Goal: Information Seeking & Learning: Learn about a topic

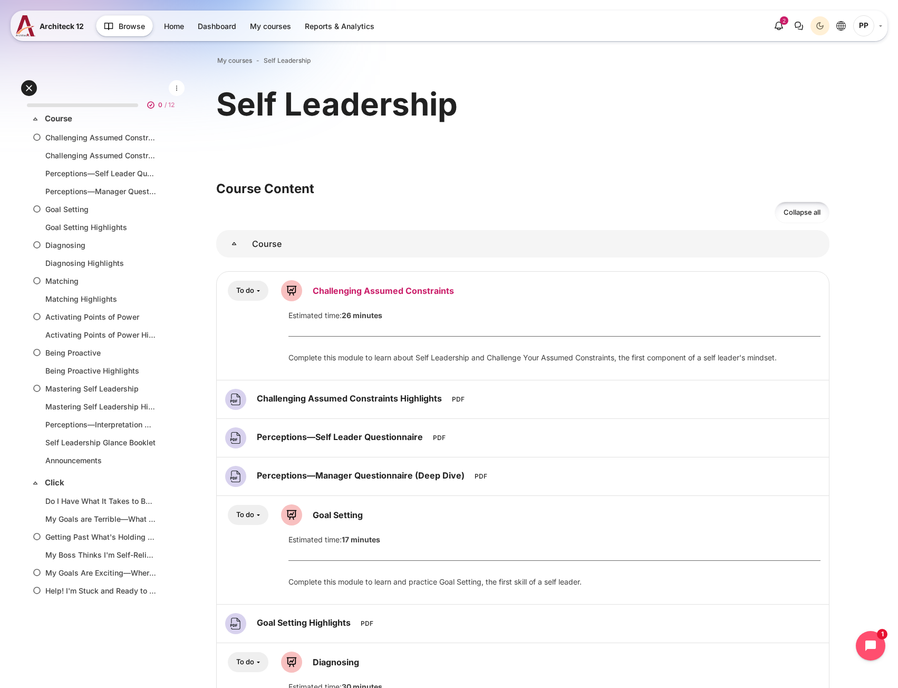
click at [366, 287] on link "Challenging Assumed Constraints Lesson" at bounding box center [383, 290] width 141 height 11
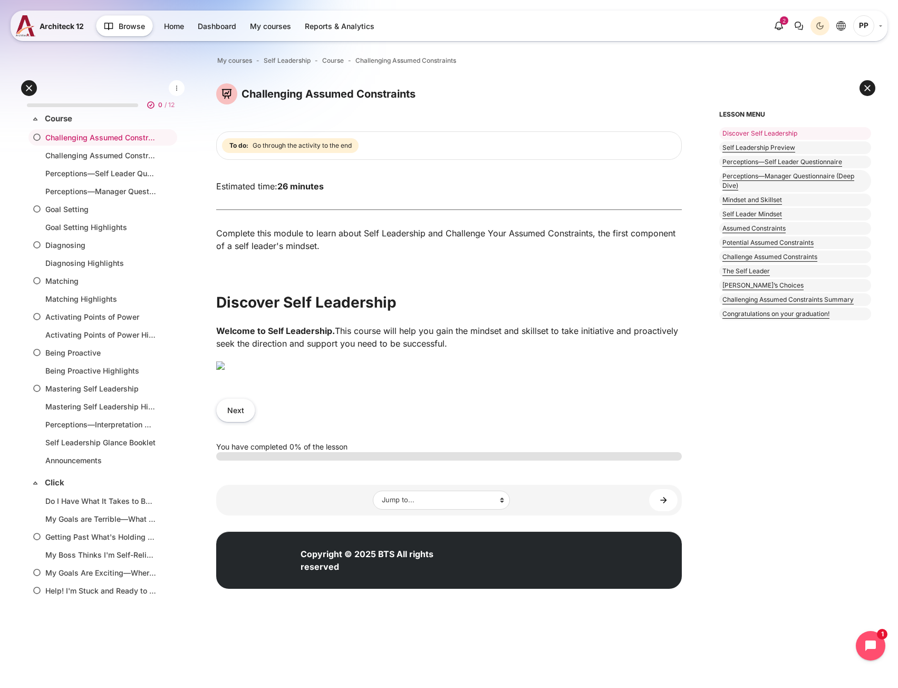
scroll to position [179, 0]
click at [244, 422] on button "Next" at bounding box center [235, 410] width 39 height 24
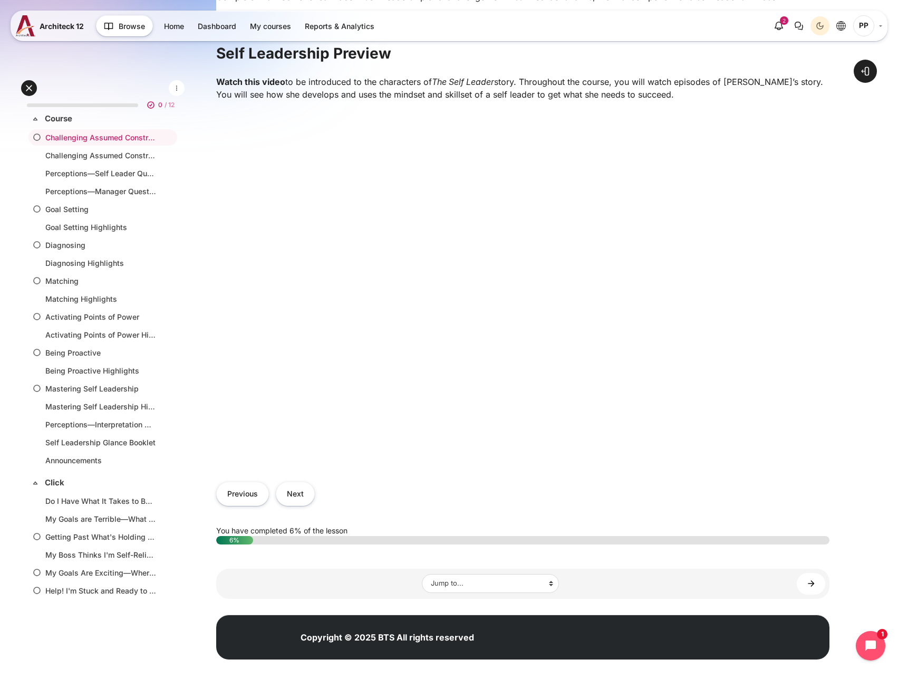
scroll to position [242, 0]
click at [296, 497] on button "Next" at bounding box center [295, 493] width 39 height 24
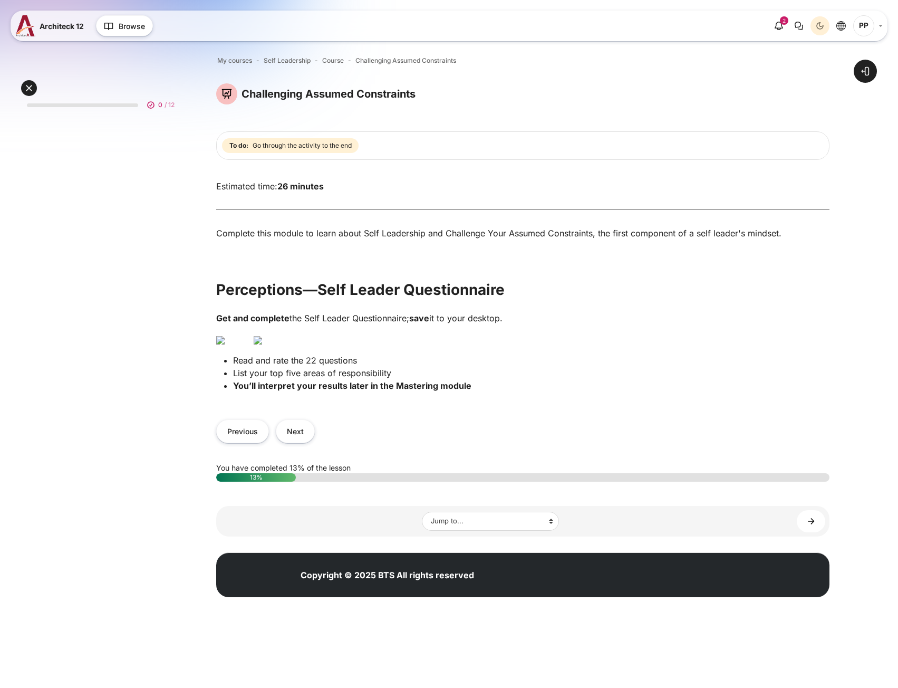
scroll to position [81, 0]
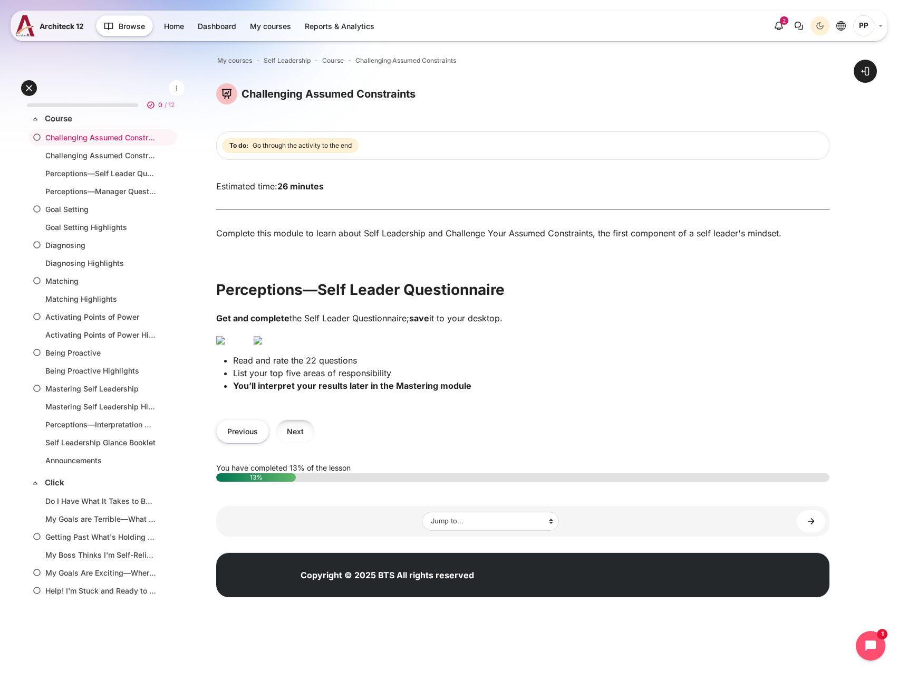
click at [298, 443] on button "Next" at bounding box center [295, 431] width 39 height 24
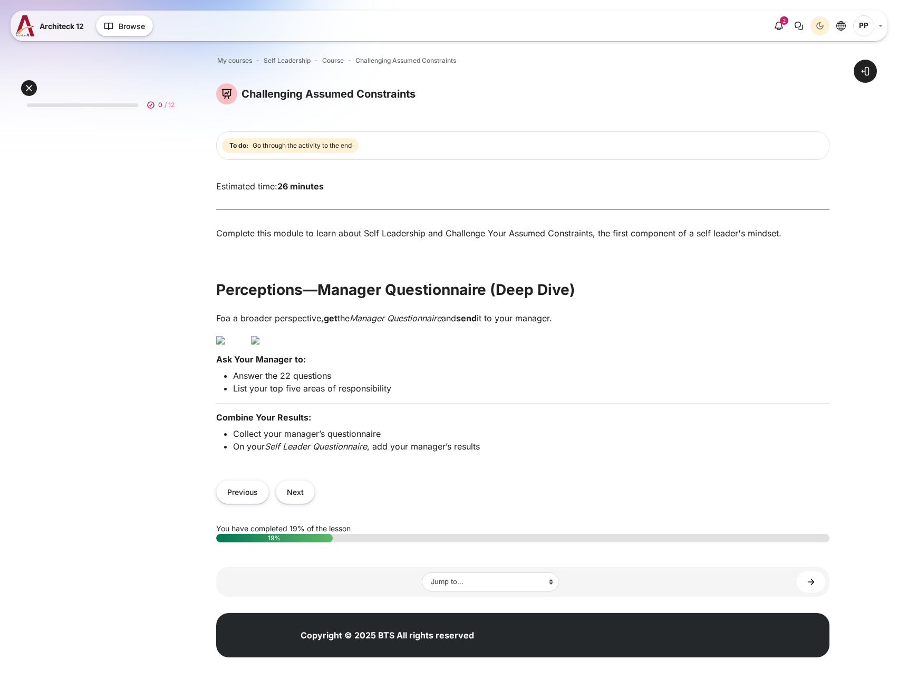
scroll to position [143, 0]
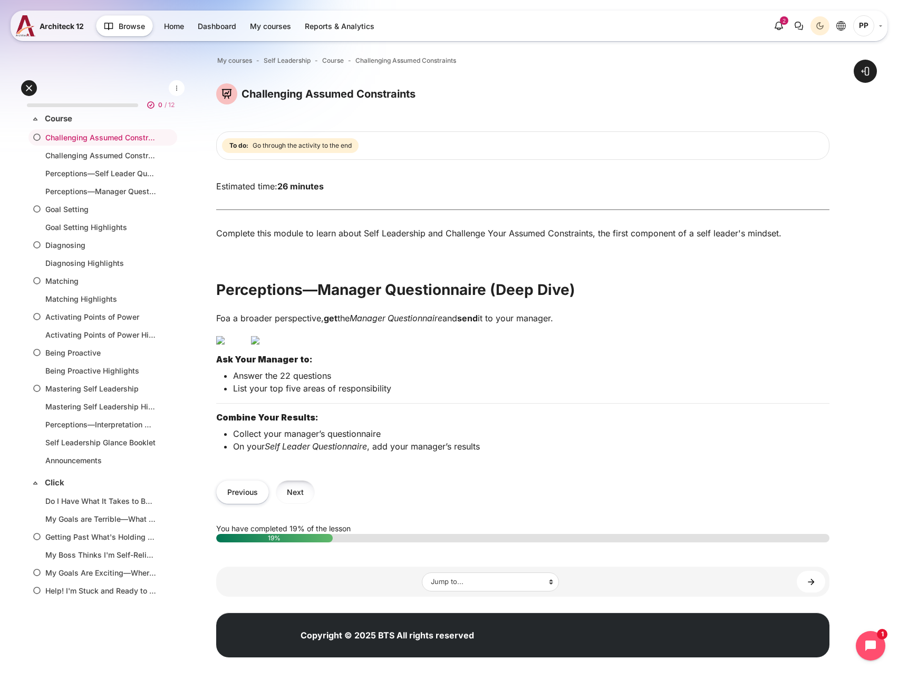
click at [299, 487] on button "Next" at bounding box center [295, 492] width 39 height 24
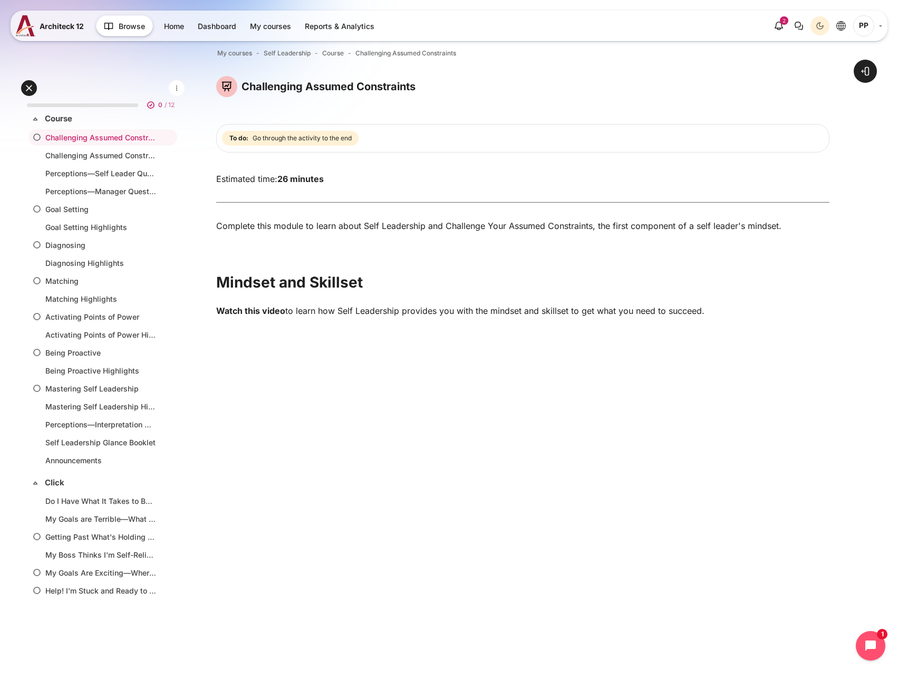
scroll to position [229, 0]
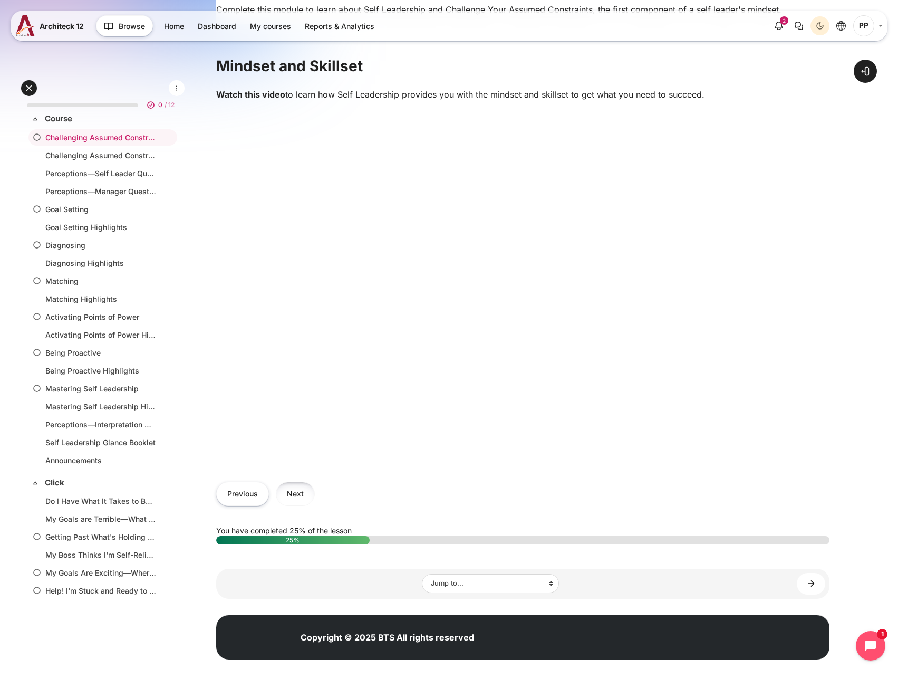
click at [290, 496] on button "Next" at bounding box center [295, 493] width 39 height 24
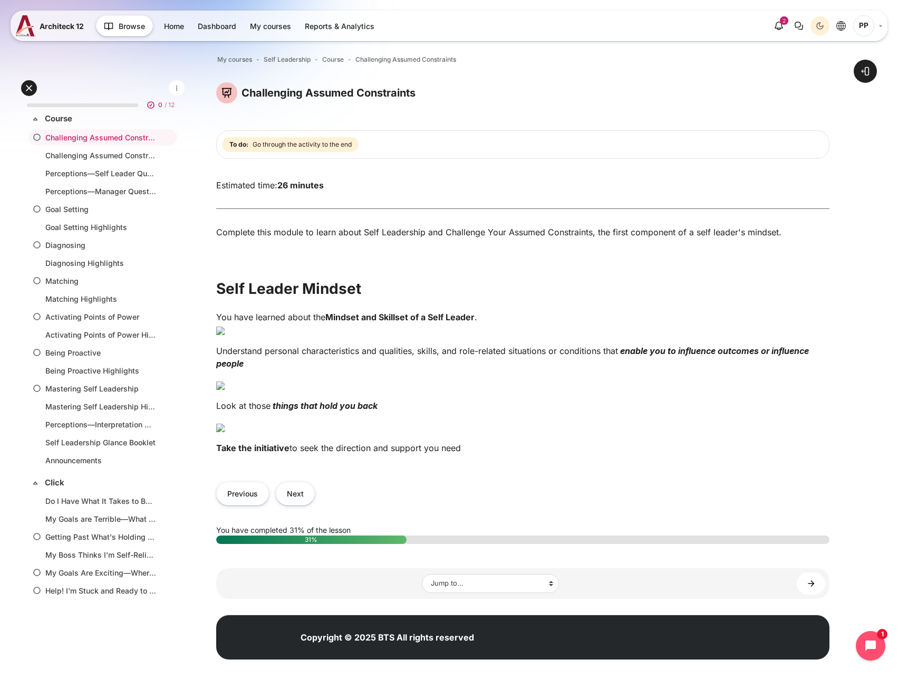
scroll to position [503, 0]
click at [297, 495] on button "Next" at bounding box center [295, 493] width 39 height 24
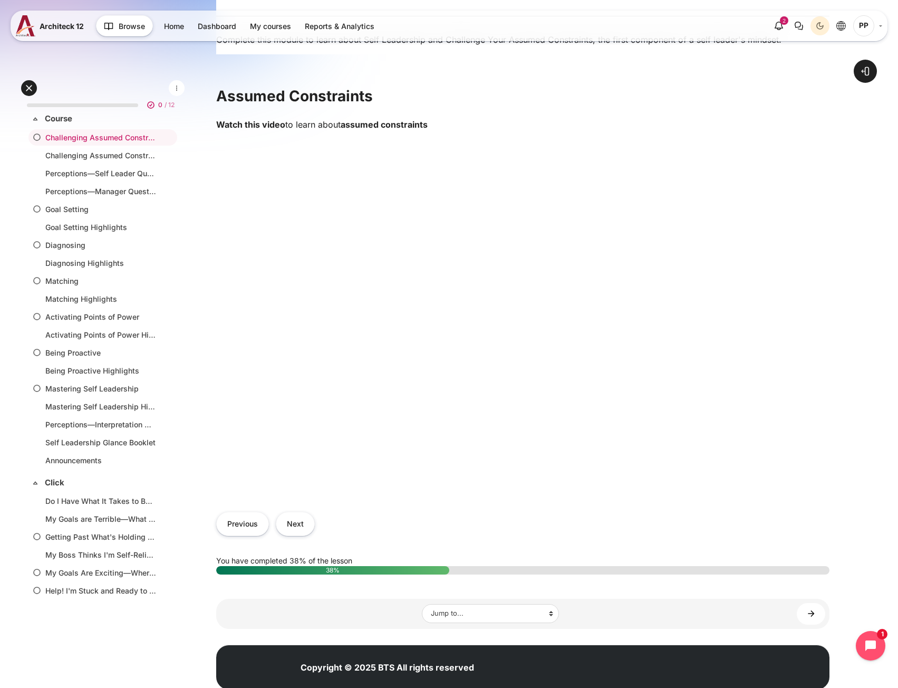
scroll to position [229, 0]
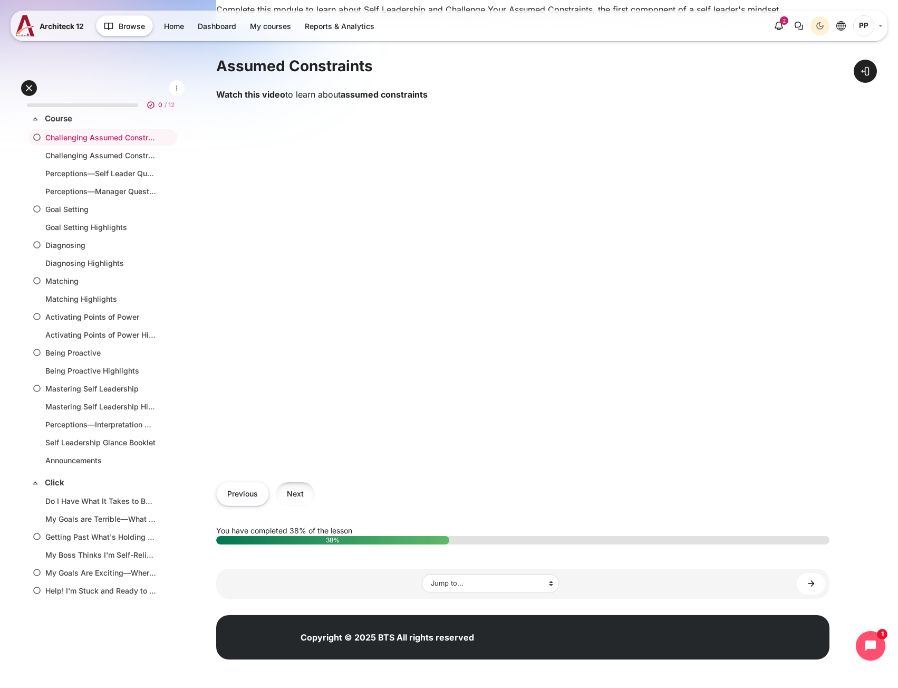
click at [296, 498] on button "Next" at bounding box center [295, 493] width 39 height 24
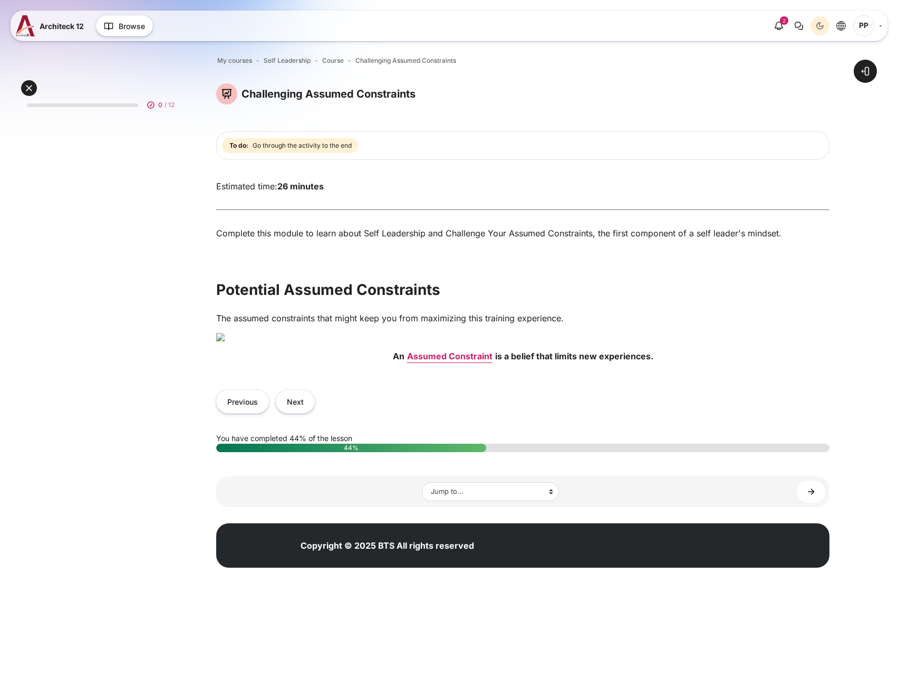
scroll to position [138, 0]
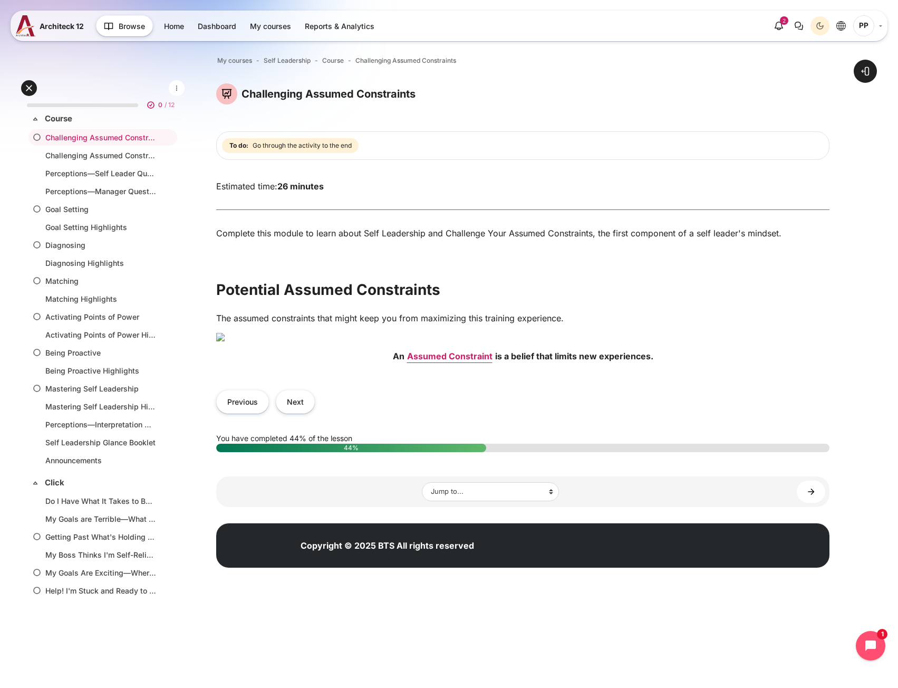
click at [366, 333] on img "Content" at bounding box center [522, 337] width 613 height 8
click at [293, 413] on button "Next" at bounding box center [295, 402] width 39 height 24
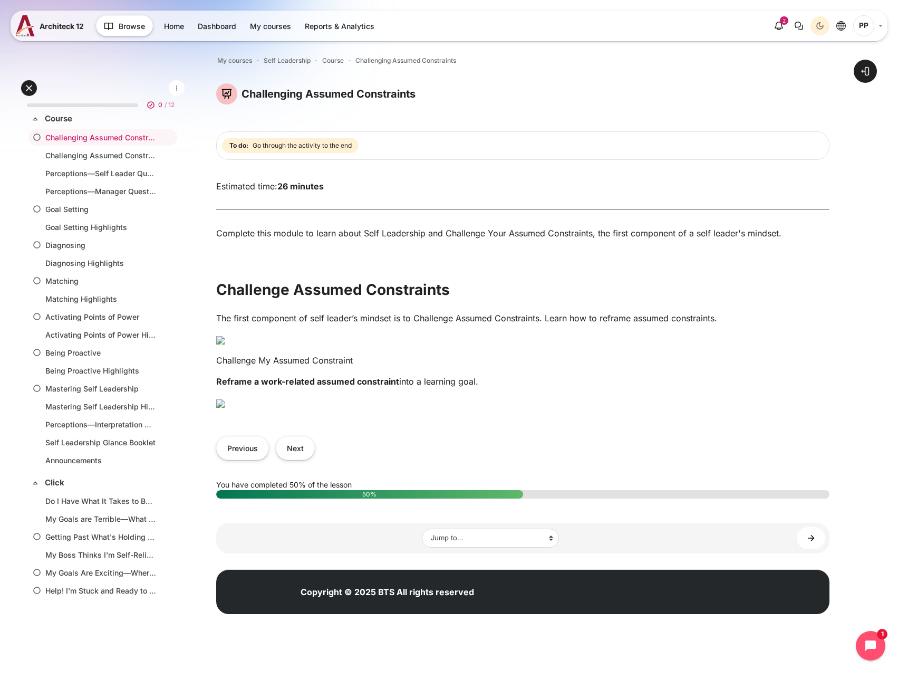
scroll to position [457, 0]
click at [225, 399] on img "Content" at bounding box center [220, 403] width 8 height 8
click at [288, 460] on button "Next" at bounding box center [295, 448] width 39 height 24
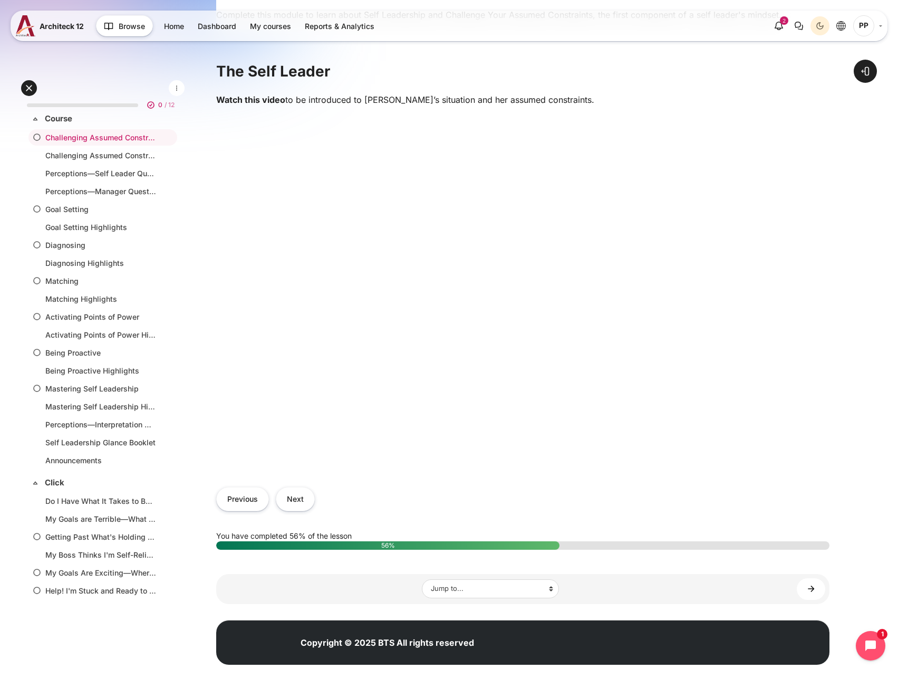
scroll to position [229, 0]
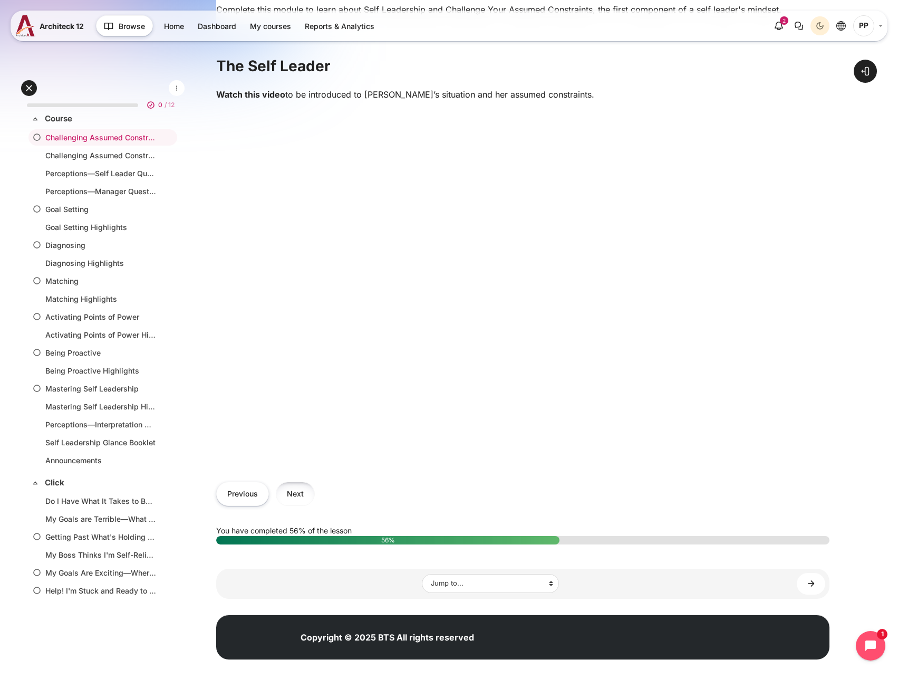
click at [307, 496] on button "Next" at bounding box center [295, 493] width 39 height 24
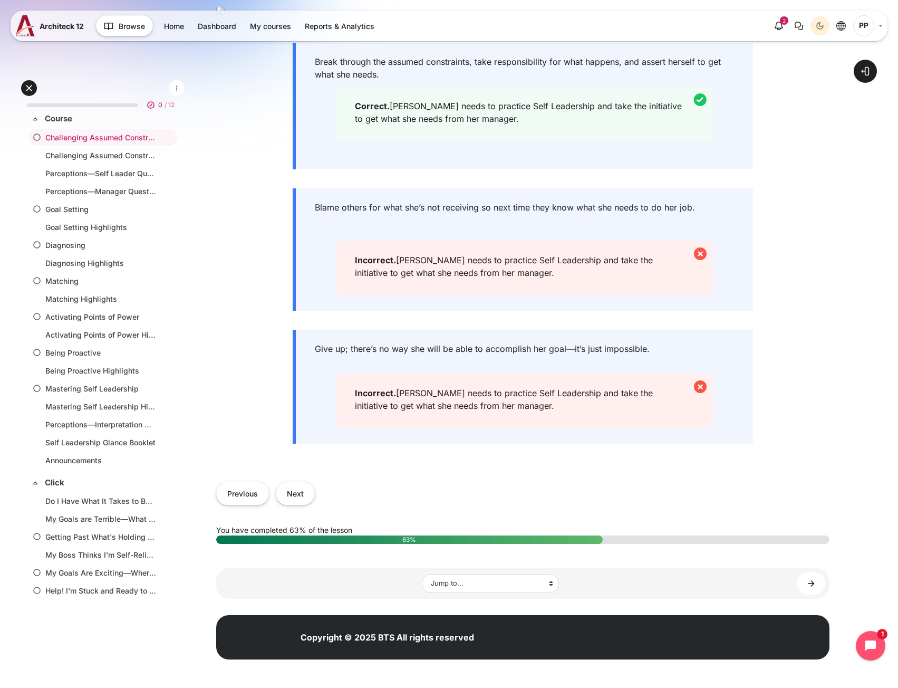
scroll to position [461, 0]
click at [294, 496] on button "Next" at bounding box center [295, 493] width 39 height 24
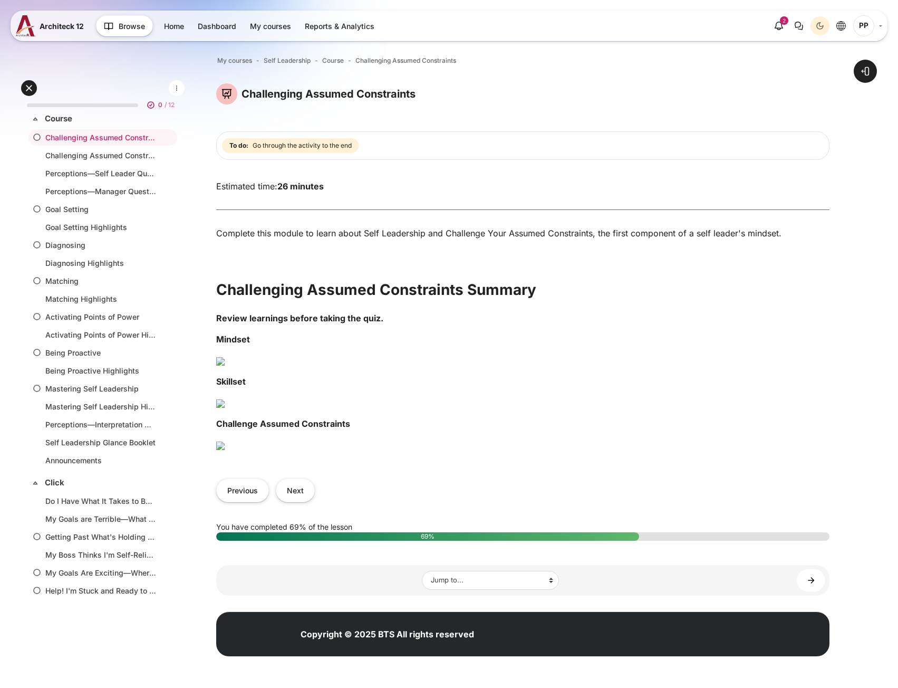
scroll to position [512, 0]
click at [302, 493] on button "Next" at bounding box center [295, 490] width 39 height 24
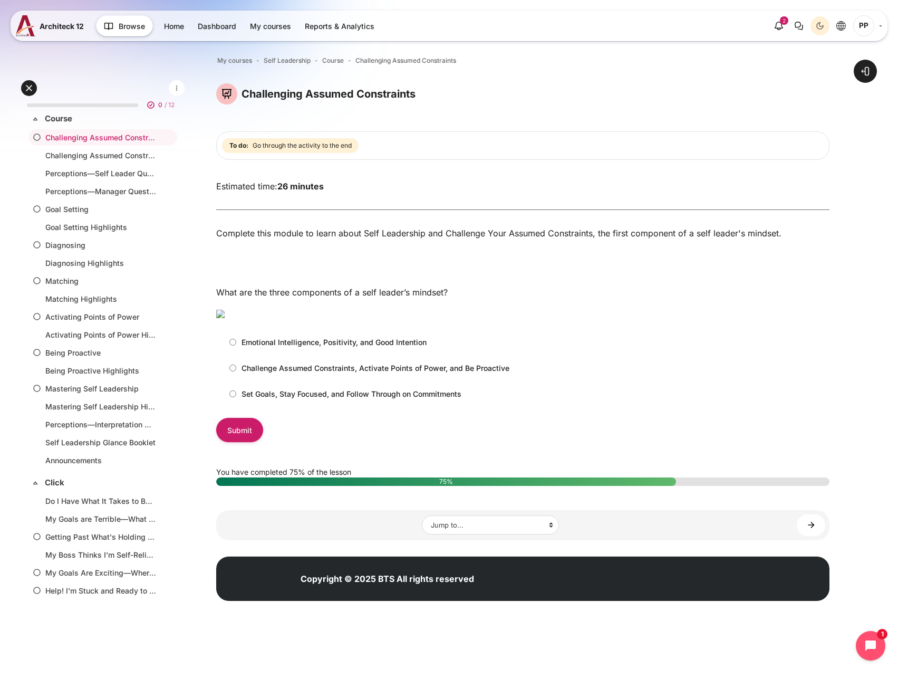
scroll to position [74, 0]
click at [249, 373] on p "Challenge Assumed Constraints, Activate Points of Power, and Be Proactive" at bounding box center [376, 367] width 268 height 11
click at [236, 371] on input "Challenge Assumed Constraints, Activate Points of Power, and Be Proactive" at bounding box center [232, 367] width 7 height 7
radio input "true"
click at [230, 441] on input "Submit" at bounding box center [239, 430] width 47 height 24
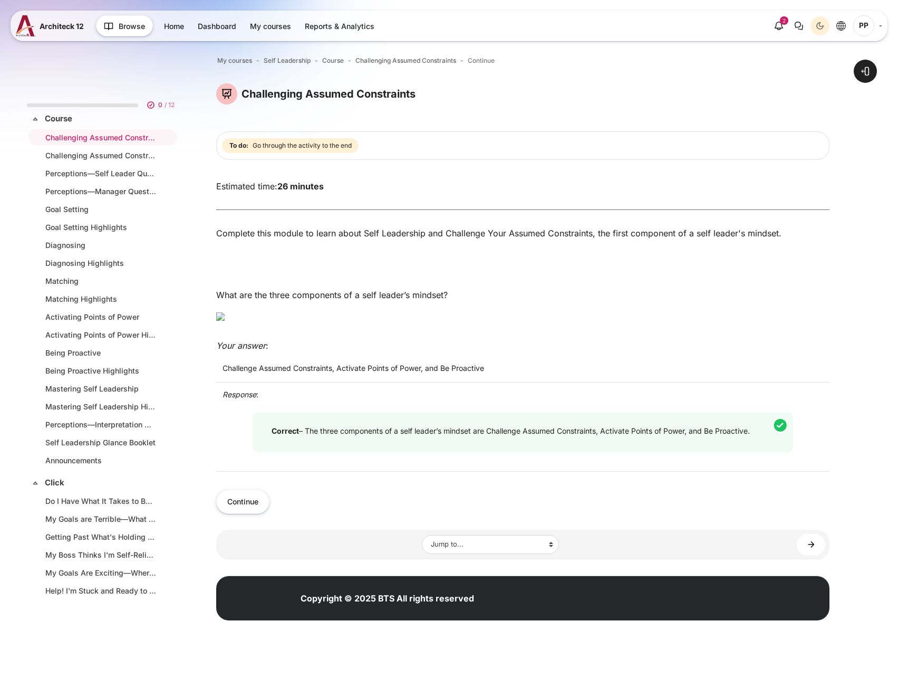
scroll to position [94, 0]
click at [255, 513] on button "Continue" at bounding box center [242, 501] width 53 height 24
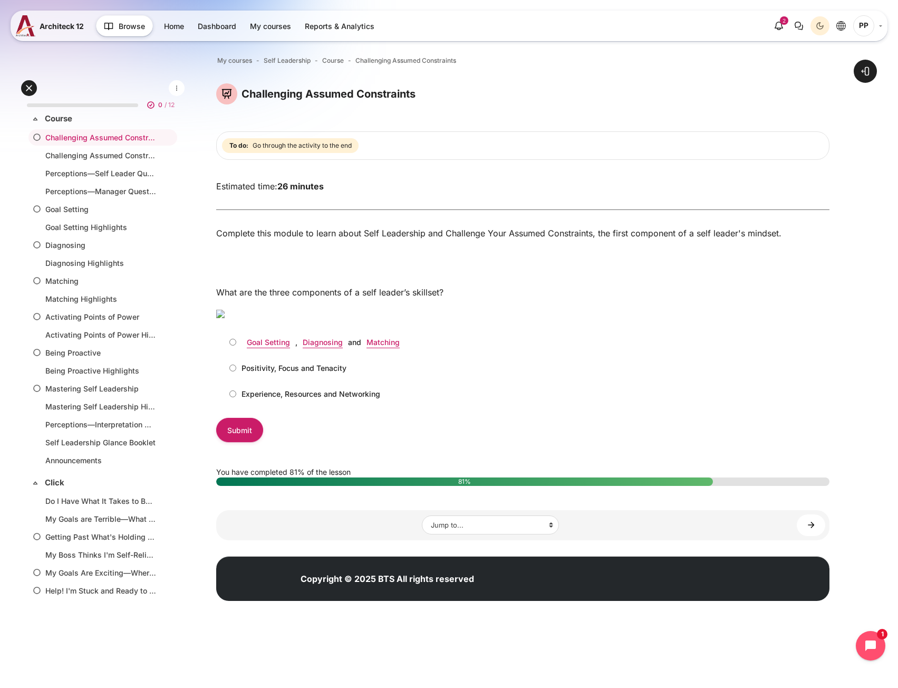
click at [231, 345] on input "Goal Setting , Diagnosing and Matching" at bounding box center [232, 342] width 7 height 7
radio input "true"
click at [234, 441] on input "Submit" at bounding box center [239, 430] width 47 height 24
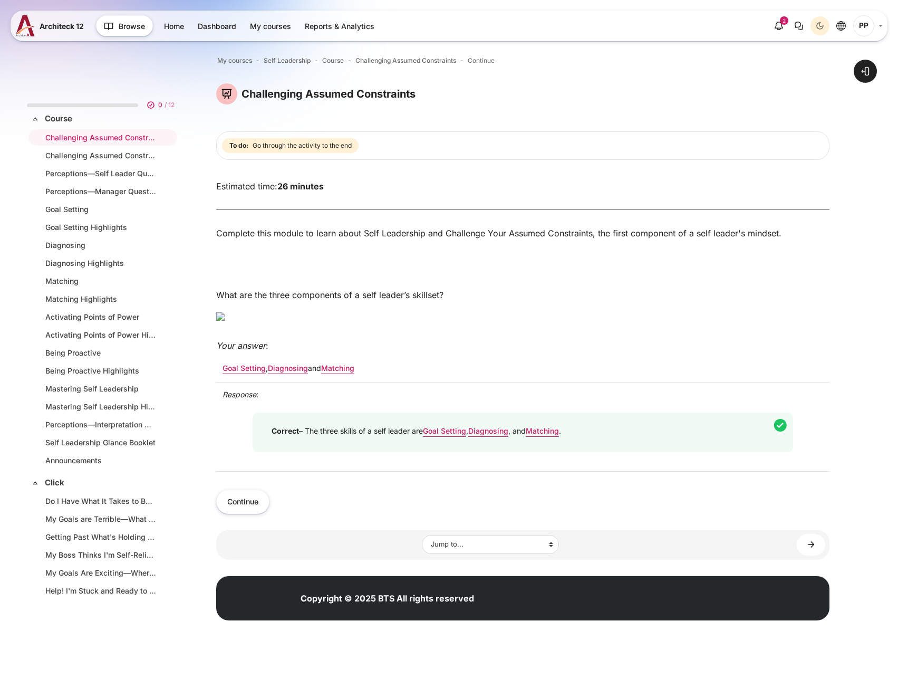
scroll to position [93, 0]
click at [244, 513] on button "Continue" at bounding box center [242, 501] width 53 height 24
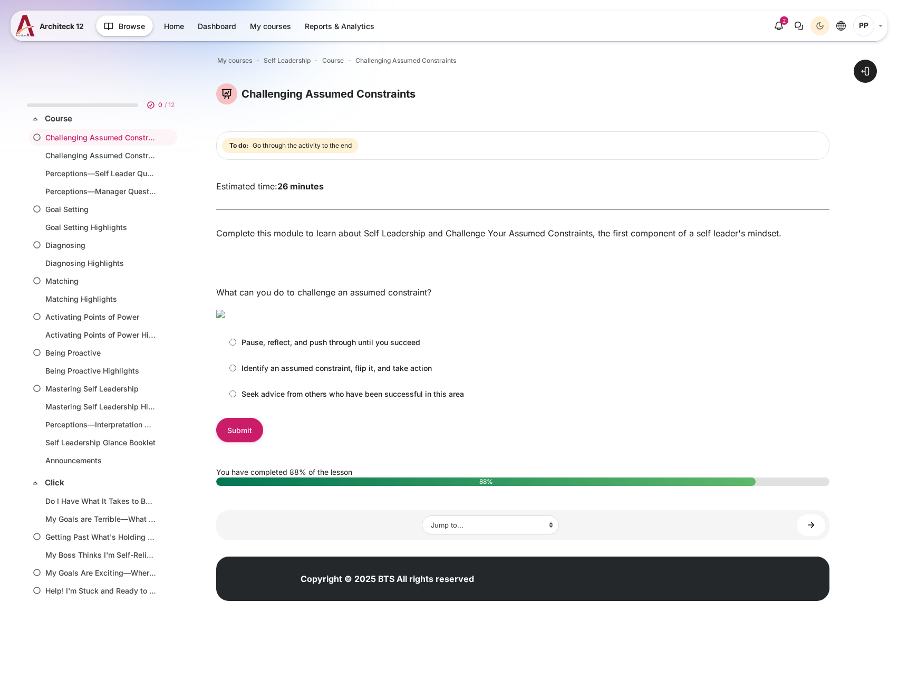
click at [242, 399] on p "Seek advice from others who have been successful in this area" at bounding box center [353, 393] width 223 height 11
click at [236, 397] on input "Seek advice from others who have been successful in this area" at bounding box center [232, 393] width 7 height 7
radio input "true"
click at [249, 373] on p "Identify an assumed constraint, flip it, and take action" at bounding box center [337, 367] width 190 height 11
click at [236, 371] on input "Identify an assumed constraint, flip it, and take action" at bounding box center [232, 367] width 7 height 7
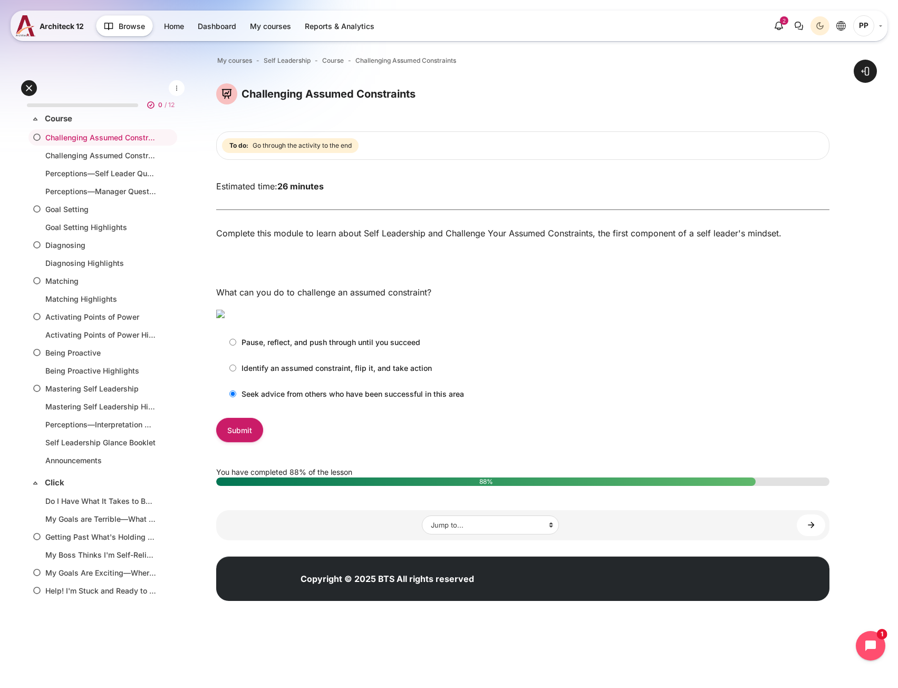
radio input "true"
click at [230, 441] on input "Submit" at bounding box center [239, 430] width 47 height 24
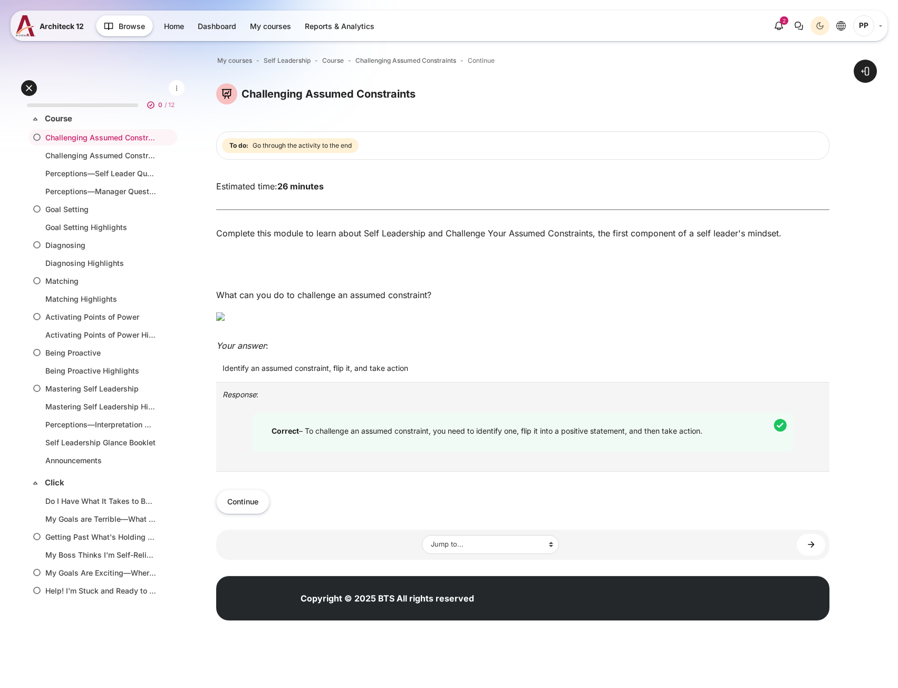
scroll to position [93, 0]
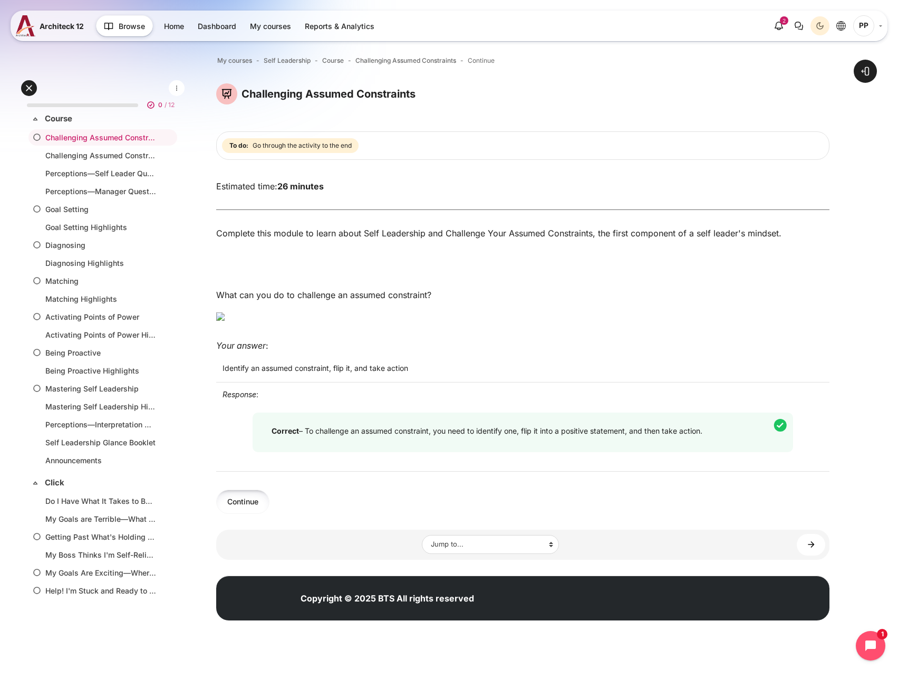
click at [245, 513] on button "Continue" at bounding box center [242, 501] width 53 height 24
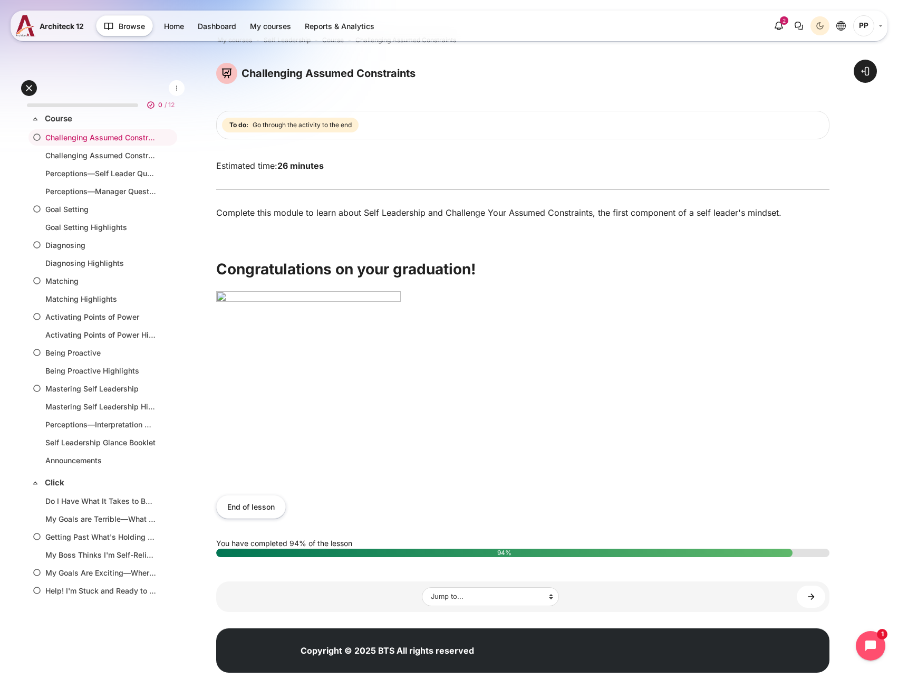
scroll to position [39, 0]
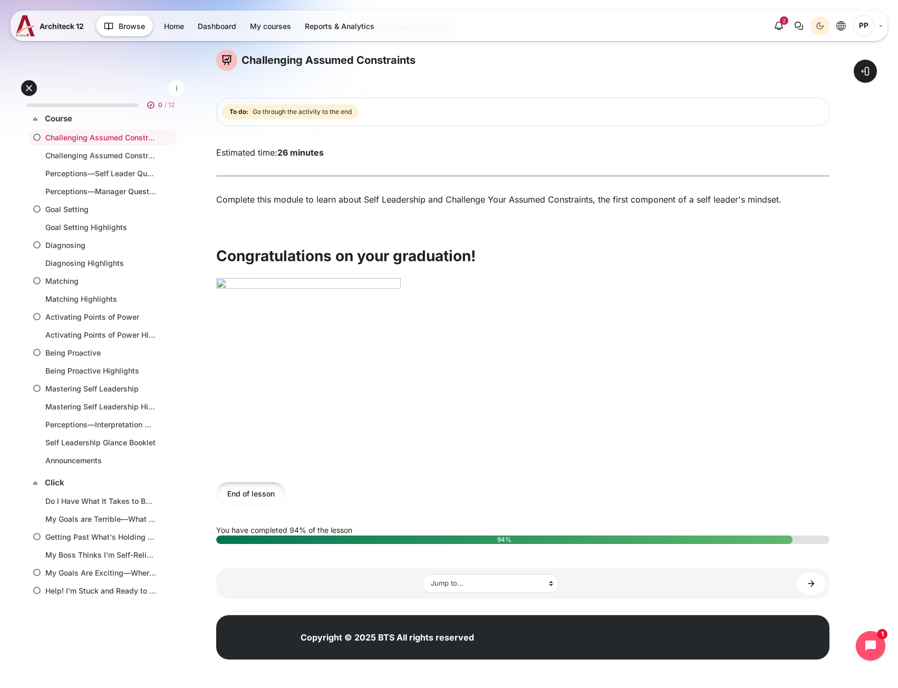
click at [260, 501] on button "End of lesson" at bounding box center [251, 493] width 70 height 24
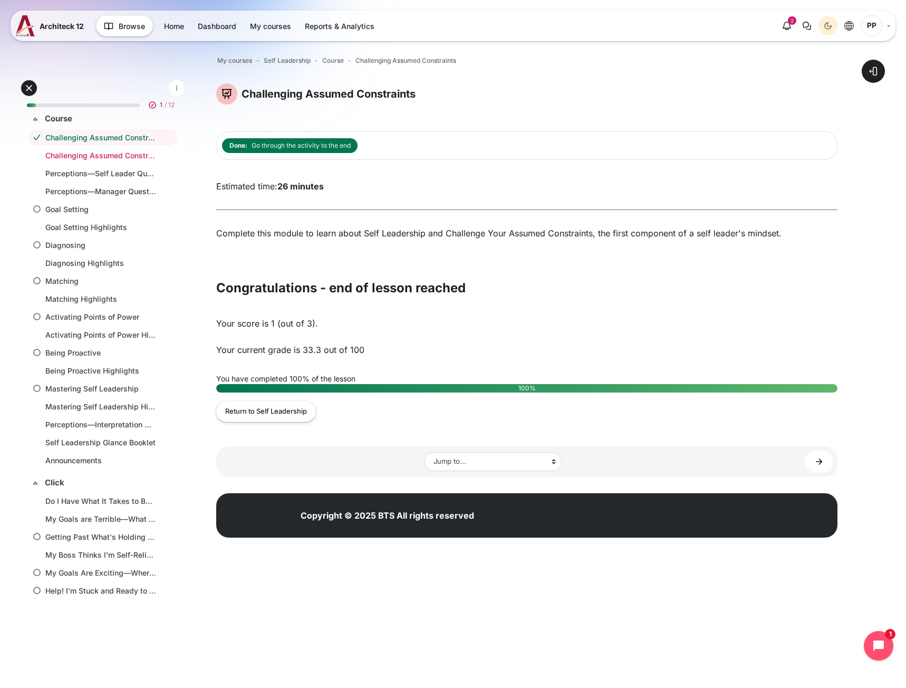
click at [71, 155] on link "Challenging Assumed Constraints Highlights" at bounding box center [100, 155] width 111 height 11
click at [102, 156] on link "Challenging Assumed Constraints Highlights" at bounding box center [100, 155] width 111 height 11
click at [98, 175] on link "Perceptions—Self Leader Questionnaire" at bounding box center [100, 173] width 111 height 11
click at [86, 192] on link "Perceptions—Manager Questionnaire (Deep Dive)" at bounding box center [100, 191] width 111 height 11
click at [77, 209] on link "Goal Setting" at bounding box center [100, 209] width 111 height 11
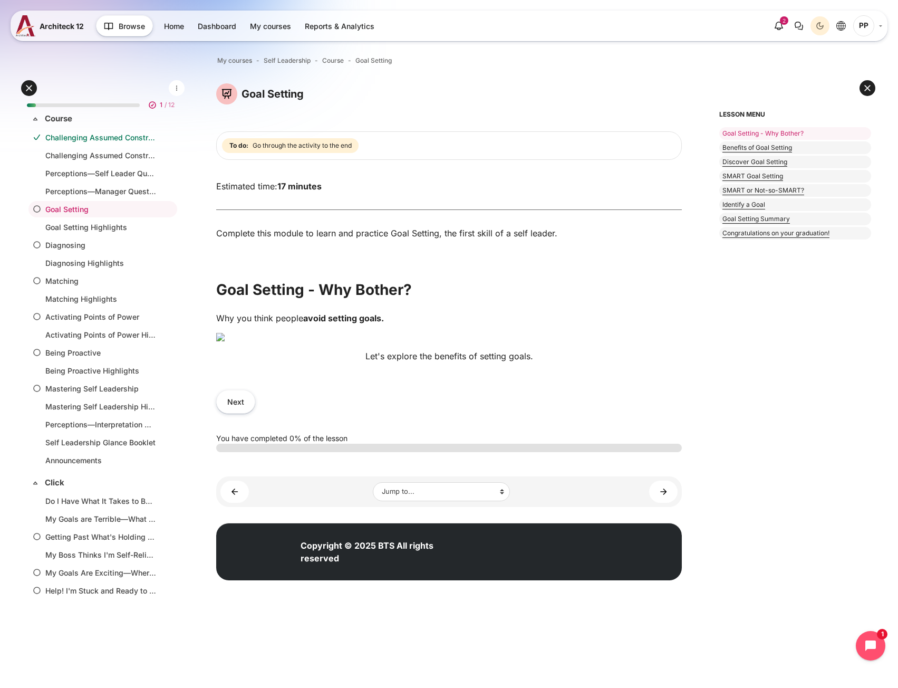
scroll to position [103, 0]
click at [236, 413] on button "Next" at bounding box center [235, 402] width 39 height 24
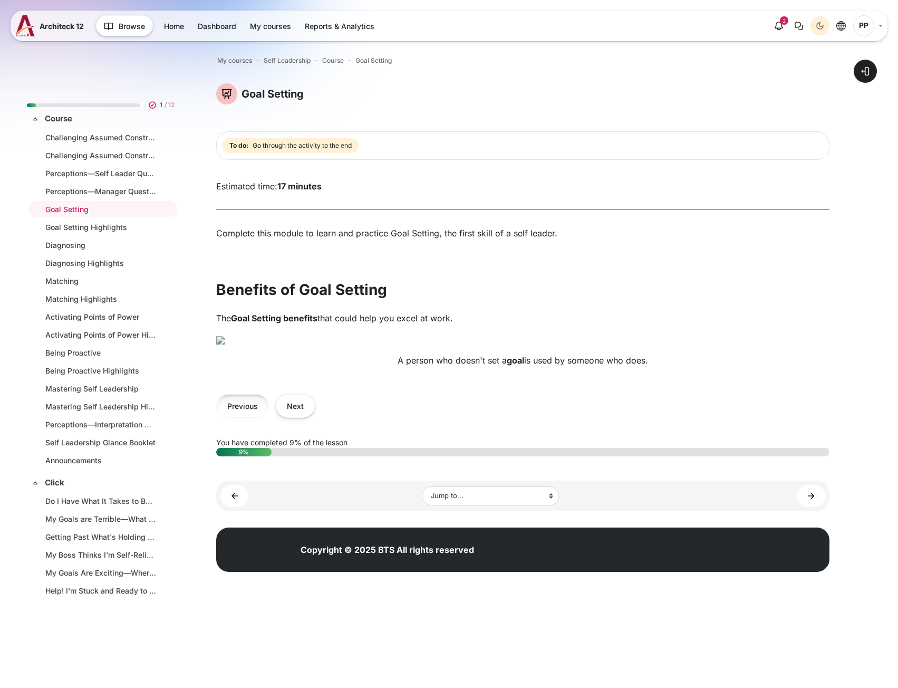
scroll to position [53, 0]
click at [242, 418] on button "Previous" at bounding box center [242, 406] width 53 height 24
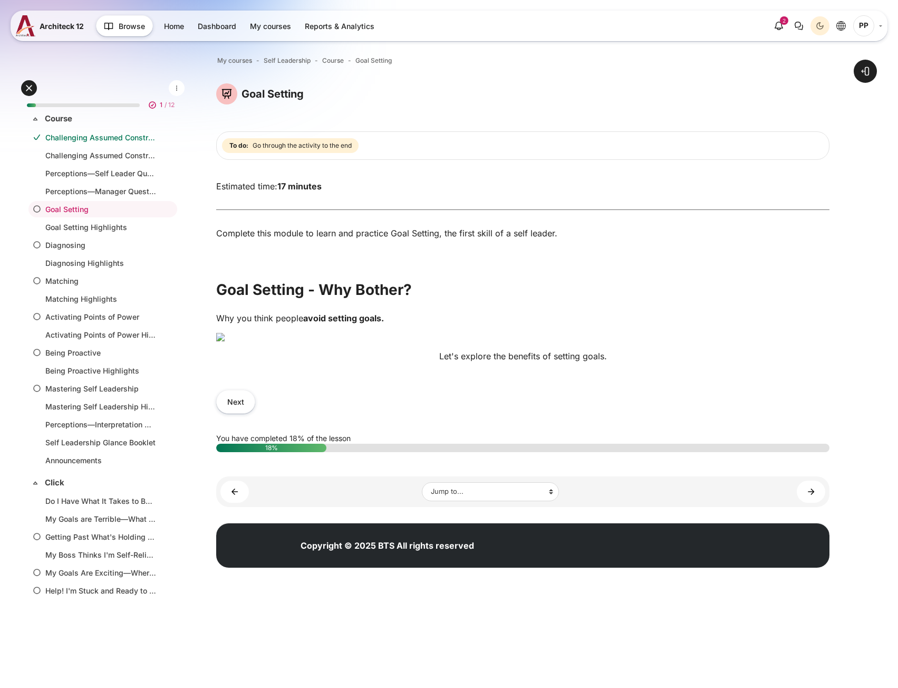
scroll to position [85, 0]
click at [243, 413] on button "Next" at bounding box center [235, 402] width 39 height 24
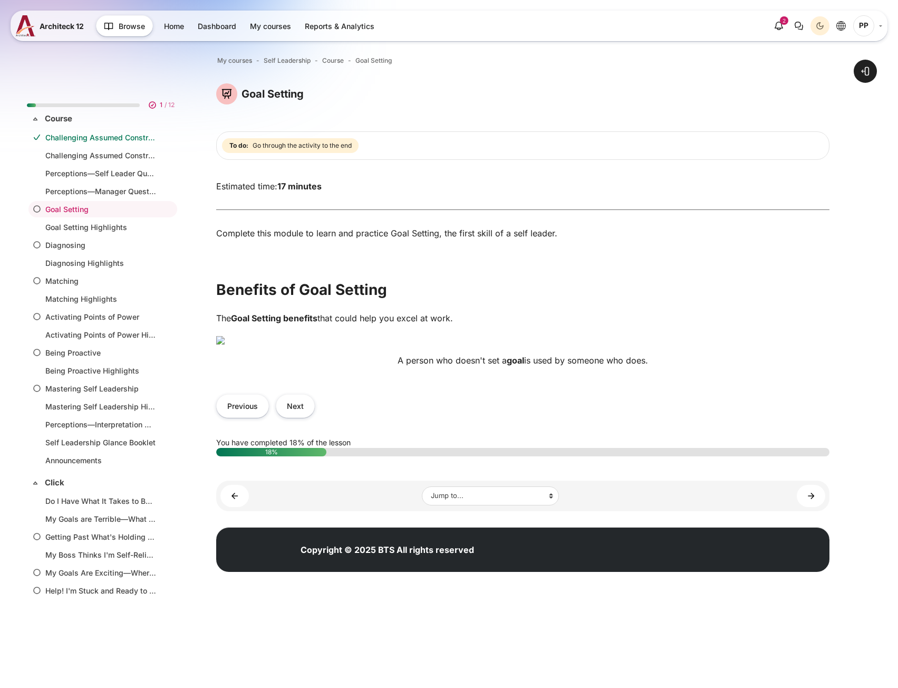
scroll to position [105, 0]
click at [304, 418] on button "Next" at bounding box center [295, 406] width 39 height 24
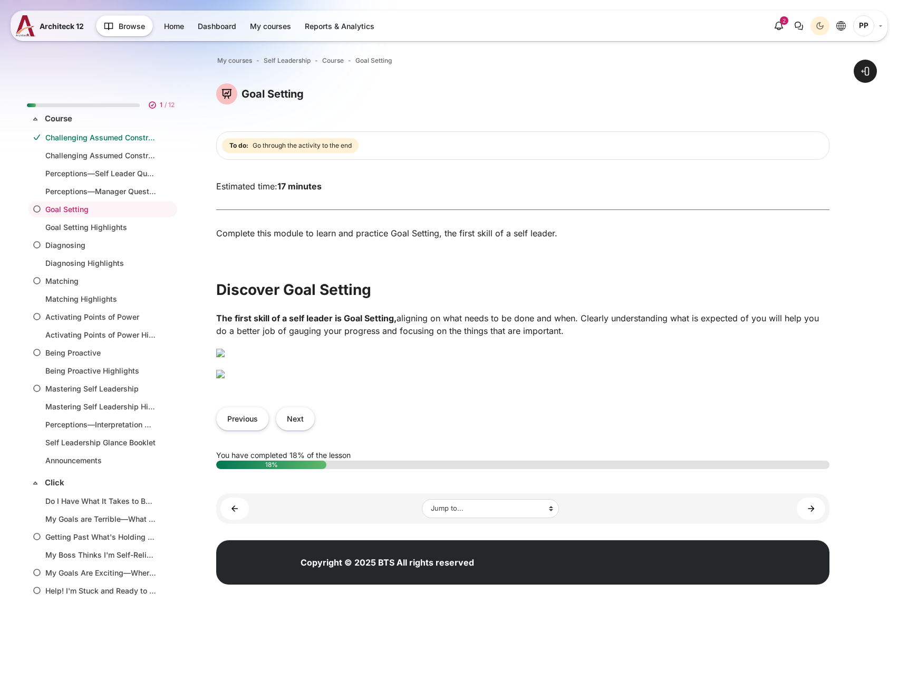
scroll to position [172, 0]
click at [225, 378] on img "Content" at bounding box center [220, 374] width 8 height 8
click at [295, 430] on button "Next" at bounding box center [295, 419] width 39 height 24
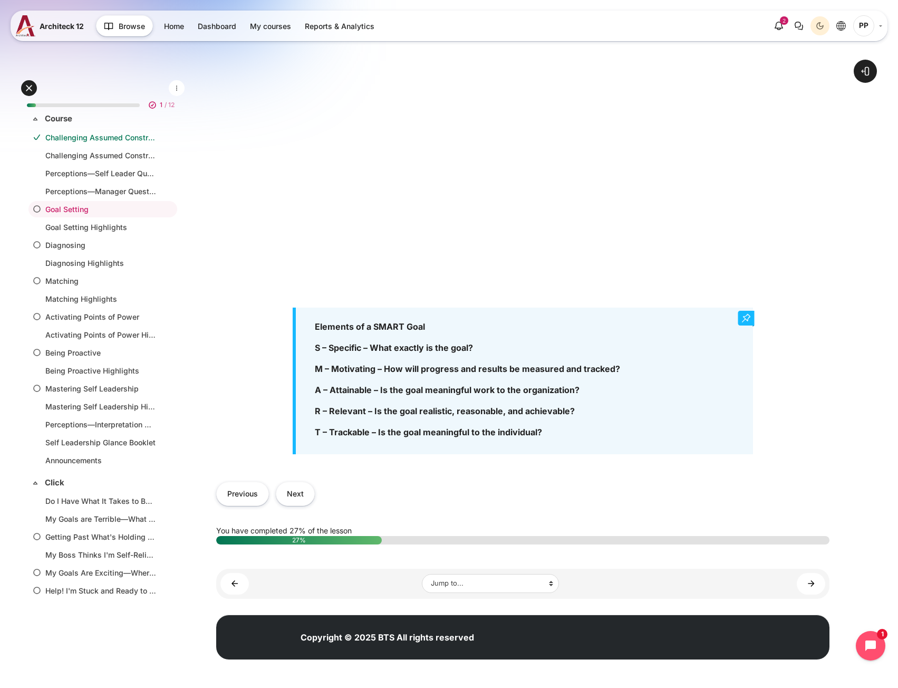
scroll to position [403, 0]
click at [294, 499] on button "Next" at bounding box center [295, 493] width 39 height 24
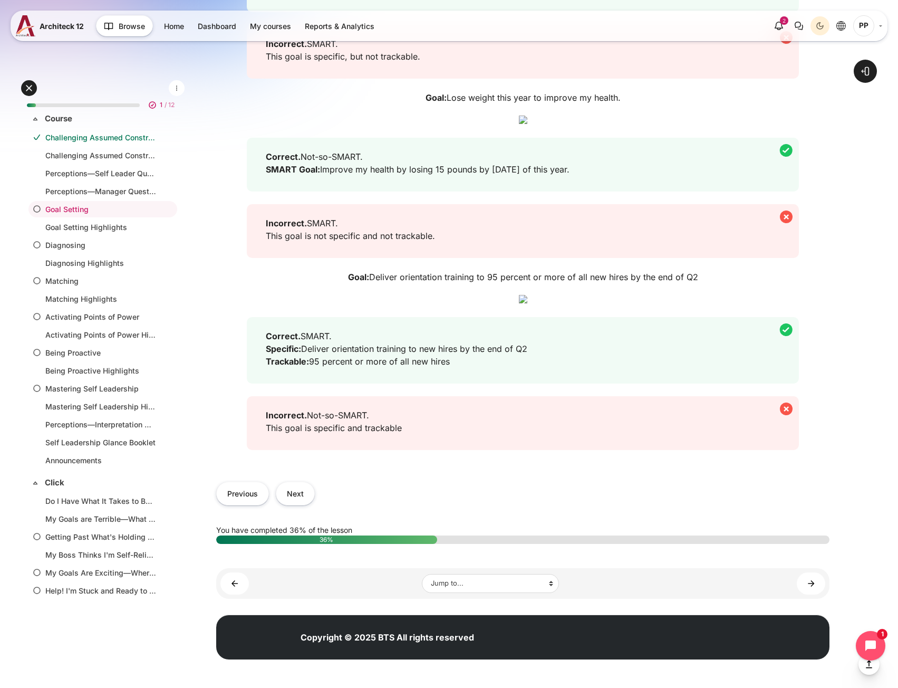
scroll to position [1349, 0]
click at [300, 505] on button "Next" at bounding box center [295, 493] width 39 height 24
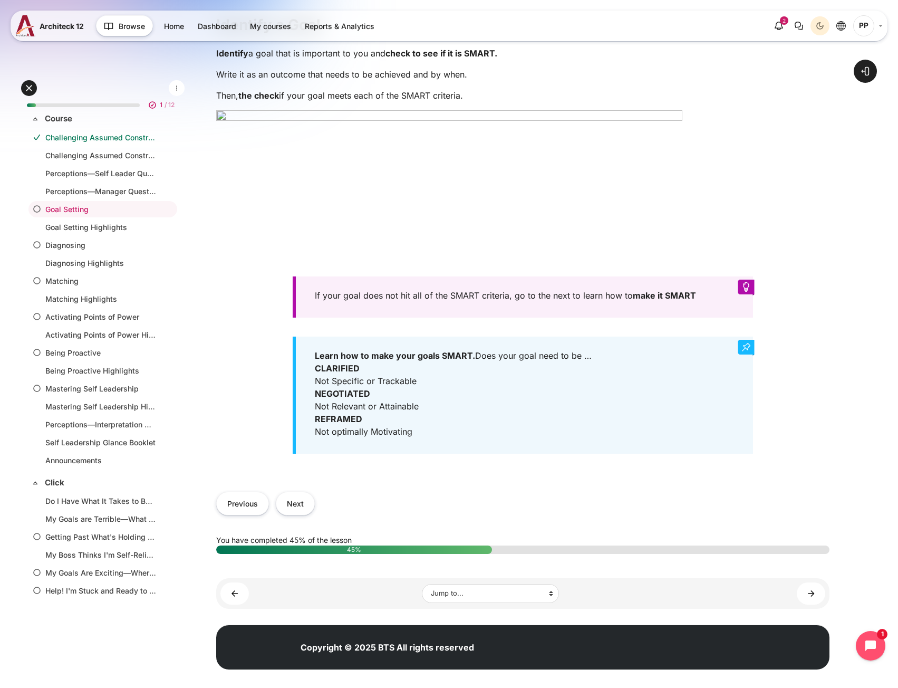
scroll to position [280, 0]
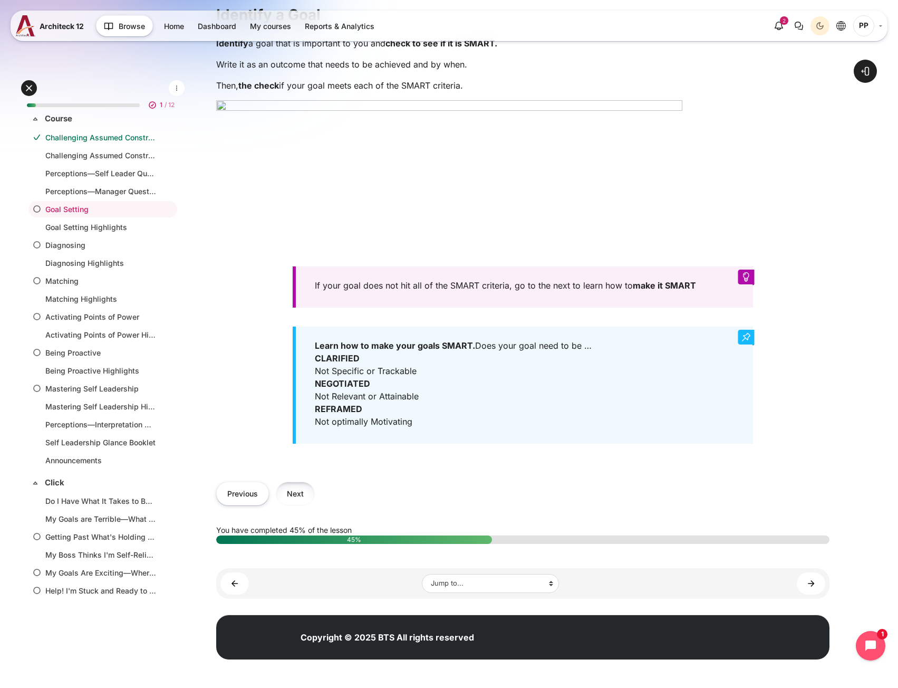
click at [304, 493] on button "Next" at bounding box center [295, 493] width 39 height 24
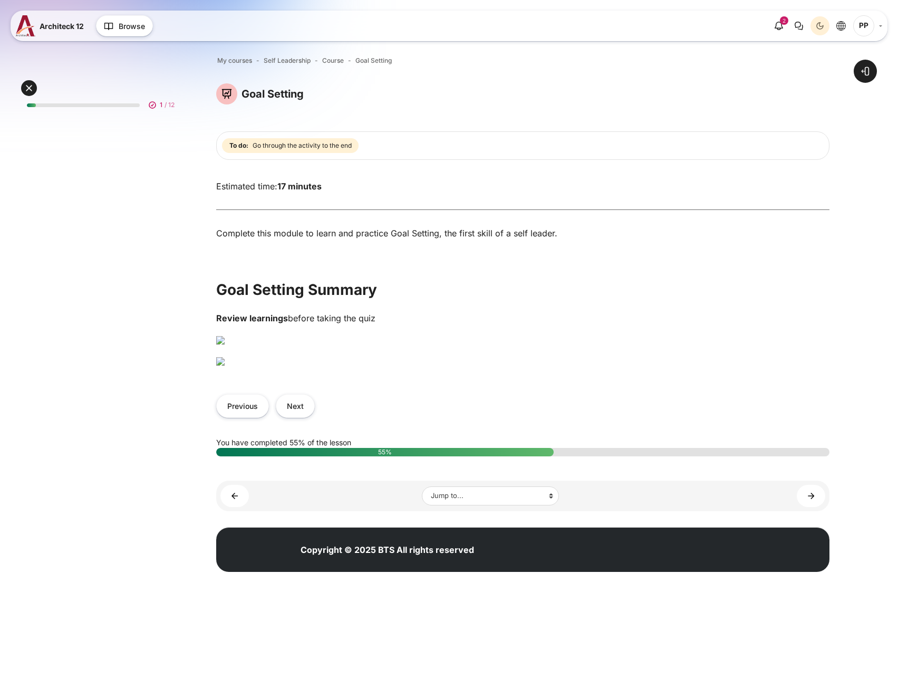
scroll to position [203, 0]
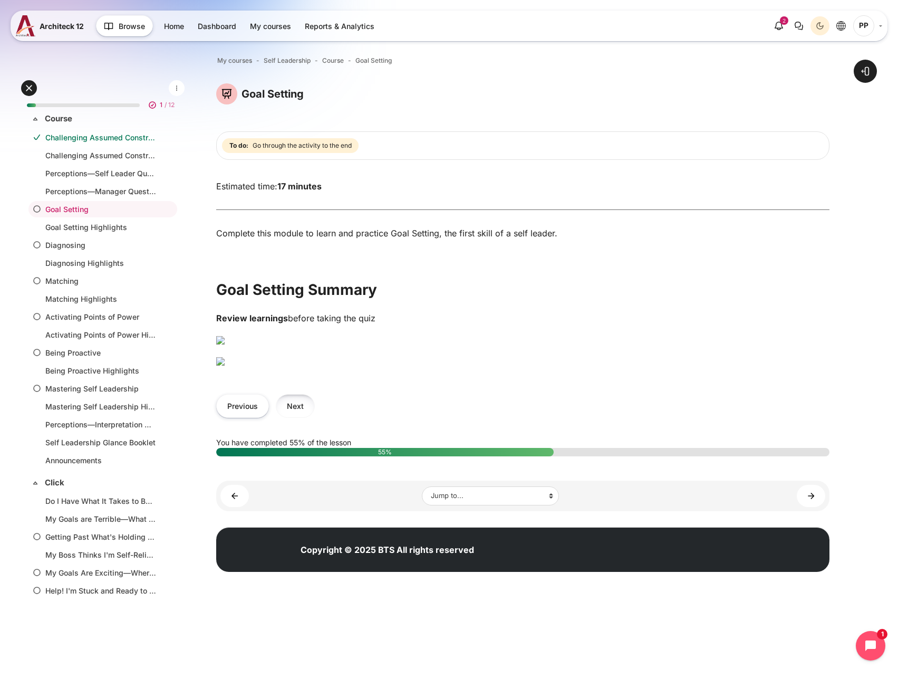
click at [300, 418] on button "Next" at bounding box center [295, 406] width 39 height 24
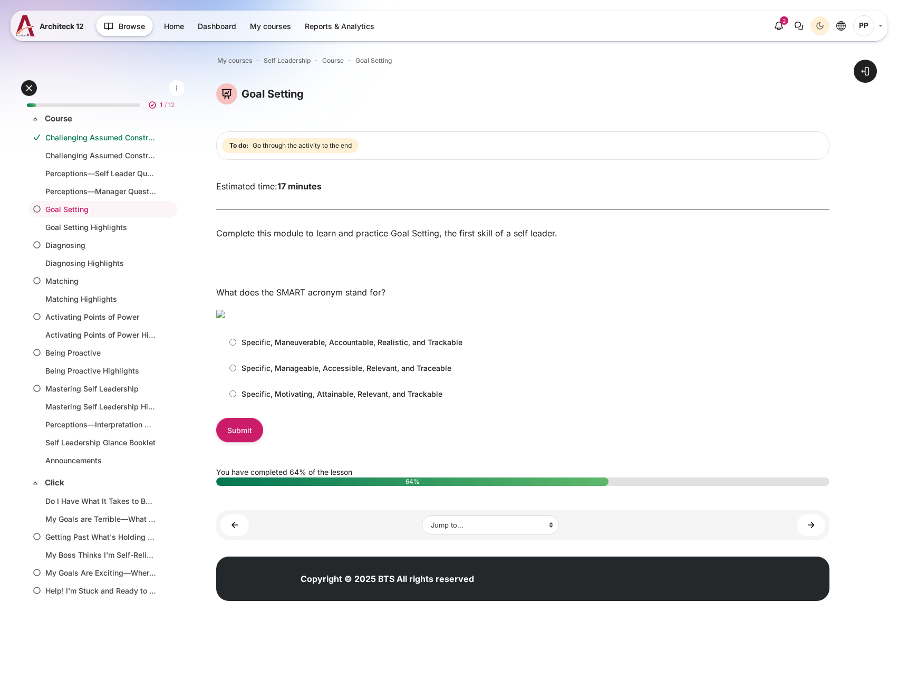
scroll to position [75, 0]
click at [294, 353] on div "Specific, Maneuverable, Accountable, Realistic, and Trackable" at bounding box center [522, 342] width 613 height 23
click at [282, 348] on p "Specific, Maneuverable, Accountable, Realistic, and Trackable" at bounding box center [352, 341] width 221 height 11
click at [236, 345] on input "Specific, Maneuverable, Accountable, Realistic, and Trackable" at bounding box center [232, 342] width 7 height 7
radio input "true"
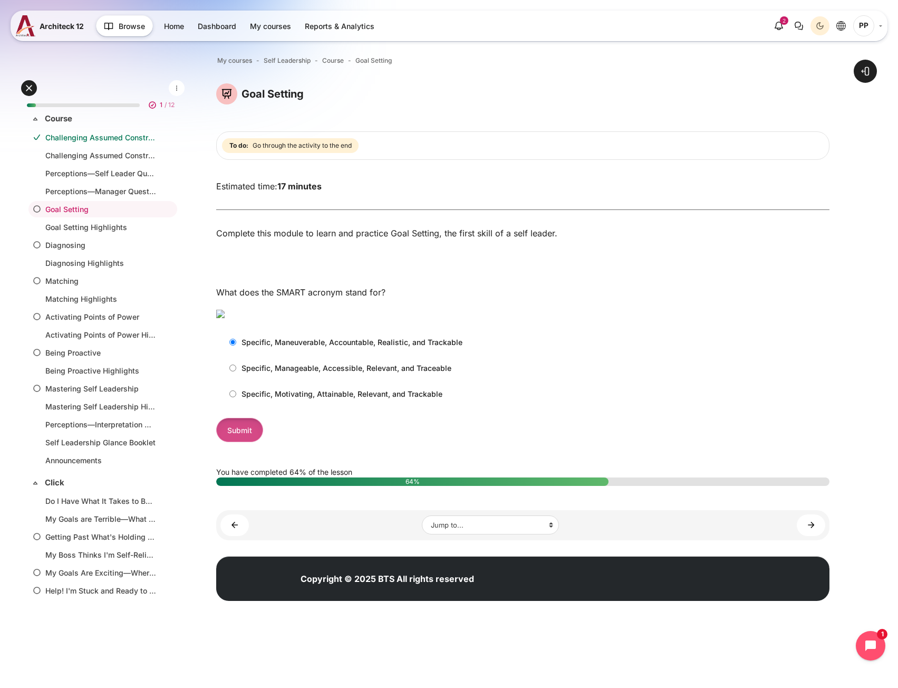
click at [249, 441] on input "Submit" at bounding box center [239, 430] width 47 height 24
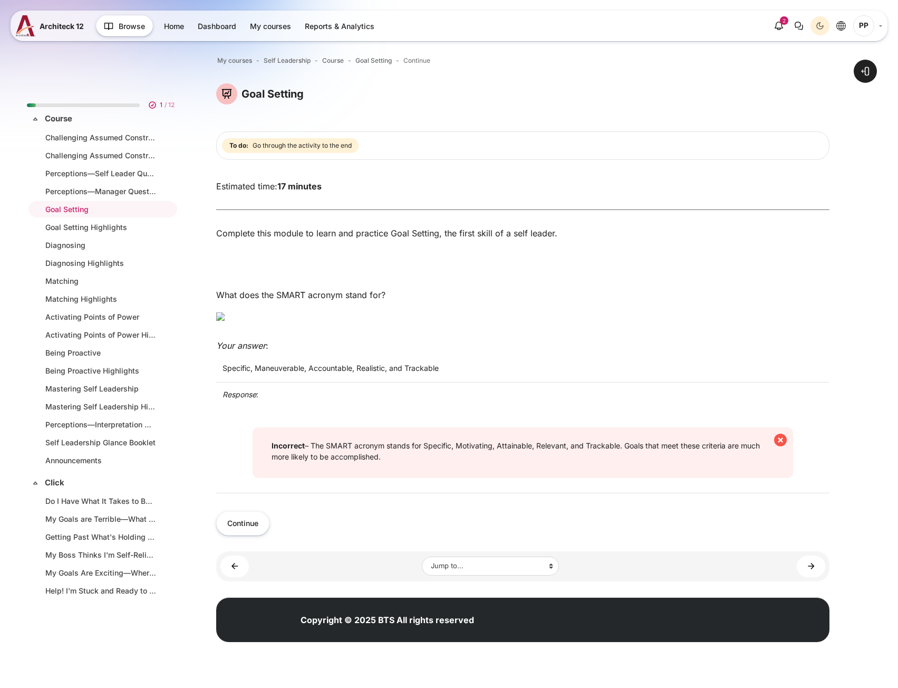
scroll to position [116, 0]
click at [256, 535] on button "Continue" at bounding box center [242, 523] width 53 height 24
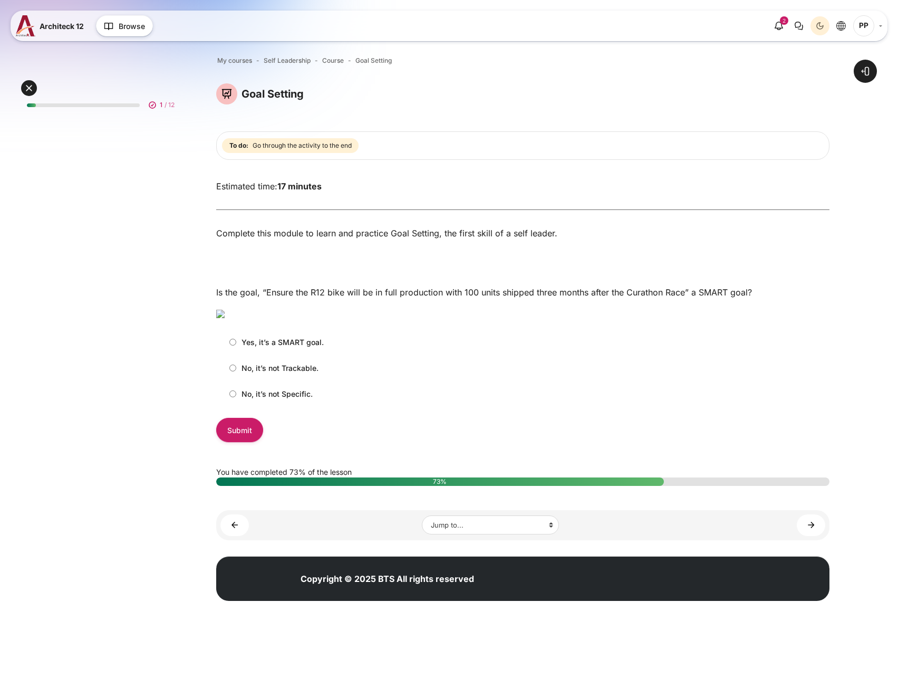
click at [256, 377] on label "No, it’s not Trackable." at bounding box center [271, 367] width 94 height 17
click at [236, 371] on input "No, it’s not Trackable." at bounding box center [232, 367] width 7 height 7
radio input "true"
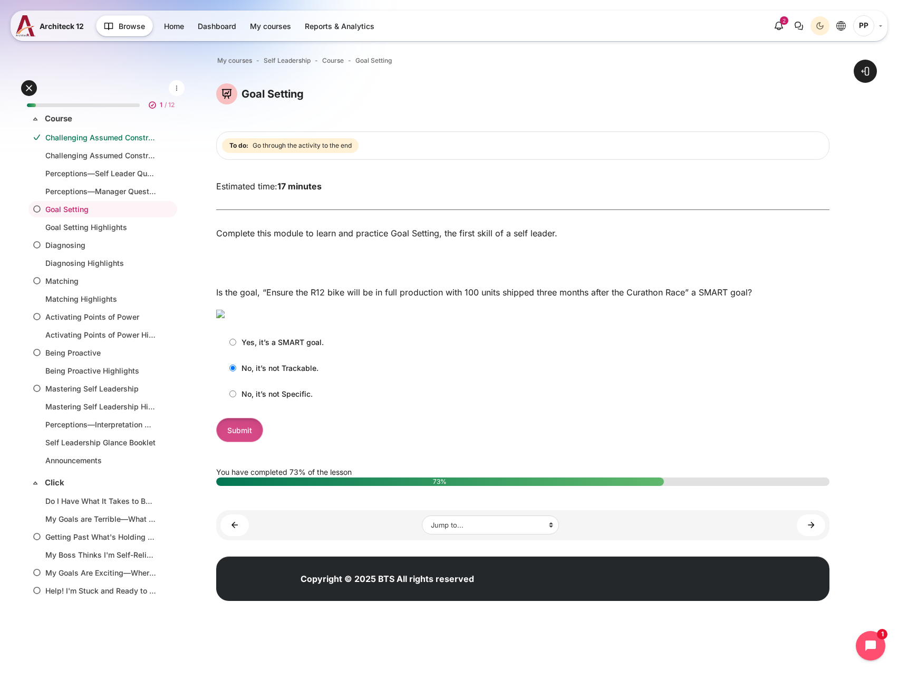
click at [252, 441] on input "Submit" at bounding box center [239, 430] width 47 height 24
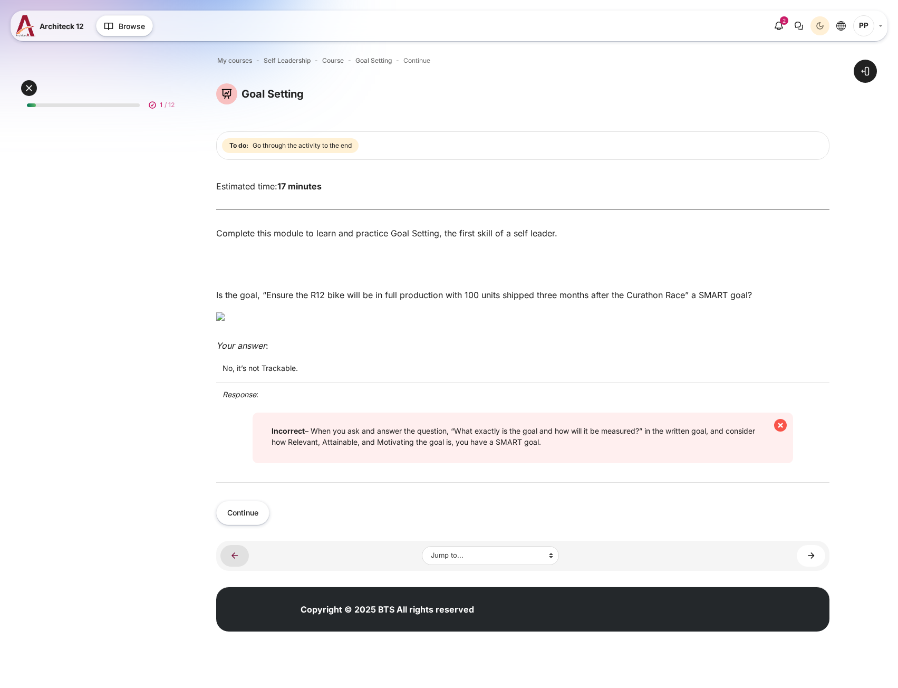
scroll to position [104, 0]
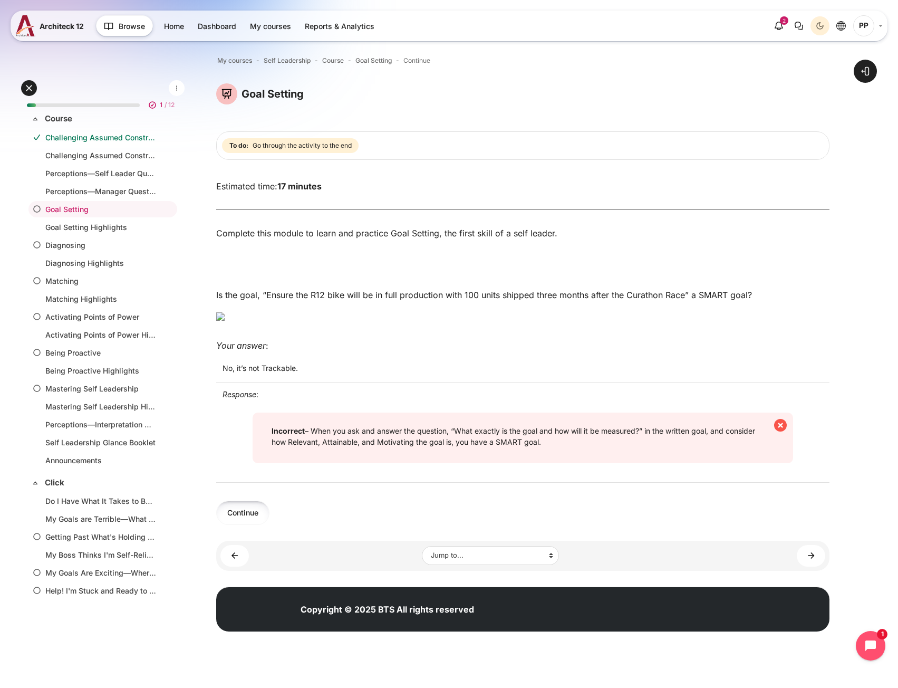
click at [249, 524] on button "Continue" at bounding box center [242, 512] width 53 height 24
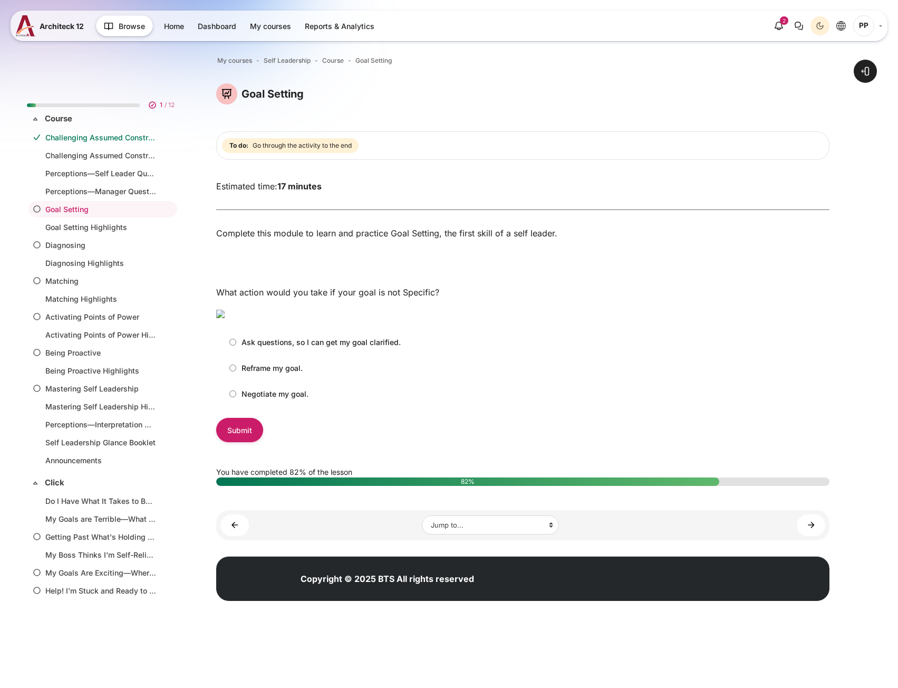
click at [269, 399] on p "Negotiate my goal." at bounding box center [275, 393] width 67 height 11
click at [236, 397] on input "Negotiate my goal." at bounding box center [232, 393] width 7 height 7
radio input "true"
click at [250, 441] on input "Submit" at bounding box center [239, 430] width 47 height 24
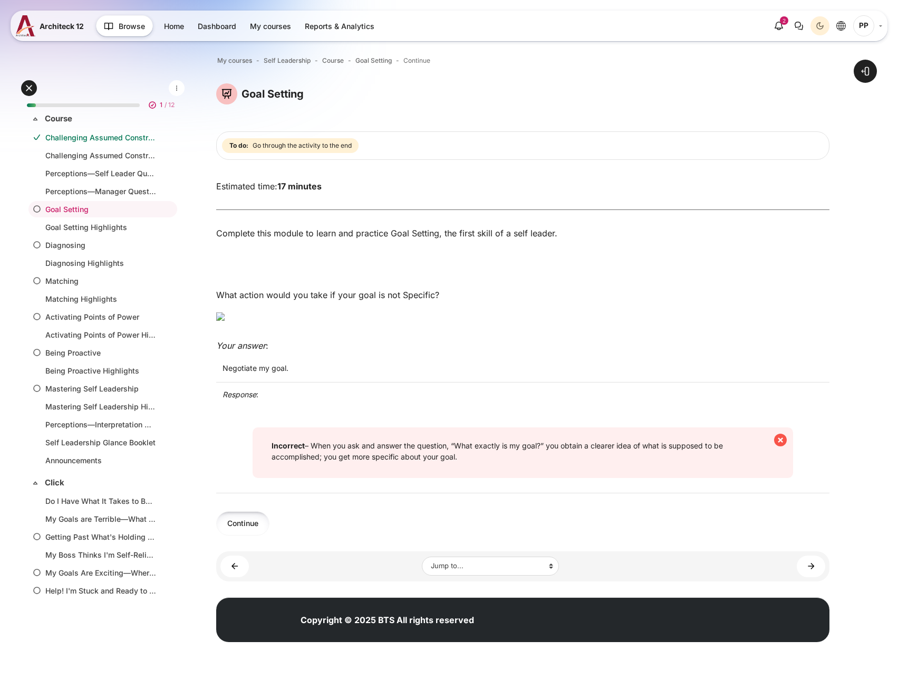
scroll to position [53, 0]
click at [259, 535] on button "Continue" at bounding box center [242, 523] width 53 height 24
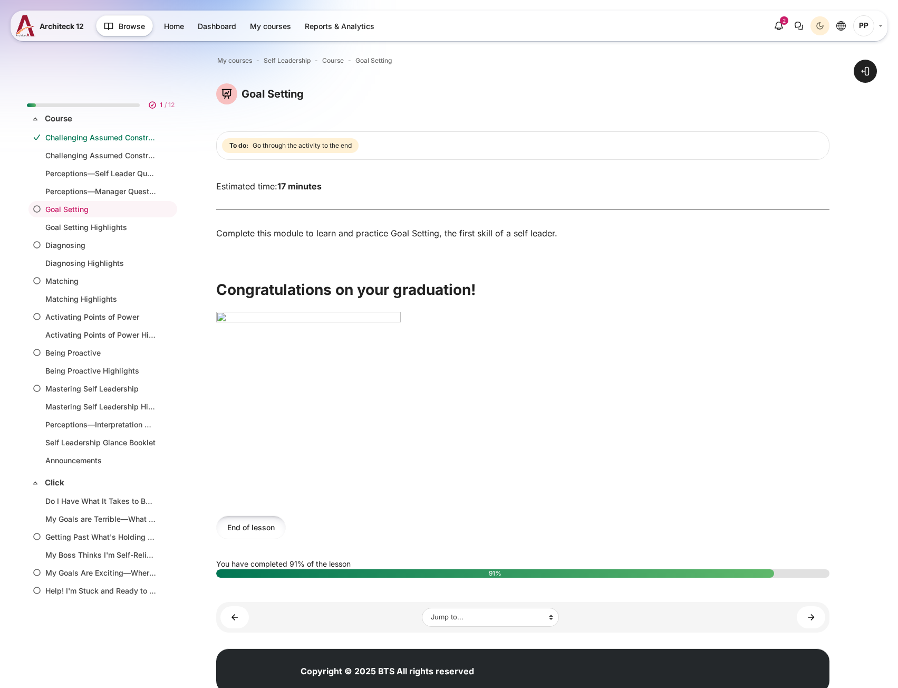
click at [262, 531] on button "End of lesson" at bounding box center [251, 527] width 70 height 24
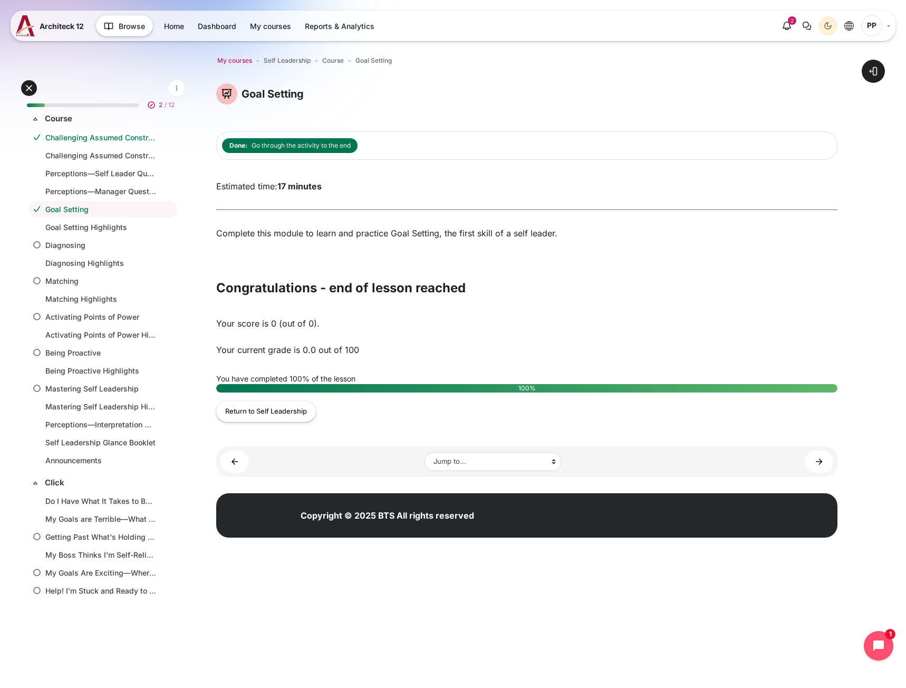
click at [240, 62] on span "My courses" at bounding box center [234, 60] width 35 height 9
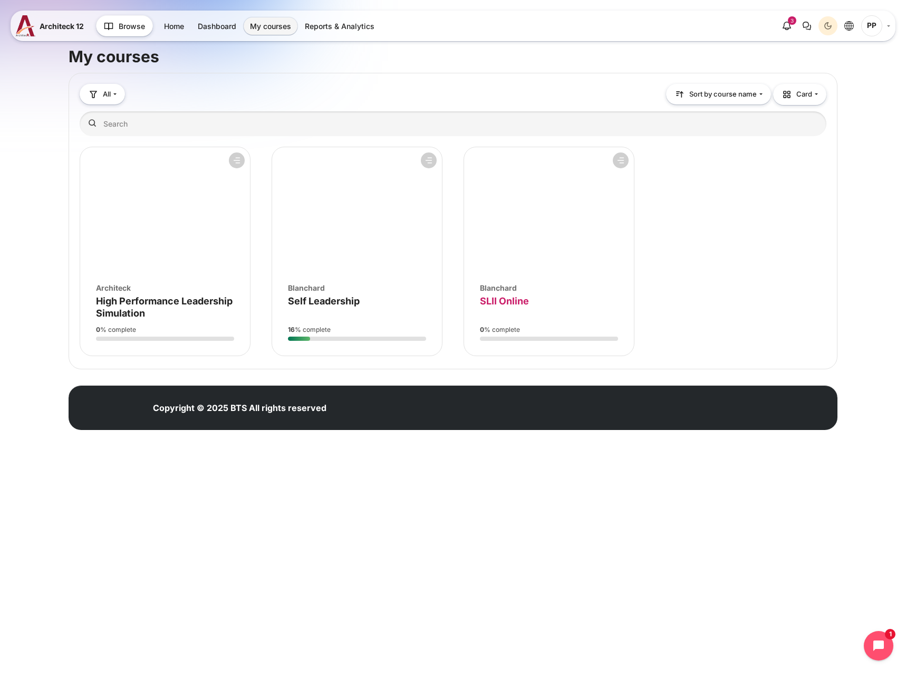
click at [518, 303] on span "SLII Online" at bounding box center [504, 300] width 49 height 11
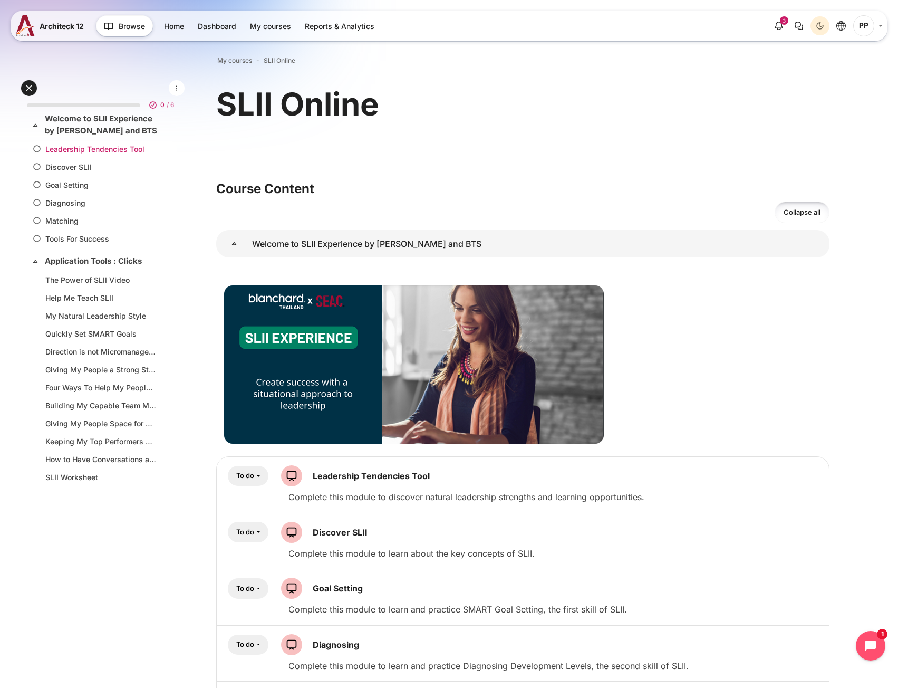
click at [76, 146] on link "Leadership Tendencies Tool" at bounding box center [100, 148] width 111 height 11
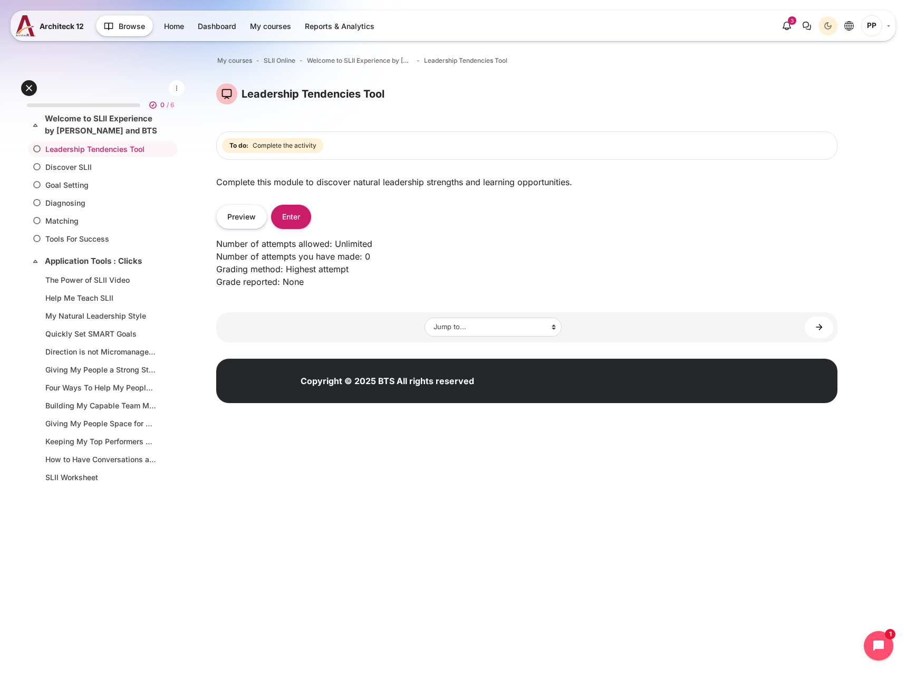
drag, startPoint x: 239, startPoint y: 219, endPoint x: 286, endPoint y: 233, distance: 48.4
click at [284, 233] on div "Complete this module to discover natural leadership strengths and learning oppo…" at bounding box center [526, 236] width 621 height 121
click at [298, 215] on button "Enter" at bounding box center [291, 217] width 40 height 24
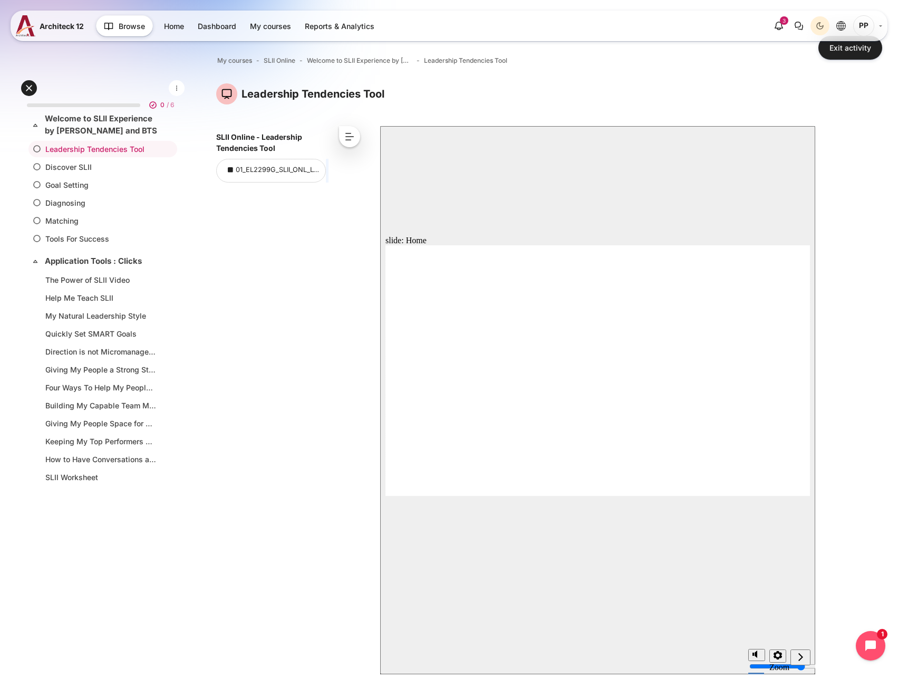
click at [701, 506] on div "slide: Home Leadership Tendencies Tool Welcome to SLII ® You'll learn the langu…" at bounding box center [597, 400] width 435 height 548
click at [799, 660] on icon "next" at bounding box center [800, 656] width 5 height 8
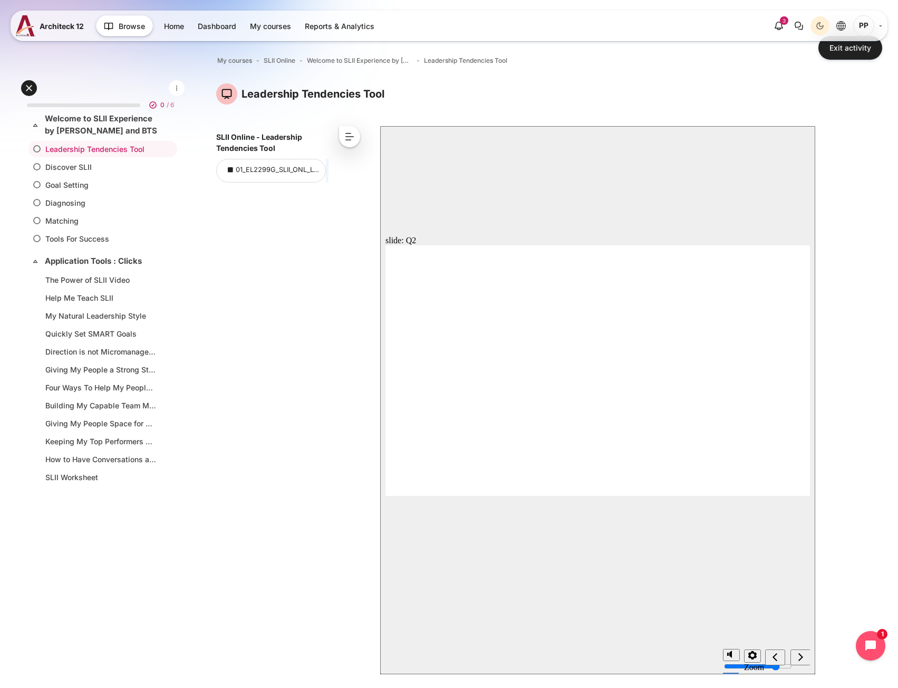
drag, startPoint x: 788, startPoint y: 374, endPoint x: 753, endPoint y: 369, distance: 35.8
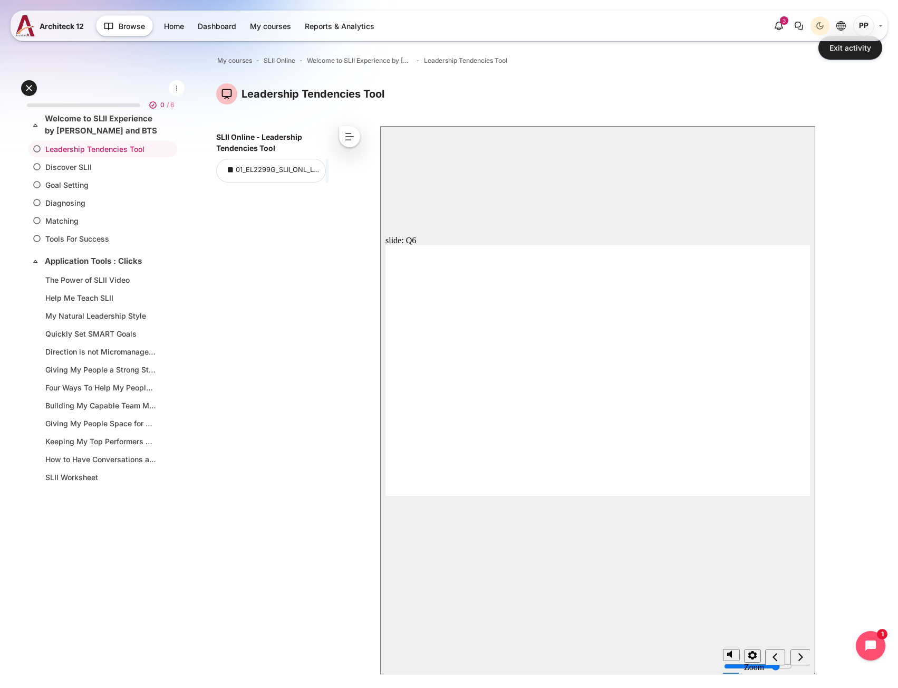
drag, startPoint x: 780, startPoint y: 344, endPoint x: 788, endPoint y: 342, distance: 8.2
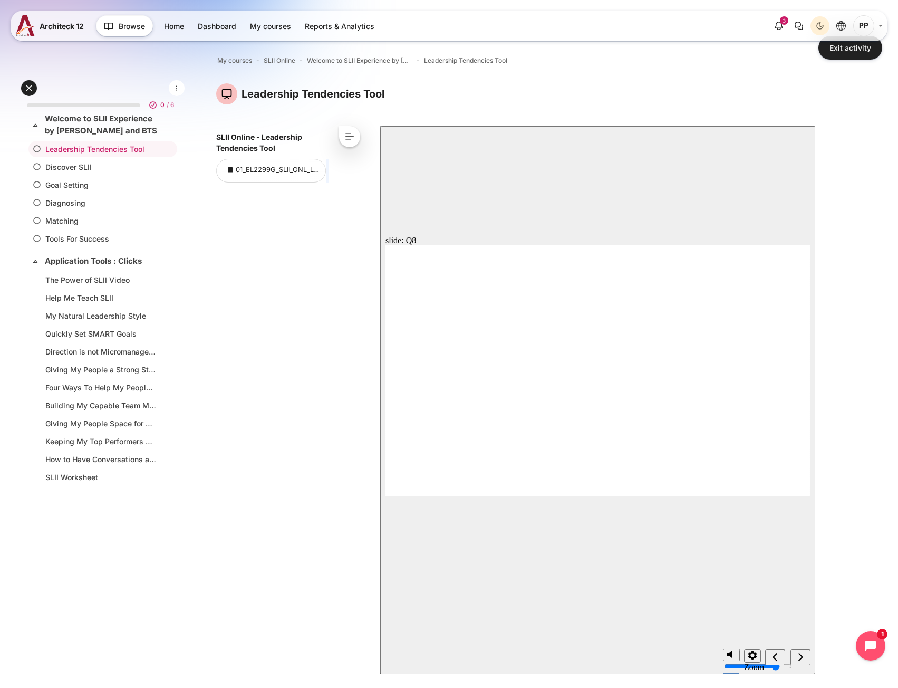
drag, startPoint x: 565, startPoint y: 364, endPoint x: 505, endPoint y: 374, distance: 60.3
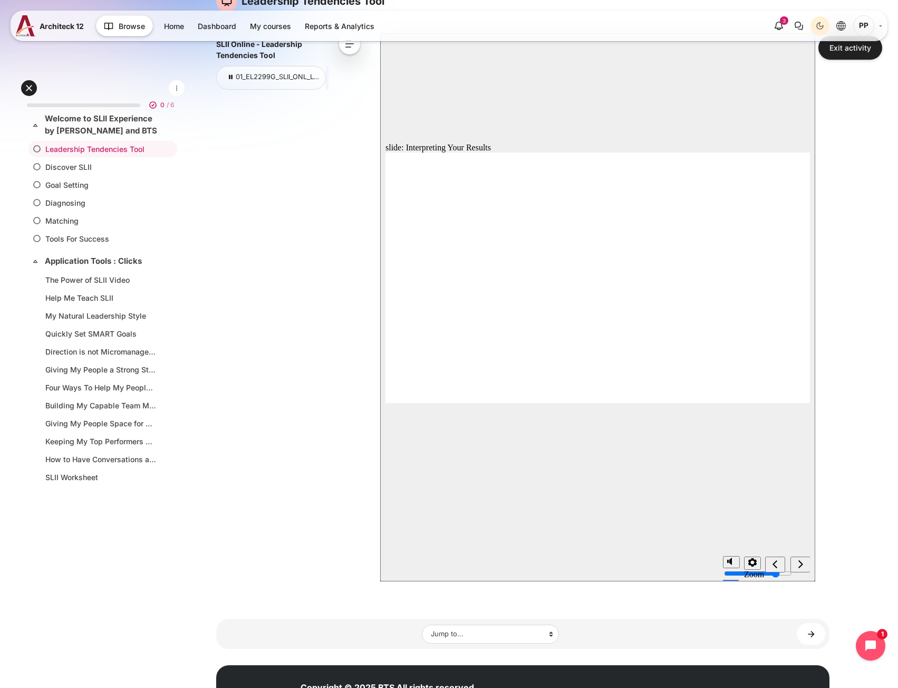
scroll to position [105, 0]
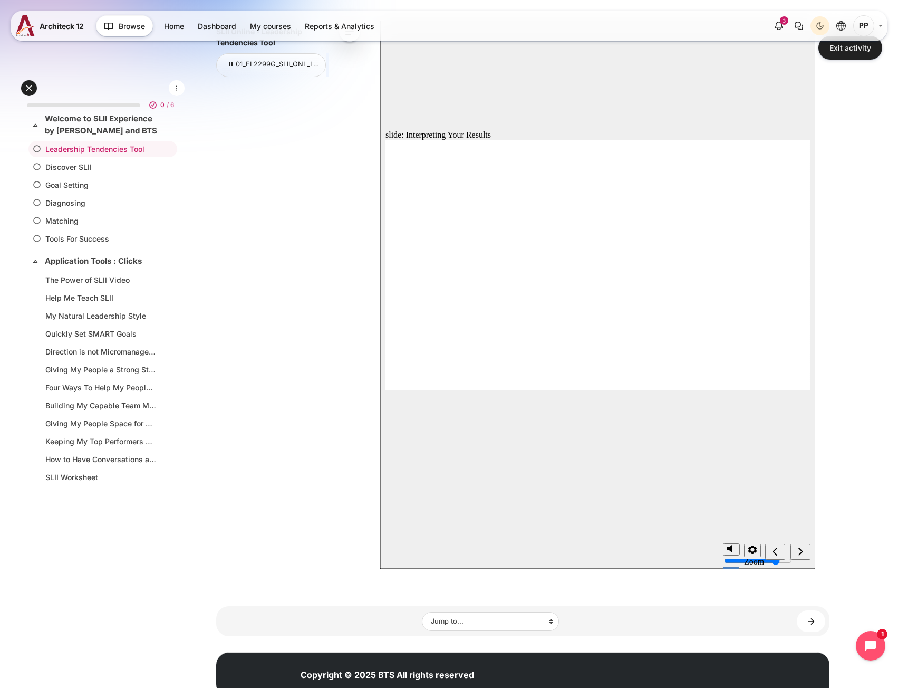
click at [796, 548] on div "next" at bounding box center [801, 551] width 12 height 11
click at [801, 551] on icon "next" at bounding box center [800, 551] width 5 height 8
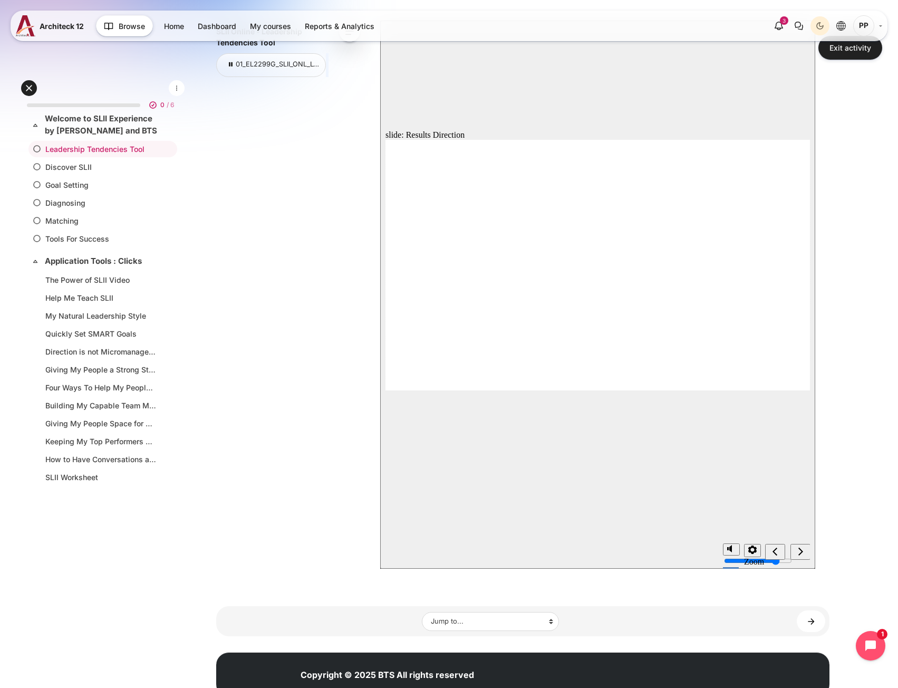
click at [794, 545] on button "next" at bounding box center [800, 552] width 20 height 16
click at [806, 552] on div "next" at bounding box center [801, 551] width 12 height 11
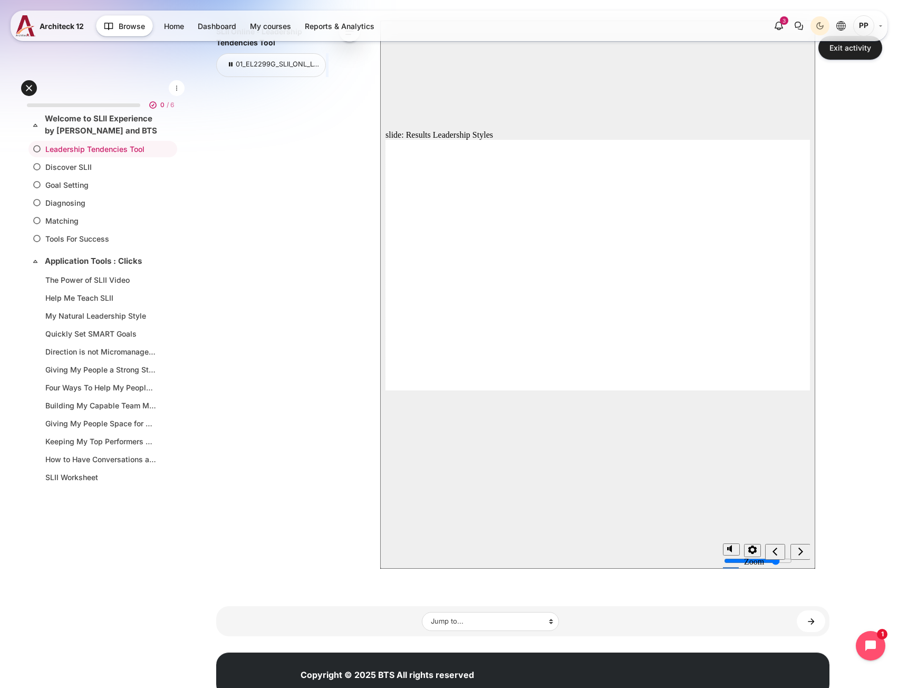
click at [798, 555] on icon "next" at bounding box center [800, 550] width 5 height 9
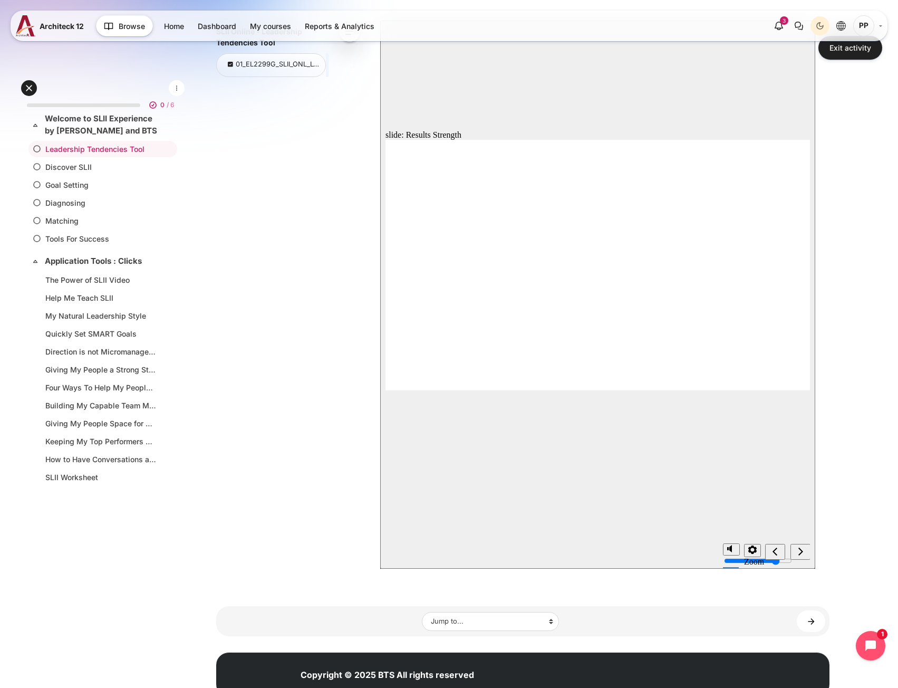
click at [799, 553] on icon "next" at bounding box center [800, 550] width 5 height 9
click at [777, 554] on icon "Settings" at bounding box center [778, 549] width 8 height 8
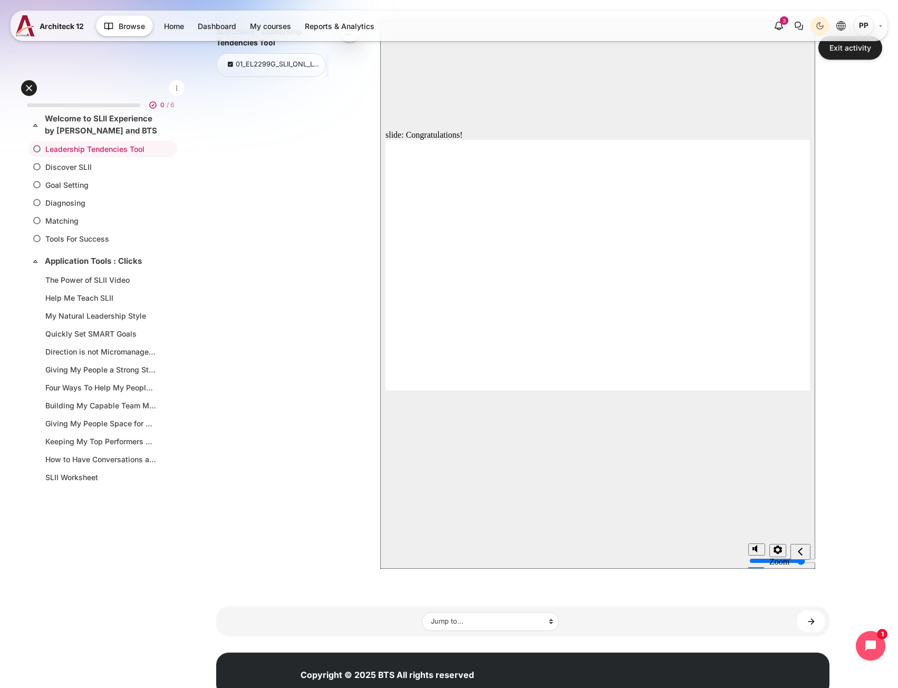
click at [777, 554] on icon "Settings" at bounding box center [778, 549] width 8 height 8
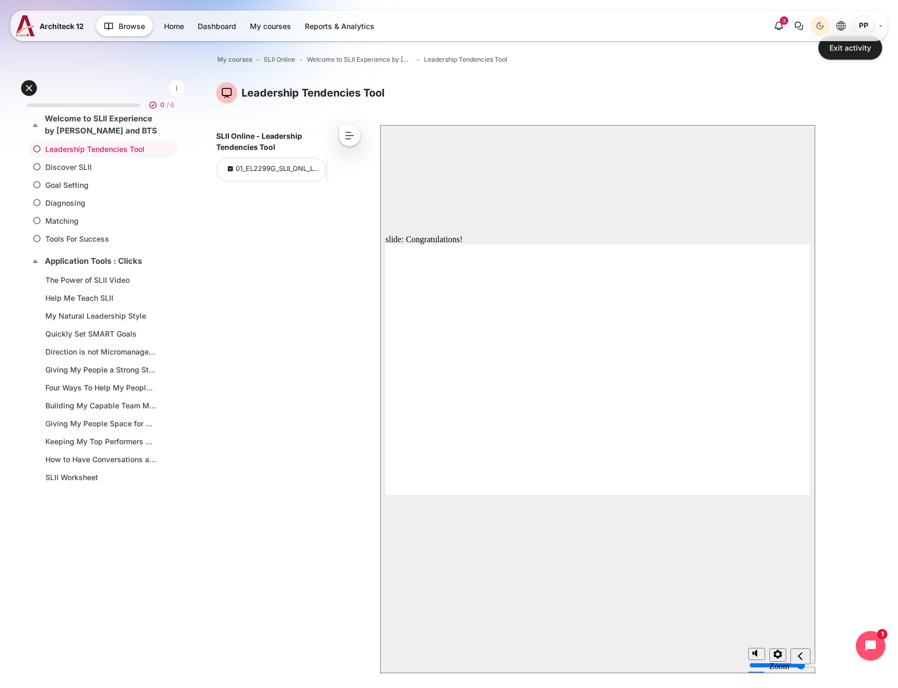
scroll to position [0, 0]
click at [86, 165] on link "Discover SLII" at bounding box center [100, 166] width 111 height 11
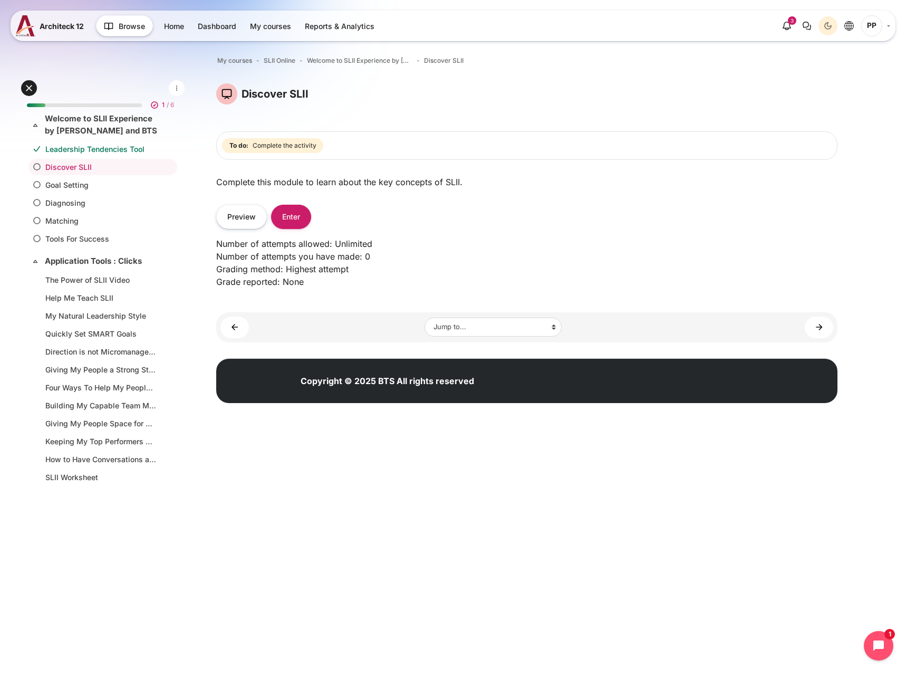
click at [287, 232] on div "Number of attempts allowed: Unlimited Number of attempts you have made: 0 Gradi…" at bounding box center [526, 262] width 621 height 67
click at [288, 219] on button "Enter" at bounding box center [291, 217] width 40 height 24
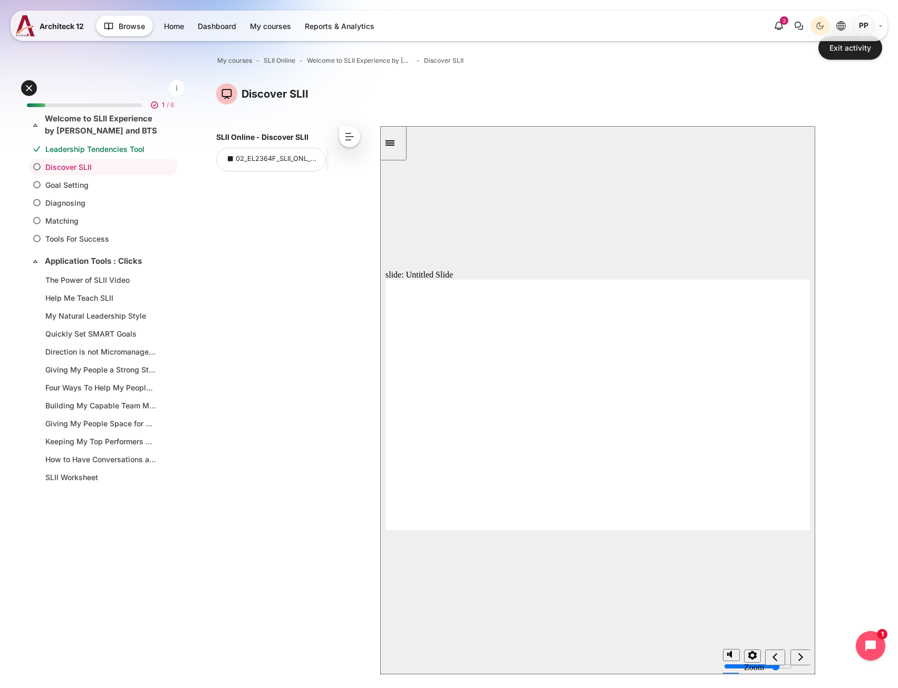
scroll to position [105, 0]
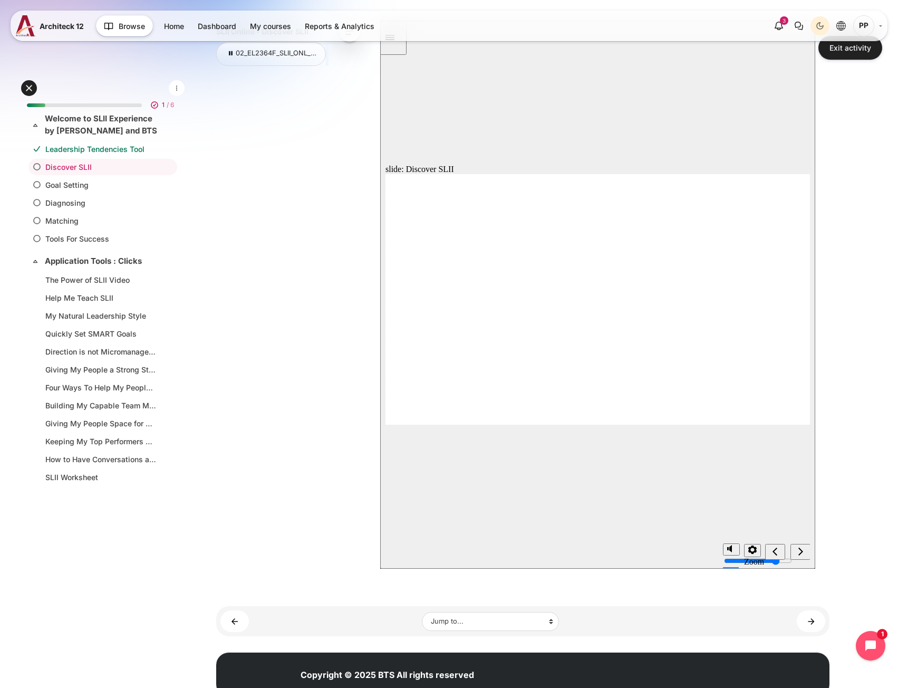
click at [804, 550] on div "next" at bounding box center [801, 551] width 12 height 11
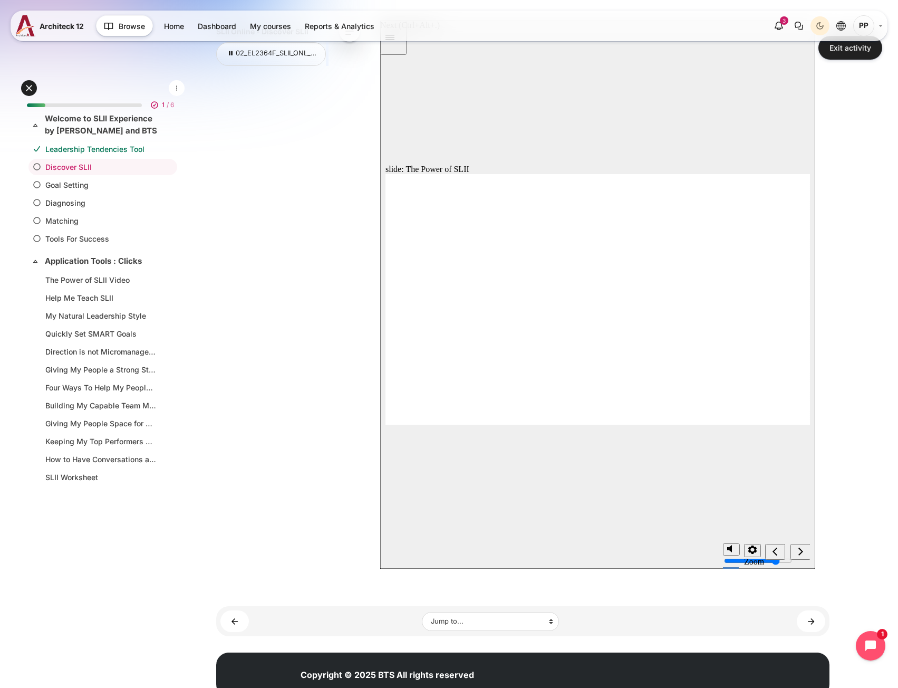
click at [800, 553] on icon "next" at bounding box center [800, 550] width 5 height 9
drag, startPoint x: 439, startPoint y: 259, endPoint x: 464, endPoint y: 273, distance: 28.1
drag, startPoint x: 526, startPoint y: 258, endPoint x: 524, endPoint y: 245, distance: 13.3
drag, startPoint x: 450, startPoint y: 362, endPoint x: 541, endPoint y: 365, distance: 90.7
click at [797, 552] on div "next" at bounding box center [801, 551] width 12 height 11
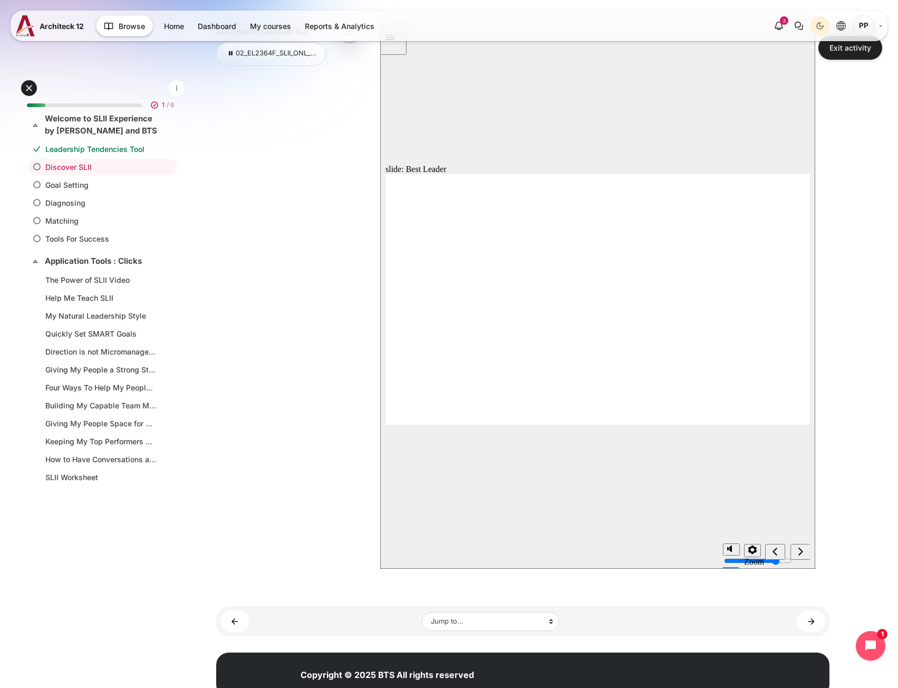
drag, startPoint x: 526, startPoint y: 333, endPoint x: 518, endPoint y: 351, distance: 19.6
drag, startPoint x: 449, startPoint y: 369, endPoint x: 443, endPoint y: 345, distance: 24.8
drag, startPoint x: 443, startPoint y: 345, endPoint x: 445, endPoint y: 359, distance: 14.3
drag, startPoint x: 426, startPoint y: 231, endPoint x: 500, endPoint y: 234, distance: 74.4
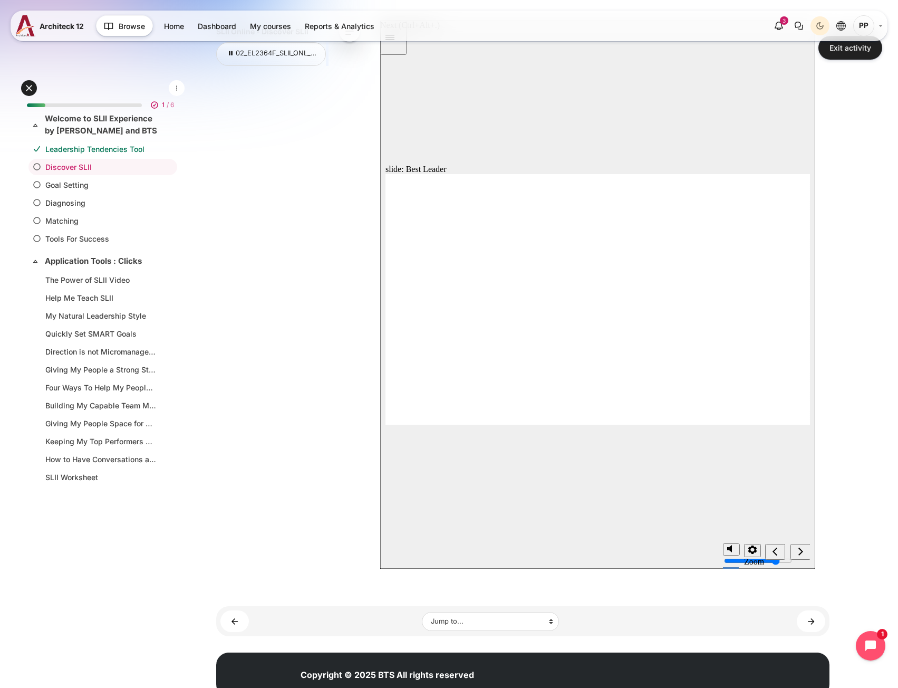
click at [800, 557] on div "next" at bounding box center [801, 551] width 12 height 11
drag, startPoint x: 512, startPoint y: 429, endPoint x: 581, endPoint y: 457, distance: 75.2
click at [581, 457] on div "slide: My Intentions Home Discover SLII My Intentions Team members judge leader…" at bounding box center [597, 295] width 435 height 548
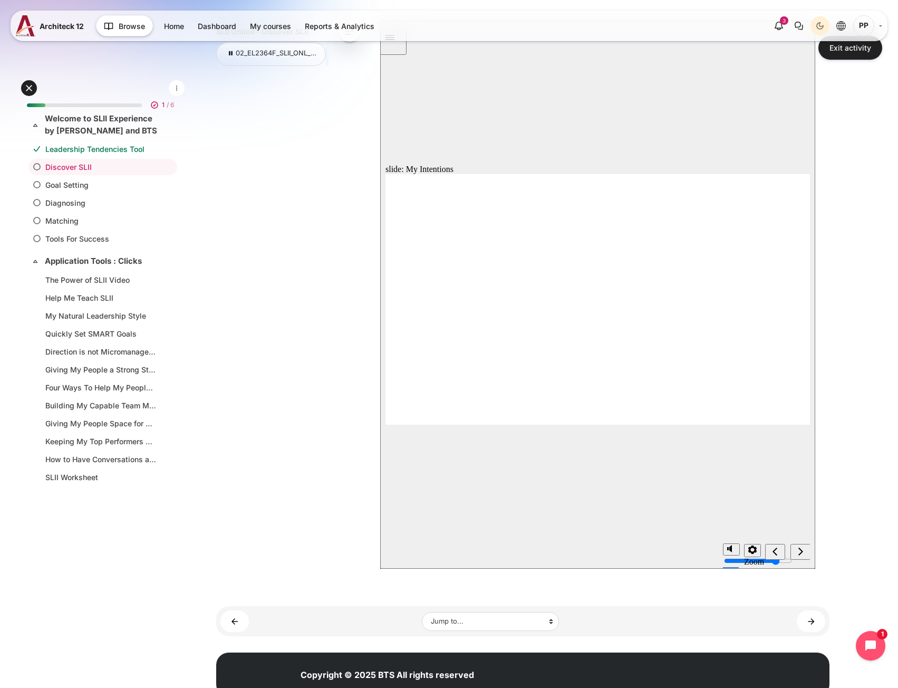
click at [800, 550] on icon "next" at bounding box center [800, 551] width 5 height 8
click at [805, 552] on div "next" at bounding box center [801, 551] width 12 height 11
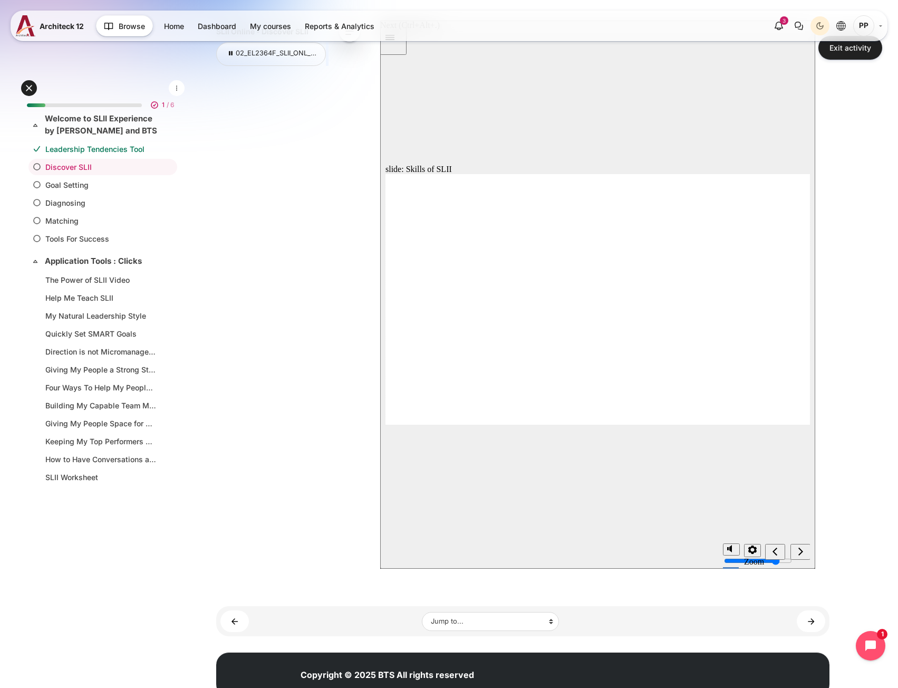
click at [799, 556] on icon "next" at bounding box center [800, 550] width 5 height 9
click at [795, 551] on div "next" at bounding box center [801, 551] width 12 height 11
radio input "true"
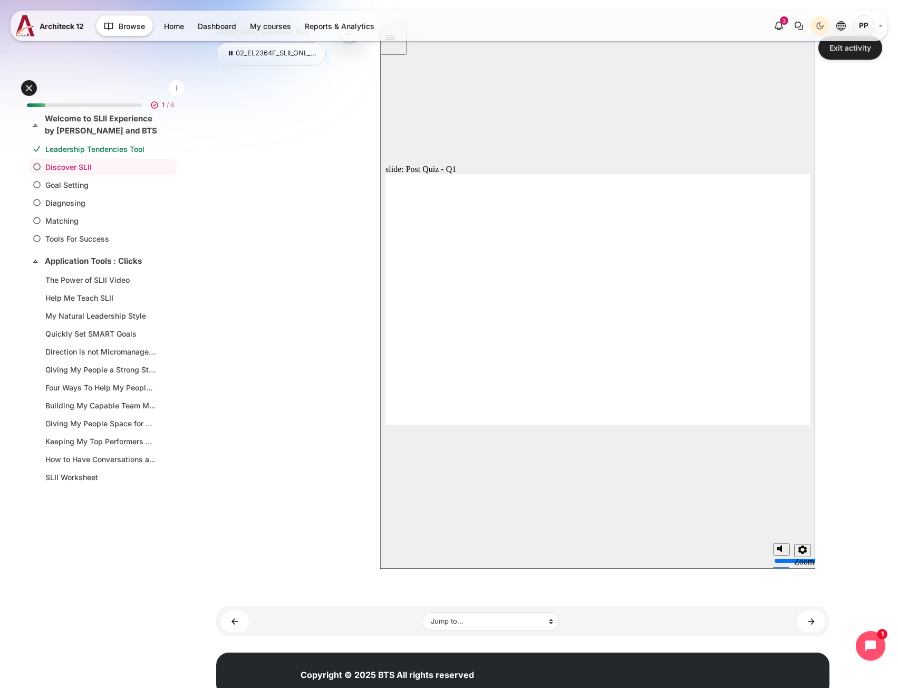
drag, startPoint x: 499, startPoint y: 389, endPoint x: 476, endPoint y: 387, distance: 23.4
radio input "true"
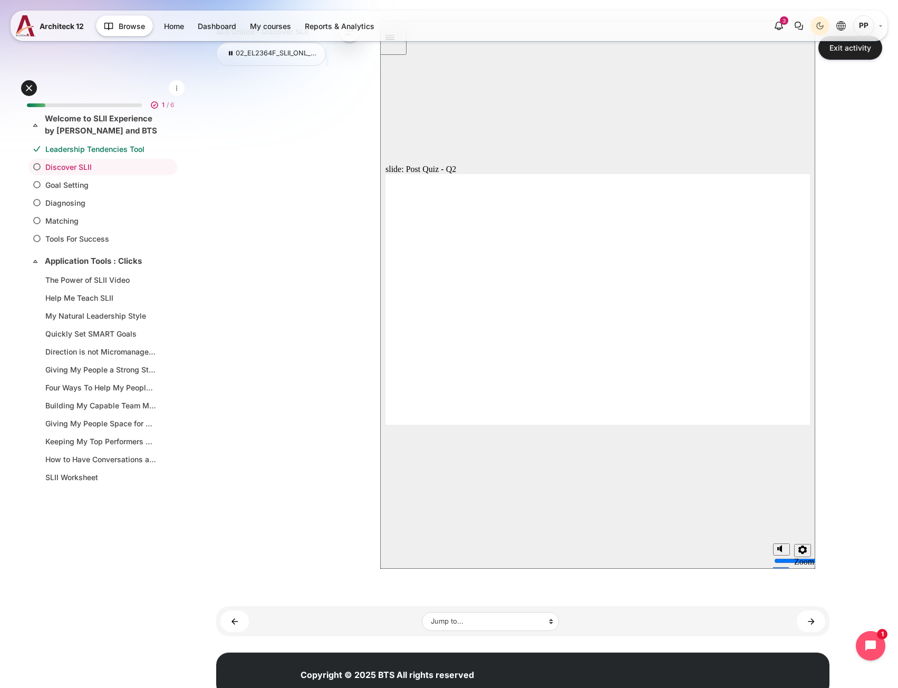
radio input "true"
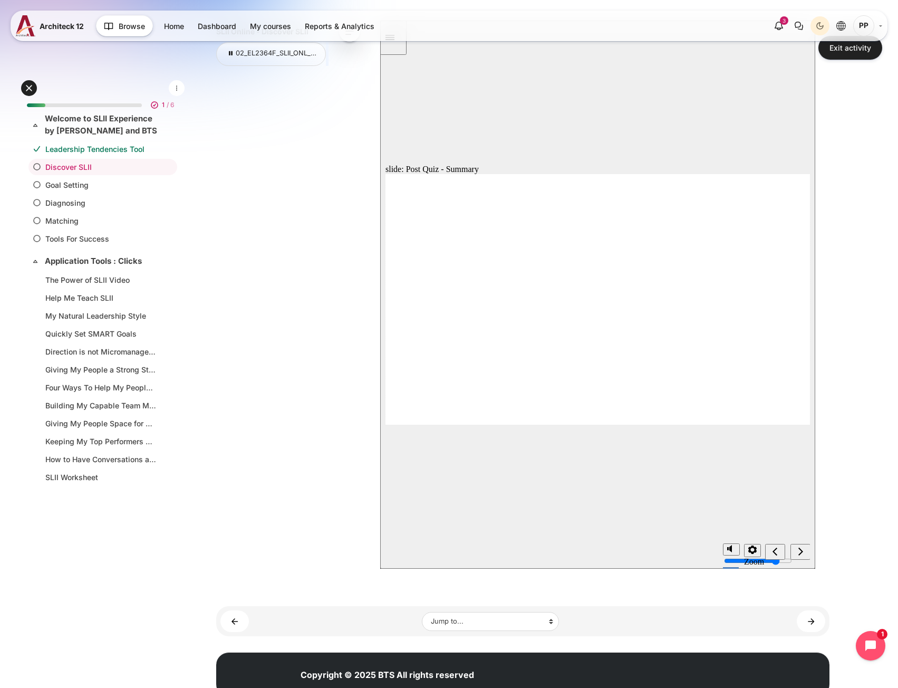
click at [798, 550] on icon "next" at bounding box center [800, 550] width 5 height 9
radio input "true"
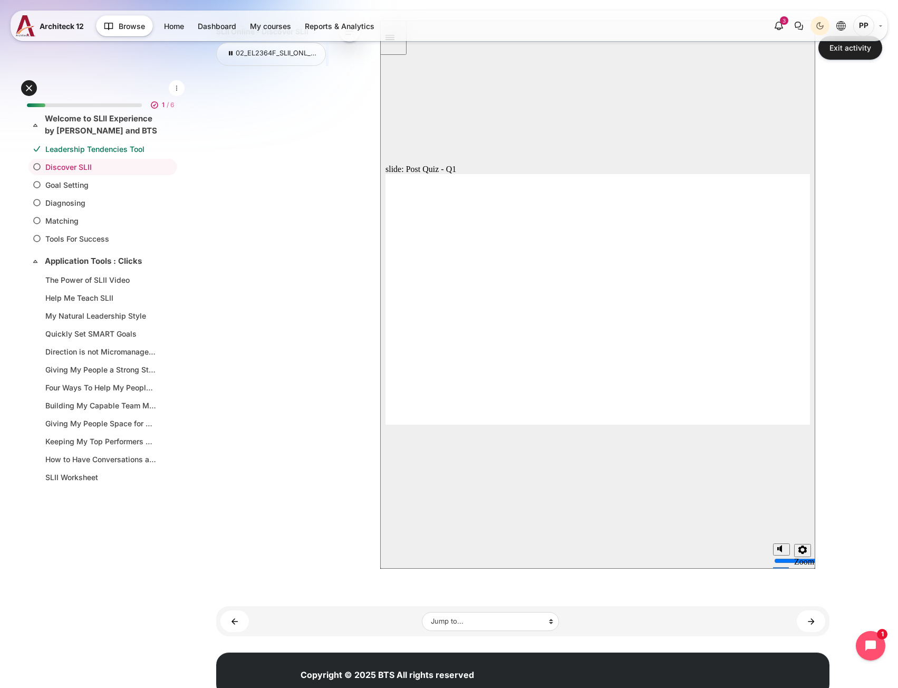
radio input "true"
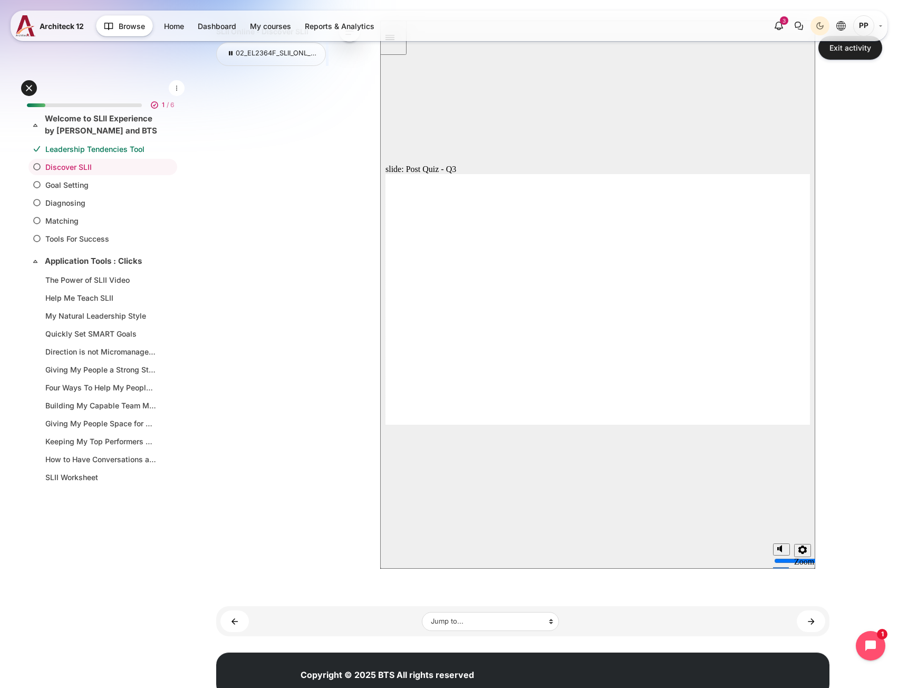
click at [89, 181] on link "Goal Setting" at bounding box center [100, 184] width 111 height 11
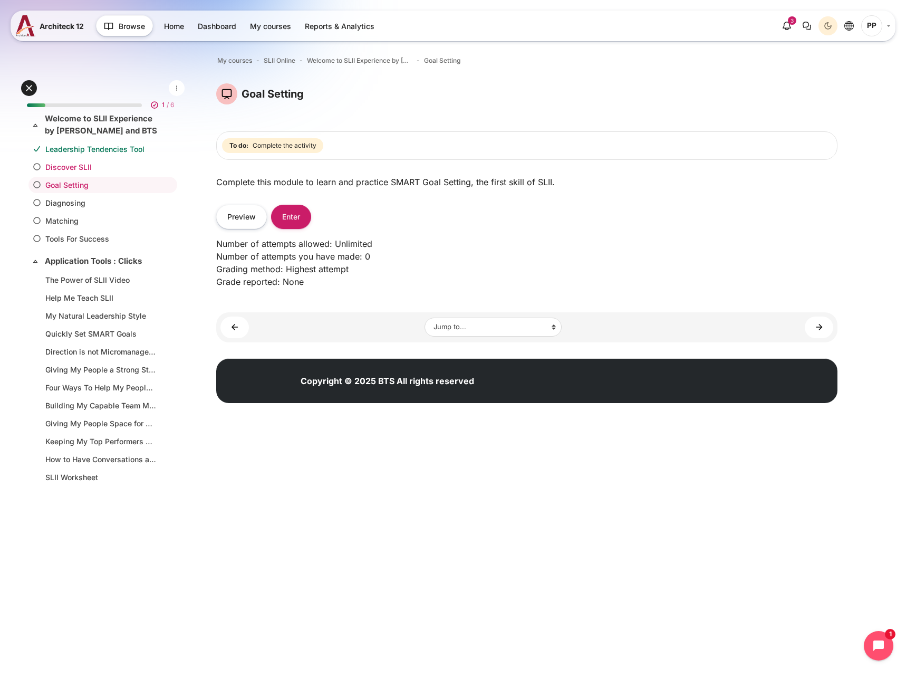
click at [62, 167] on link "Discover SLII" at bounding box center [100, 166] width 111 height 11
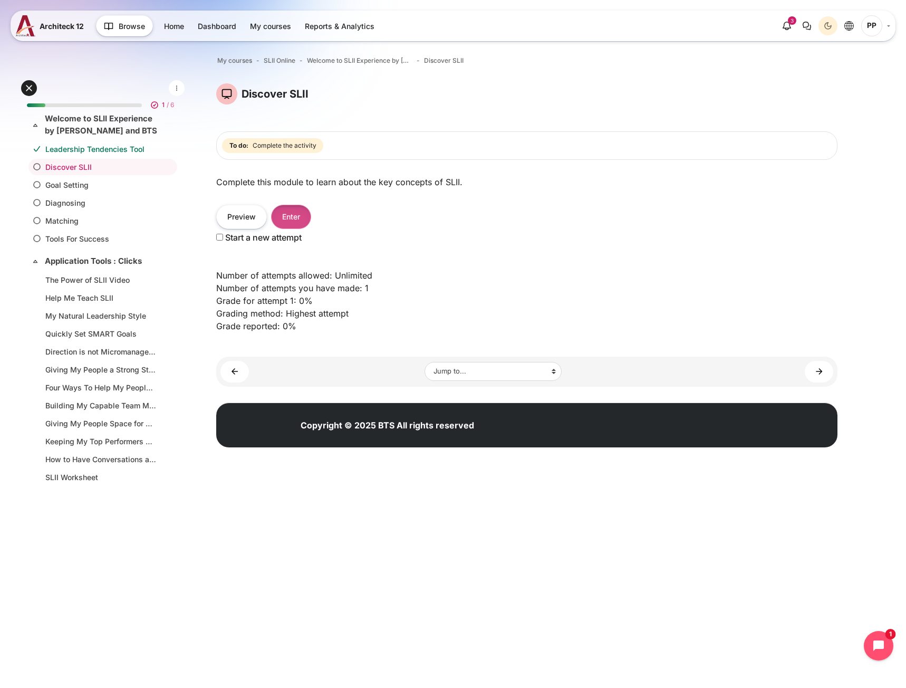
click at [295, 218] on button "Enter" at bounding box center [291, 217] width 40 height 24
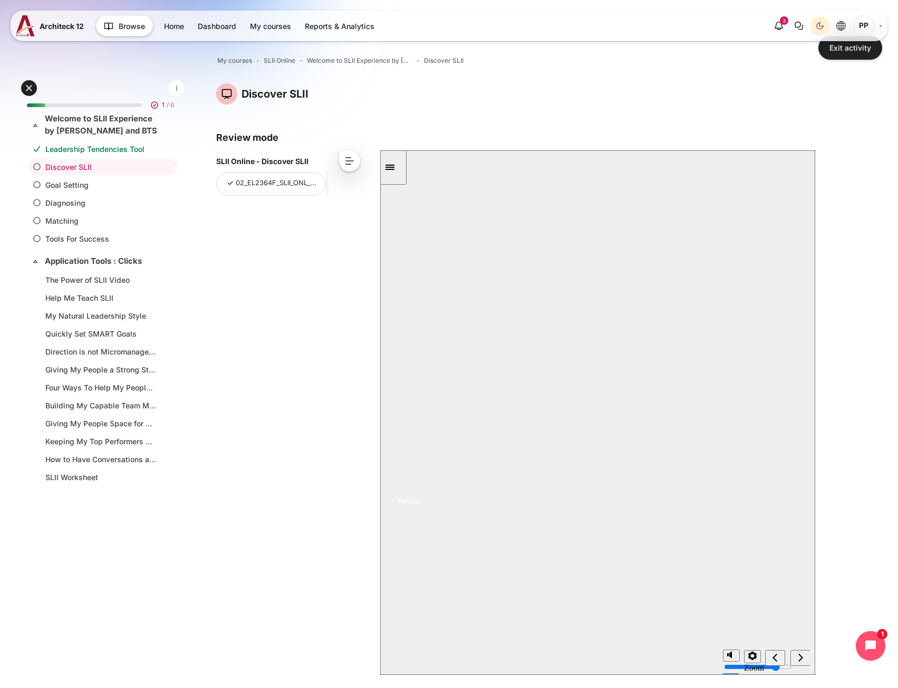
click at [420, 483] on button "Resume" at bounding box center [400, 489] width 40 height 13
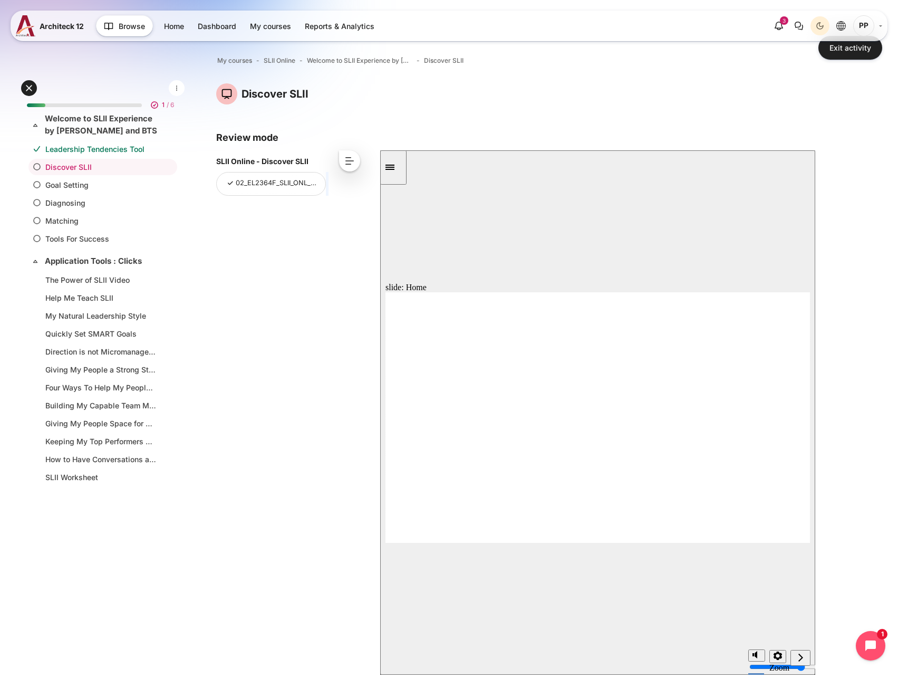
click at [755, 592] on div "slide: Summary Home Discover SLII Discover SLII Summary Take a moment to review…" at bounding box center [597, 412] width 435 height 524
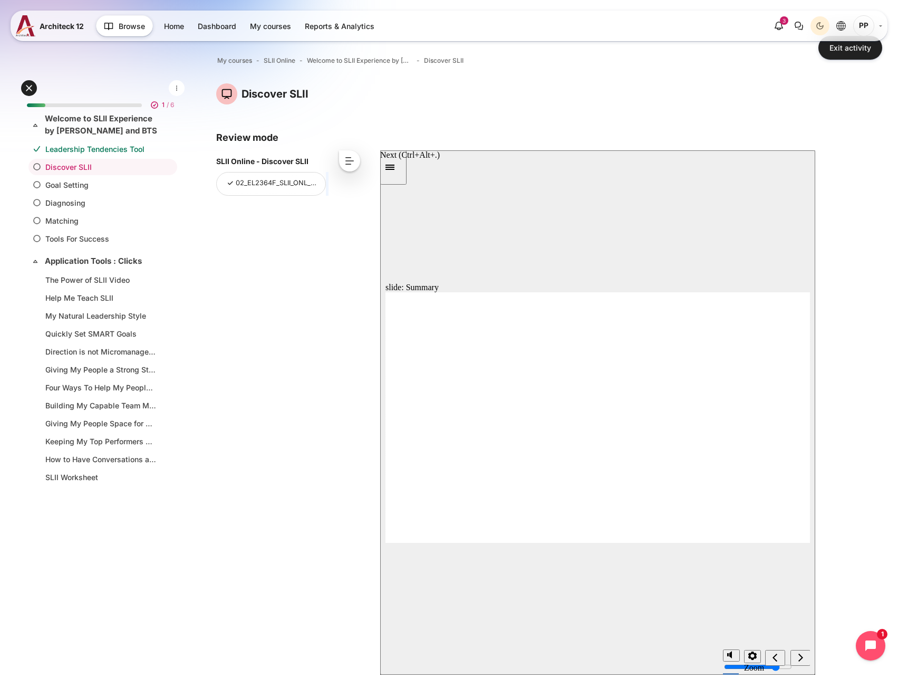
click at [798, 657] on icon "next" at bounding box center [800, 656] width 5 height 9
radio input "true"
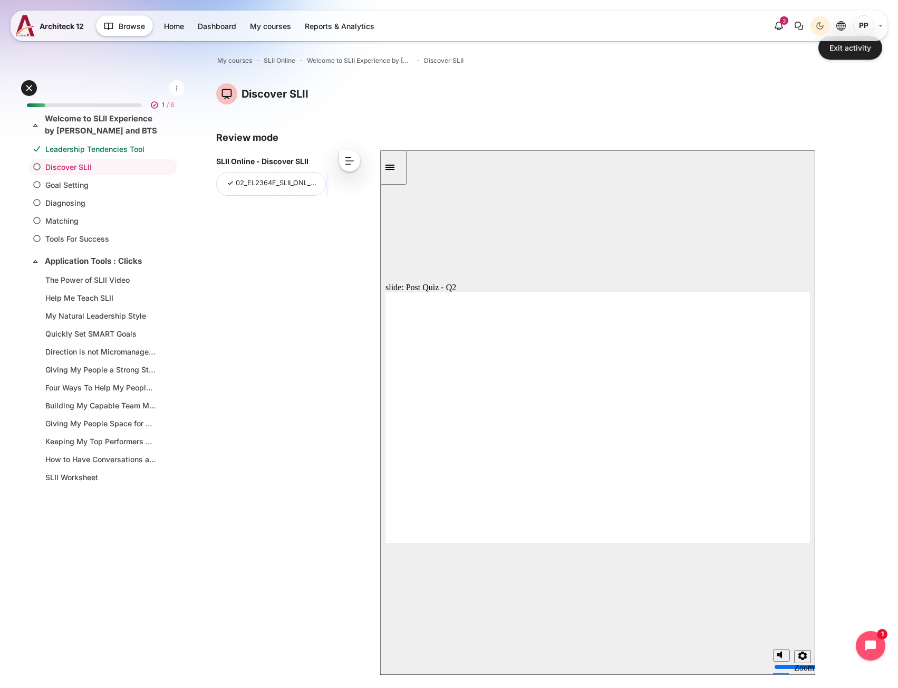
radio input "true"
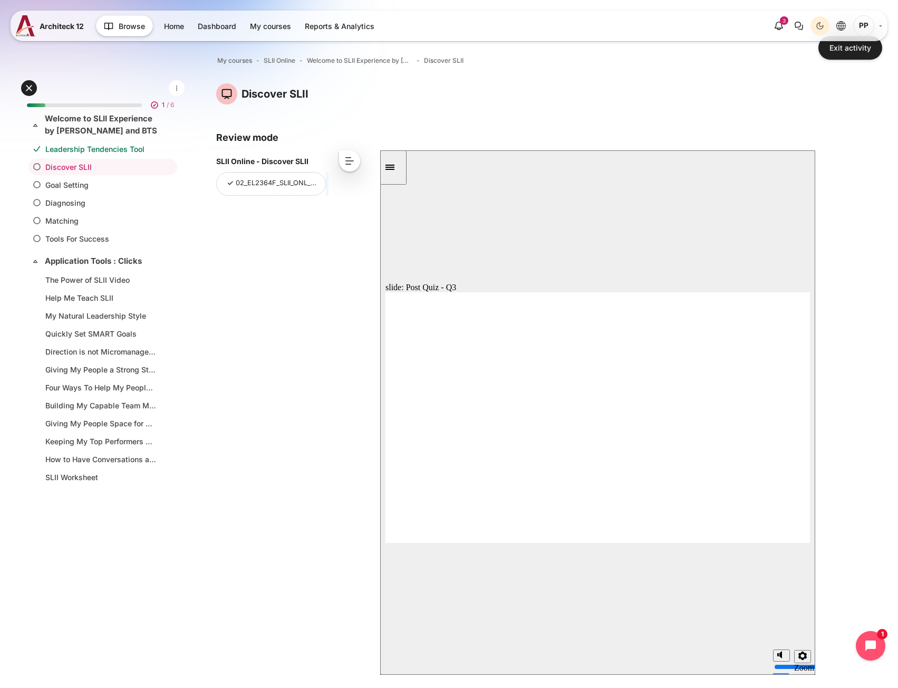
click at [798, 649] on nav "slide navigation" at bounding box center [787, 657] width 45 height 34
click at [796, 659] on div "next" at bounding box center [801, 657] width 12 height 11
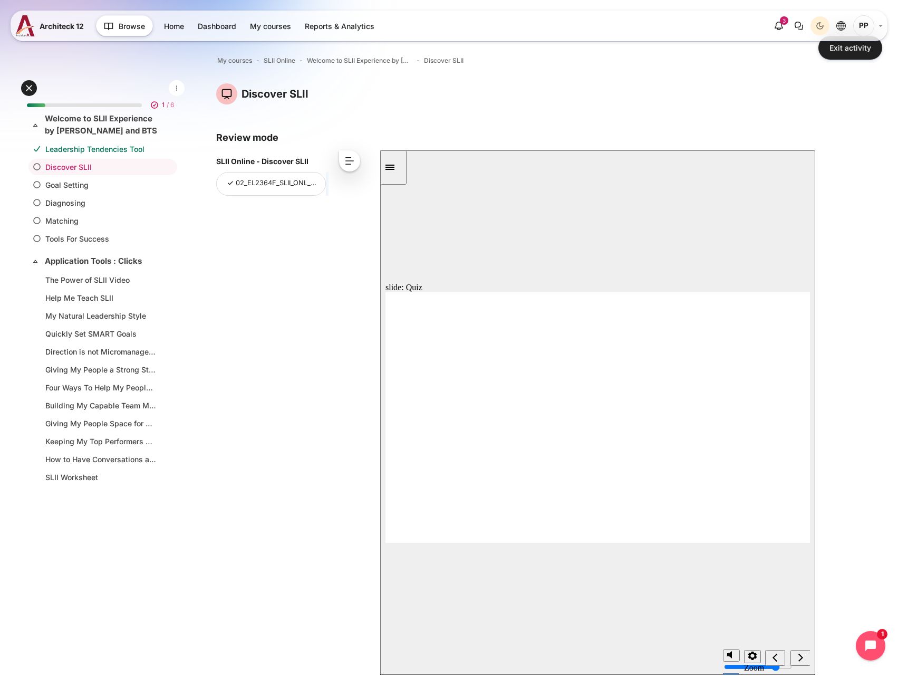
radio input "true"
click at [481, 544] on div "slide: Post Quiz - Q1 Home Discover SLII Quiz Q1 of 3: What are the purposes of…" at bounding box center [597, 412] width 435 height 524
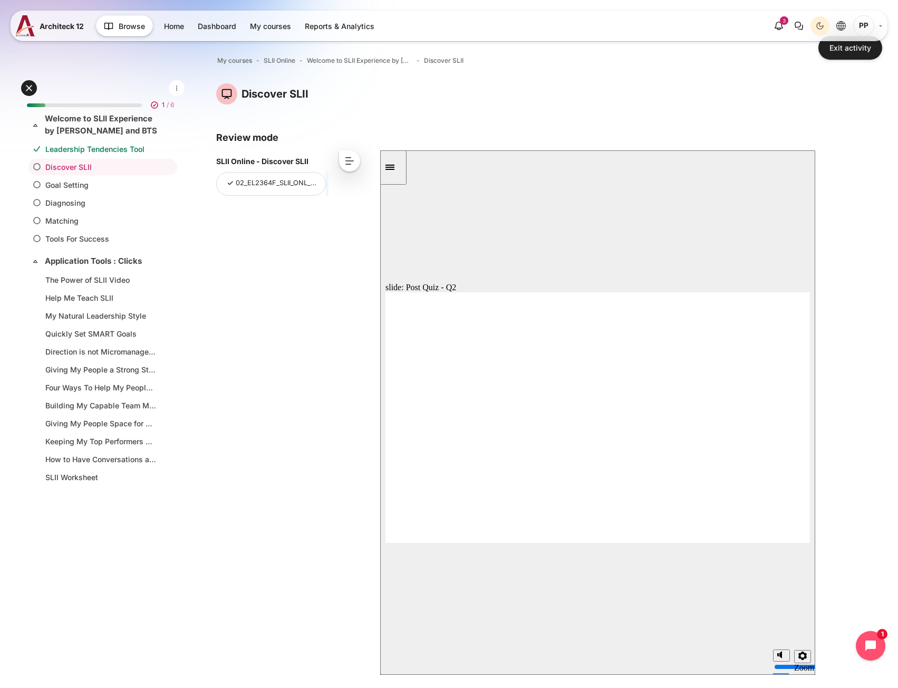
radio input "true"
drag, startPoint x: 445, startPoint y: 397, endPoint x: 442, endPoint y: 456, distance: 59.6
radio input "true"
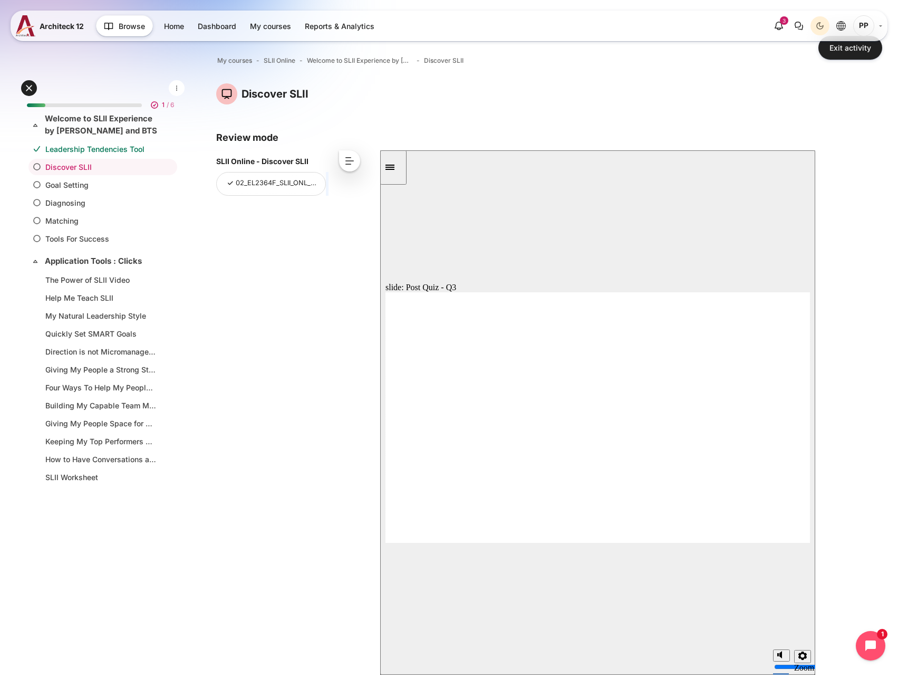
click at [798, 659] on icon "next" at bounding box center [800, 656] width 5 height 9
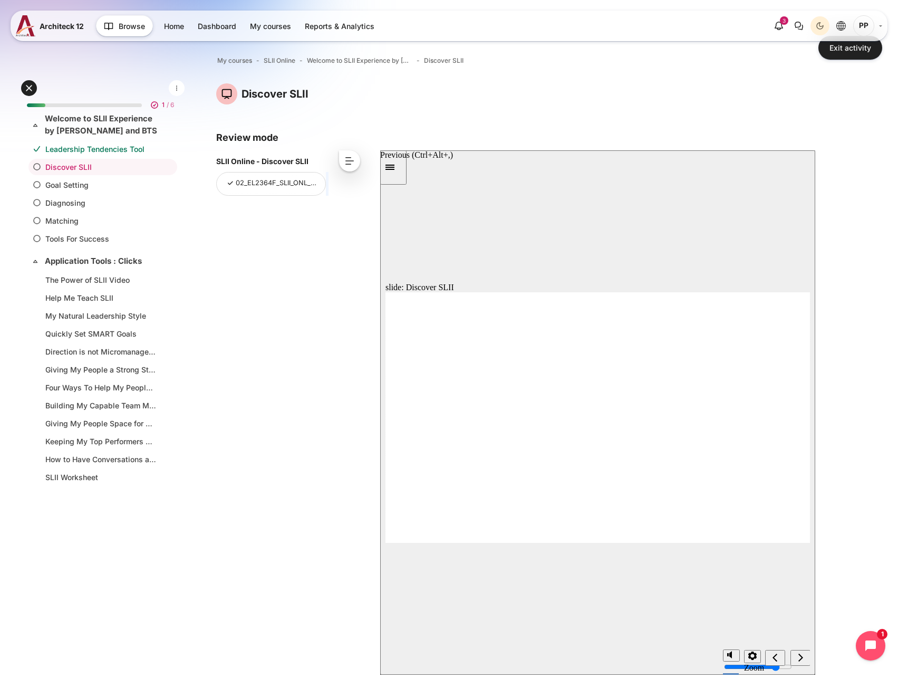
click at [781, 661] on div "previous" at bounding box center [775, 657] width 12 height 11
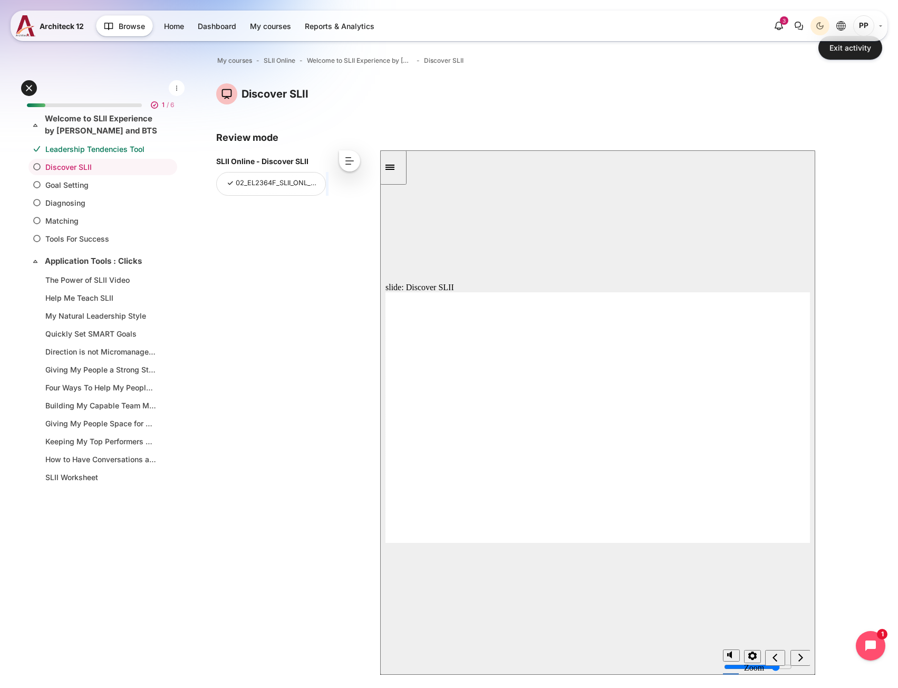
click at [353, 165] on button "<" at bounding box center [349, 160] width 21 height 21
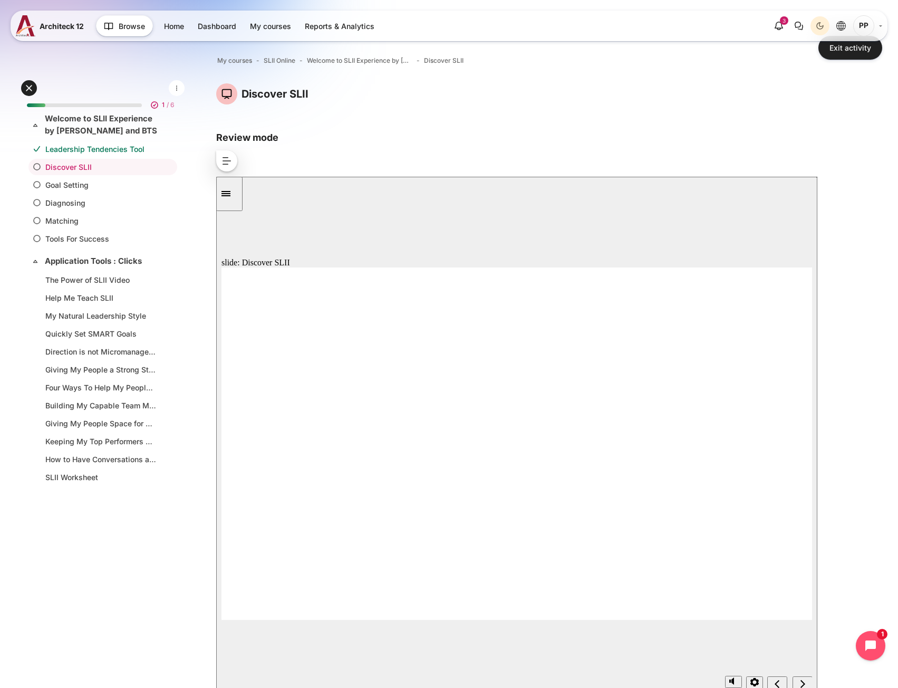
click at [233, 160] on button ">" at bounding box center [226, 160] width 21 height 21
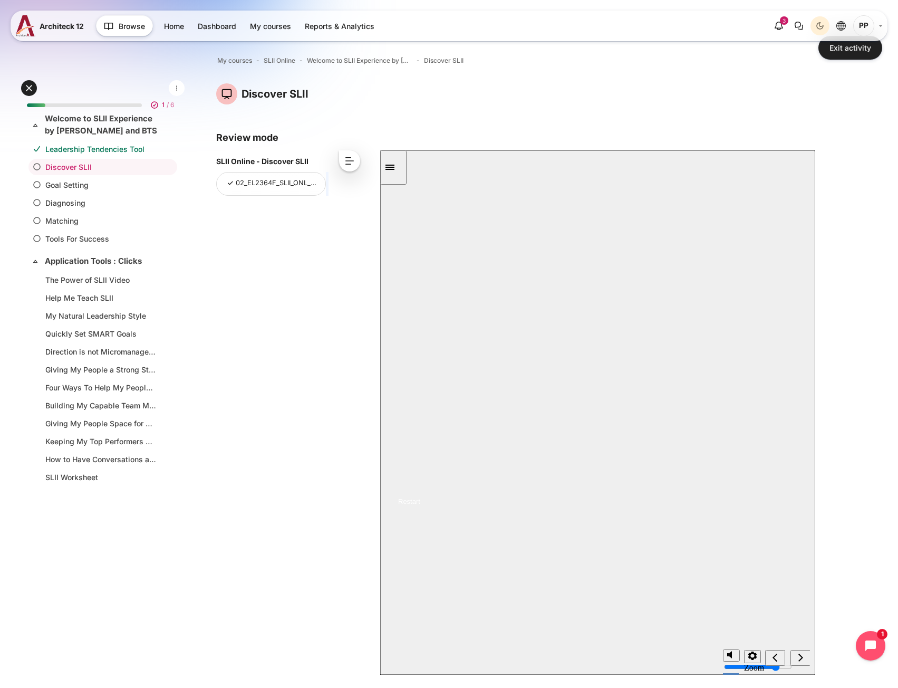
click at [301, 352] on div "SLII Online - Discover SLII 02_EL2364F_SLII_ONL_Discover_V092024_AE < << < ^ > …" at bounding box center [522, 417] width 613 height 535
click at [61, 168] on link "Discover SLII" at bounding box center [100, 166] width 111 height 11
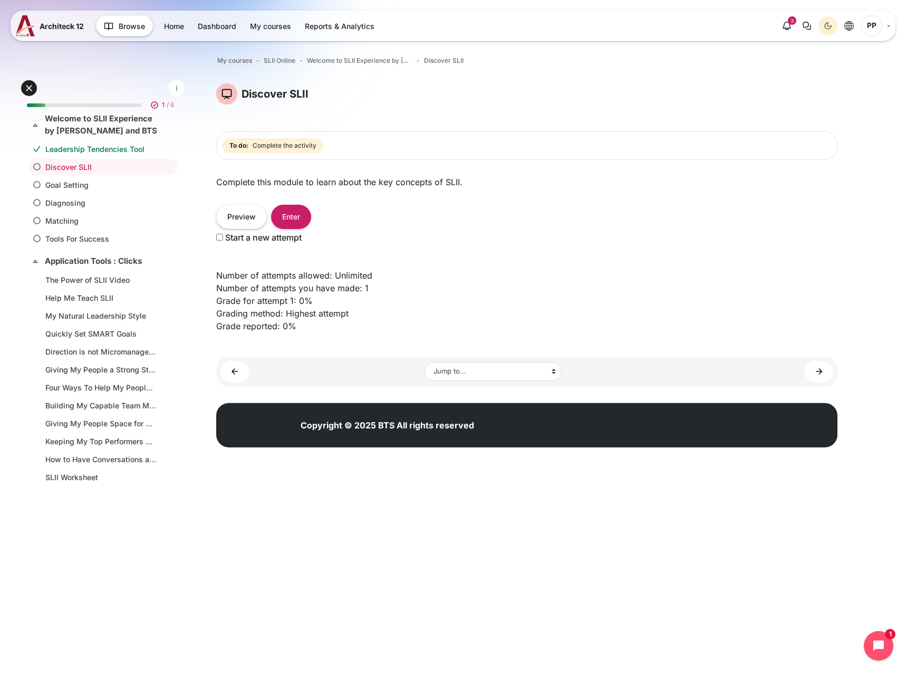
click at [328, 476] on html "Skip to main content Expand all Collapse all 1 / 6 Expand" at bounding box center [453, 238] width 906 height 476
click at [66, 190] on link "Goal Setting" at bounding box center [100, 184] width 111 height 11
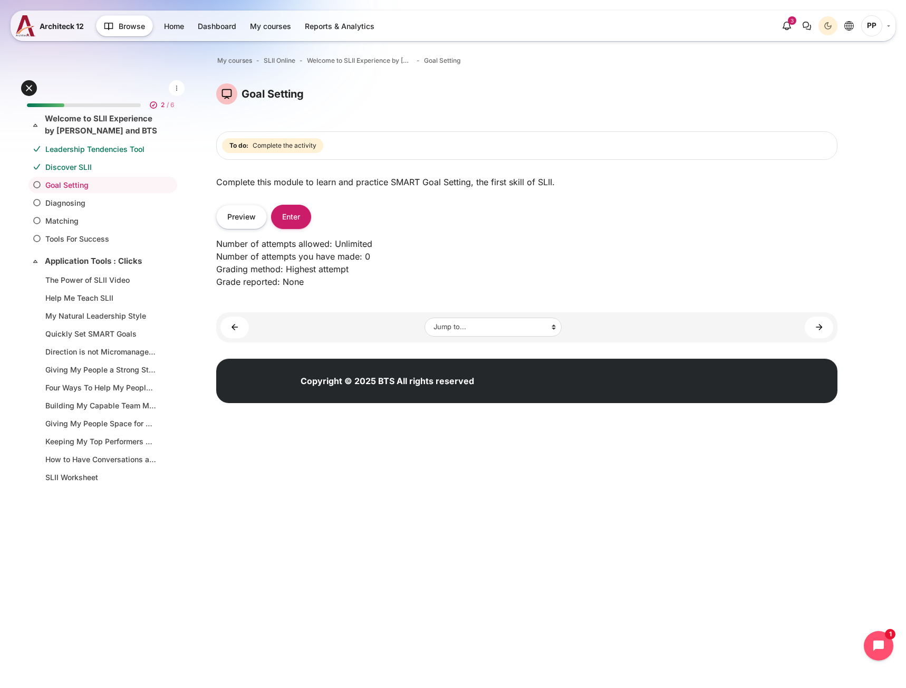
click at [74, 166] on link "Discover SLII" at bounding box center [100, 166] width 111 height 11
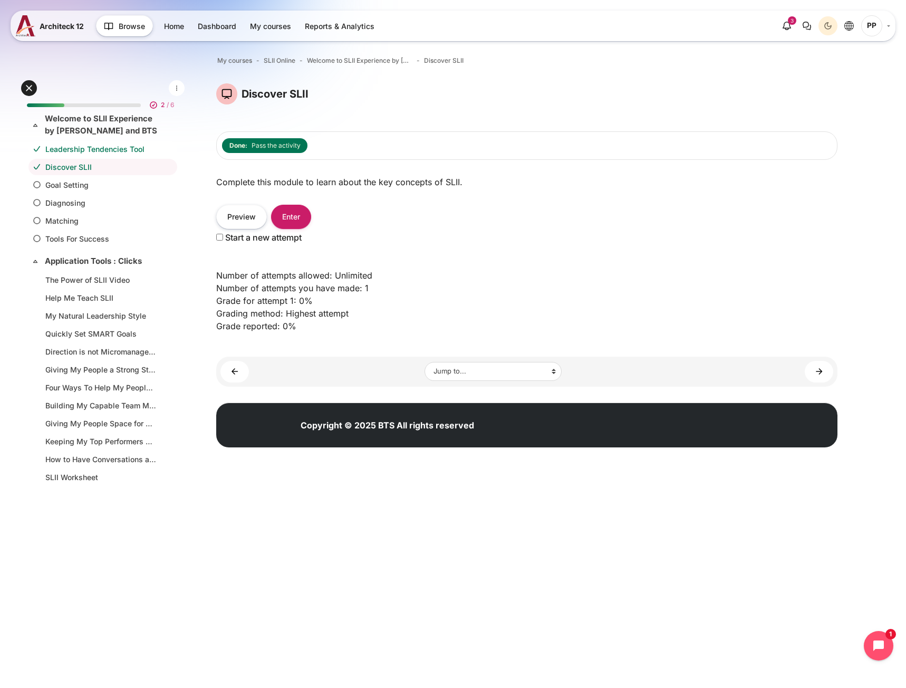
click at [84, 147] on link "Leadership Tendencies Tool" at bounding box center [100, 148] width 111 height 11
click at [83, 164] on link "Discover SLII" at bounding box center [100, 166] width 111 height 11
drag, startPoint x: 230, startPoint y: 146, endPoint x: 317, endPoint y: 143, distance: 87.0
click at [317, 143] on div "Done: Pass the activity" at bounding box center [526, 145] width 621 height 28
copy span "Done: Pass the activity"
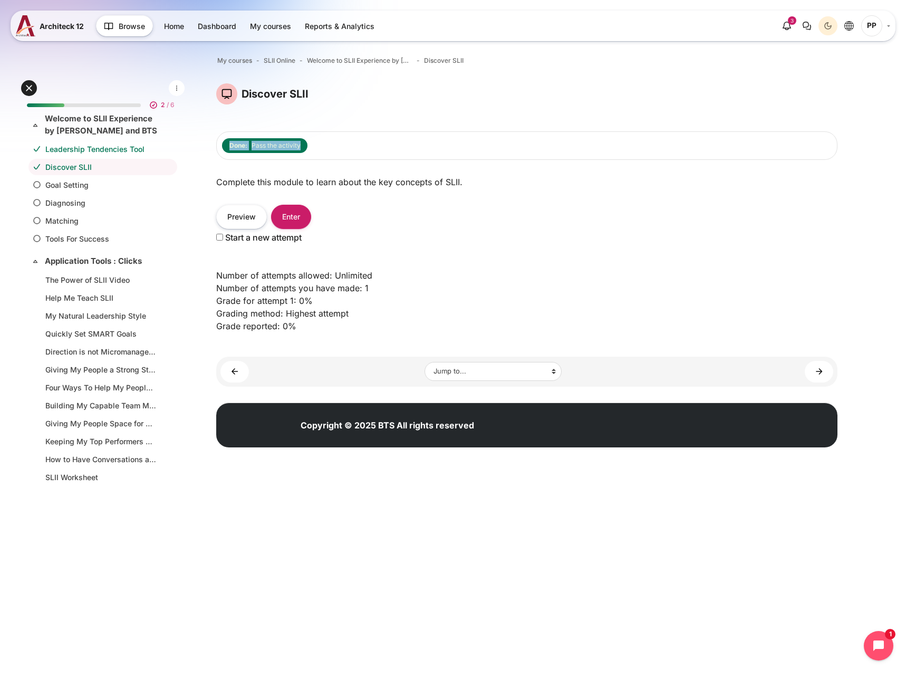
click at [313, 476] on html "Skip to main content Expand all Collapse all 2 / 6 Expand" at bounding box center [453, 238] width 906 height 476
click at [65, 184] on link "Goal Setting" at bounding box center [100, 184] width 111 height 11
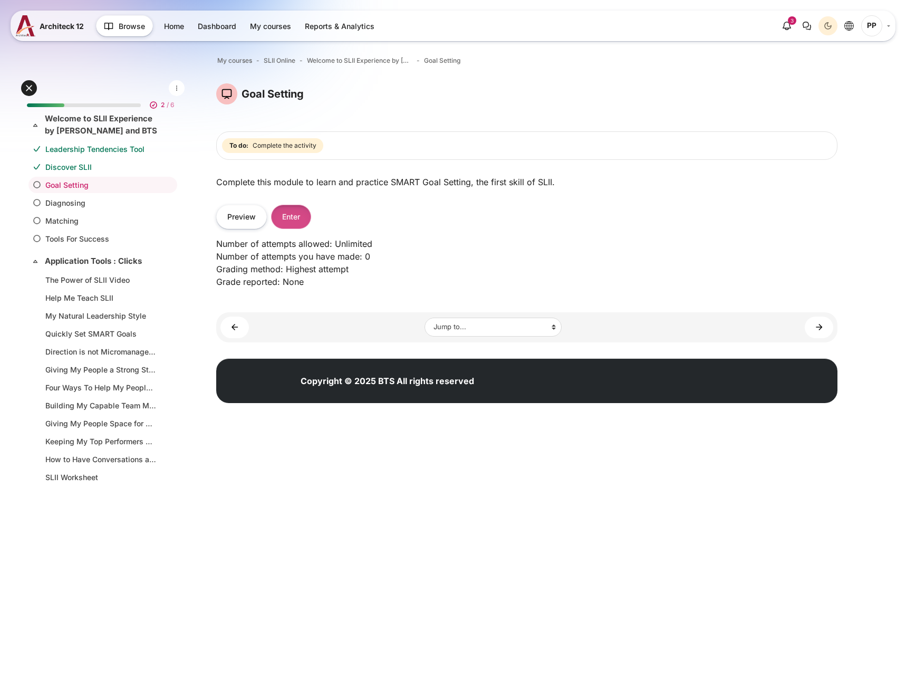
click at [286, 224] on button "Enter" at bounding box center [291, 217] width 40 height 24
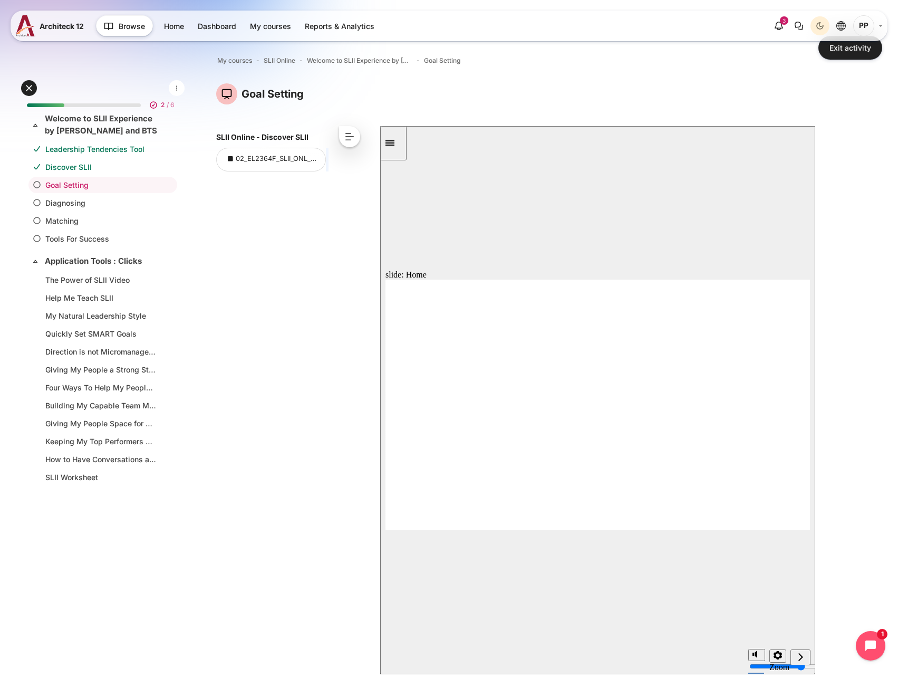
click at [801, 657] on icon "next" at bounding box center [800, 656] width 5 height 8
click at [352, 137] on button "<" at bounding box center [349, 136] width 21 height 21
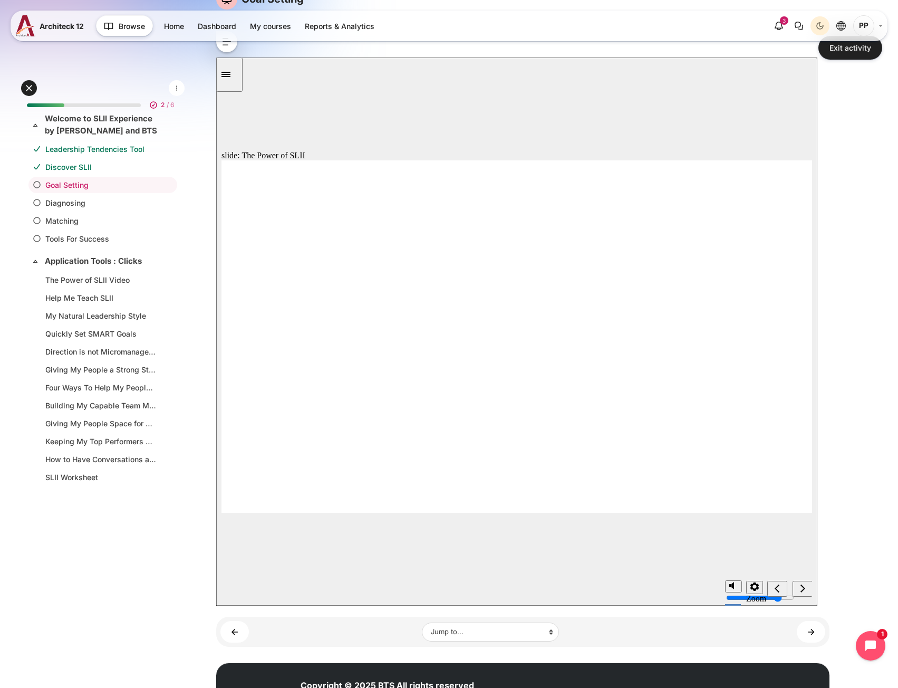
scroll to position [105, 0]
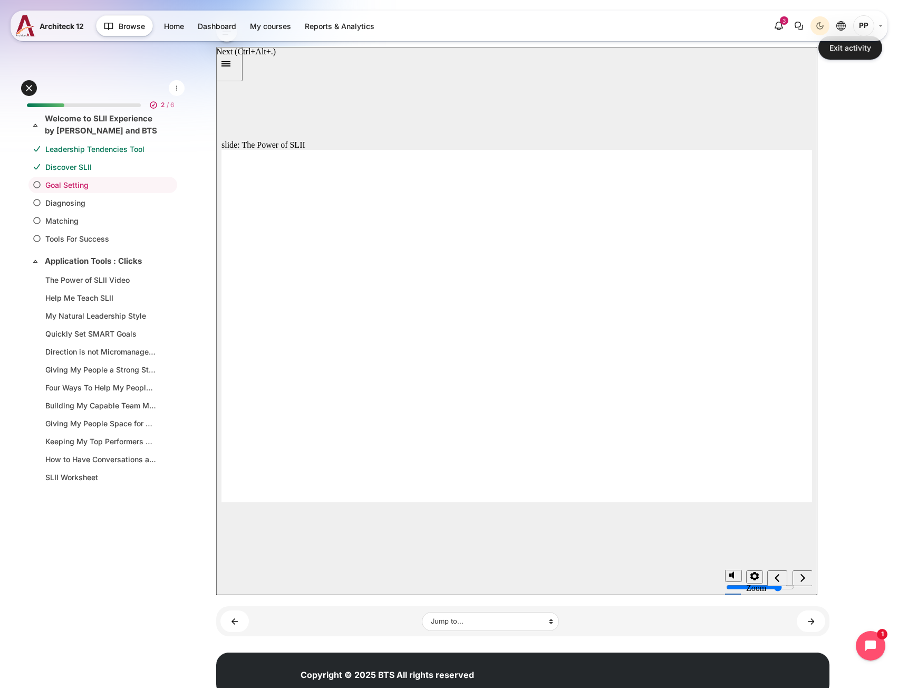
click at [808, 574] on div "next" at bounding box center [803, 578] width 12 height 11
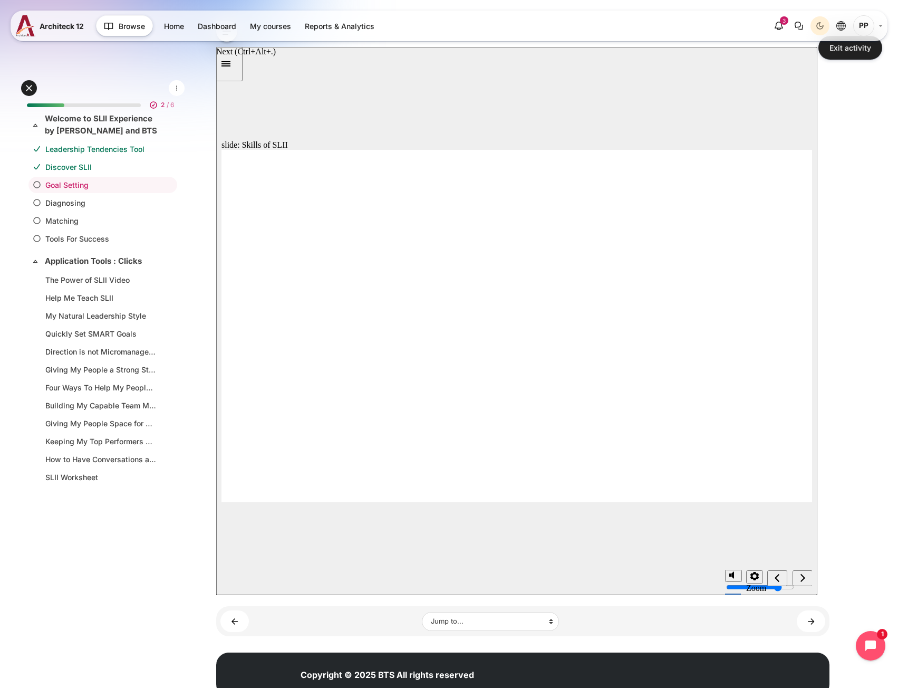
scroll to position [0, 0]
click at [808, 574] on div "next" at bounding box center [803, 578] width 12 height 11
click at [808, 574] on button "Settings" at bounding box center [804, 576] width 17 height 13
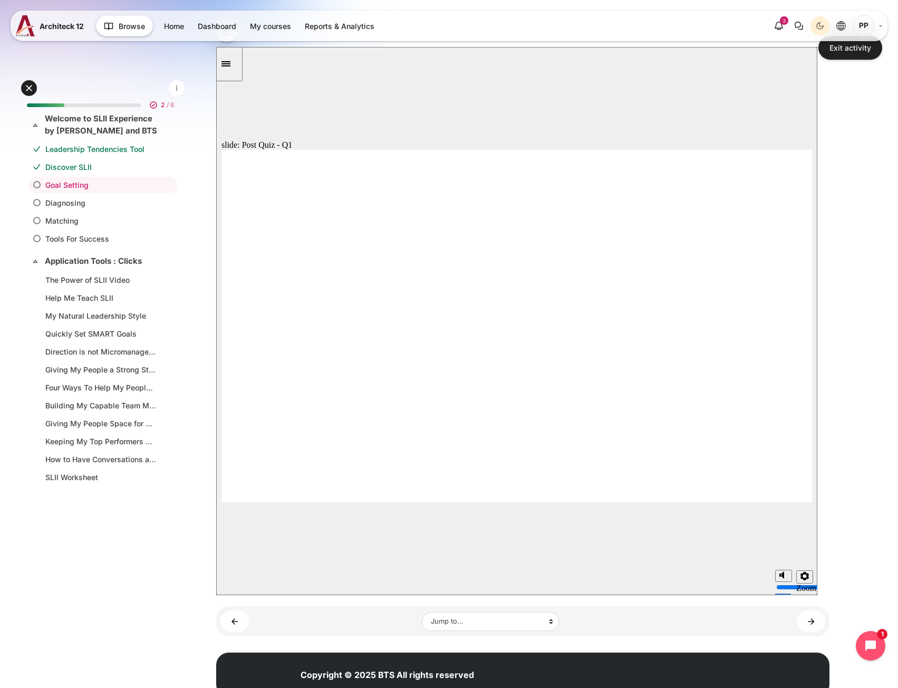
radio input "true"
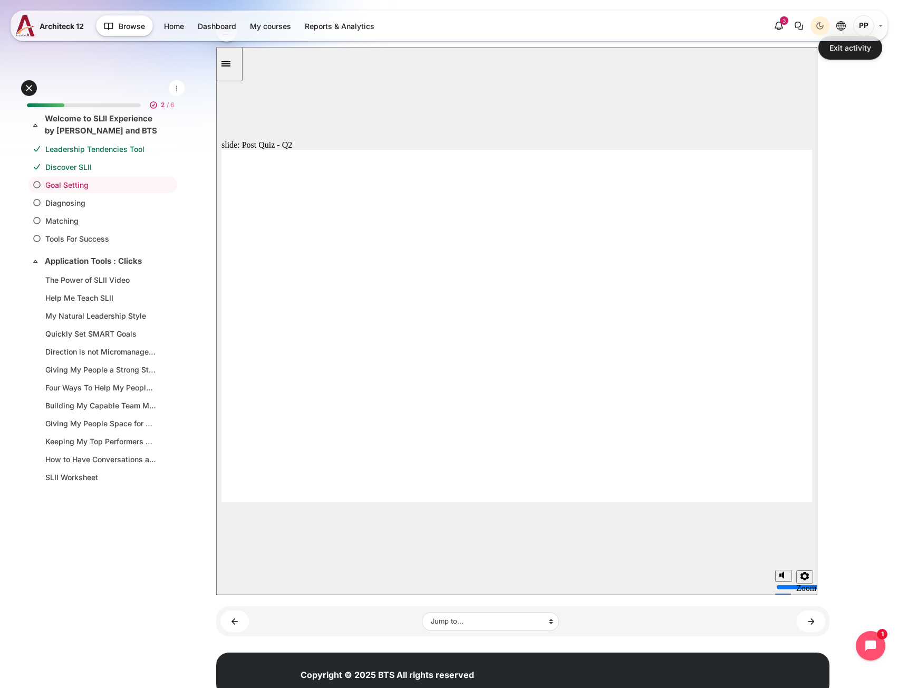
radio input "true"
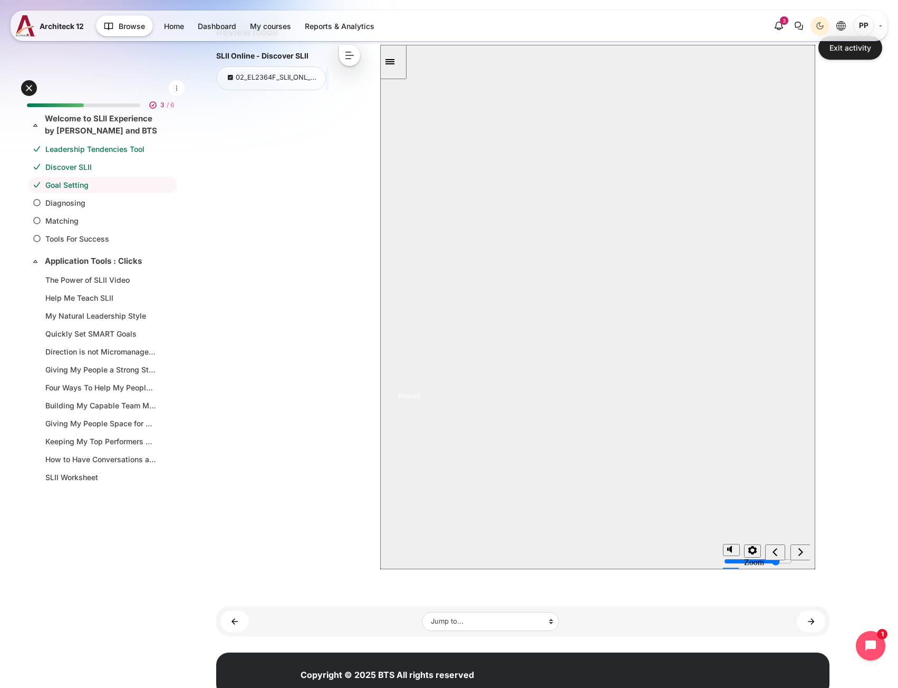
click at [82, 167] on link "Discover SLII" at bounding box center [100, 166] width 111 height 11
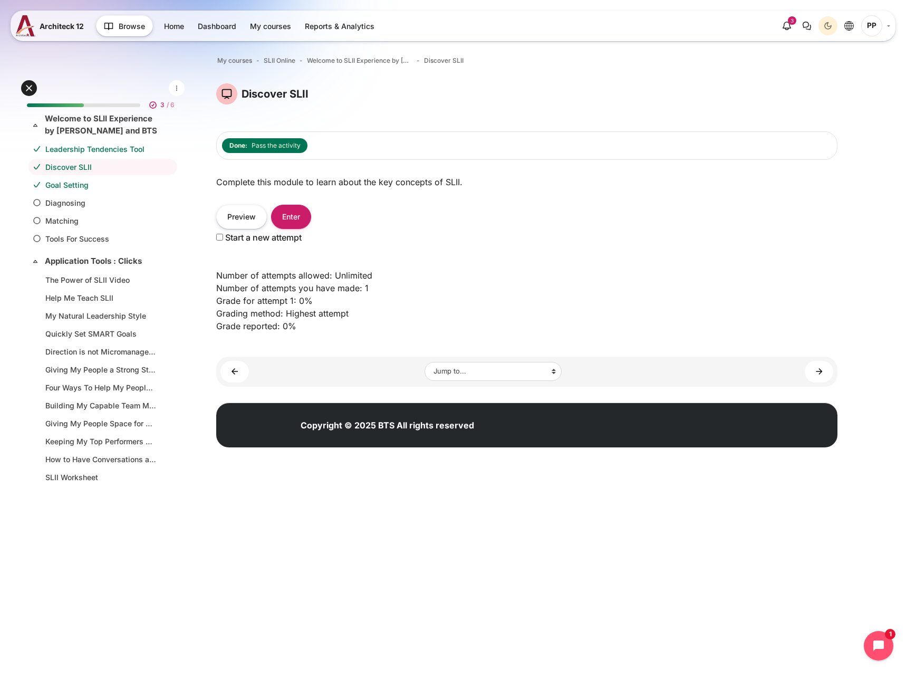
click at [62, 185] on link "Goal Setting" at bounding box center [100, 184] width 111 height 11
click at [293, 209] on button "Enter" at bounding box center [291, 217] width 40 height 24
click at [294, 211] on button "Enter" at bounding box center [291, 217] width 40 height 24
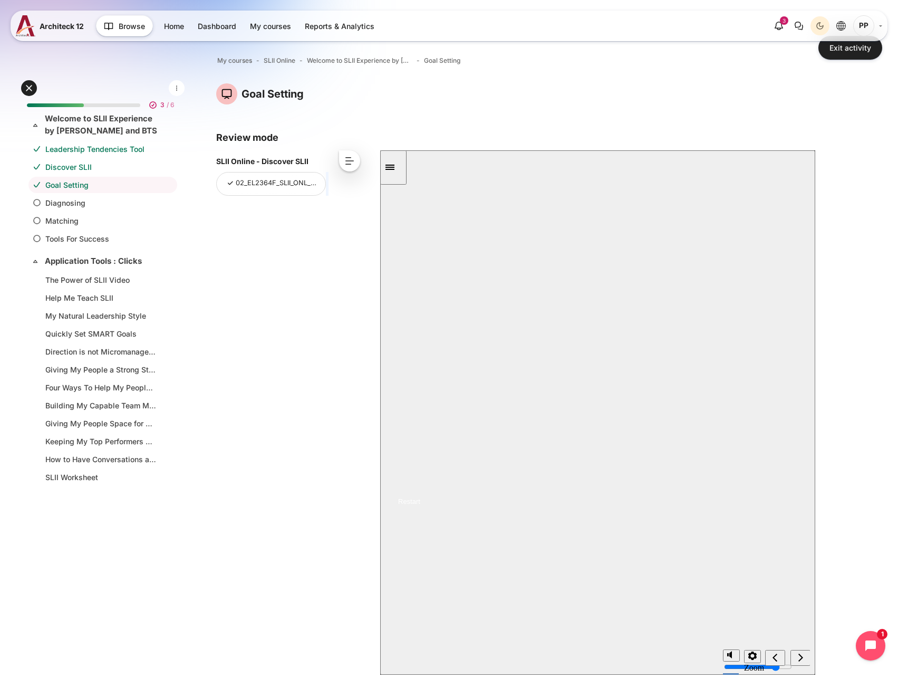
click at [348, 156] on button "<" at bounding box center [349, 160] width 21 height 21
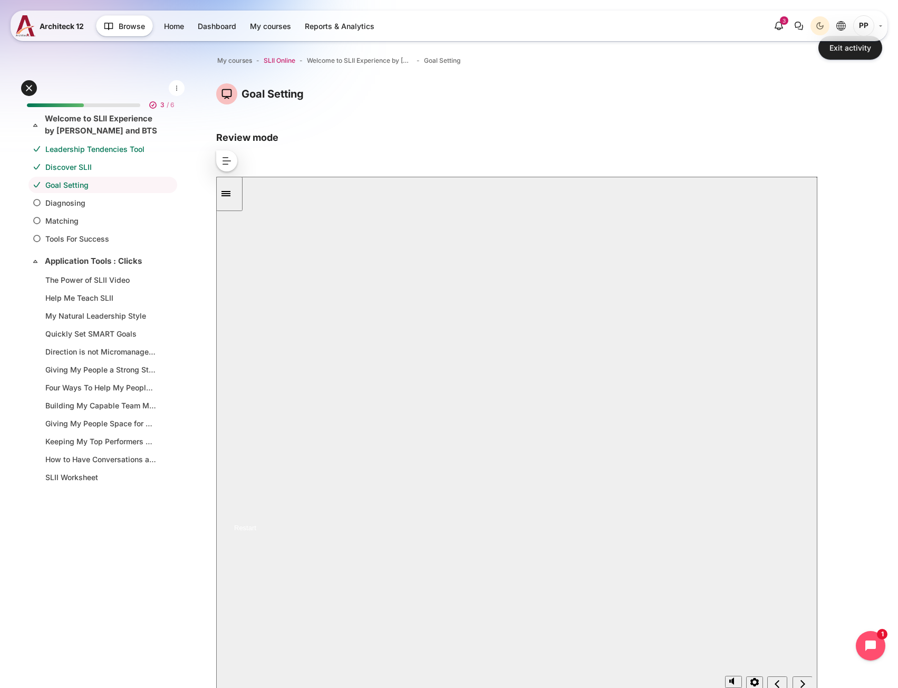
click at [281, 63] on span "SLII Online" at bounding box center [280, 60] width 32 height 9
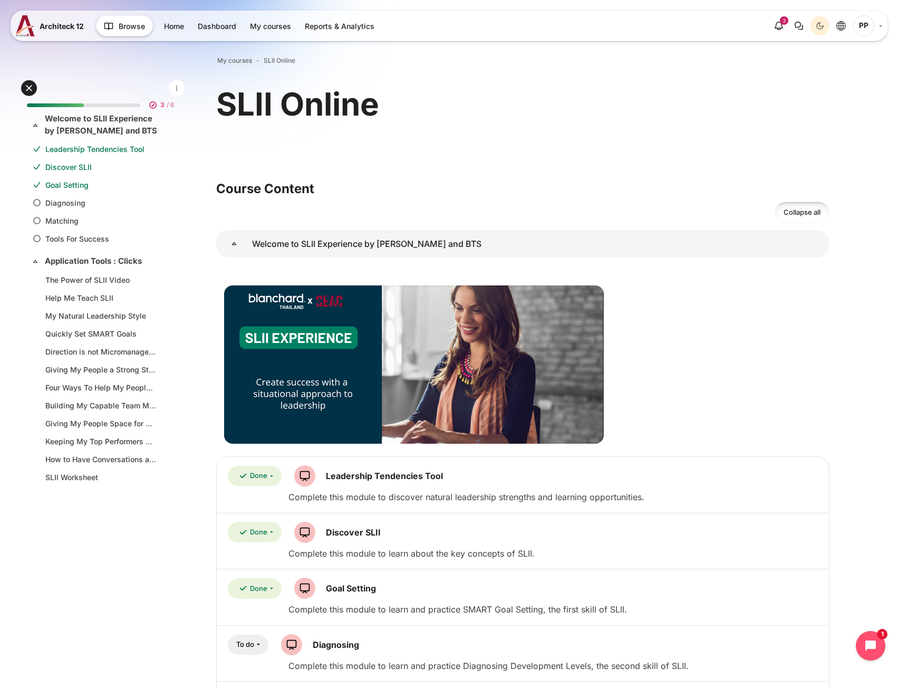
click at [70, 187] on link "Goal Setting" at bounding box center [100, 184] width 111 height 11
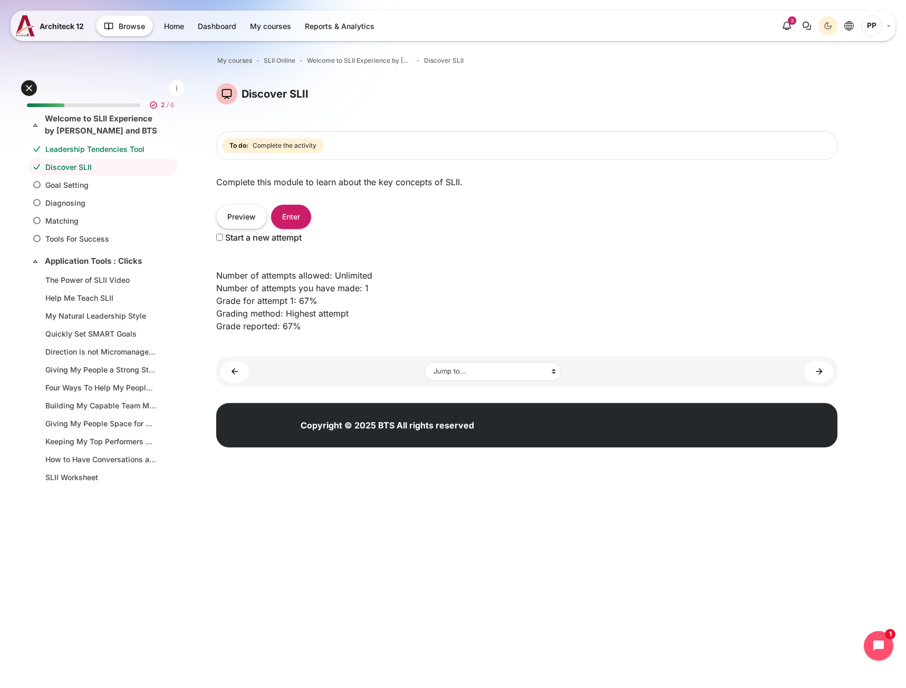
click at [84, 142] on li "Leadership Tendencies Tool" at bounding box center [102, 149] width 149 height 16
click at [84, 147] on link "Leadership Tendencies Tool" at bounding box center [100, 148] width 111 height 11
click at [86, 170] on link "Discover SLII" at bounding box center [100, 166] width 111 height 11
click at [297, 218] on button "Enter" at bounding box center [291, 217] width 40 height 24
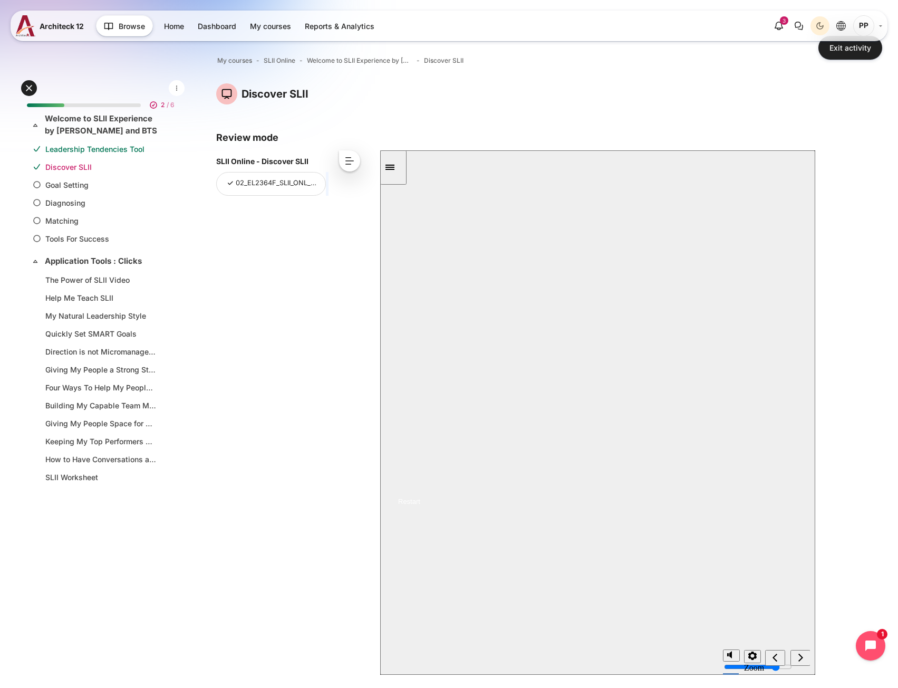
click at [88, 170] on link "Discover SLII" at bounding box center [100, 166] width 111 height 11
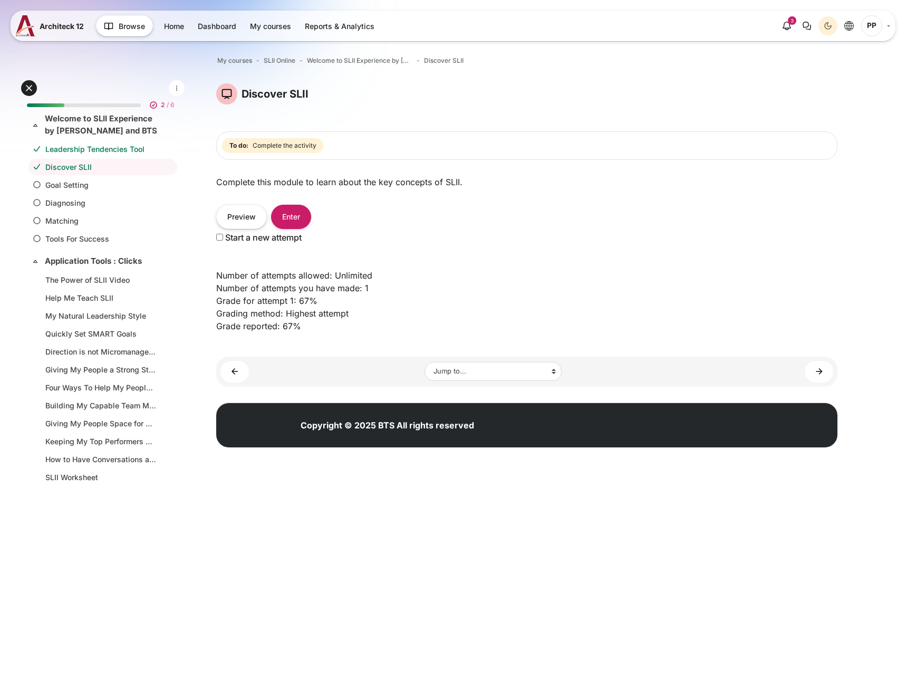
click at [86, 148] on link "Leadership Tendencies Tool" at bounding box center [100, 148] width 111 height 11
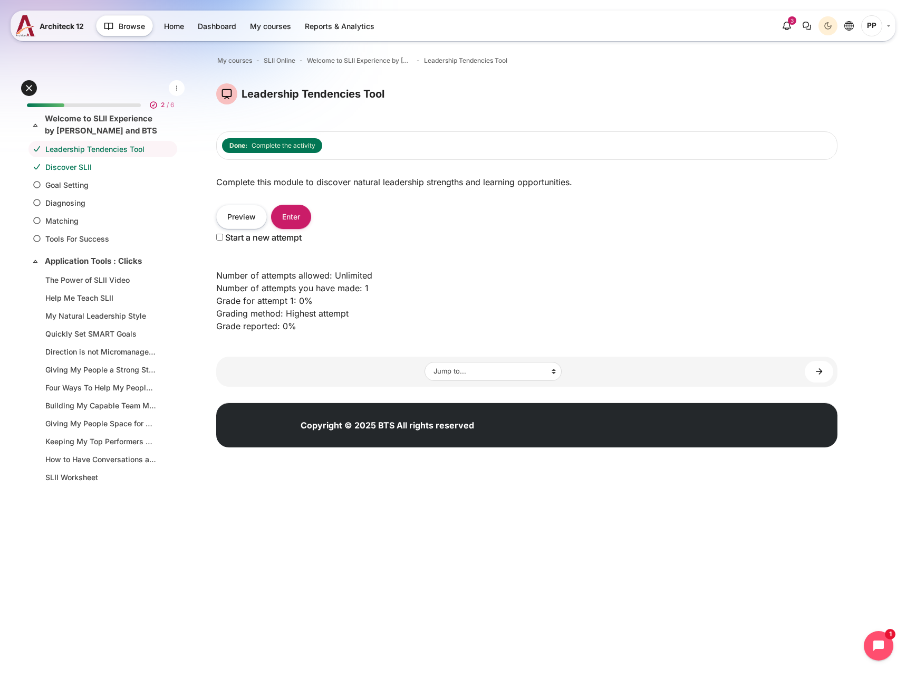
click at [70, 163] on link "Discover SLII" at bounding box center [100, 166] width 111 height 11
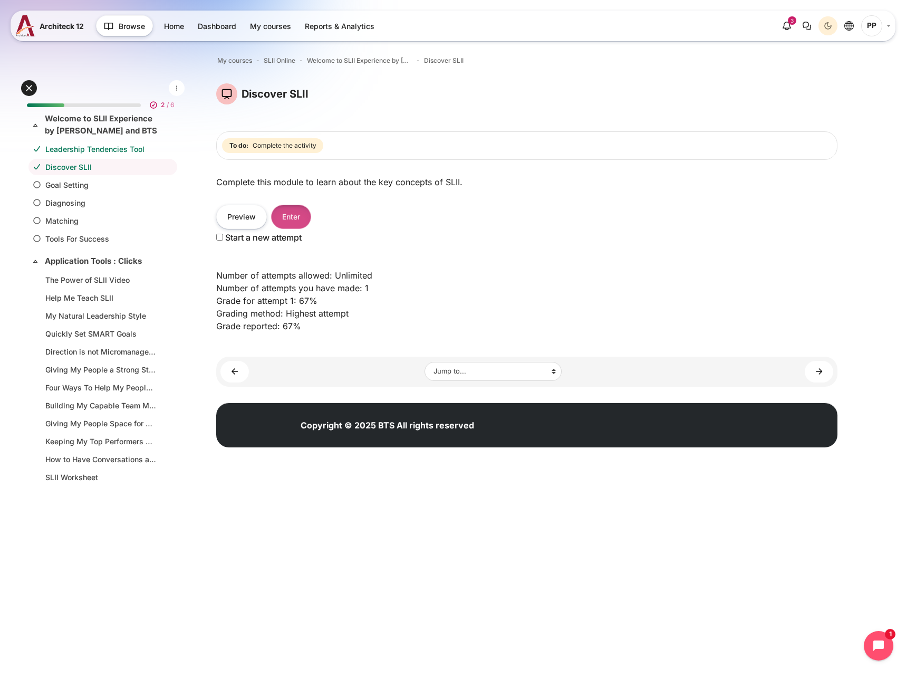
click at [303, 225] on button "Enter" at bounding box center [291, 217] width 40 height 24
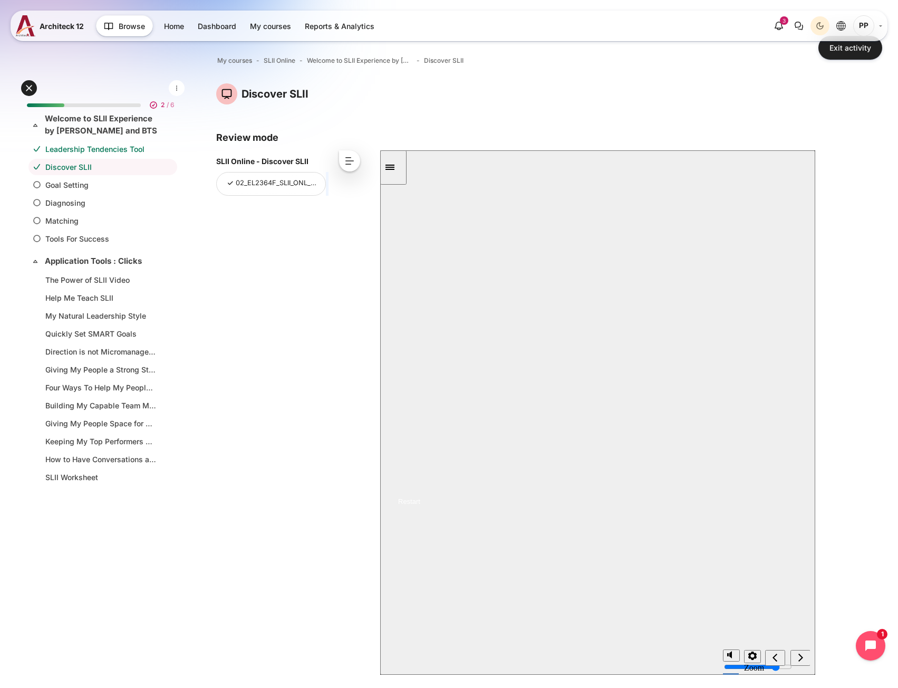
click at [420, 483] on button "Resume" at bounding box center [400, 489] width 40 height 13
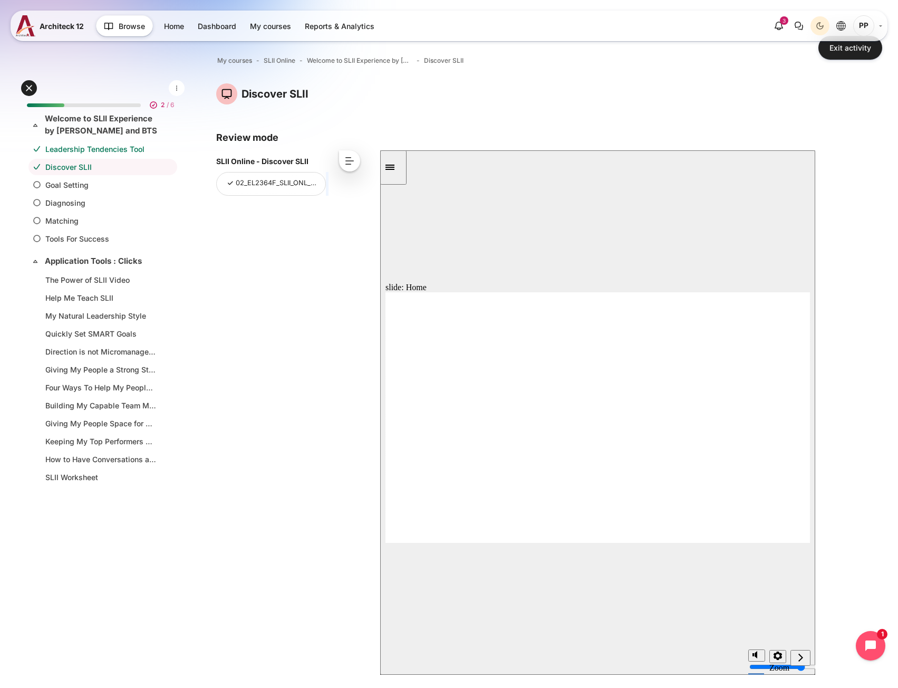
click at [806, 655] on div "next" at bounding box center [801, 657] width 12 height 11
click at [85, 187] on link "Goal Setting" at bounding box center [100, 184] width 111 height 11
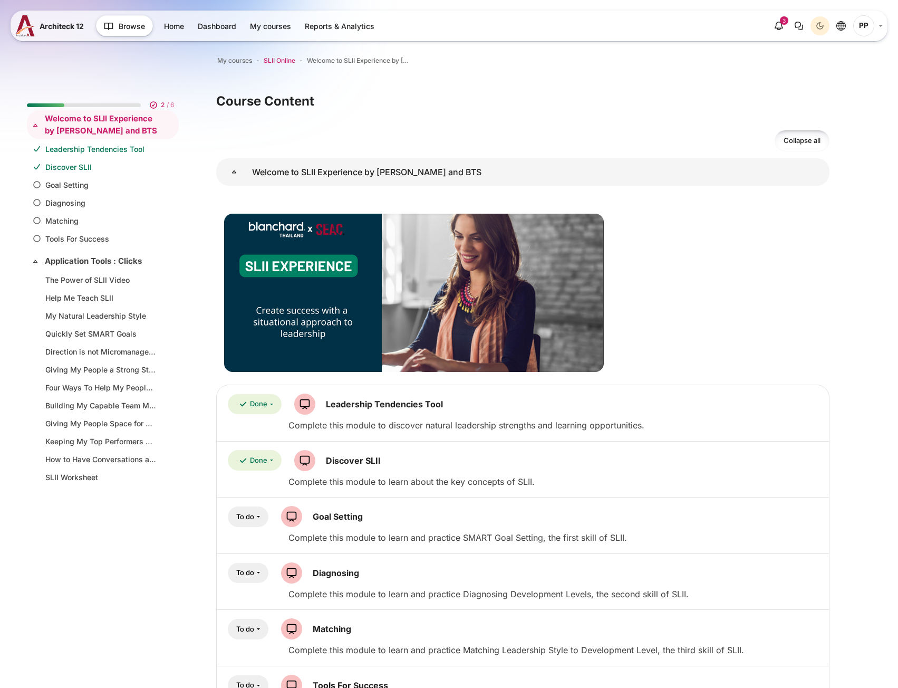
click at [287, 60] on span "SLII Online" at bounding box center [280, 60] width 32 height 9
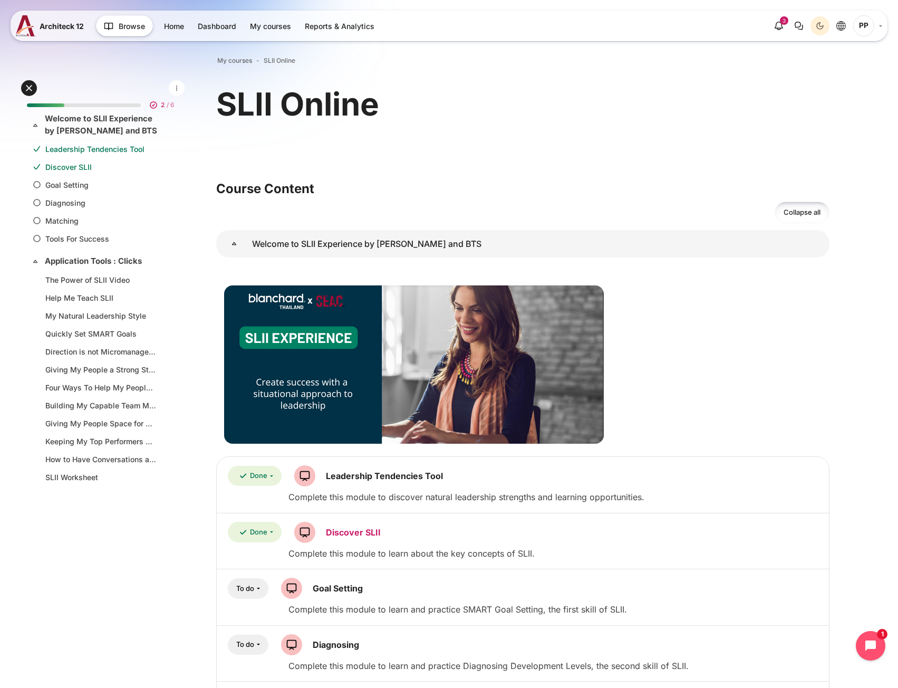
click at [347, 527] on link "Discover SLII SCORM package" at bounding box center [353, 532] width 55 height 11
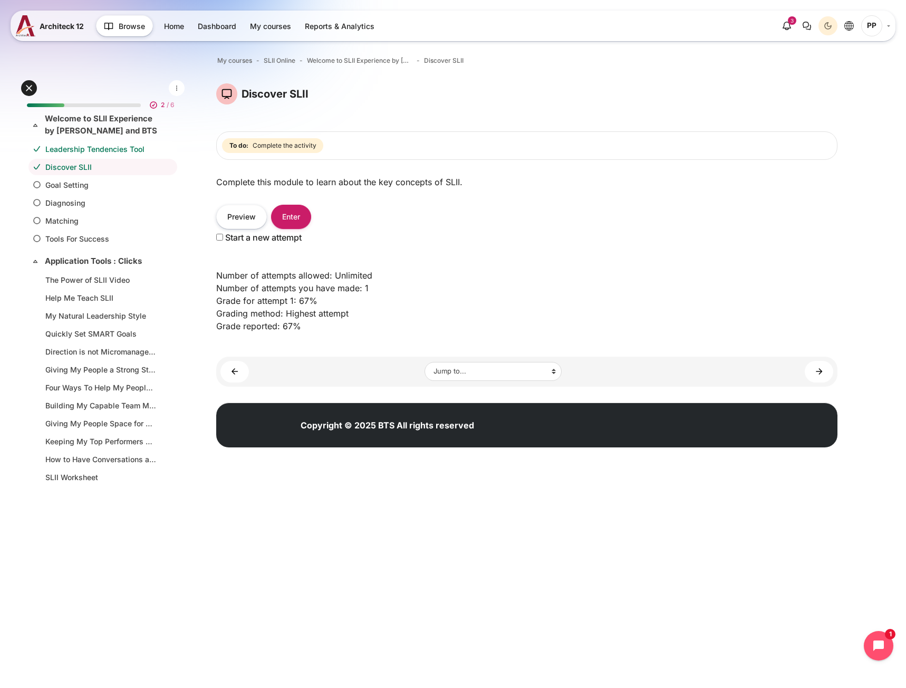
click at [85, 152] on link "Leadership Tendencies Tool" at bounding box center [100, 148] width 111 height 11
click at [92, 165] on link "Discover SLII" at bounding box center [100, 166] width 111 height 11
click at [295, 219] on button "Enter" at bounding box center [291, 217] width 40 height 24
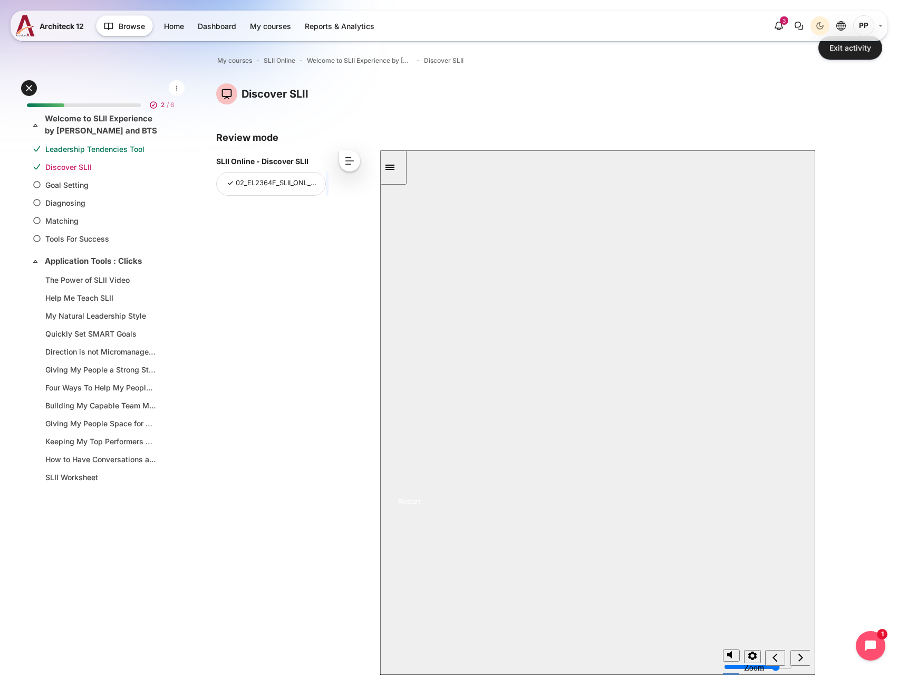
click at [83, 165] on link "Discover SLII" at bounding box center [100, 166] width 111 height 11
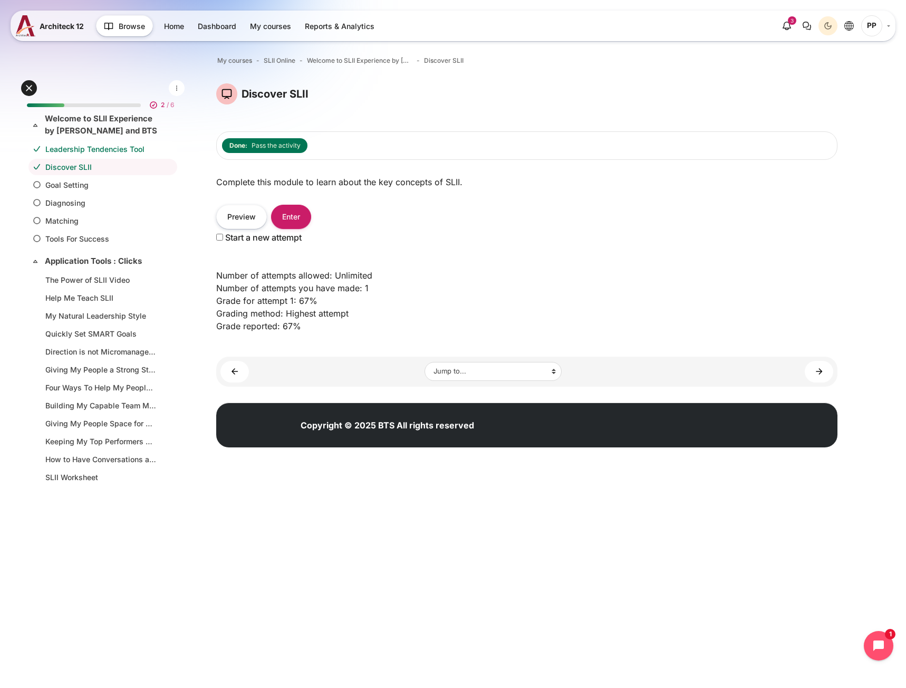
click at [81, 148] on link "Leadership Tendencies Tool" at bounding box center [100, 148] width 111 height 11
click at [79, 163] on link "Discover SLII" at bounding box center [100, 166] width 111 height 11
click at [87, 191] on li "Goal Setting" at bounding box center [102, 185] width 149 height 16
click at [71, 185] on link "Goal Setting" at bounding box center [100, 184] width 111 height 11
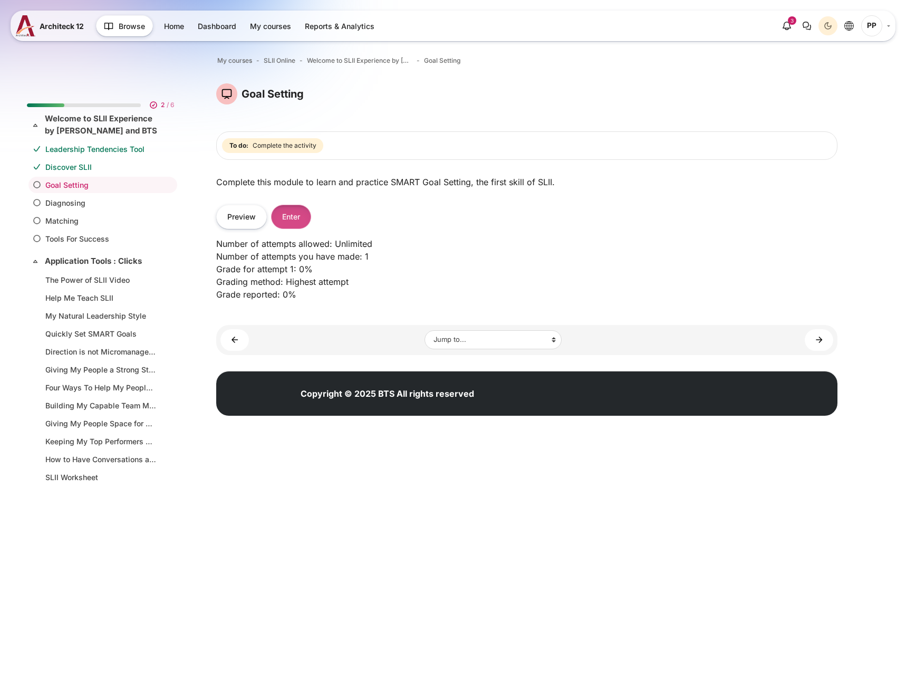
click at [304, 221] on button "Enter" at bounding box center [291, 217] width 40 height 24
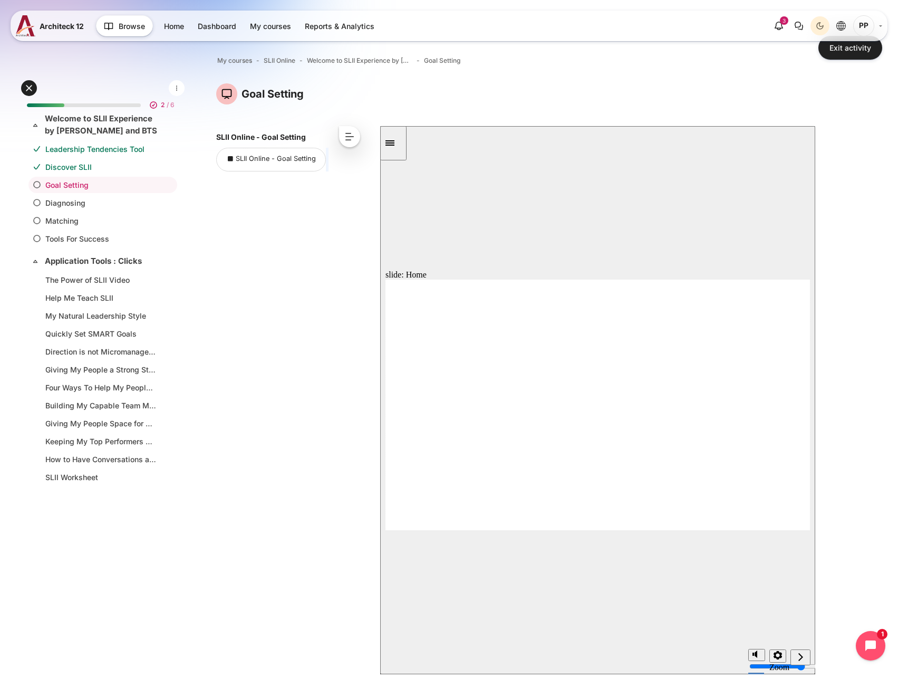
click at [395, 139] on div "Sidebar Toggle" at bounding box center [393, 143] width 18 height 8
click at [351, 143] on button "<" at bounding box center [349, 136] width 21 height 21
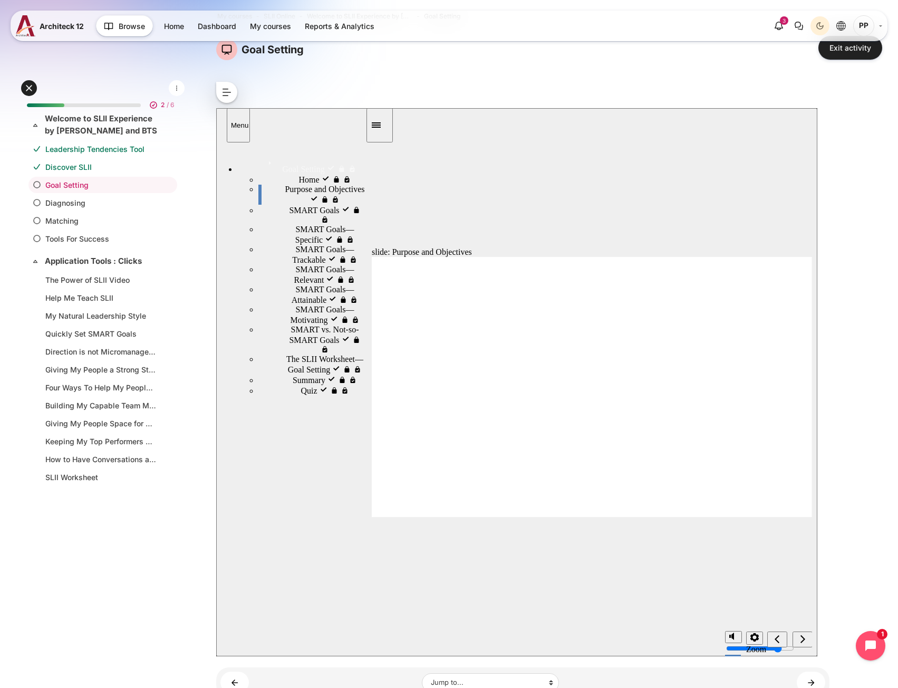
scroll to position [105, 0]
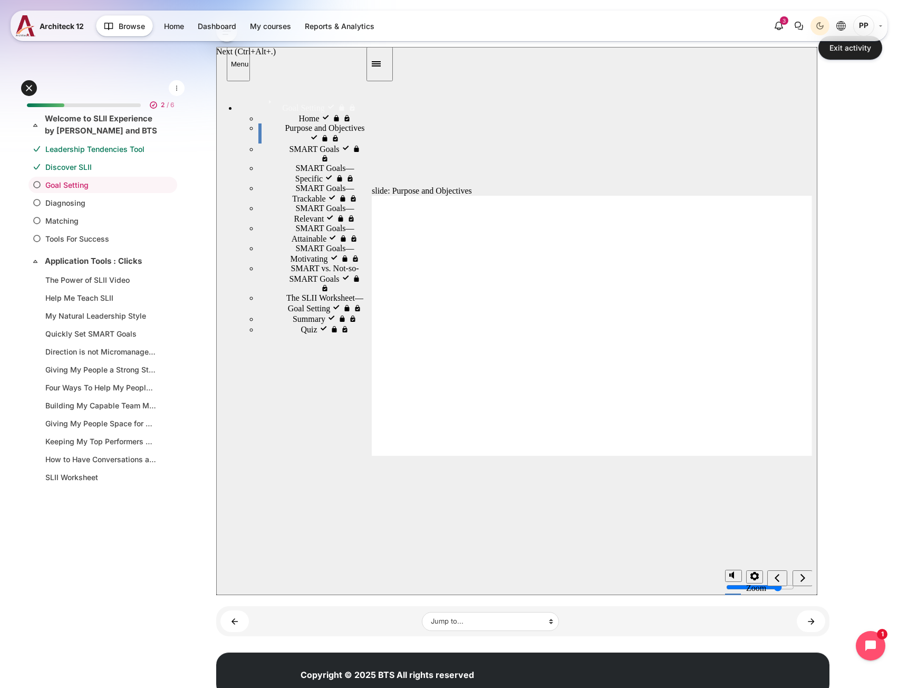
click at [802, 574] on icon "next" at bounding box center [802, 577] width 5 height 9
click at [803, 577] on icon "next" at bounding box center [802, 577] width 5 height 9
click at [800, 574] on icon "next" at bounding box center [802, 577] width 5 height 9
click at [797, 574] on div "next" at bounding box center [803, 578] width 12 height 11
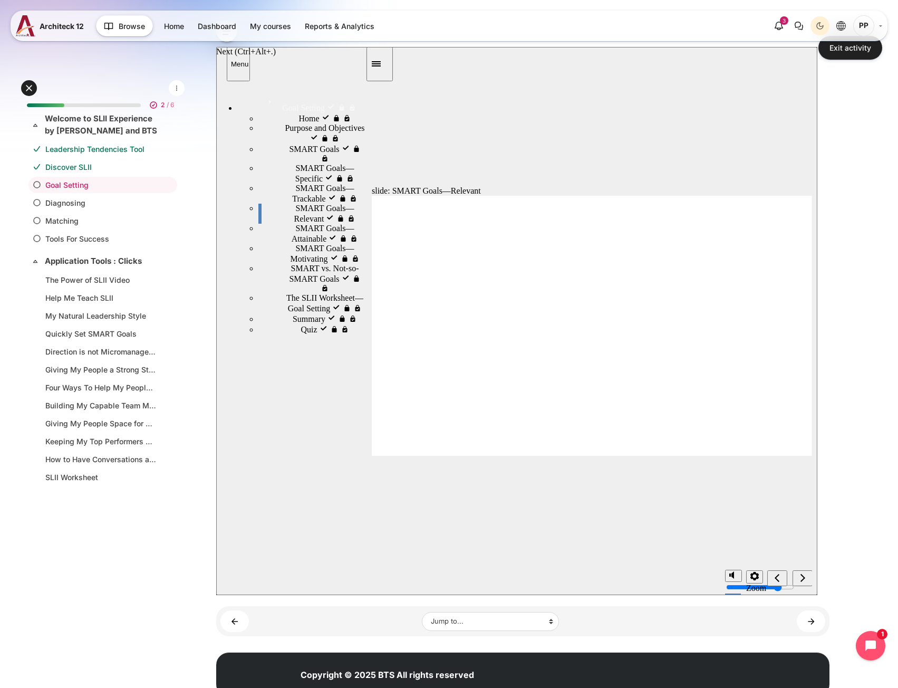
click at [803, 577] on icon "next" at bounding box center [802, 577] width 5 height 9
click at [805, 580] on icon "next" at bounding box center [802, 577] width 5 height 9
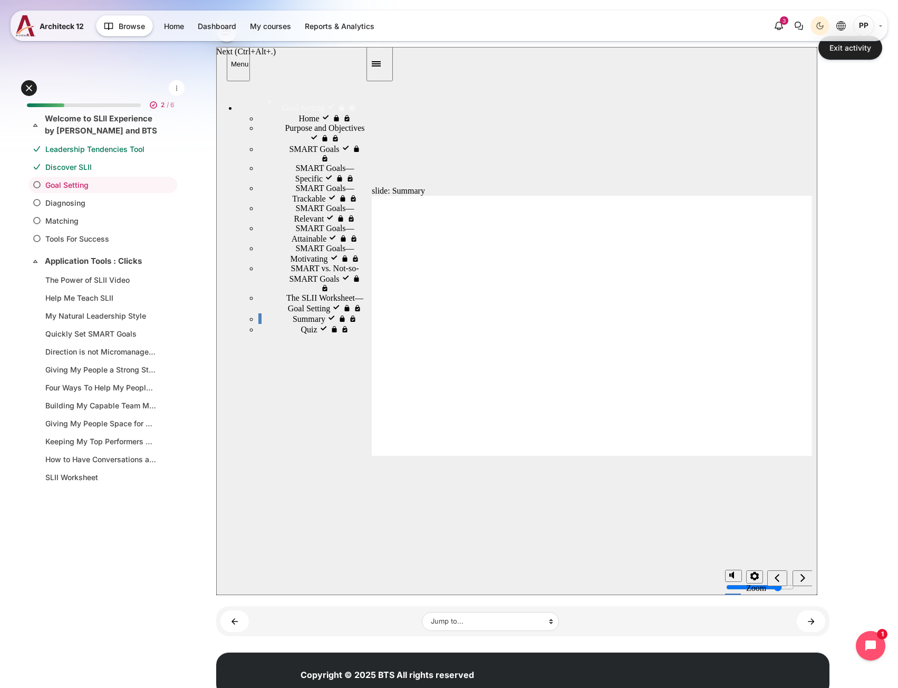
click at [805, 580] on icon "next" at bounding box center [802, 577] width 5 height 9
click at [319, 324] on div "Summary visited Summary" at bounding box center [311, 318] width 107 height 11
click at [283, 334] on div "Quiz visited Quiz" at bounding box center [311, 329] width 107 height 11
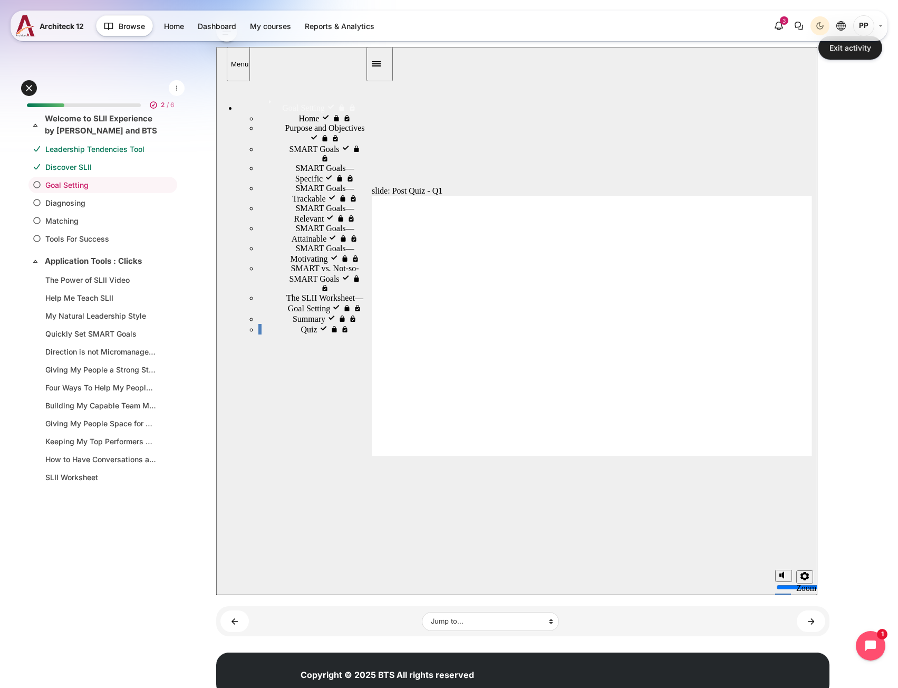
radio input "true"
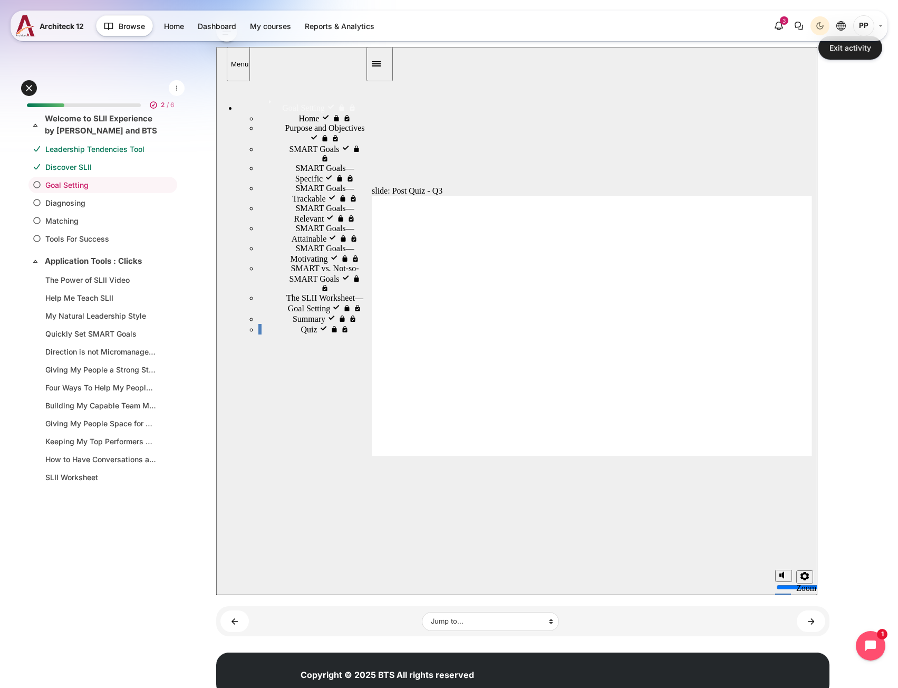
radio input "true"
drag, startPoint x: 471, startPoint y: 308, endPoint x: 461, endPoint y: 356, distance: 49.0
click at [716, 510] on div "slide: Post Quiz - Q4 Home Goal Setting Quiz Q4 of 6: Once you have discussed t…" at bounding box center [516, 321] width 601 height 548
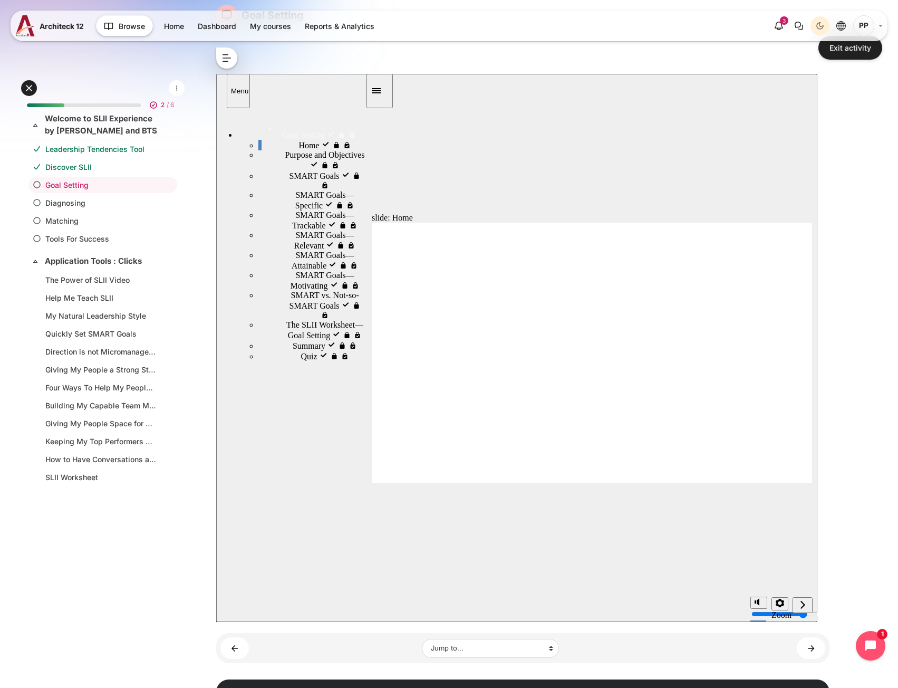
scroll to position [53, 0]
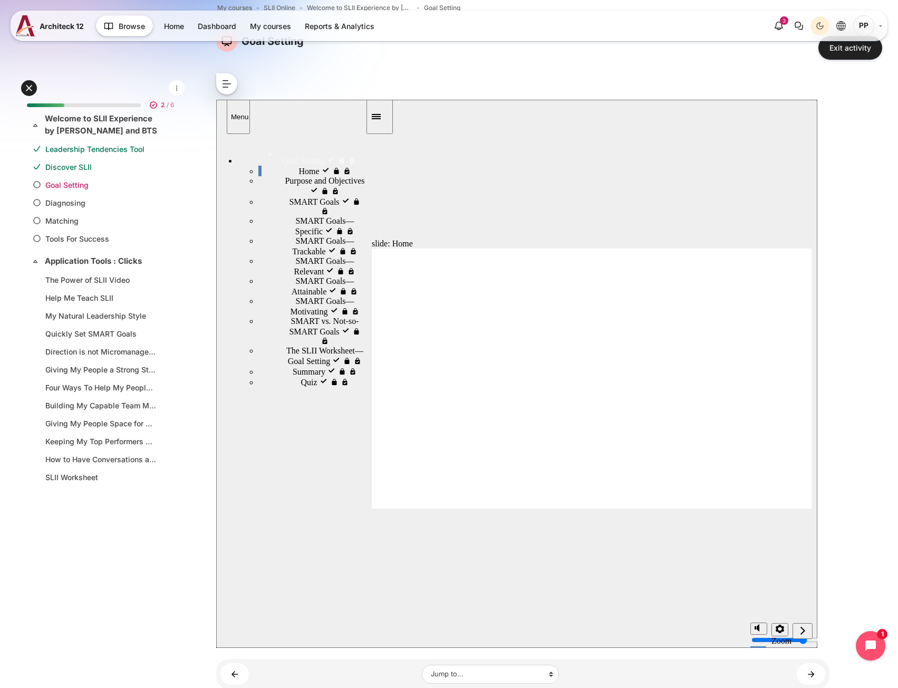
click at [82, 184] on link "Goal Setting" at bounding box center [100, 184] width 111 height 11
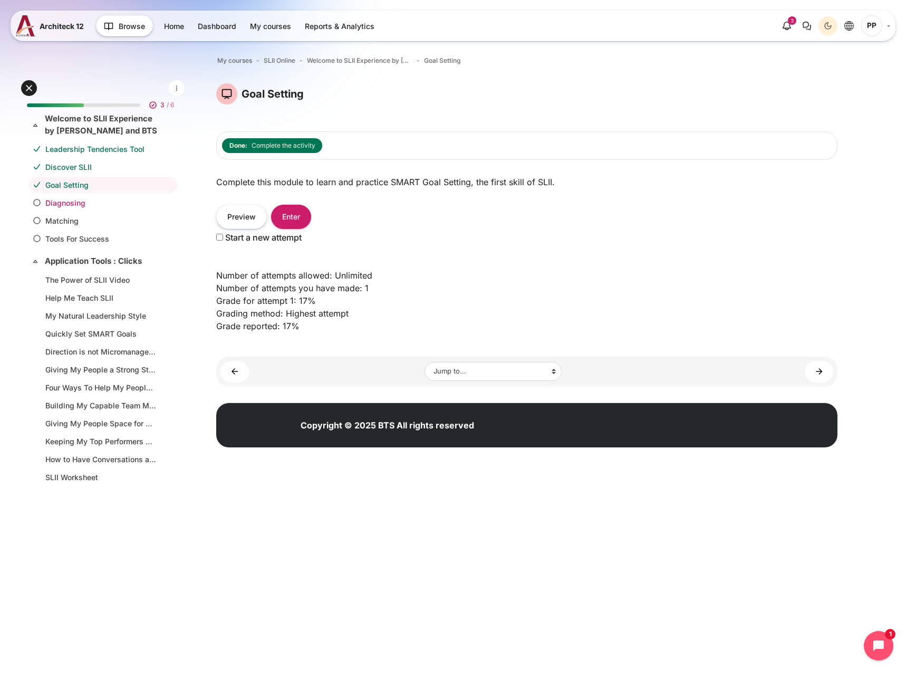
click at [76, 201] on link "Diagnosing" at bounding box center [100, 202] width 111 height 11
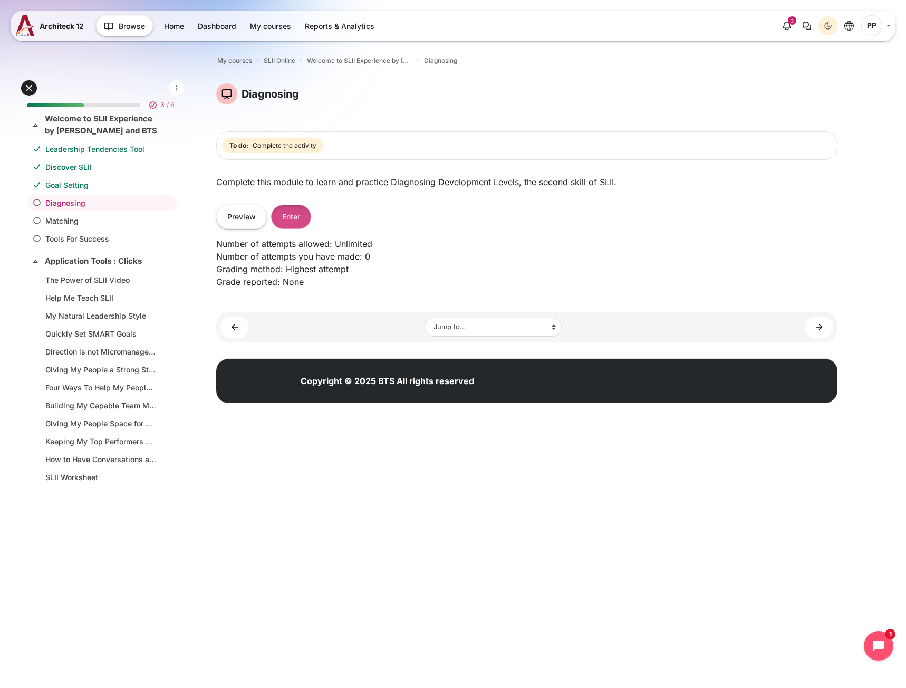
click at [304, 217] on button "Enter" at bounding box center [291, 217] width 40 height 24
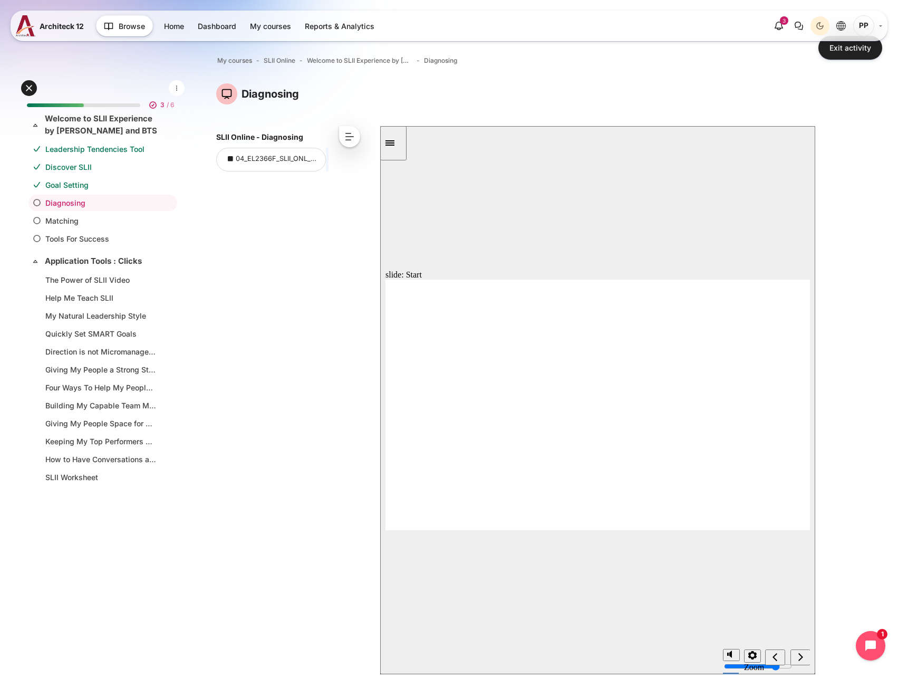
click at [350, 139] on button "<" at bounding box center [349, 136] width 21 height 21
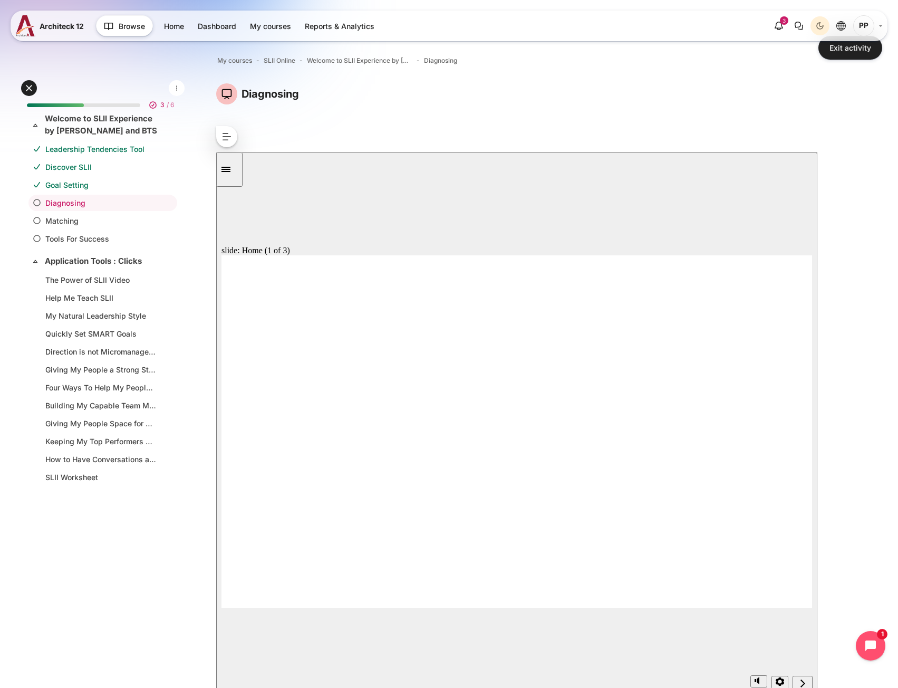
click at [230, 171] on icon "Sidebar Toggle" at bounding box center [225, 169] width 9 height 5
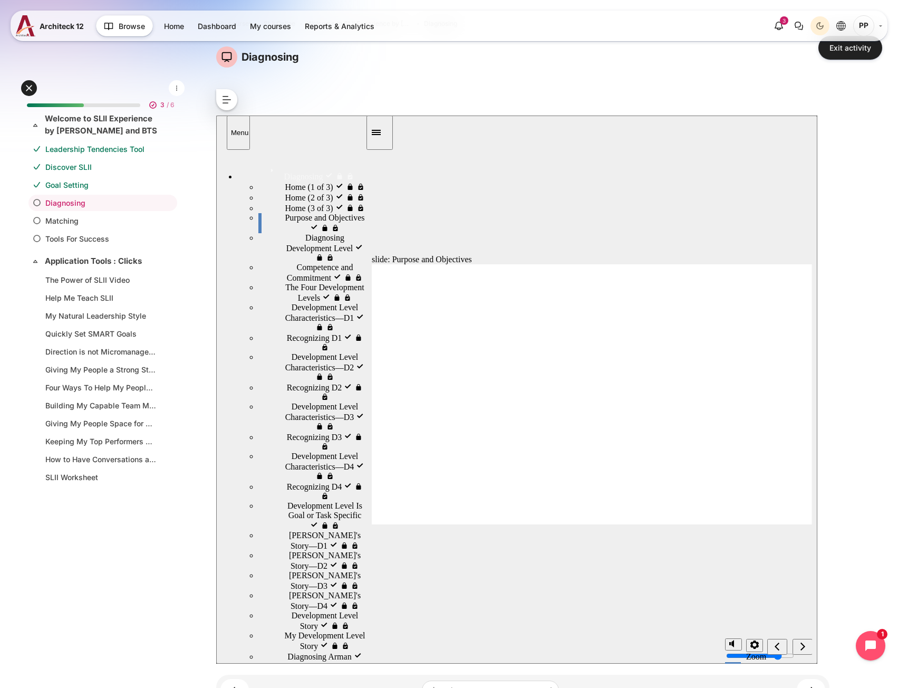
scroll to position [105, 0]
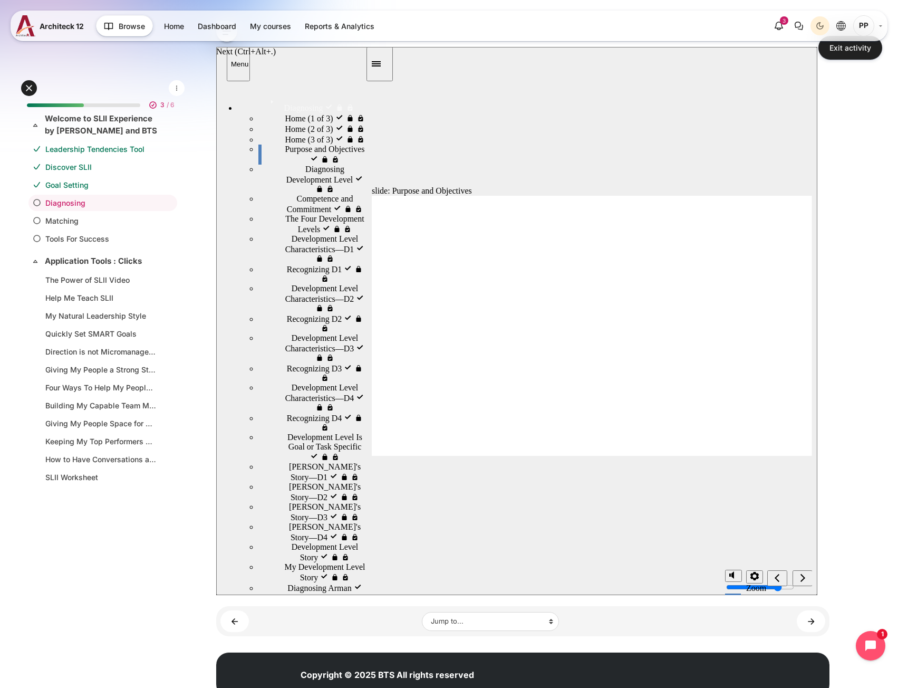
click at [808, 573] on div "next" at bounding box center [803, 578] width 12 height 11
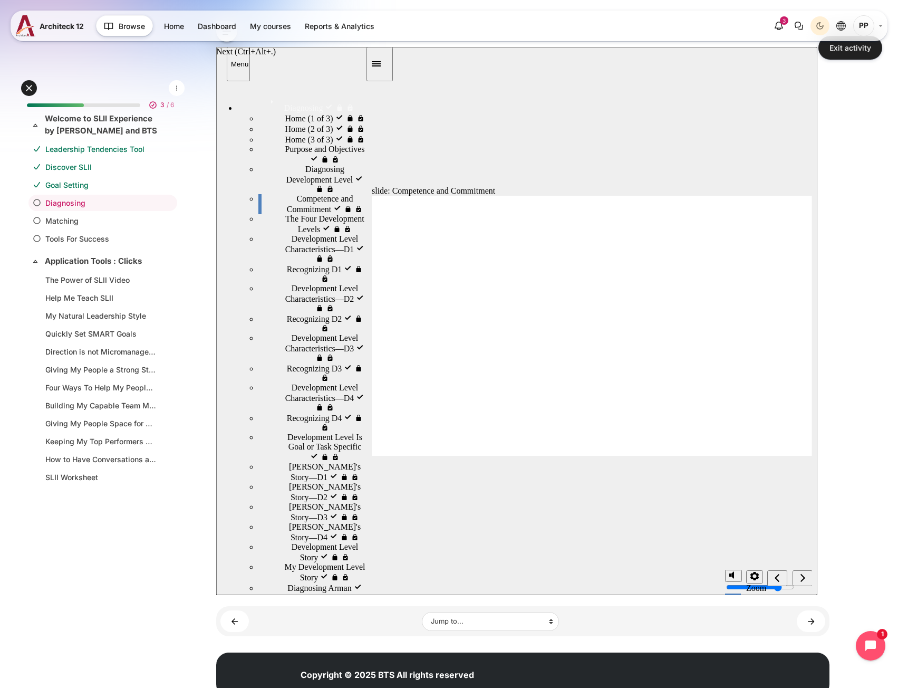
click at [808, 573] on div "next" at bounding box center [803, 578] width 12 height 11
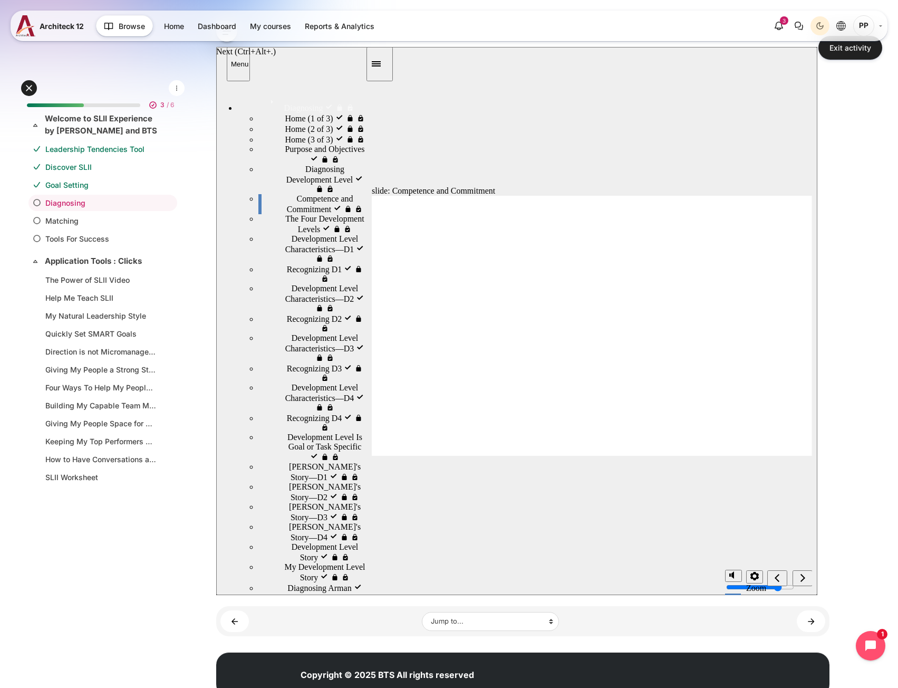
click at [804, 576] on div "next" at bounding box center [803, 578] width 12 height 11
click at [804, 578] on icon "next" at bounding box center [802, 577] width 5 height 8
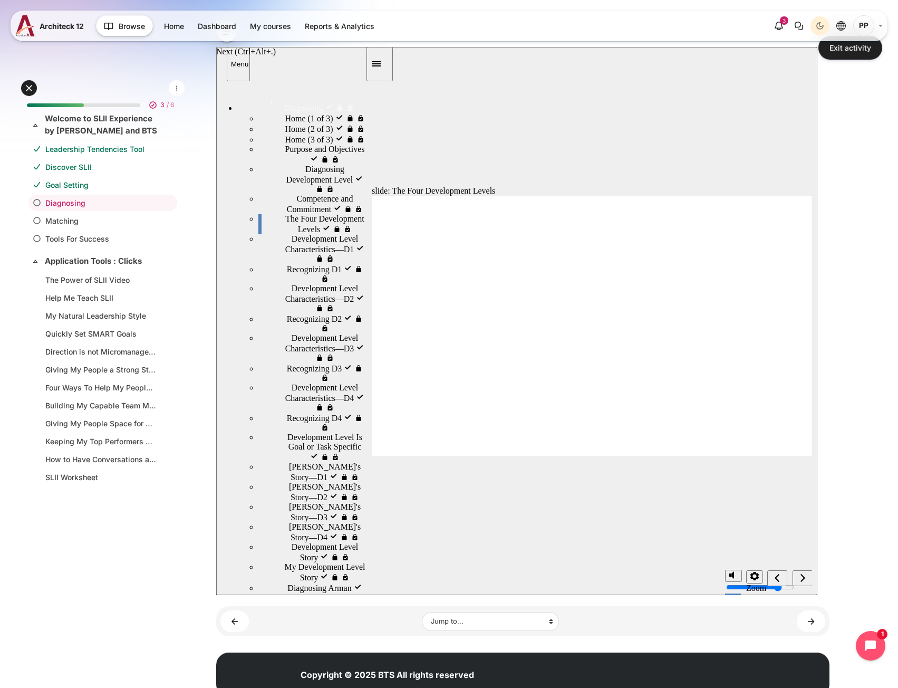
click at [804, 578] on icon "next" at bounding box center [802, 577] width 5 height 8
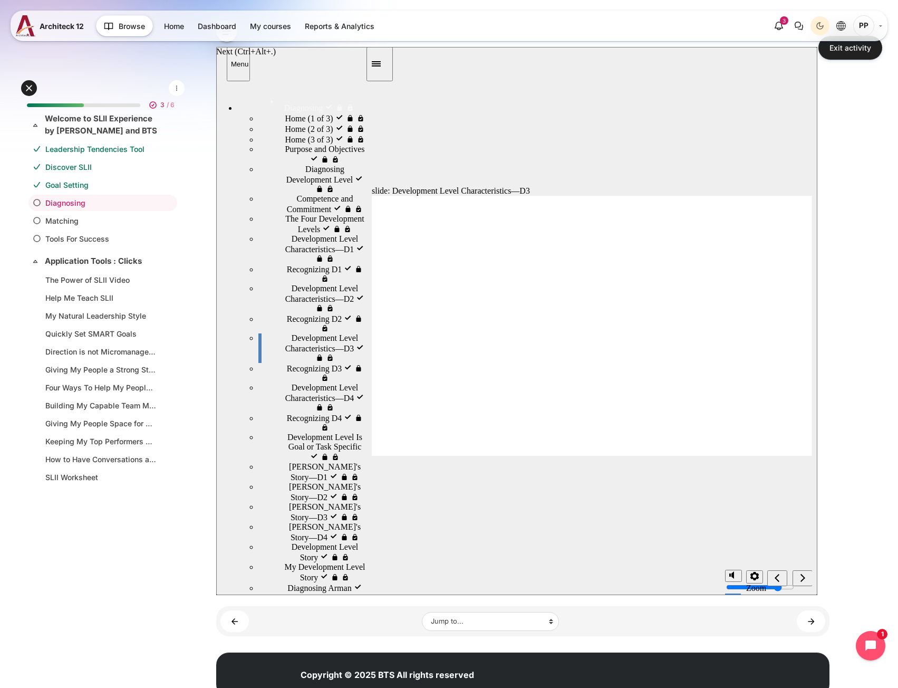
click at [804, 578] on icon "next" at bounding box center [802, 577] width 5 height 8
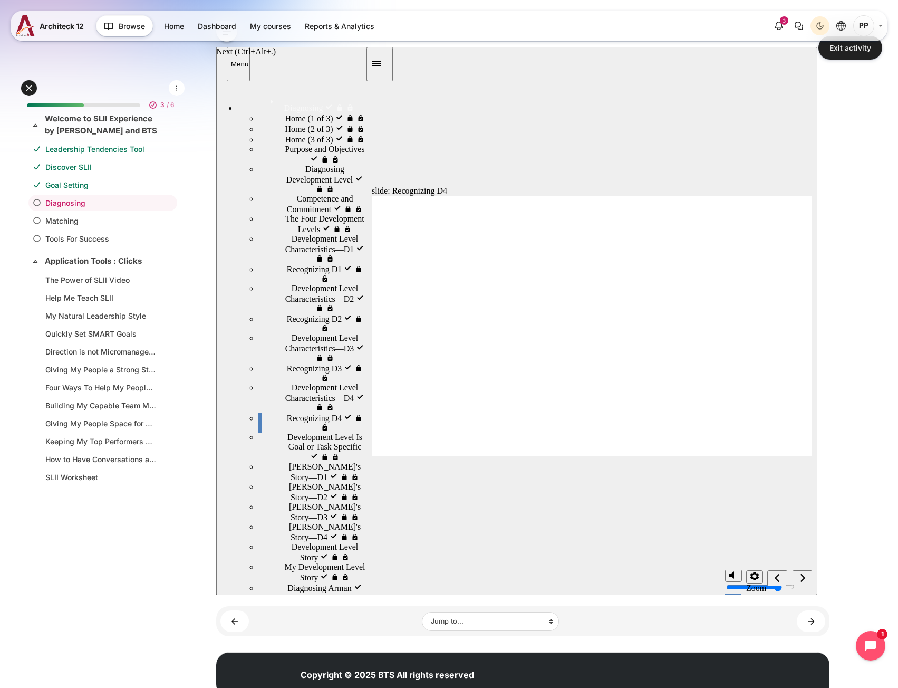
click at [804, 578] on icon "next" at bounding box center [802, 577] width 5 height 8
click at [804, 577] on icon "next" at bounding box center [802, 577] width 5 height 8
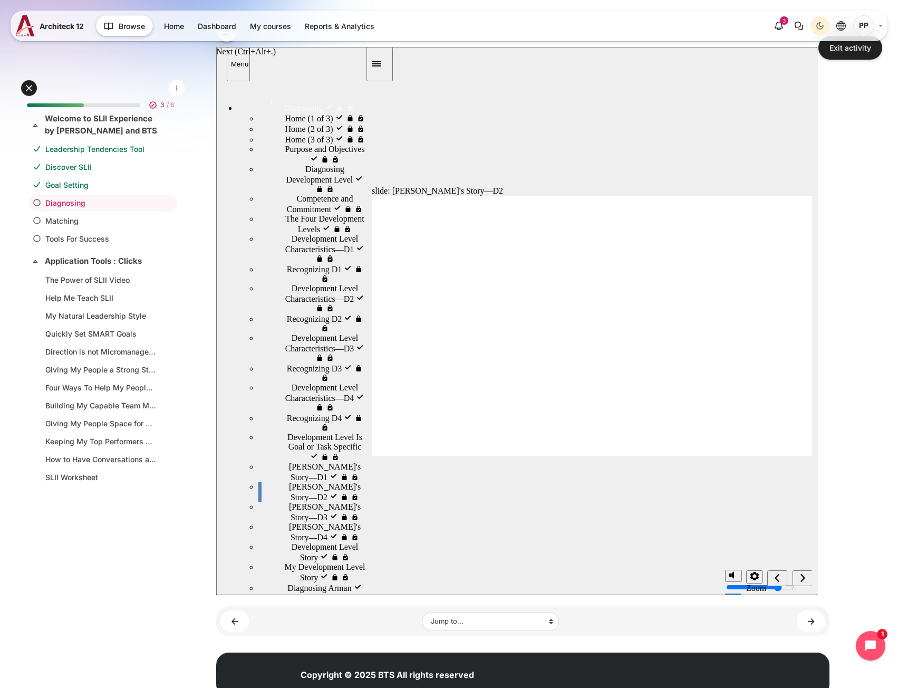
click at [804, 577] on icon "next" at bounding box center [802, 577] width 5 height 8
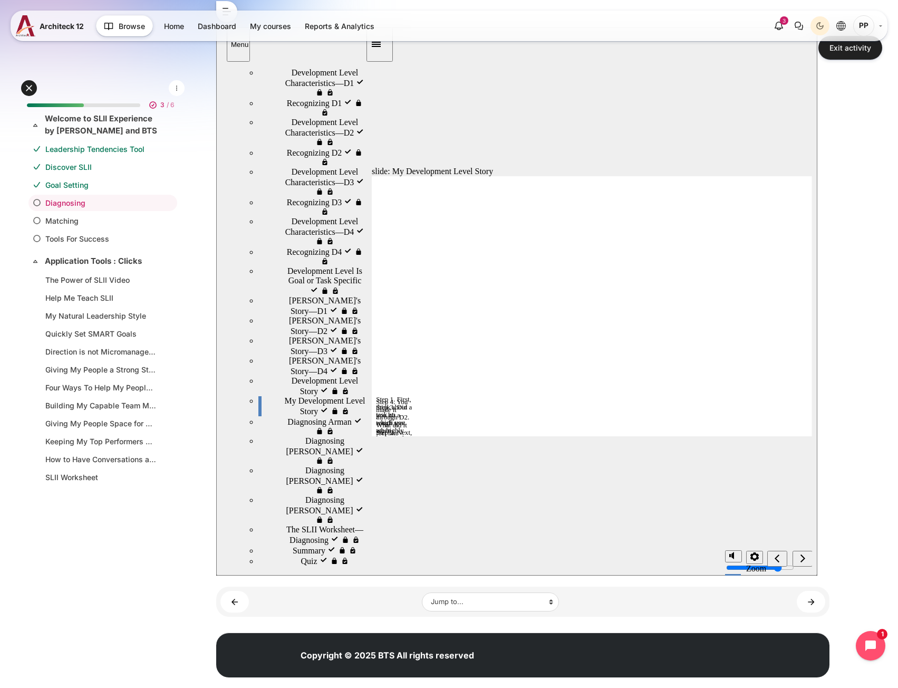
scroll to position [143, 0]
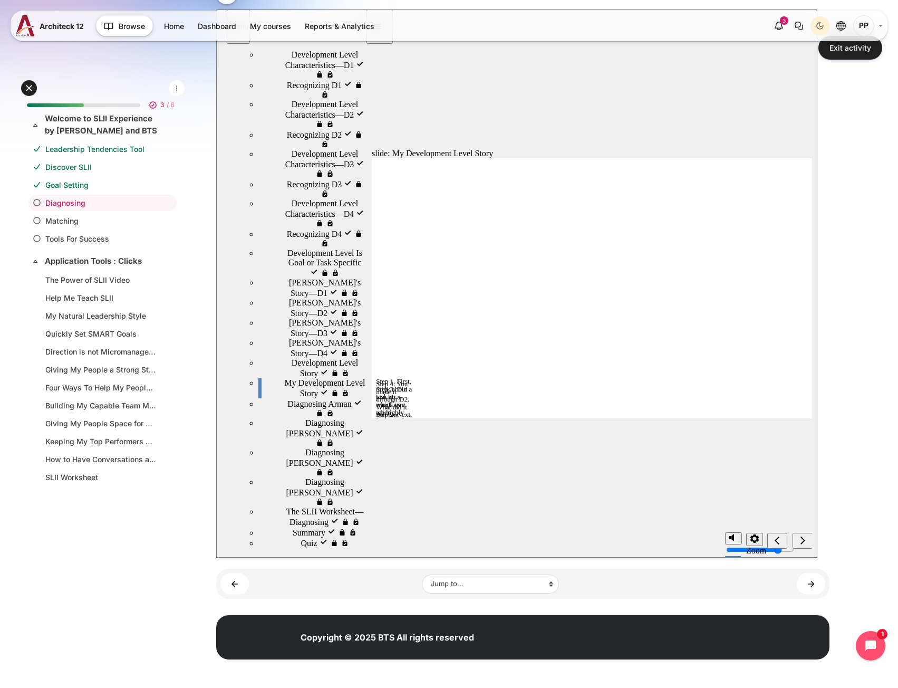
click at [288, 414] on div "Diagnosing Arman Diagnosing Arman" at bounding box center [311, 408] width 107 height 20
click at [305, 433] on span "Diagnosing Christina" at bounding box center [338, 427] width 67 height 19
click at [280, 414] on div "Diagnosing Arman visited Diagnosing Arman" at bounding box center [311, 408] width 107 height 20
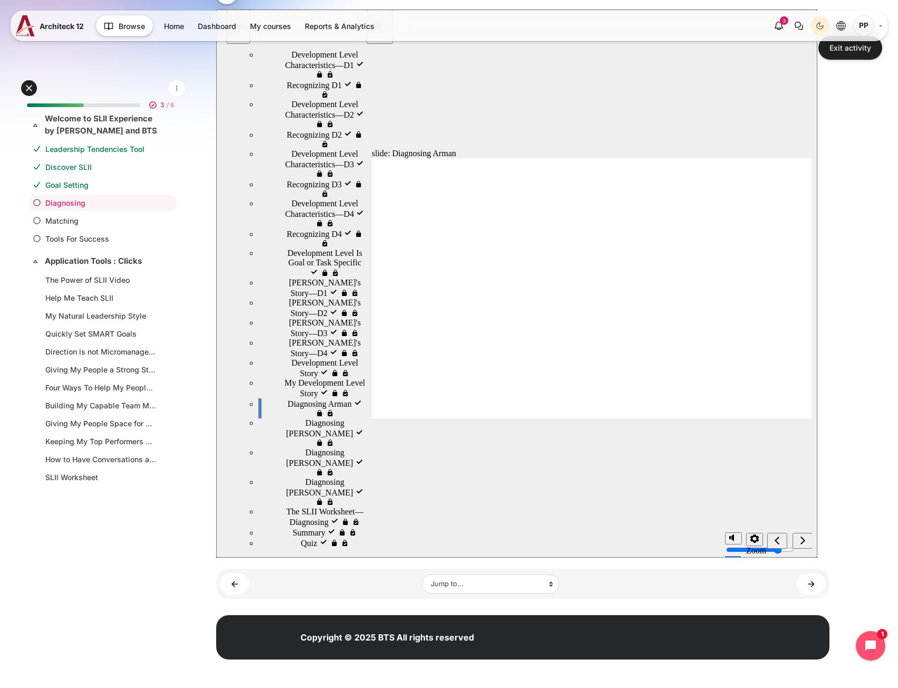
click at [320, 448] on div "Diagnosing Steve Diagnosing Steve" at bounding box center [311, 463] width 107 height 30
click at [297, 483] on div "Diagnosing Jessica Diagnosing Jessica" at bounding box center [311, 492] width 107 height 30
click at [294, 507] on span "The SLII Worksheet—Diagnosing" at bounding box center [325, 516] width 79 height 19
click at [281, 527] on div "Summary Summary" at bounding box center [311, 532] width 107 height 11
click at [298, 548] on div "Quiz Quiz" at bounding box center [311, 542] width 107 height 11
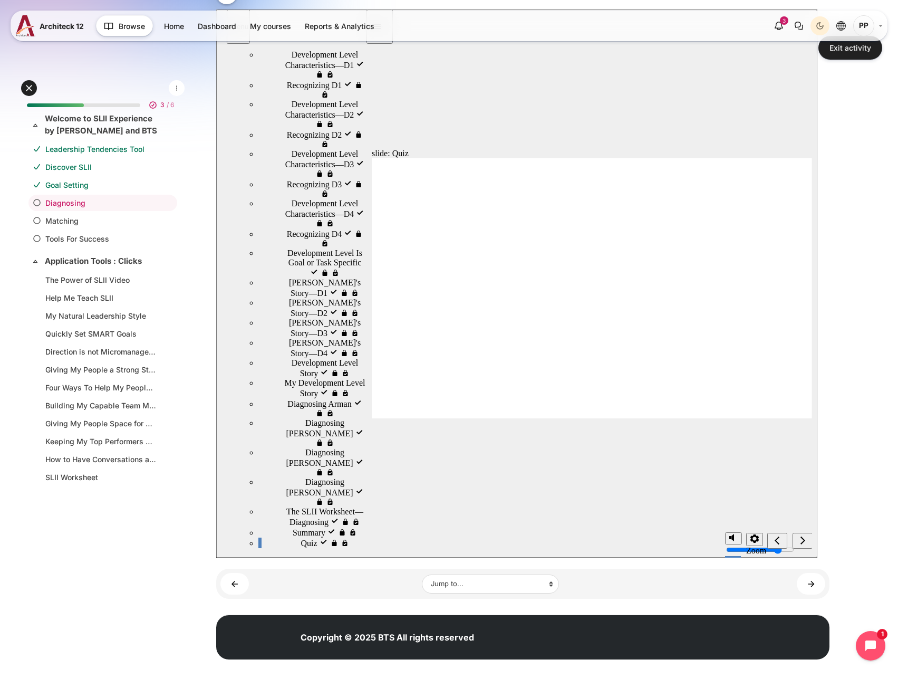
scroll to position [0, 0]
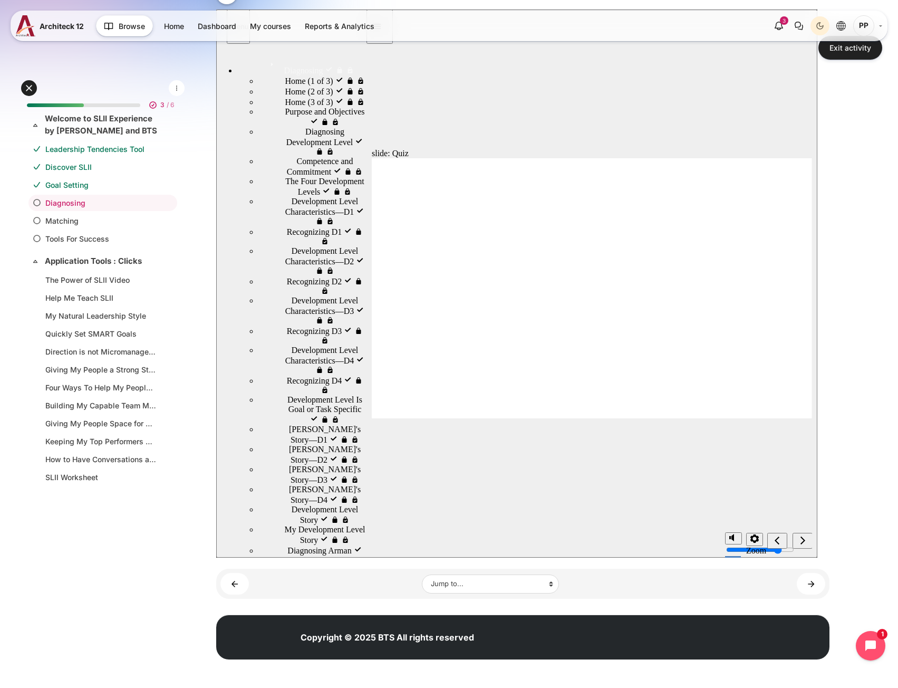
click at [281, 86] on div "Home (1 of 3) visited Home (1 of 3)" at bounding box center [311, 80] width 107 height 11
click at [285, 95] on span "Home (2 of 3)" at bounding box center [309, 90] width 48 height 9
click at [282, 107] on div "Home (3 of 3) Home (3 of 3)" at bounding box center [311, 102] width 107 height 11
click at [283, 94] on div "Home (2 of 3) visited Home (2 of 3)" at bounding box center [311, 91] width 107 height 11
click at [283, 86] on div "Home (1 of 3) visited Home (1 of 3)" at bounding box center [311, 80] width 107 height 11
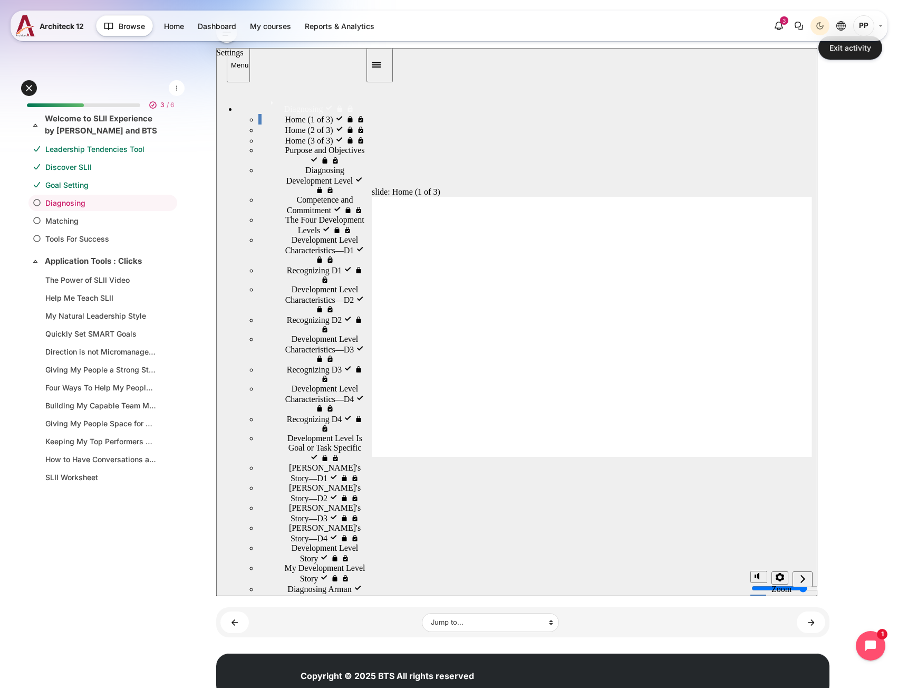
scroll to position [105, 0]
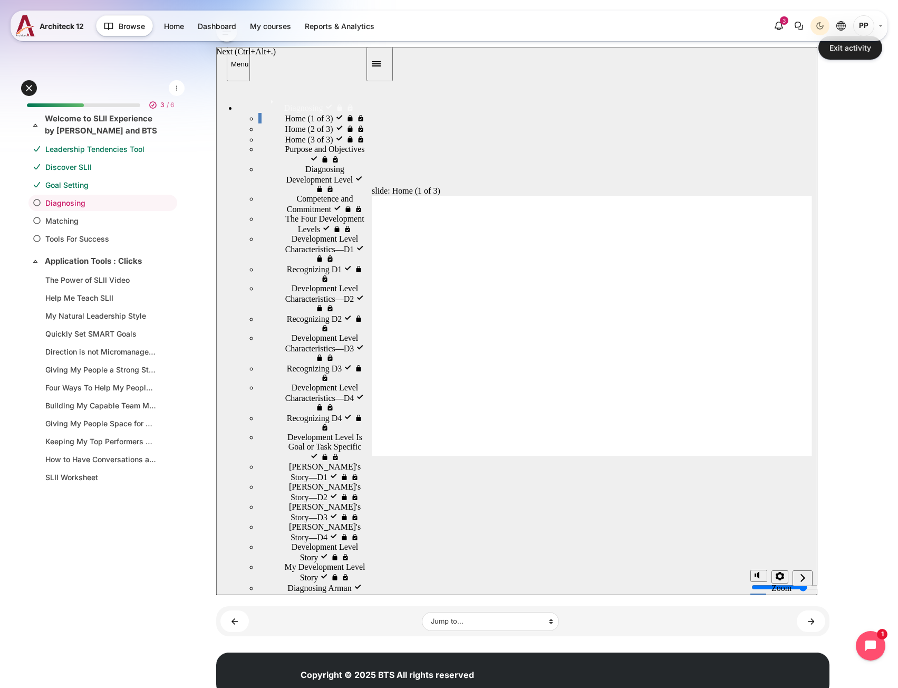
click at [801, 576] on icon "next" at bounding box center [802, 577] width 5 height 9
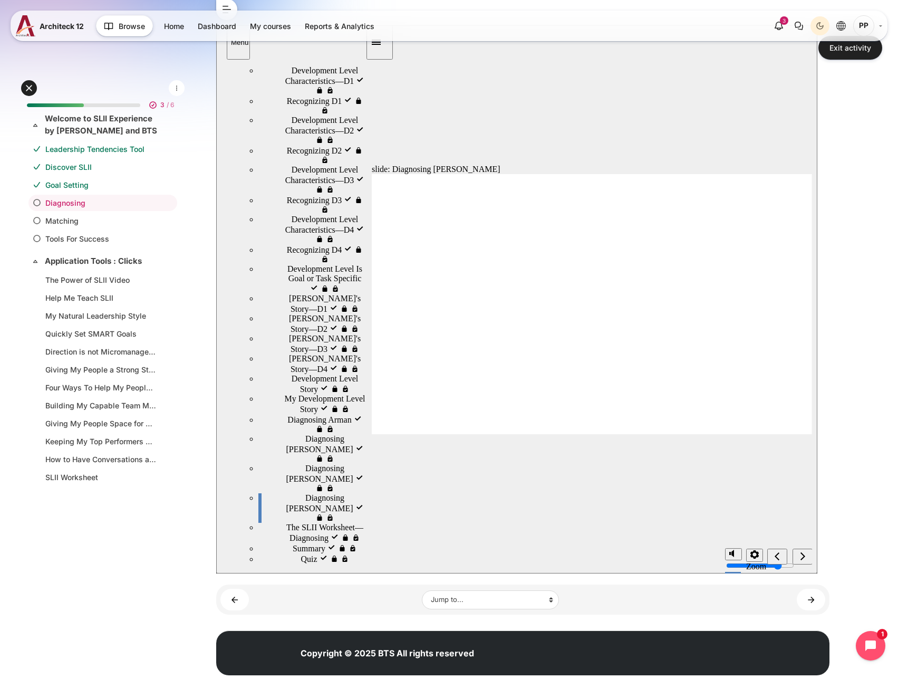
scroll to position [143, 0]
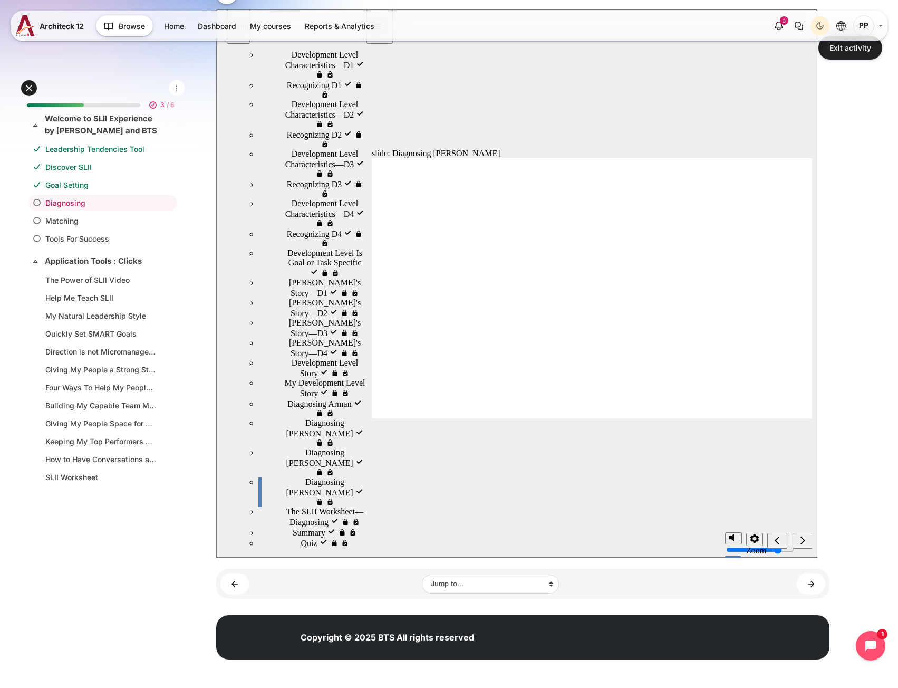
click at [293, 527] on span "Summary visited" at bounding box center [321, 531] width 57 height 9
click at [283, 537] on div "Quiz visited Quiz" at bounding box center [311, 542] width 107 height 11
radio input "true"
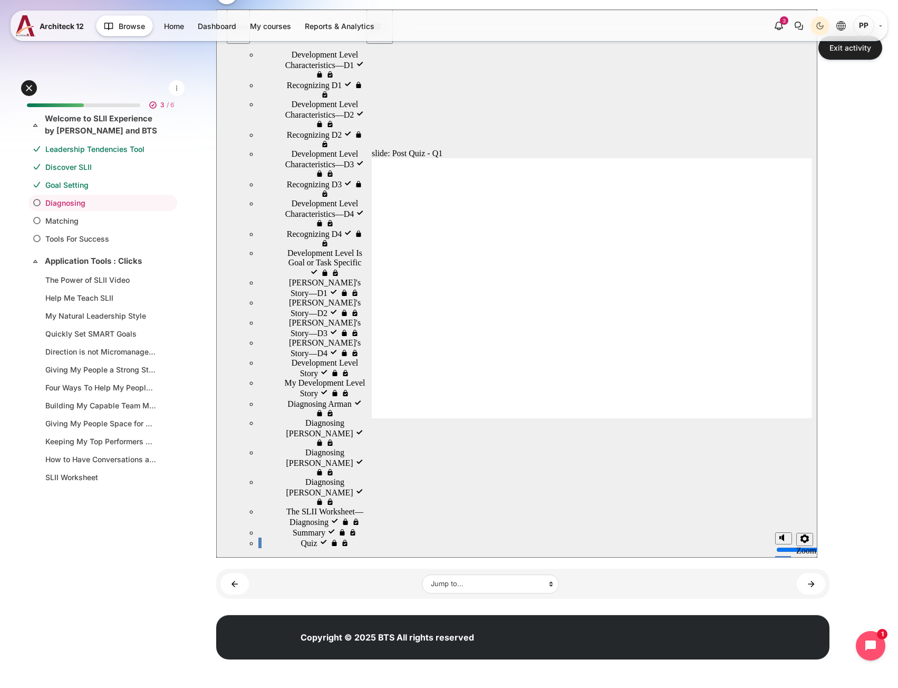
drag, startPoint x: 462, startPoint y: 249, endPoint x: 440, endPoint y: 314, distance: 69.0
radio input "true"
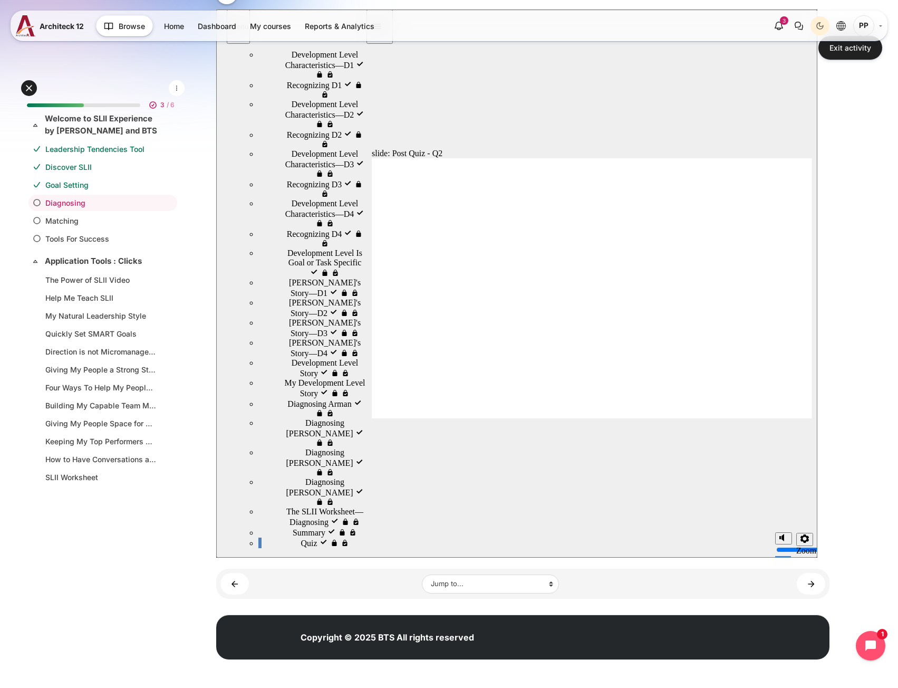
radio input "false"
radio input "true"
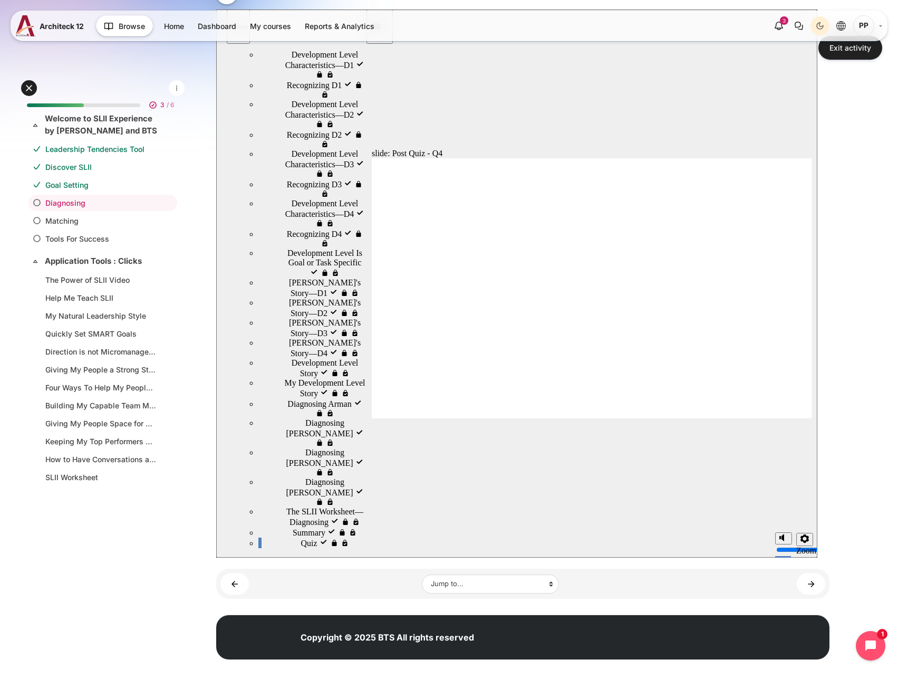
radio input "true"
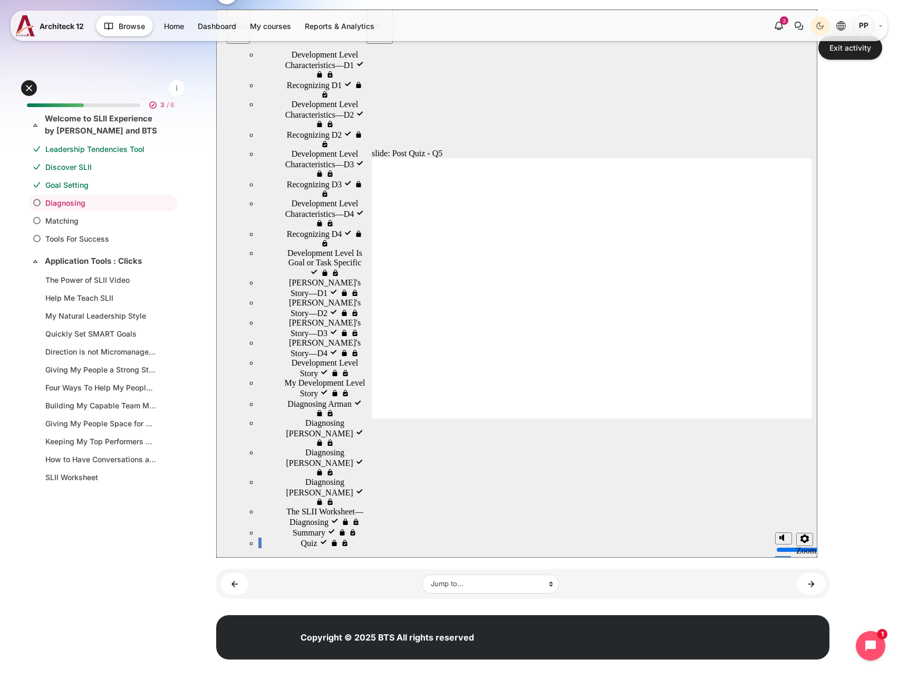
radio input "false"
radio input "true"
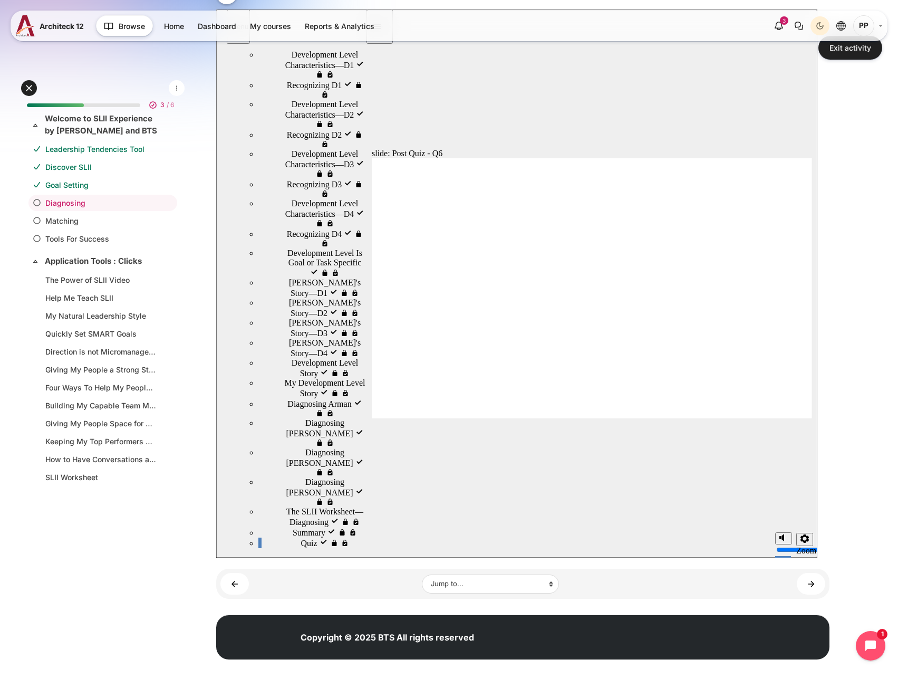
click at [81, 223] on link "Matching" at bounding box center [100, 220] width 111 height 11
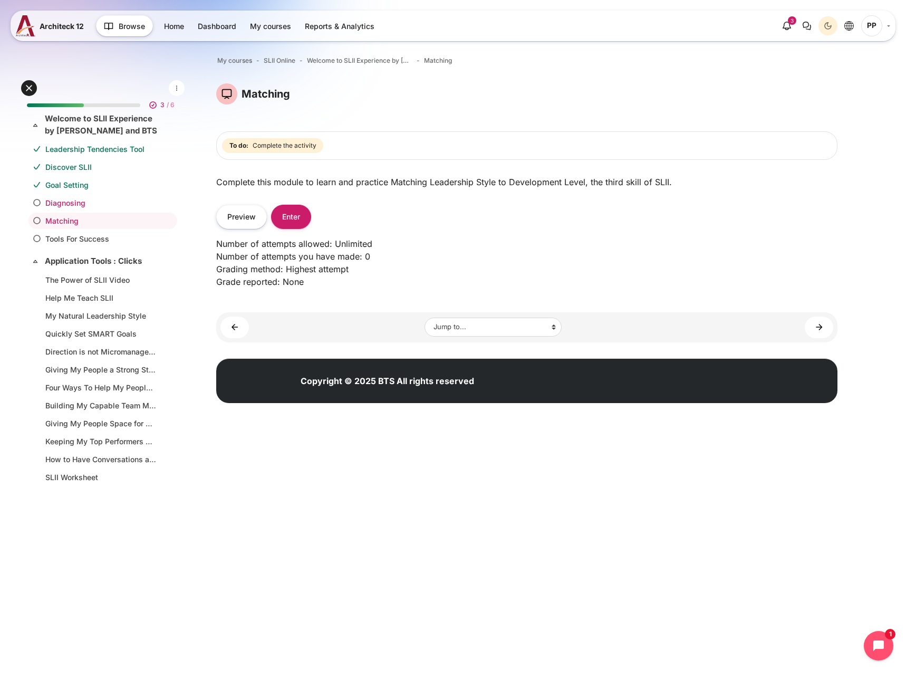
click at [64, 200] on link "Diagnosing" at bounding box center [100, 202] width 111 height 11
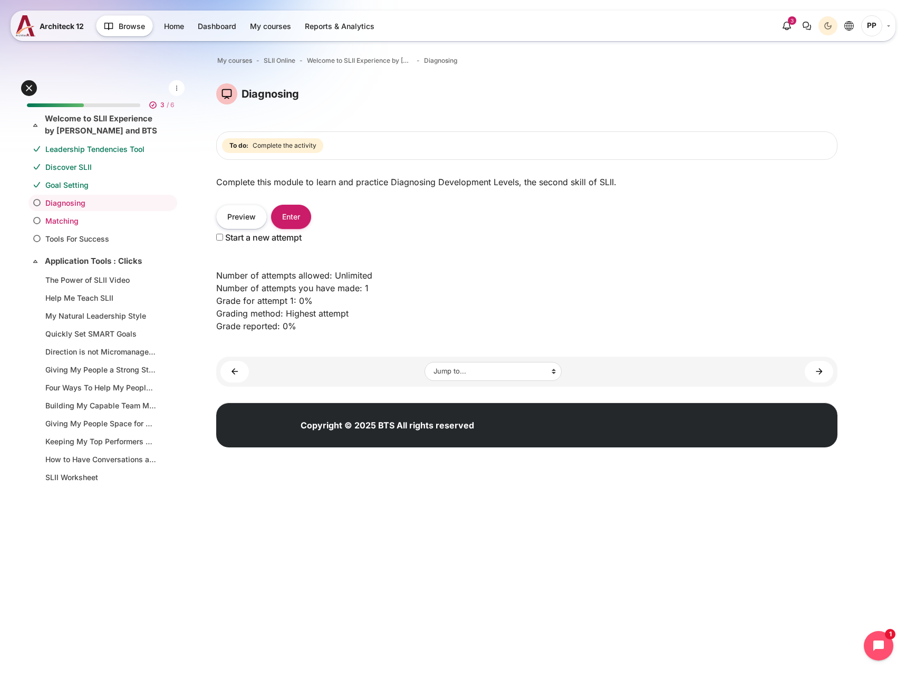
click at [74, 224] on link "Matching" at bounding box center [100, 220] width 111 height 11
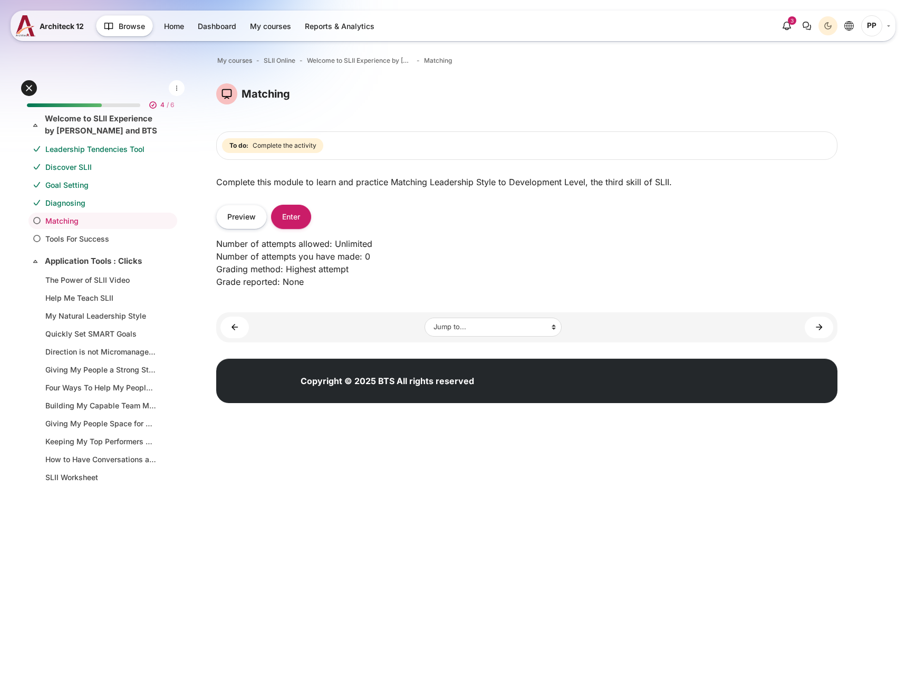
click at [81, 208] on link "Diagnosing" at bounding box center [100, 202] width 111 height 11
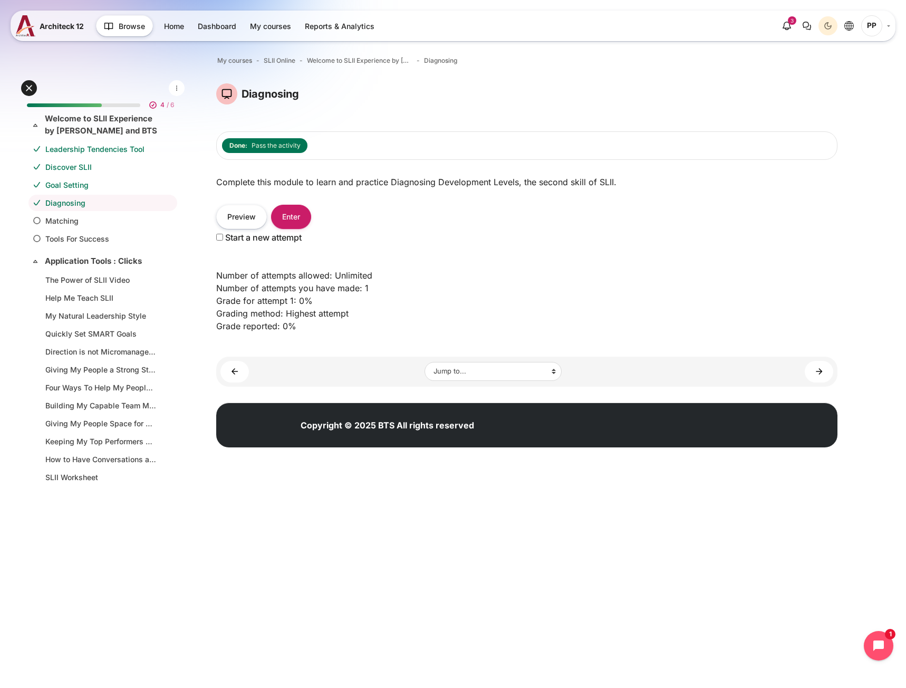
click at [81, 185] on link "Goal Setting" at bounding box center [100, 184] width 111 height 11
click at [81, 164] on link "Discover SLII" at bounding box center [100, 166] width 111 height 11
click at [93, 152] on link "Leadership Tendencies Tool" at bounding box center [100, 148] width 111 height 11
click at [74, 181] on link "Goal Setting" at bounding box center [100, 184] width 111 height 11
click at [93, 166] on link "Discover SLII" at bounding box center [100, 166] width 111 height 11
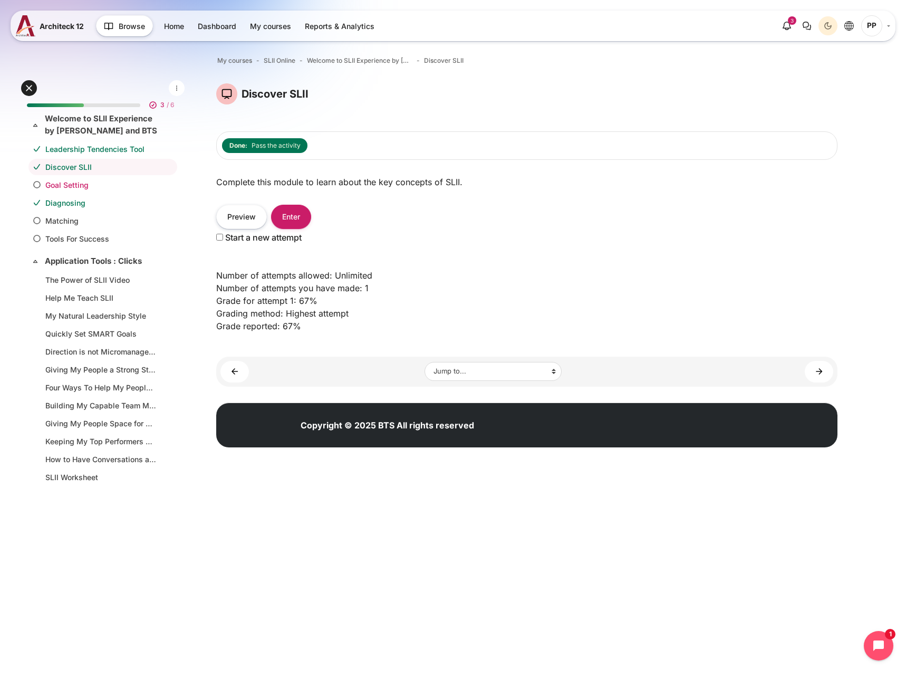
click at [71, 189] on link "Goal Setting" at bounding box center [100, 184] width 111 height 11
click at [282, 220] on button "Enter" at bounding box center [291, 217] width 40 height 24
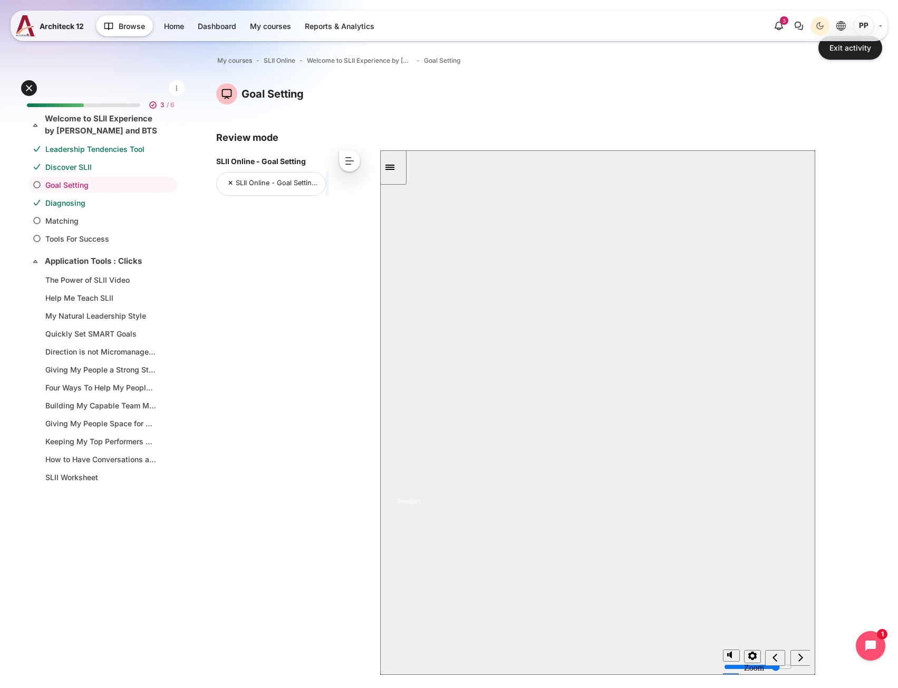
click at [420, 483] on button "Resume" at bounding box center [400, 489] width 40 height 13
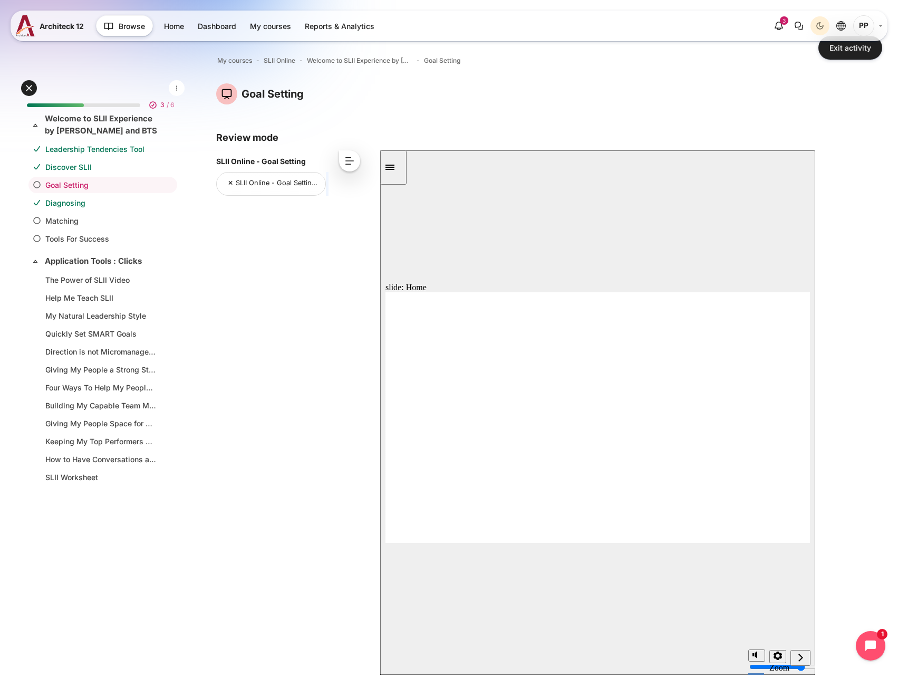
click at [243, 278] on div "SLII Online - Goal Setting SLII Online - Goal Setting (Score: 33.33) < << < ^ >…" at bounding box center [522, 417] width 613 height 535
click at [85, 199] on link "Diagnosing" at bounding box center [100, 202] width 111 height 11
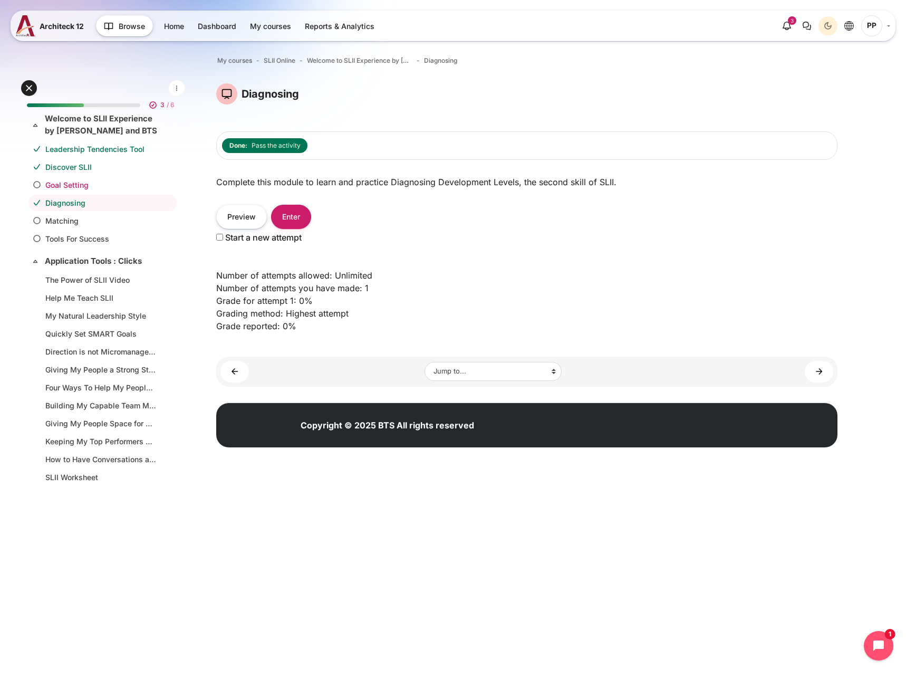
click at [90, 186] on link "Goal Setting" at bounding box center [100, 184] width 111 height 11
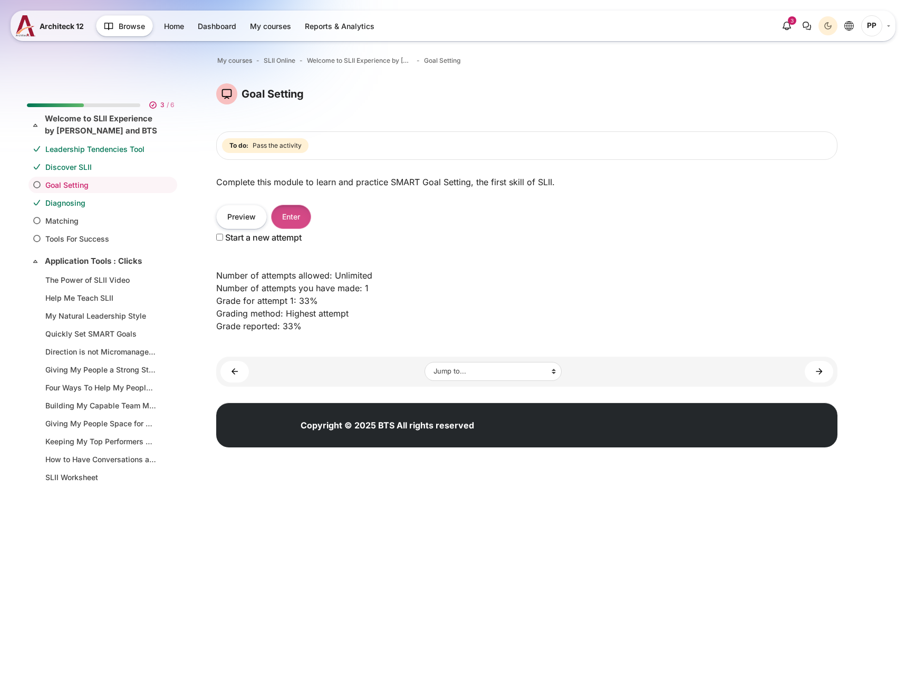
click at [303, 215] on button "Enter" at bounding box center [291, 217] width 40 height 24
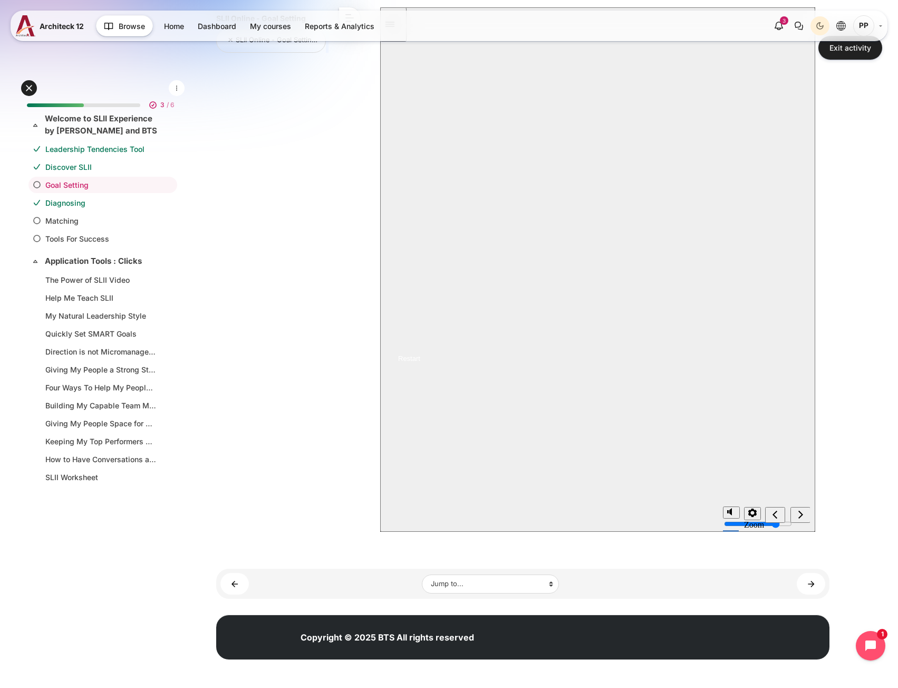
click at [420, 340] on button "Resume" at bounding box center [400, 346] width 40 height 13
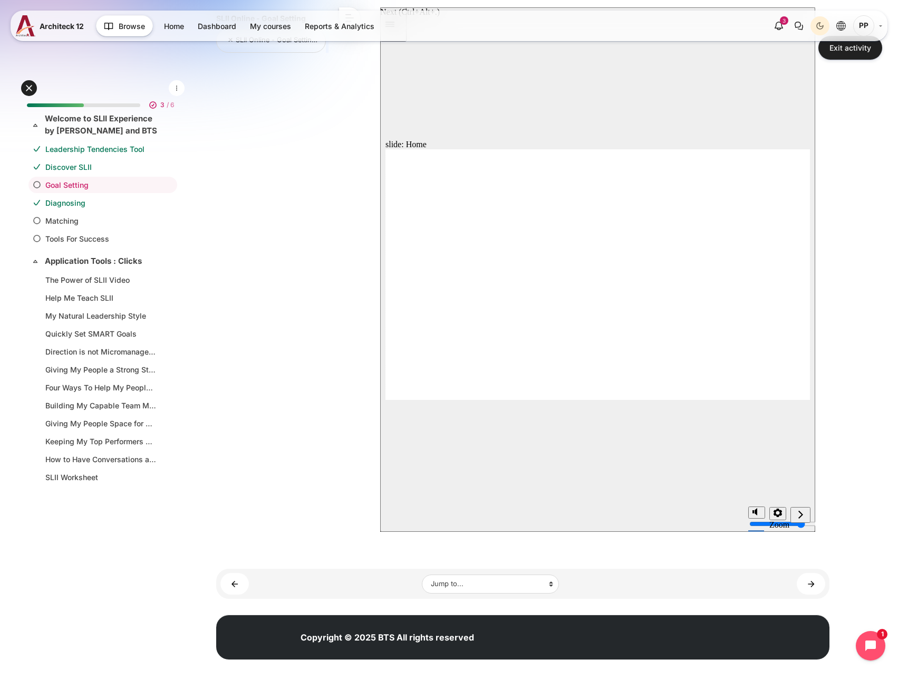
click at [795, 518] on div "next" at bounding box center [801, 514] width 12 height 11
click at [798, 513] on icon "next" at bounding box center [800, 513] width 5 height 9
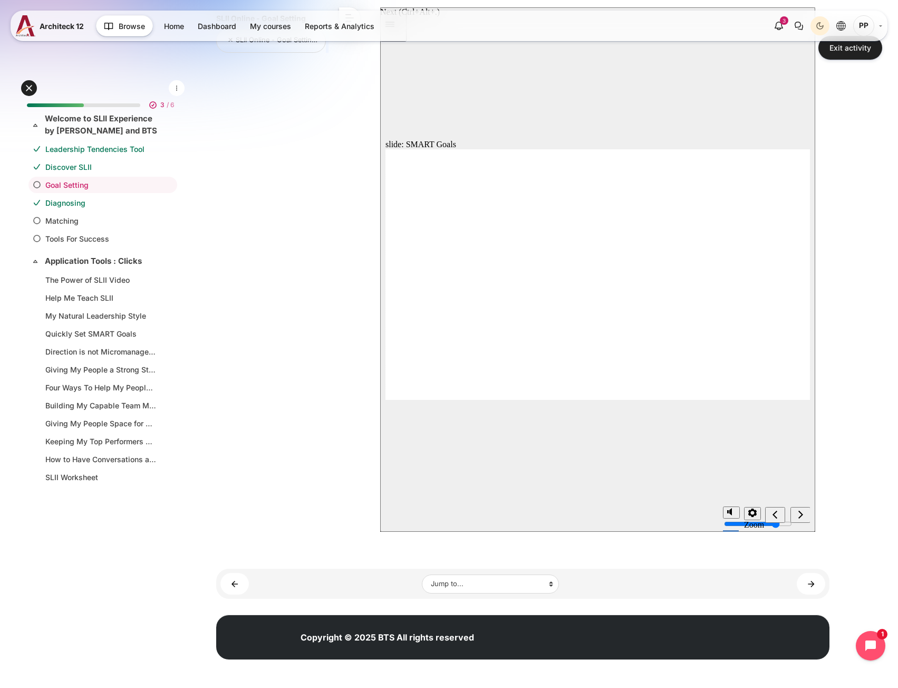
click at [798, 513] on icon "next" at bounding box center [800, 513] width 5 height 9
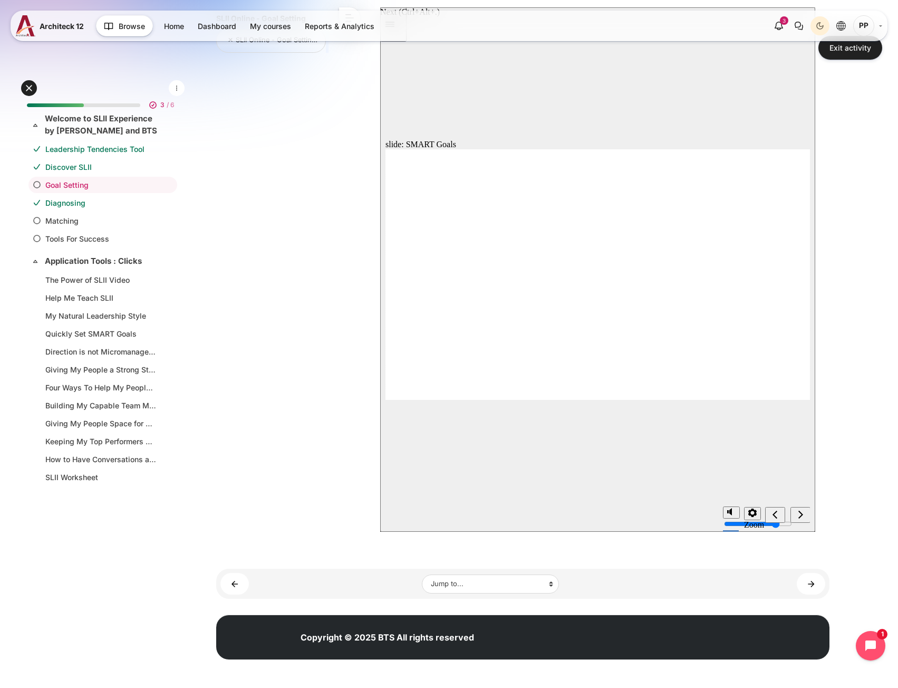
click at [798, 513] on icon "next" at bounding box center [800, 513] width 5 height 9
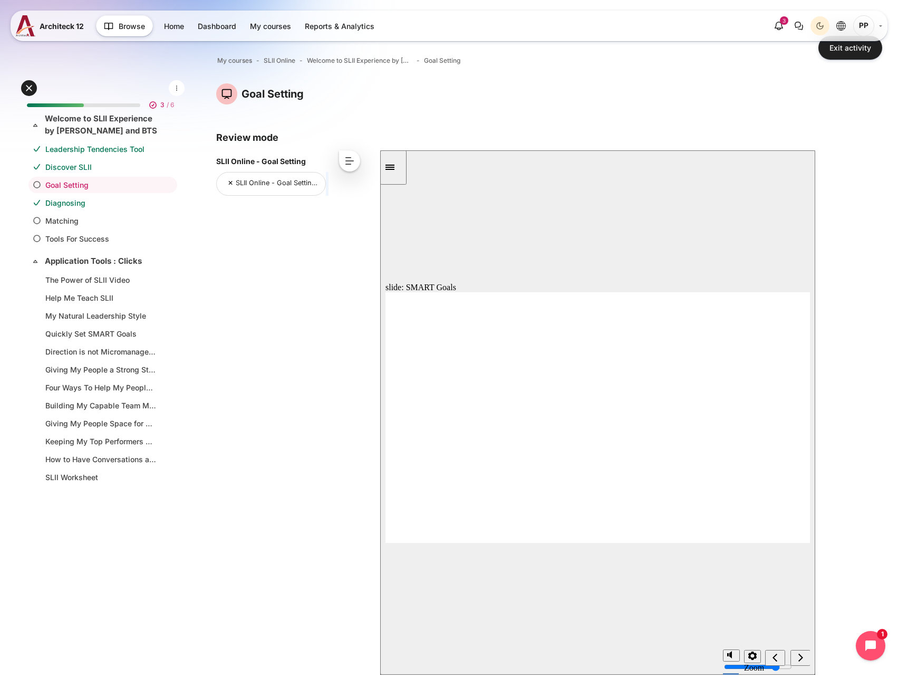
click at [394, 168] on icon "Sidebar Toggle" at bounding box center [389, 167] width 9 height 5
click at [472, 513] on div "Quiz visited Quiz" at bounding box center [465, 518] width 86 height 11
click at [674, 500] on button "Close" at bounding box center [597, 412] width 435 height 524
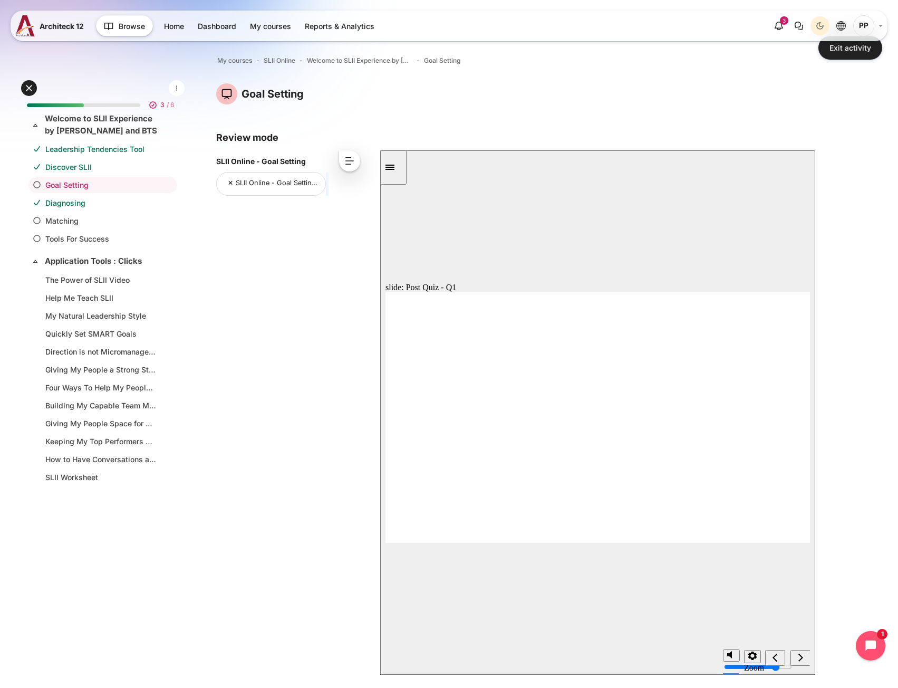
radio input "true"
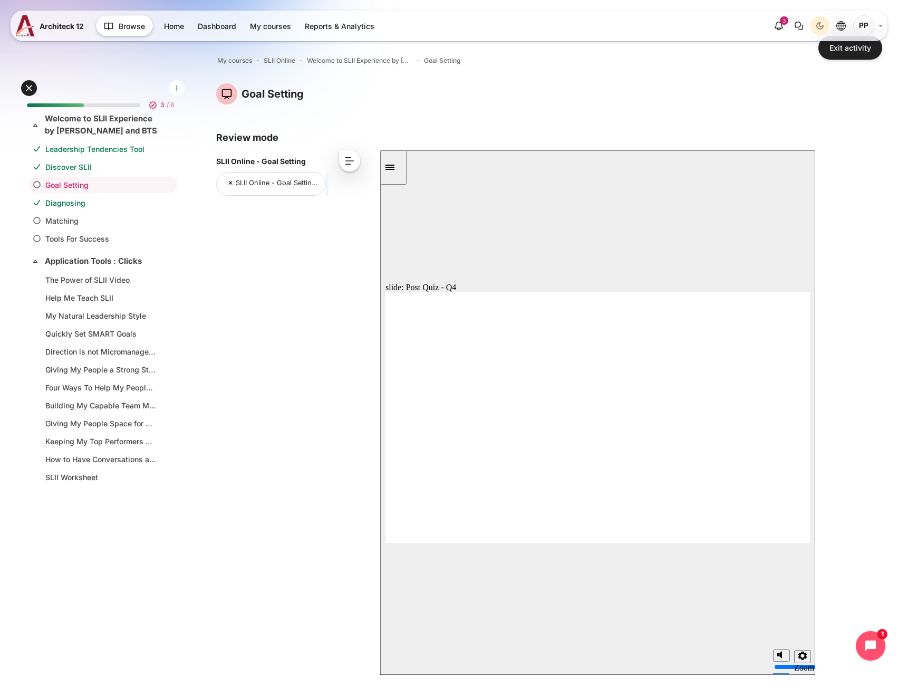
radio input "true"
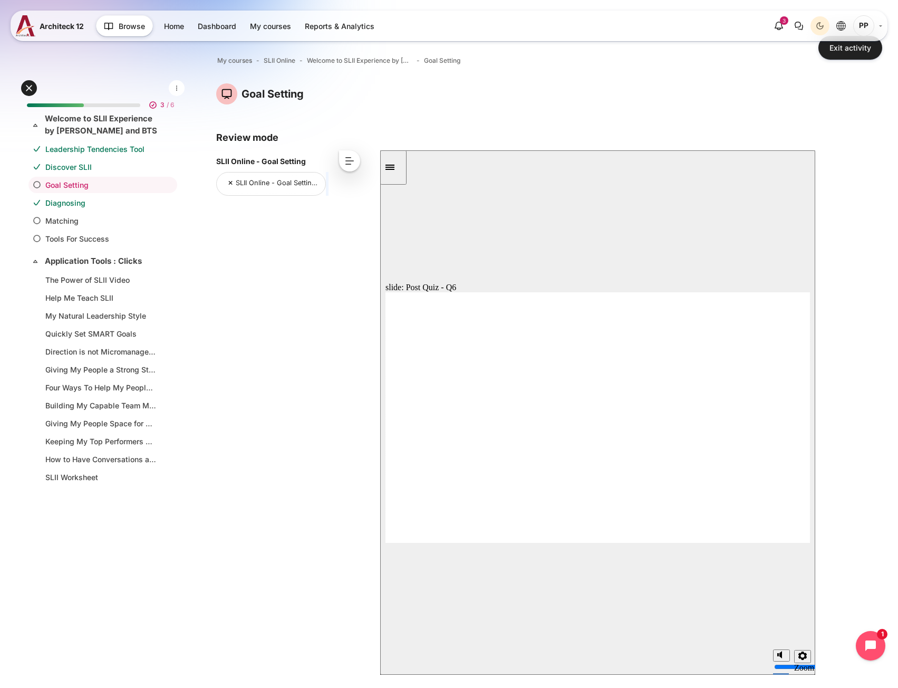
drag, startPoint x: 770, startPoint y: 615, endPoint x: 765, endPoint y: 608, distance: 9.4
click at [767, 611] on div "slide: Congratulations! Home Goal Setting Congratulations Nice work! You can no…" at bounding box center [597, 412] width 435 height 524
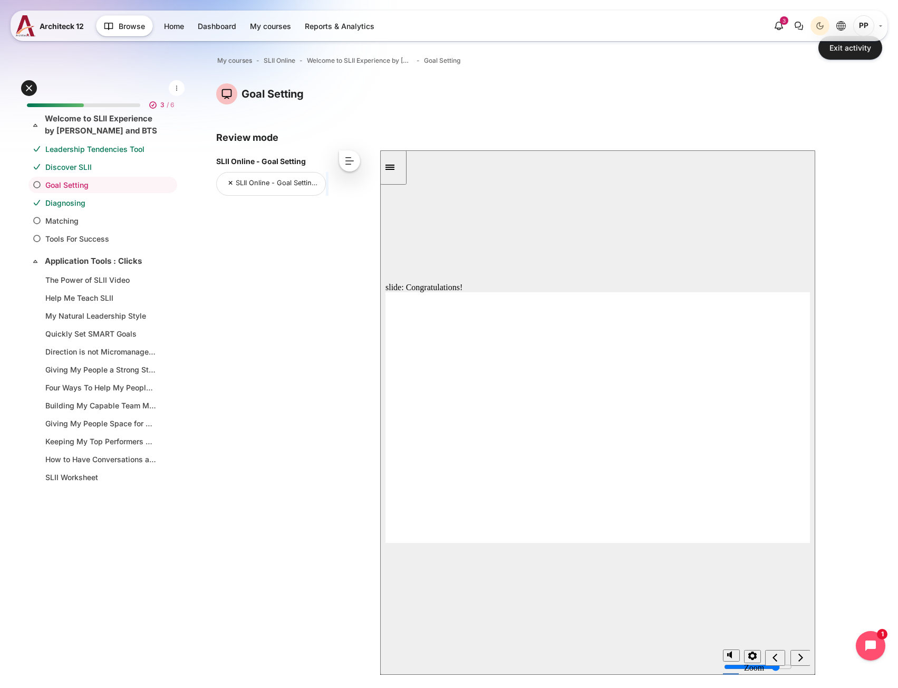
click at [73, 205] on link "Diagnosing" at bounding box center [100, 202] width 111 height 11
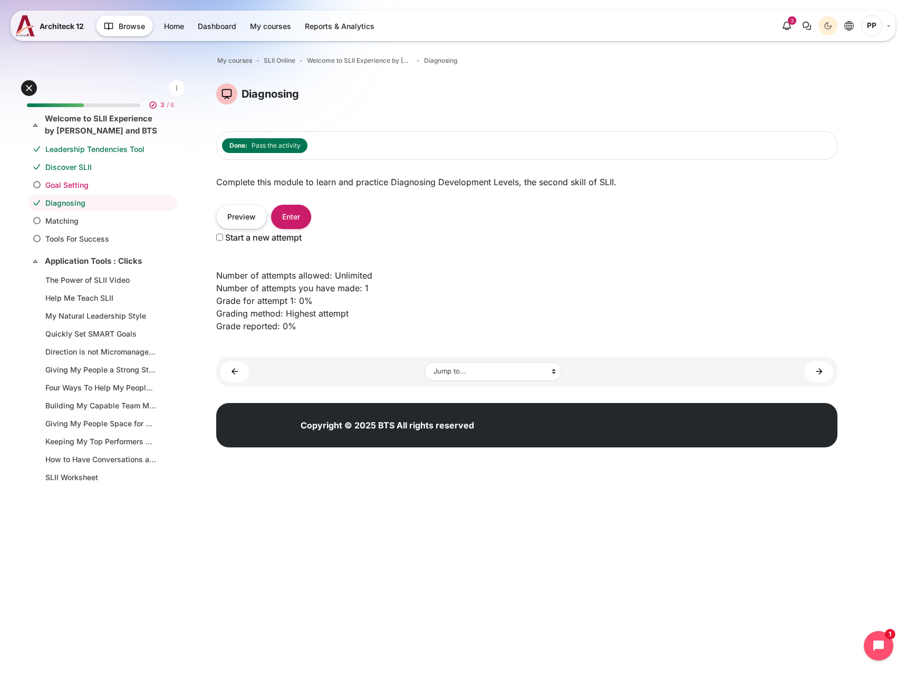
click at [82, 187] on link "Goal Setting" at bounding box center [100, 184] width 111 height 11
click at [287, 214] on button "Enter" at bounding box center [291, 217] width 40 height 24
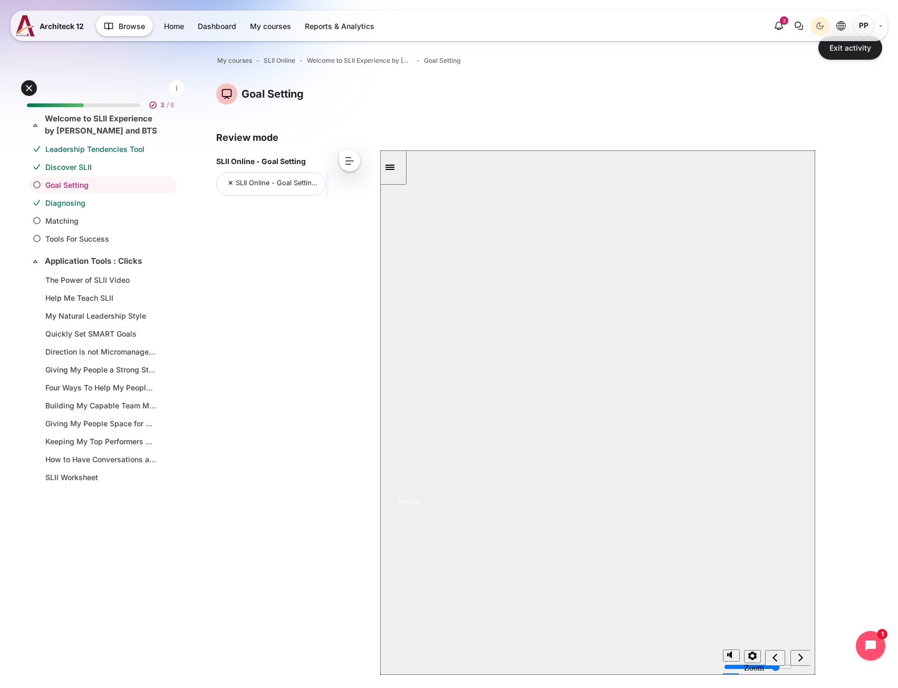
click at [600, 447] on div "SLII Online - Goal Setting SLII Online - Goal Setting Resume Restart" at bounding box center [597, 478] width 435 height 62
click at [420, 483] on button "Resume" at bounding box center [400, 489] width 40 height 13
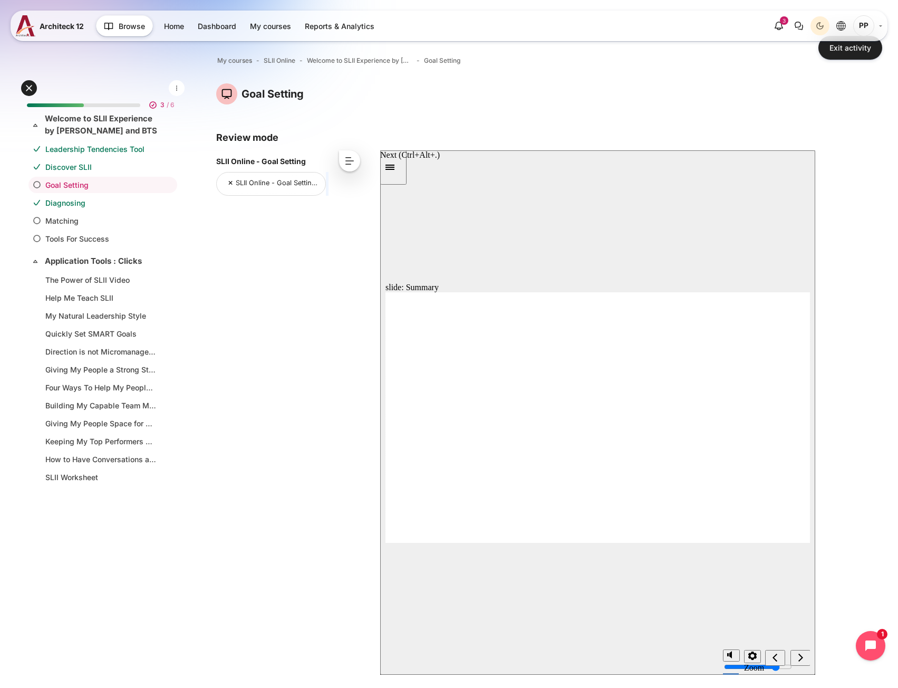
click at [802, 658] on icon "next" at bounding box center [800, 657] width 5 height 8
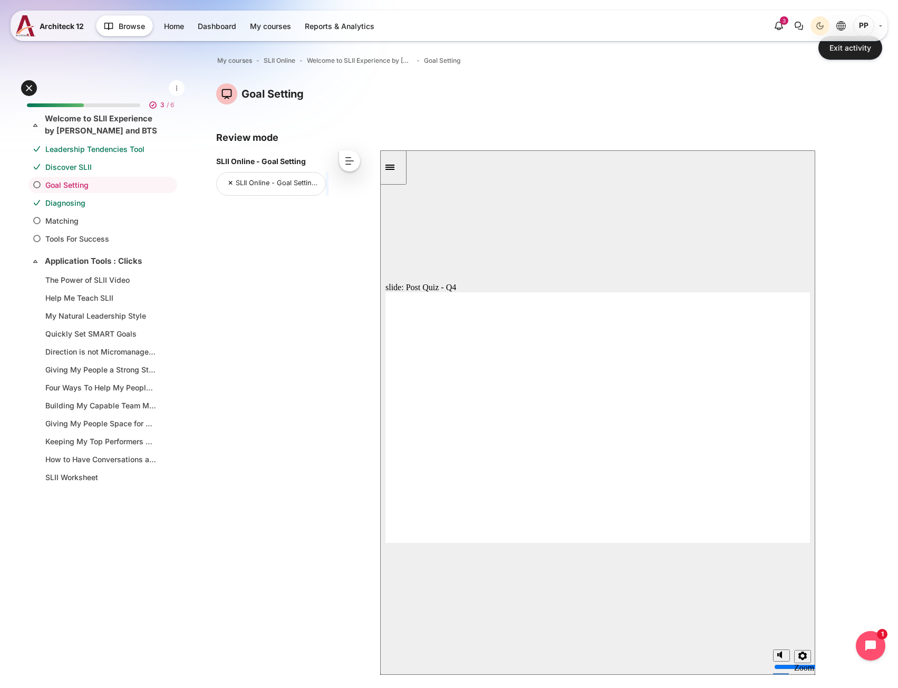
radio input "false"
radio input "true"
radio input "false"
radio input "true"
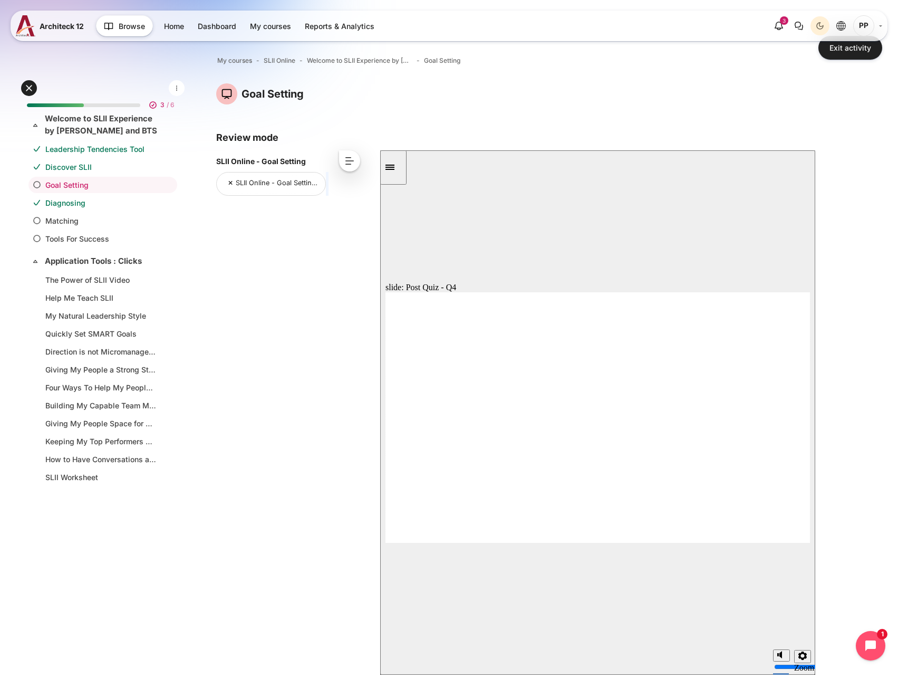
radio input "true"
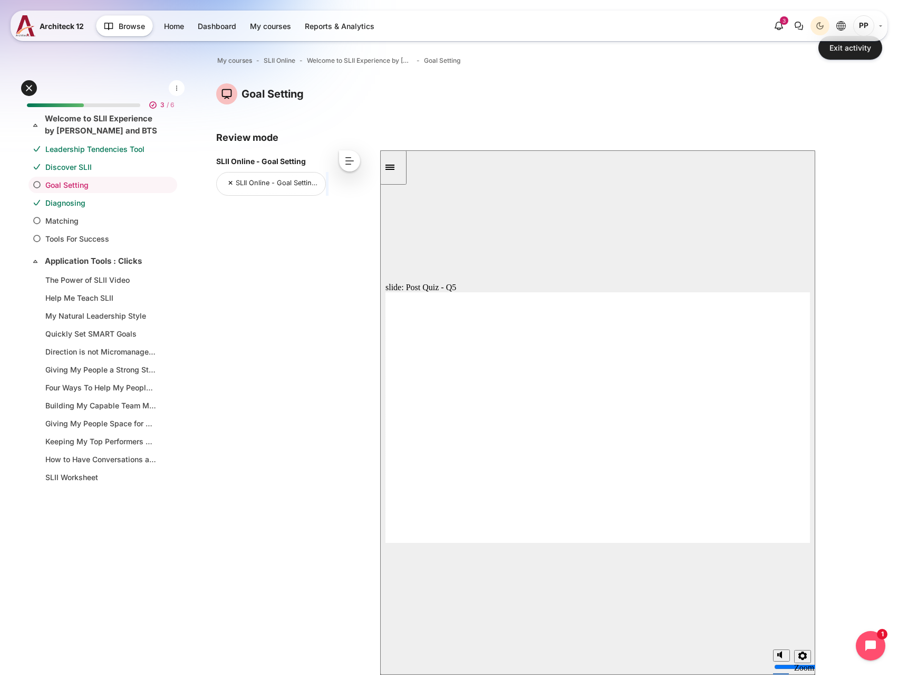
drag, startPoint x: 439, startPoint y: 377, endPoint x: 443, endPoint y: 381, distance: 6.7
radio input "false"
radio input "true"
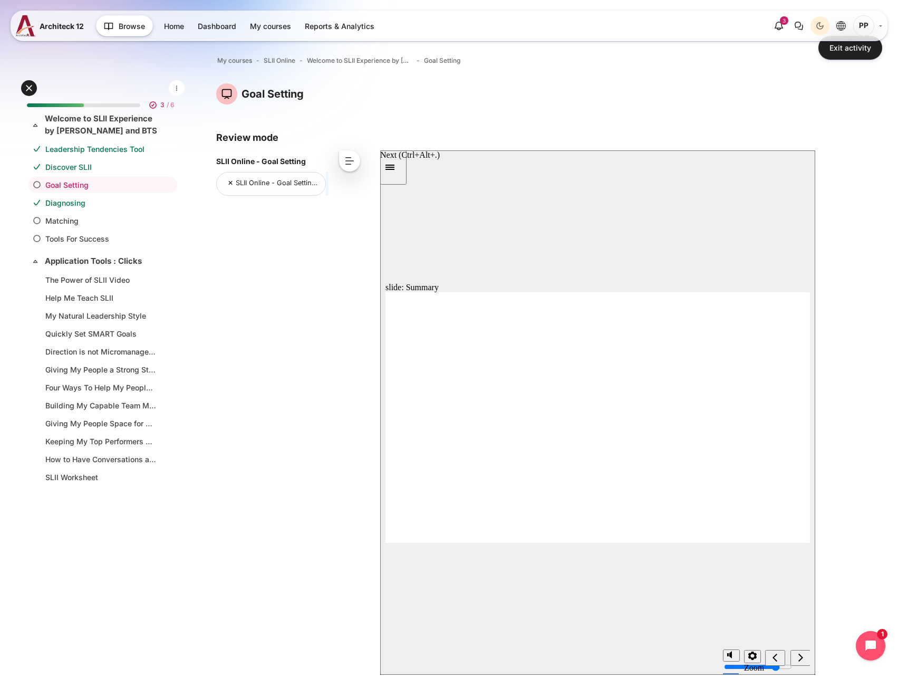
click at [802, 657] on icon "next" at bounding box center [800, 657] width 5 height 8
radio input "true"
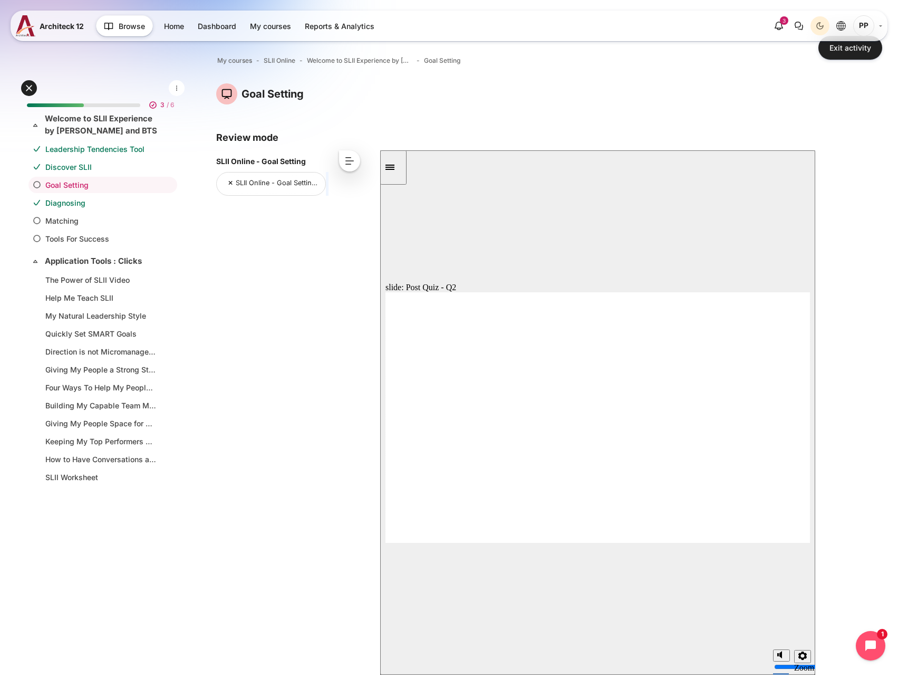
radio input "false"
radio input "true"
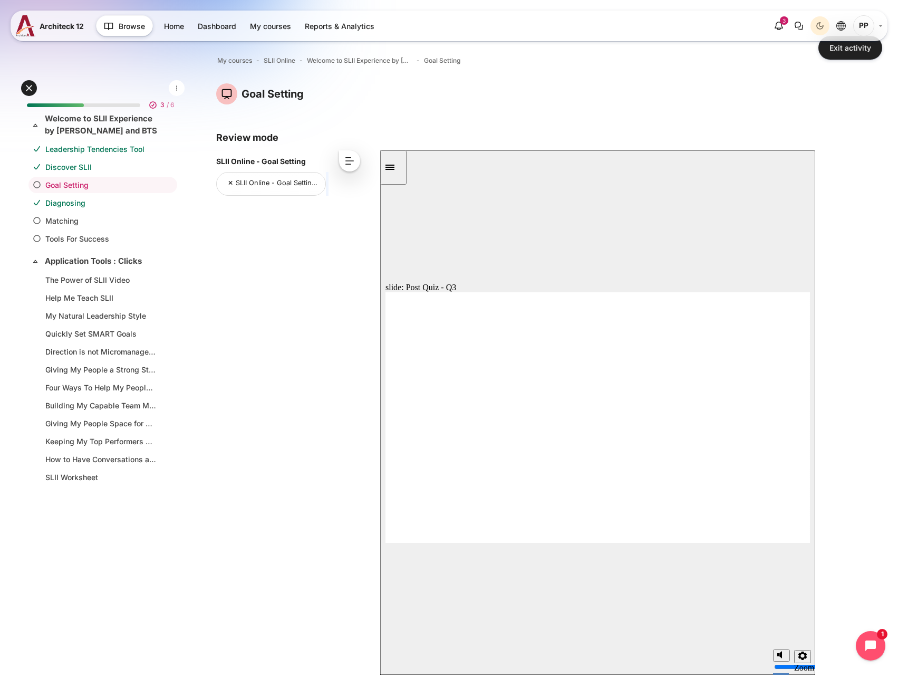
radio input "true"
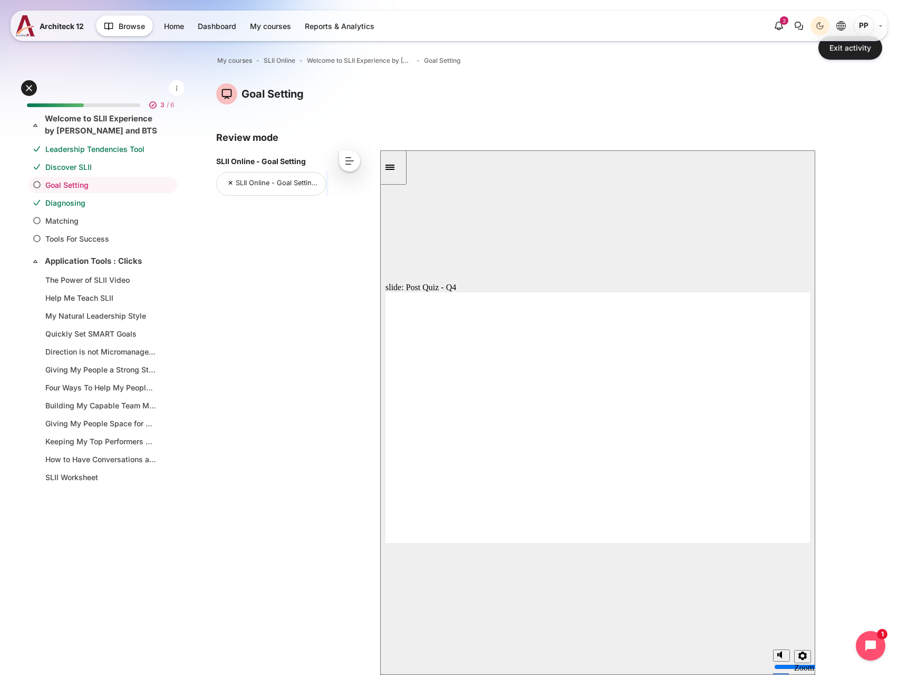
radio input "true"
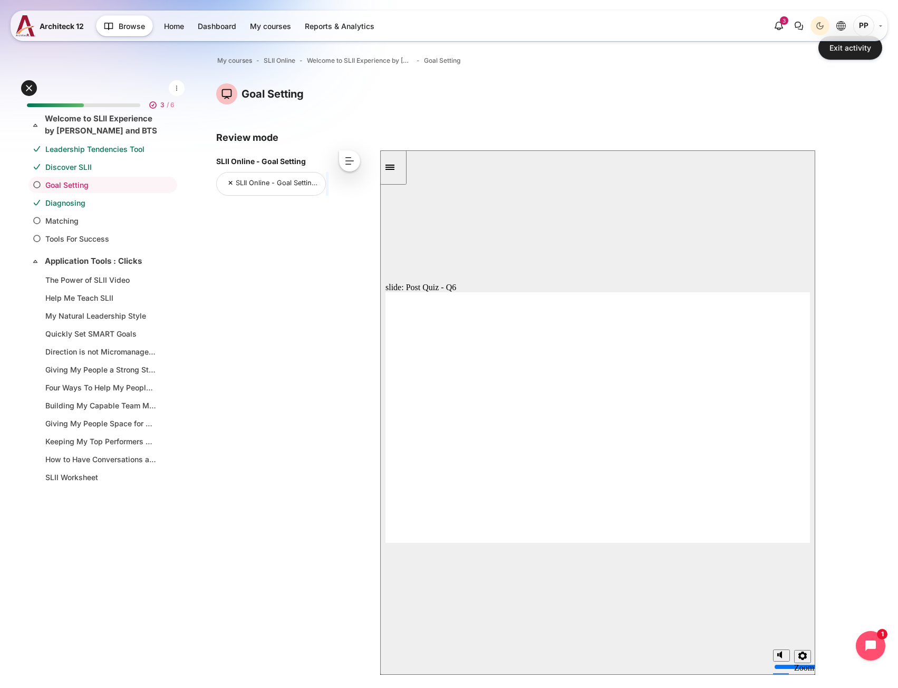
radio input "true"
click at [797, 660] on div "next" at bounding box center [801, 657] width 12 height 11
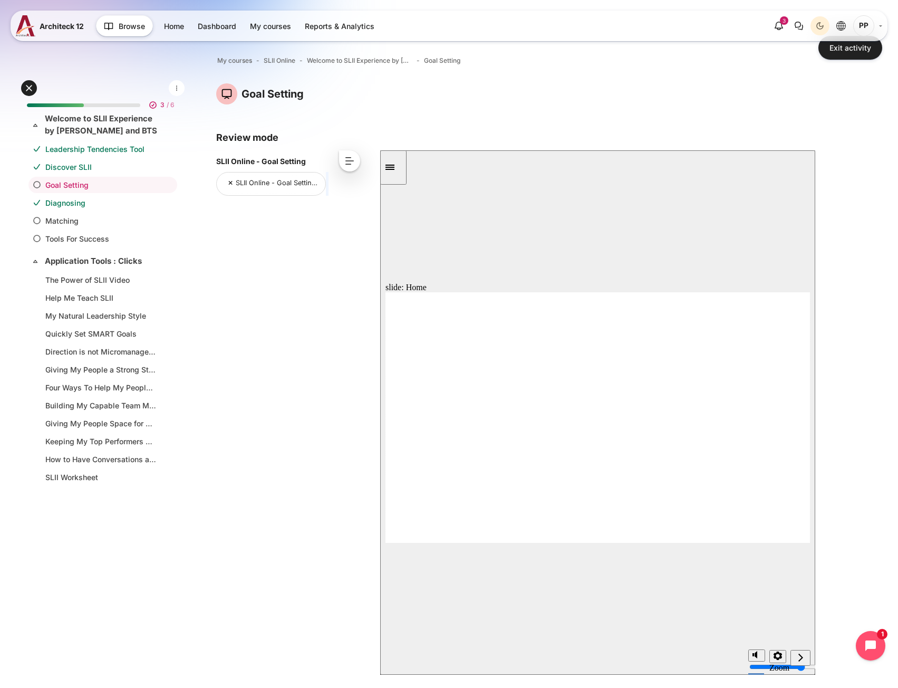
click at [80, 210] on li "Diagnosing" at bounding box center [102, 203] width 149 height 16
click at [79, 206] on link "Diagnosing" at bounding box center [100, 202] width 111 height 11
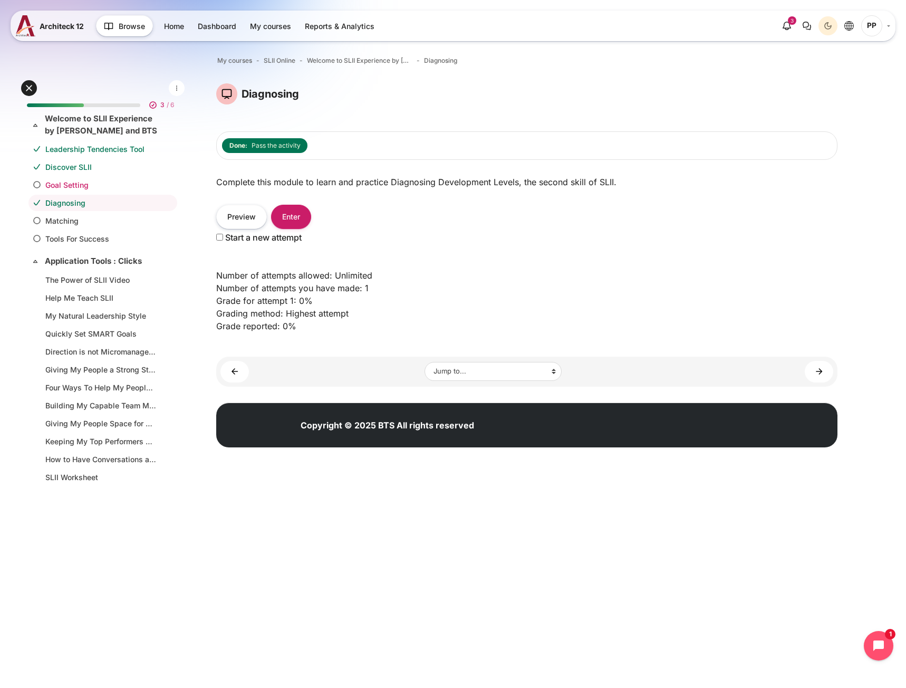
click at [81, 188] on link "Goal Setting" at bounding box center [100, 184] width 111 height 11
click at [95, 220] on link "Matching" at bounding box center [100, 220] width 111 height 11
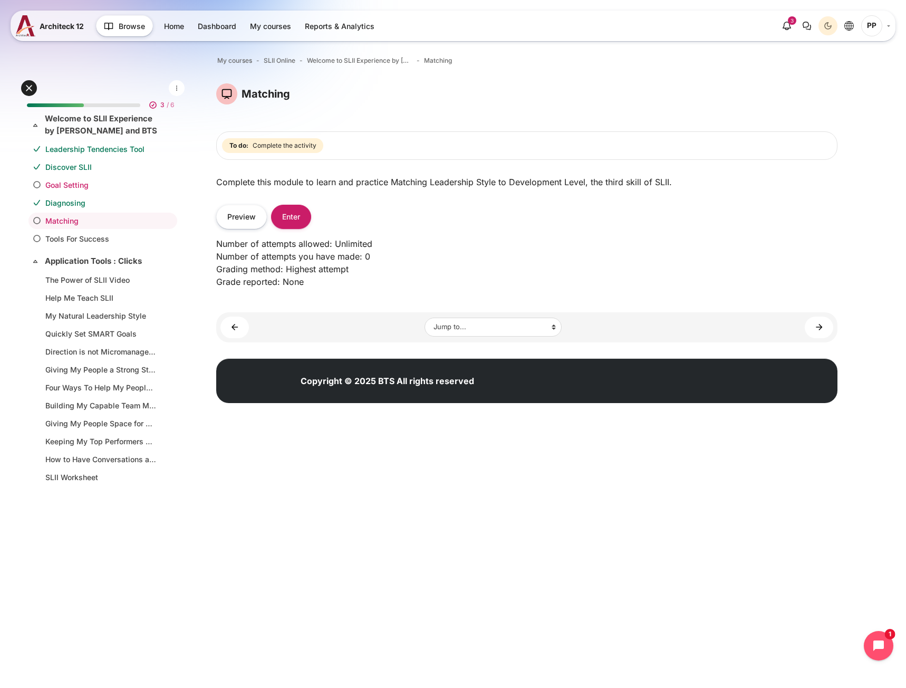
click at [85, 180] on link "Goal Setting" at bounding box center [100, 184] width 111 height 11
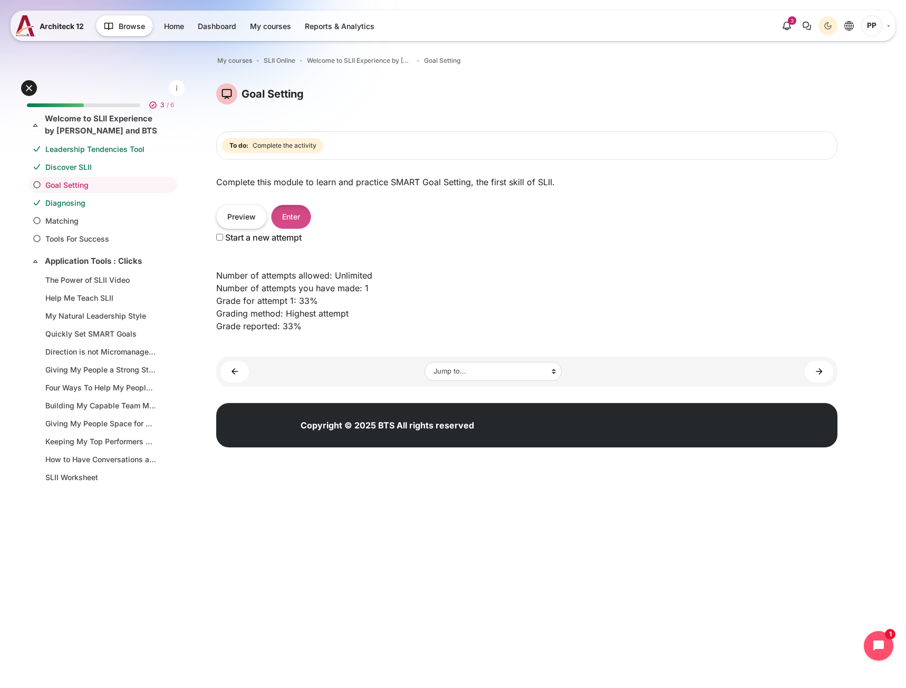
click at [298, 215] on button "Enter" at bounding box center [291, 217] width 40 height 24
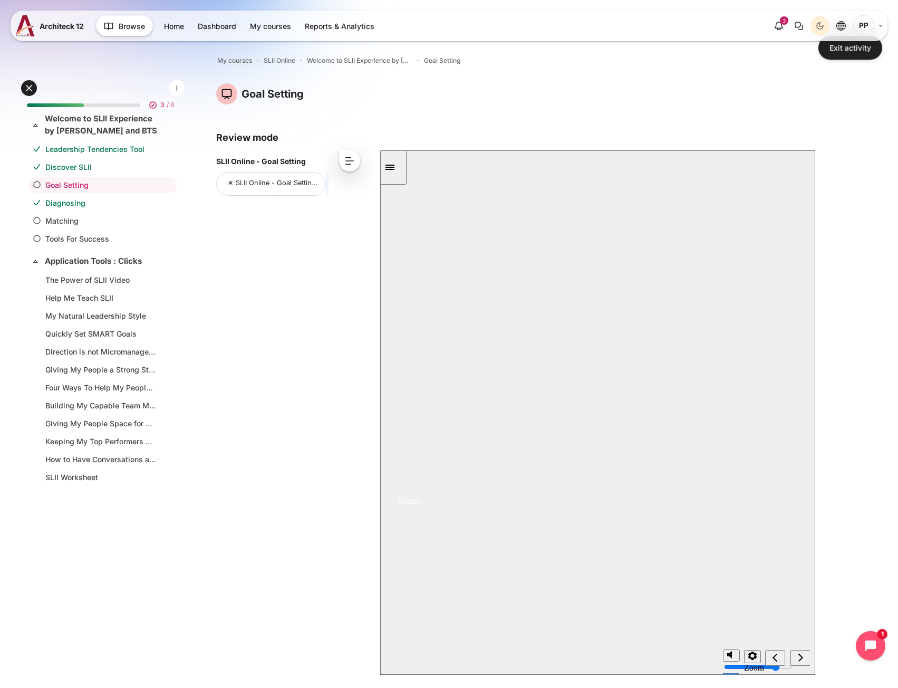
click at [420, 483] on button "Resume" at bounding box center [400, 489] width 40 height 13
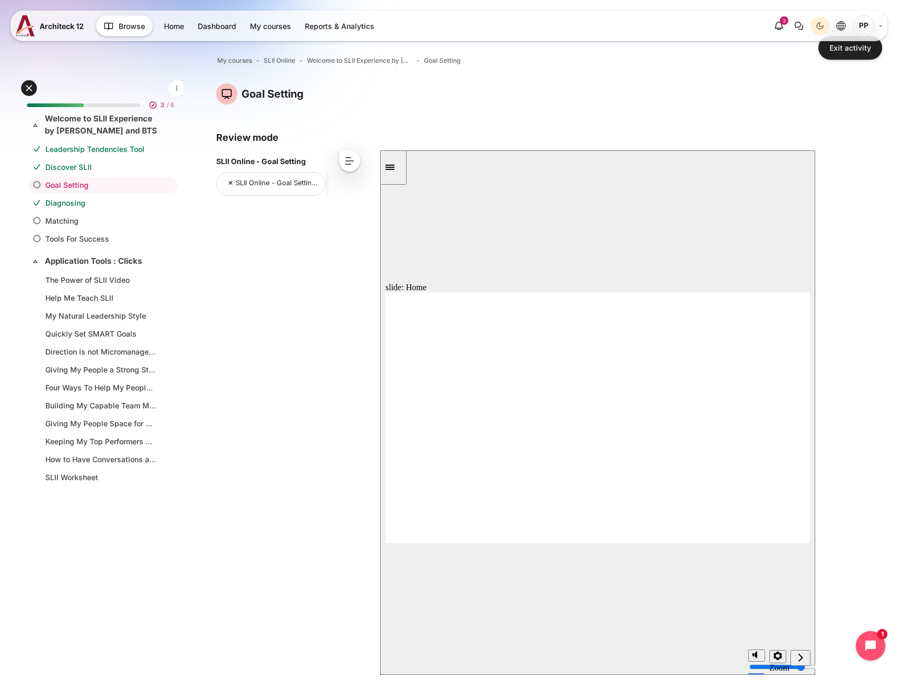
click at [812, 660] on section "Playback Speed 2 1.75 1.5 1.25 0.75" at bounding box center [597, 657] width 435 height 34
click at [802, 658] on div "next" at bounding box center [801, 657] width 12 height 11
click at [802, 658] on icon "next" at bounding box center [800, 657] width 5 height 8
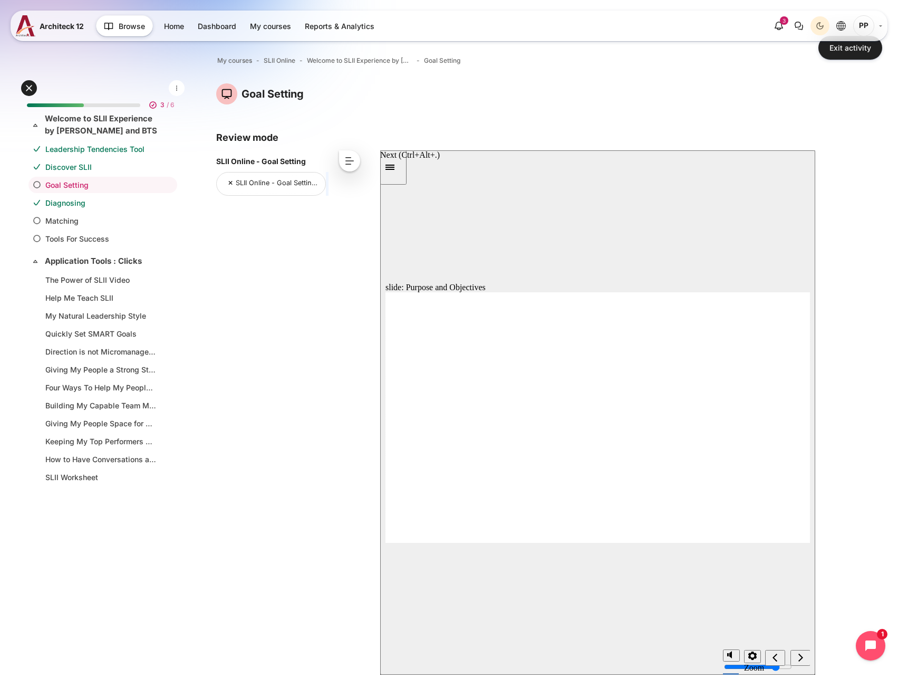
click at [802, 658] on icon "next" at bounding box center [800, 657] width 5 height 8
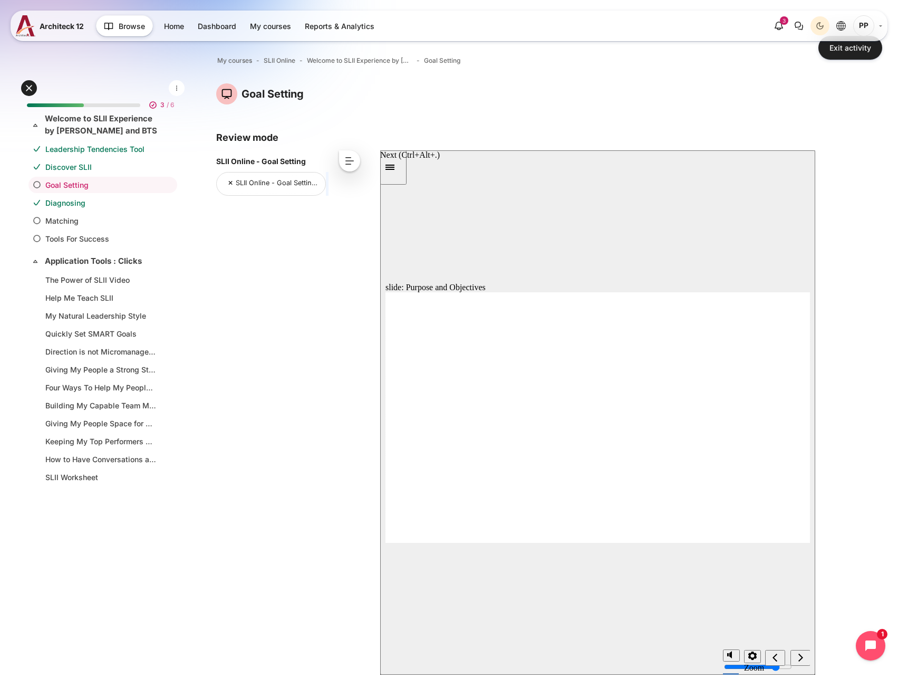
click at [802, 658] on icon "next" at bounding box center [800, 657] width 5 height 8
click at [802, 657] on icon "next" at bounding box center [800, 656] width 5 height 9
click at [798, 661] on icon "next" at bounding box center [800, 657] width 5 height 8
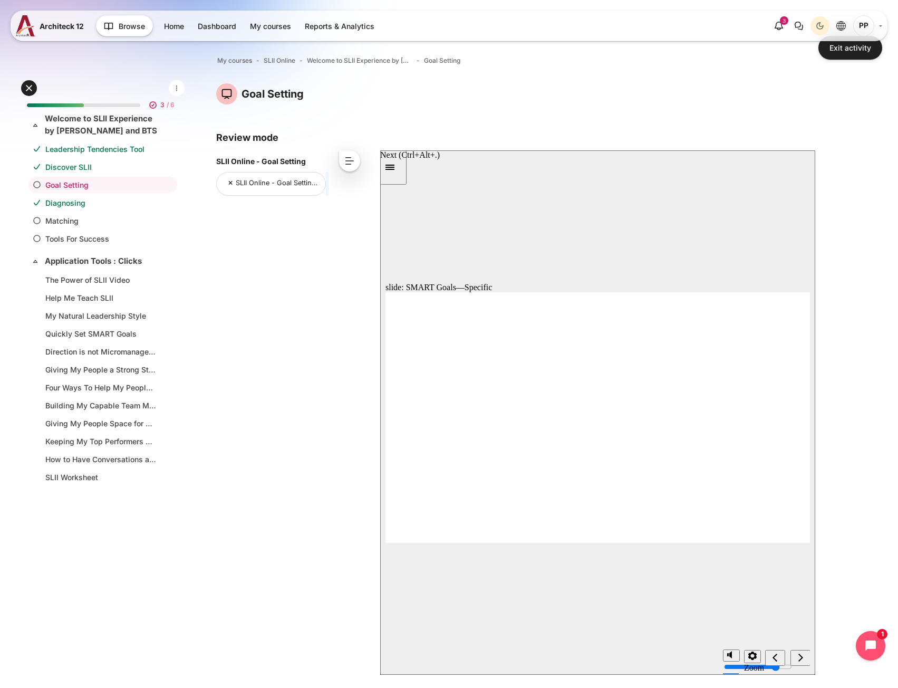
click at [798, 661] on icon "next" at bounding box center [800, 657] width 5 height 8
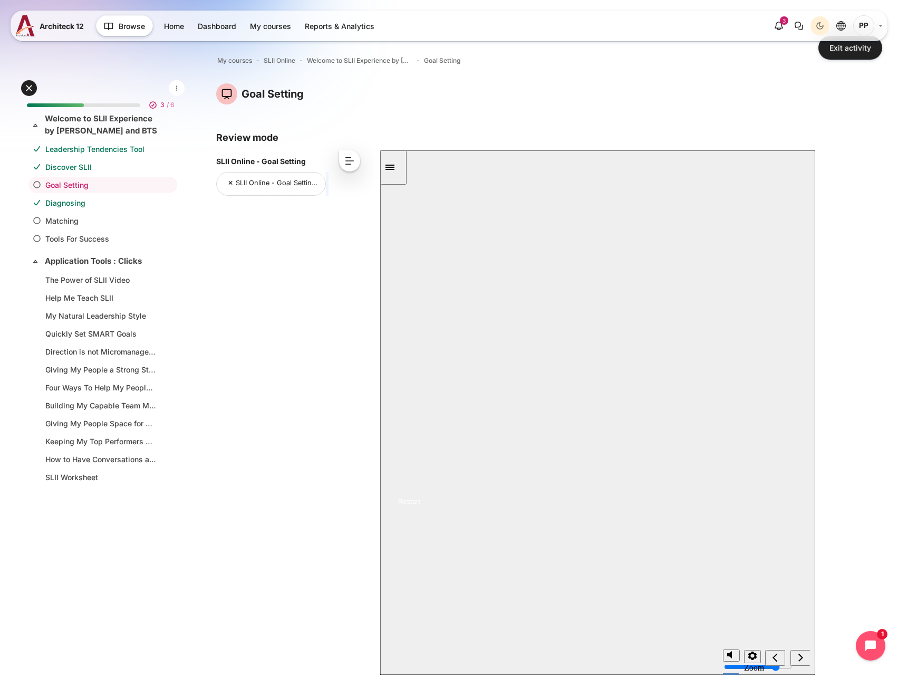
click at [420, 505] on div "Restart" at bounding box center [405, 501] width 29 height 8
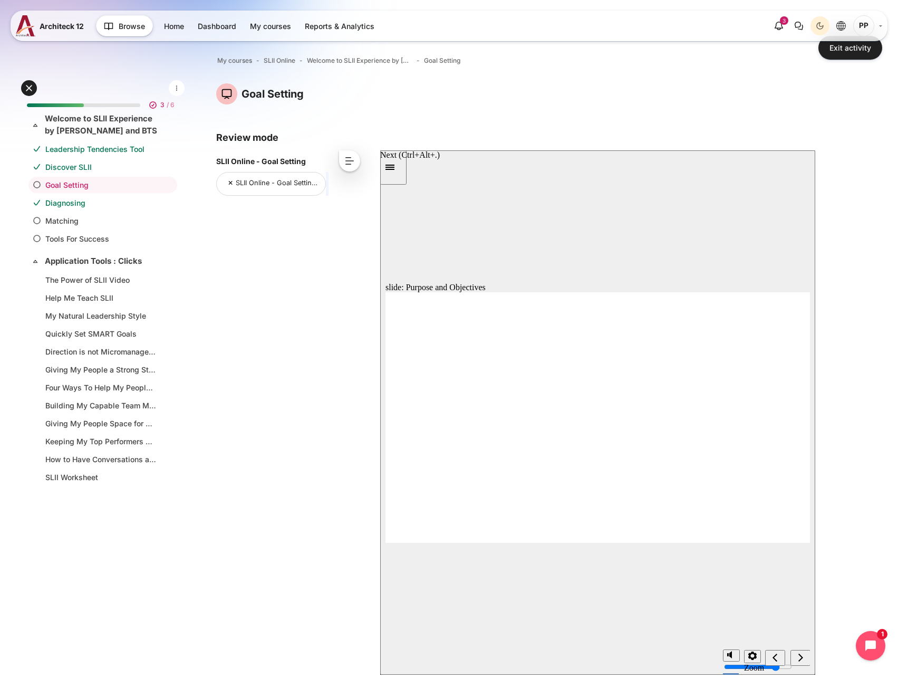
click at [803, 658] on div "next" at bounding box center [801, 657] width 12 height 11
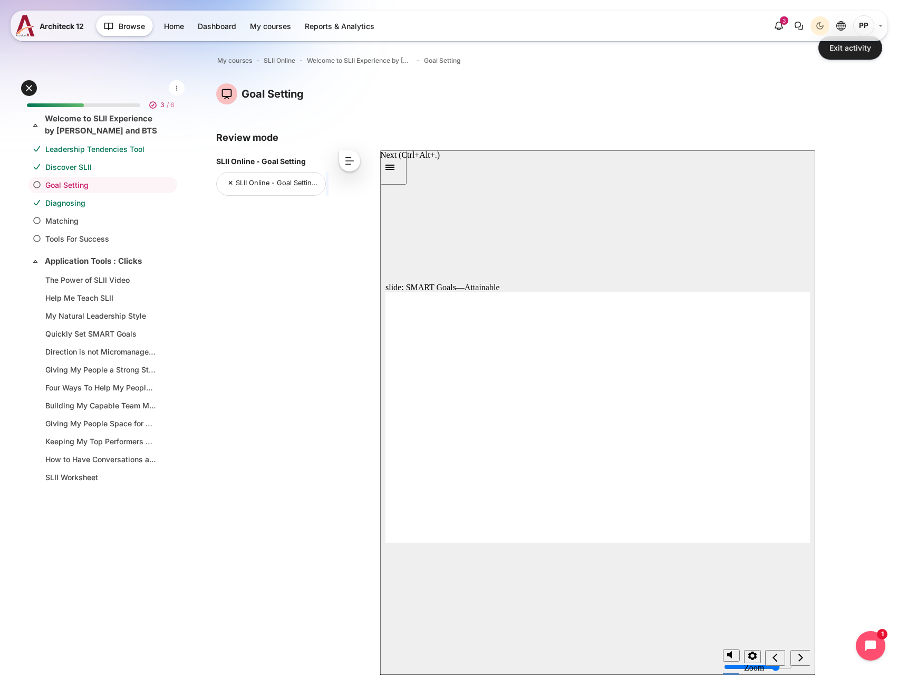
click at [803, 658] on div "next" at bounding box center [801, 657] width 12 height 11
click at [802, 657] on icon "next" at bounding box center [800, 657] width 5 height 8
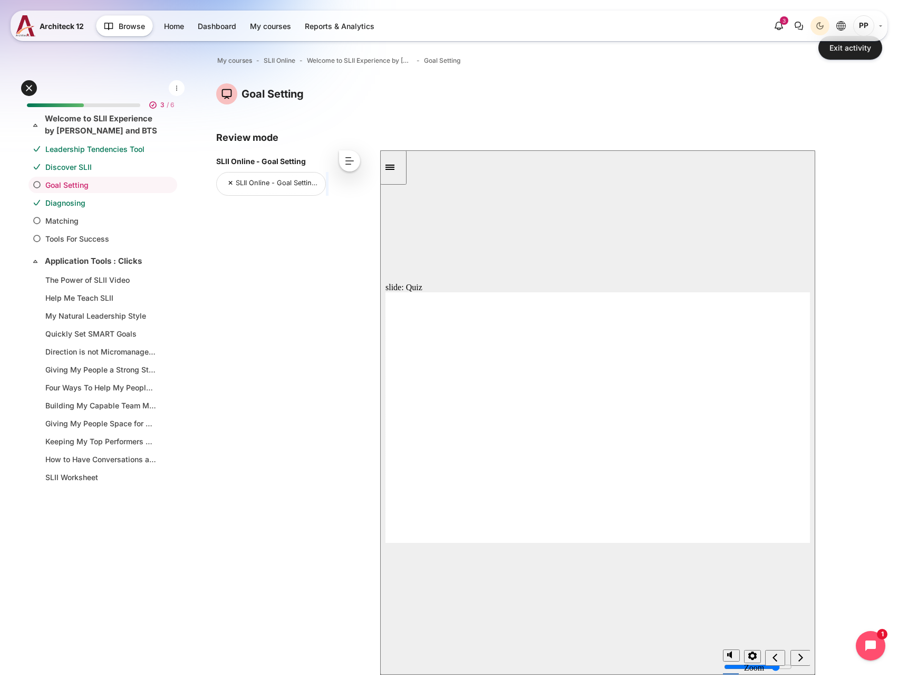
radio input "true"
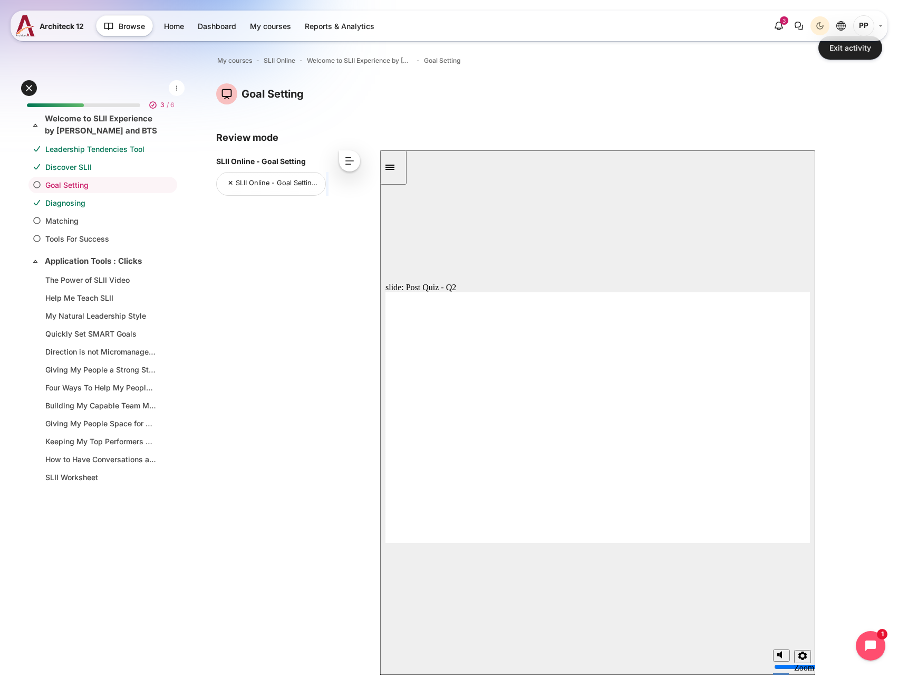
drag, startPoint x: 488, startPoint y: 376, endPoint x: 447, endPoint y: 456, distance: 90.1
radio input "true"
drag, startPoint x: 469, startPoint y: 403, endPoint x: 461, endPoint y: 456, distance: 52.7
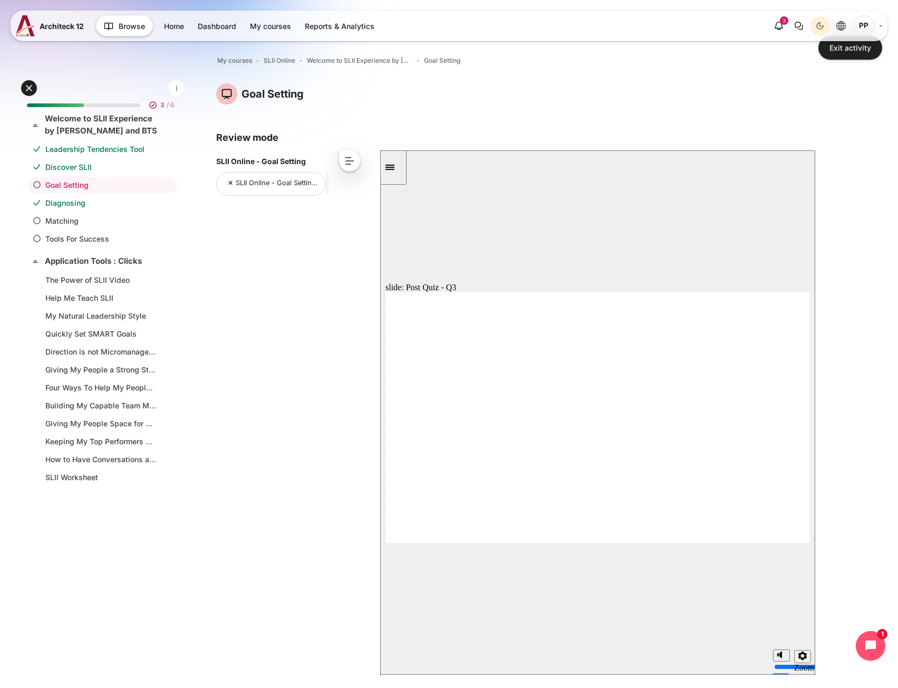
radio input "true"
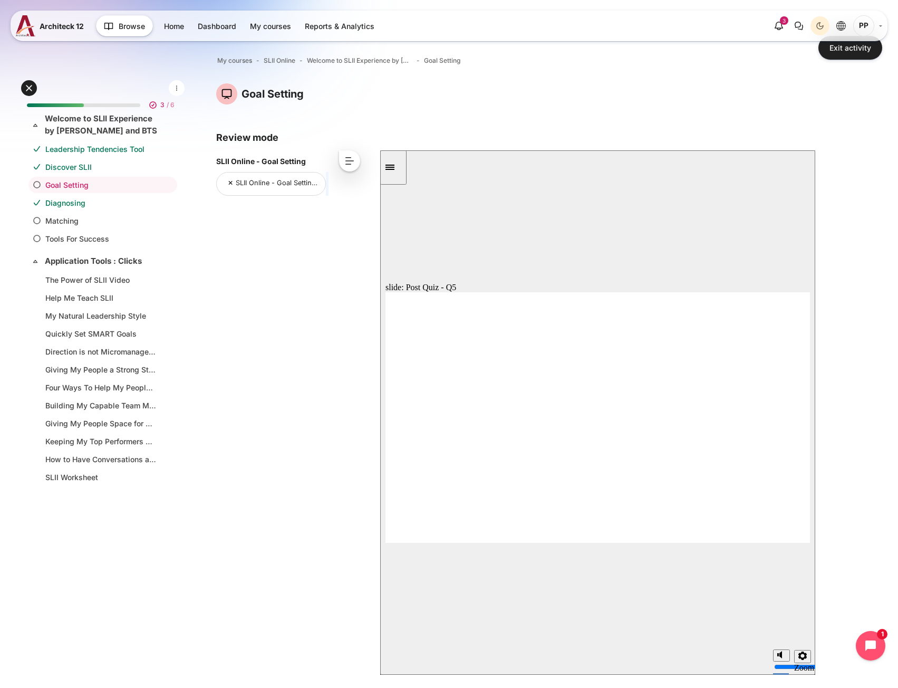
radio input "true"
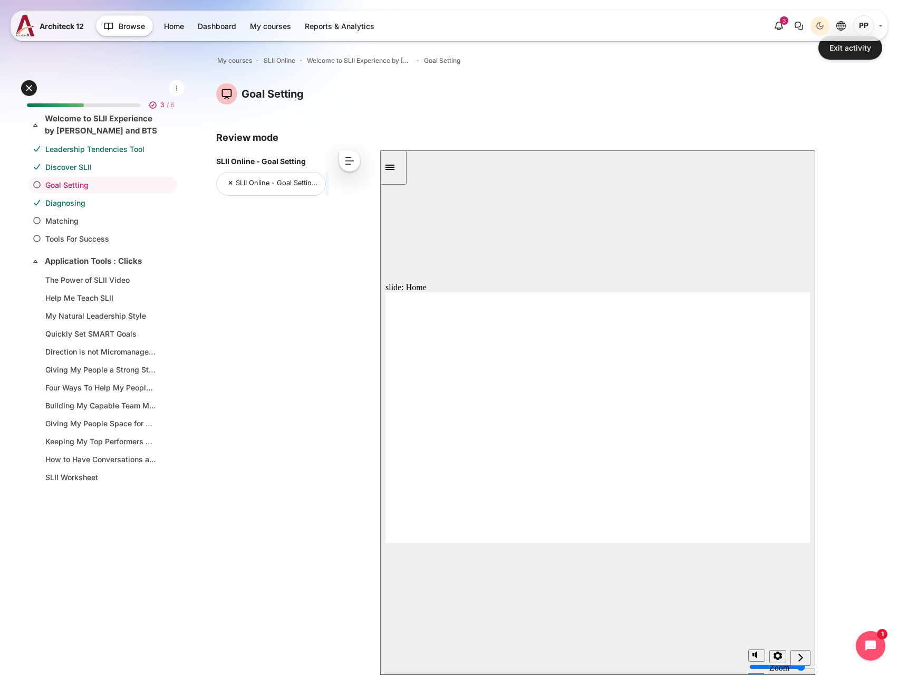
click at [858, 61] on div "Open course index My courses SLII Online Welcome to SLII Experience by Blanchar…" at bounding box center [523, 431] width 750 height 800
click at [855, 54] on link "Exit activity" at bounding box center [850, 48] width 64 height 24
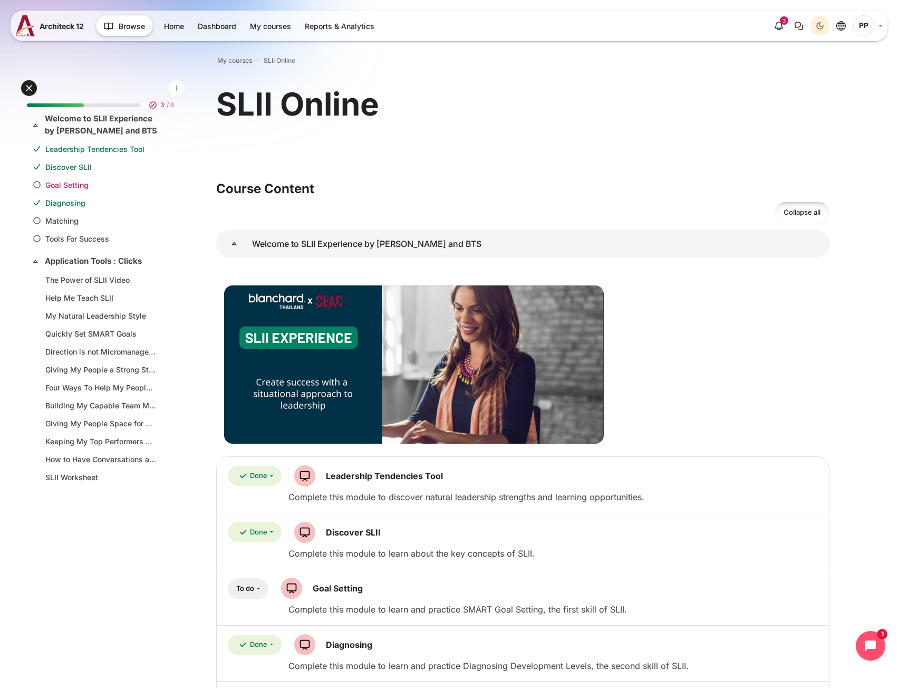
click at [64, 187] on link "Goal Setting" at bounding box center [100, 184] width 111 height 11
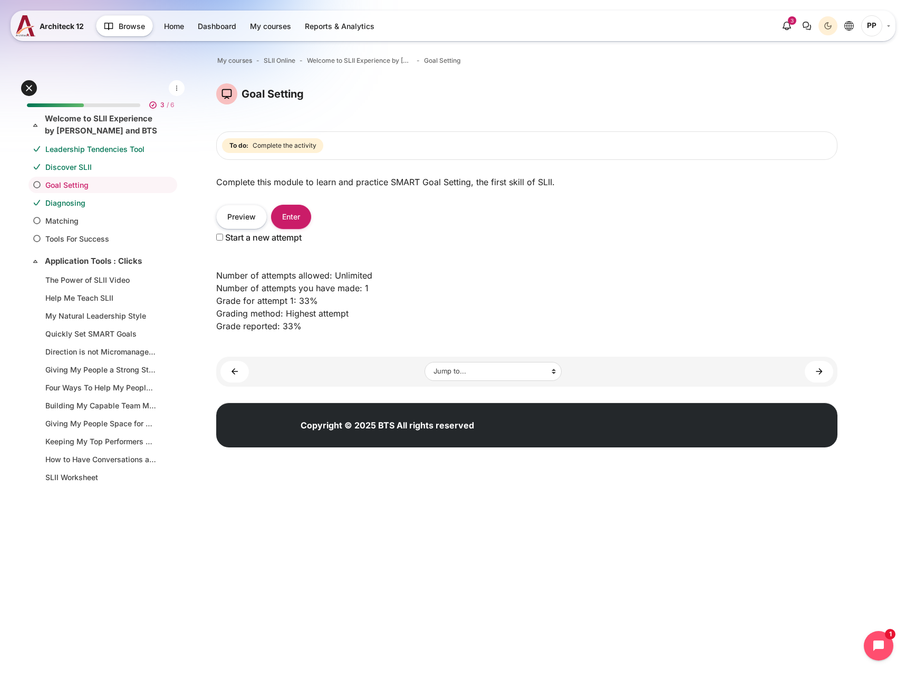
click at [507, 284] on p "Number of attempts allowed: Unlimited Number of attempts you have made: 1 Grade…" at bounding box center [526, 300] width 621 height 63
click at [94, 203] on link "Diagnosing" at bounding box center [100, 202] width 111 height 11
click at [85, 182] on link "Goal Setting" at bounding box center [100, 184] width 111 height 11
click at [643, 243] on div "Start a new attempt" at bounding box center [526, 238] width 621 height 19
click at [63, 227] on li "Matching" at bounding box center [102, 221] width 149 height 16
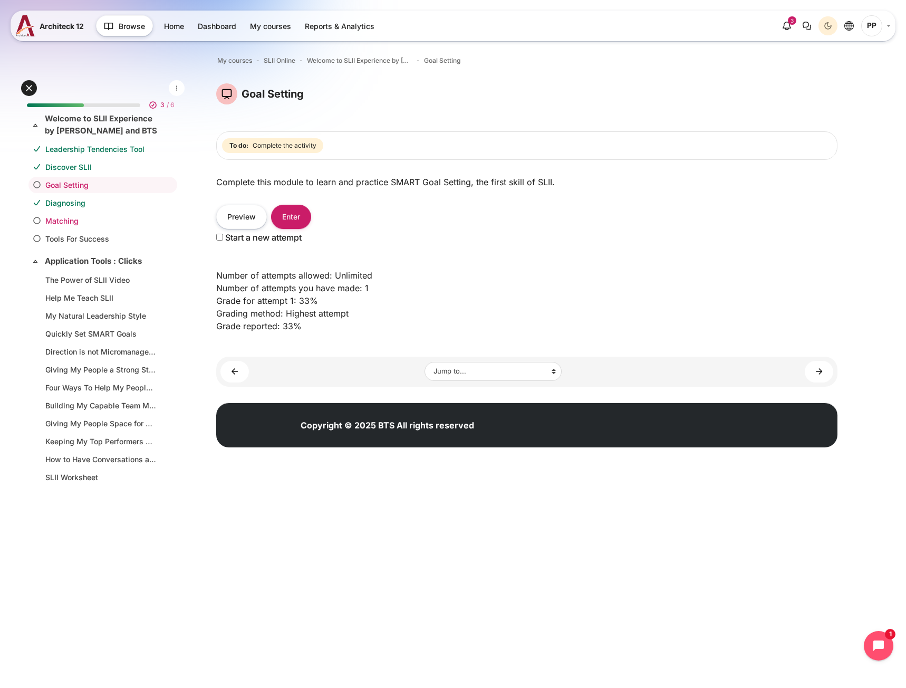
click at [63, 224] on link "Matching" at bounding box center [100, 220] width 111 height 11
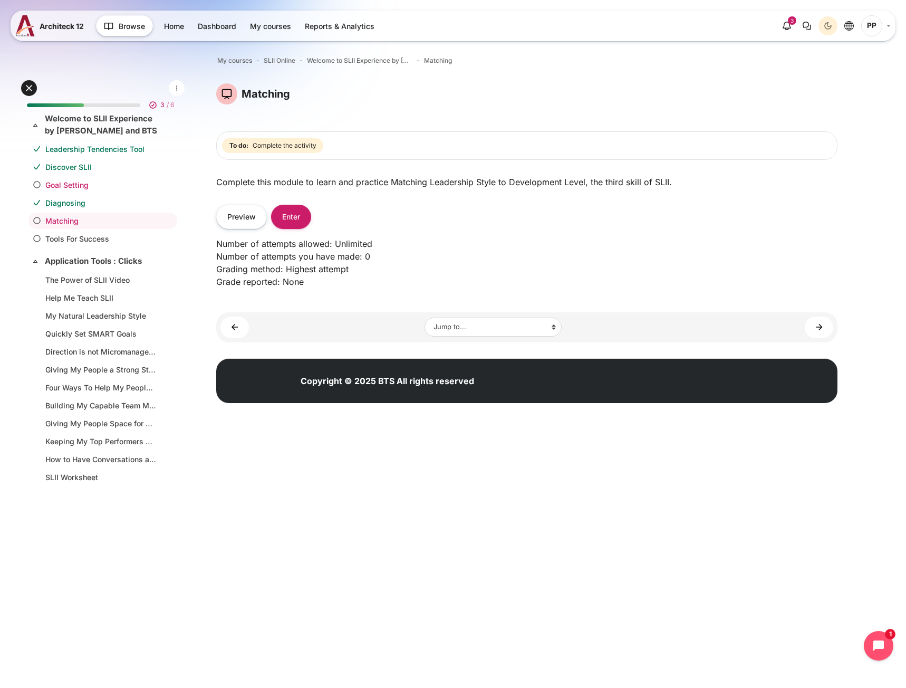
click at [71, 192] on li "Goal Setting" at bounding box center [102, 185] width 149 height 16
click at [74, 185] on link "Goal Setting" at bounding box center [100, 184] width 111 height 11
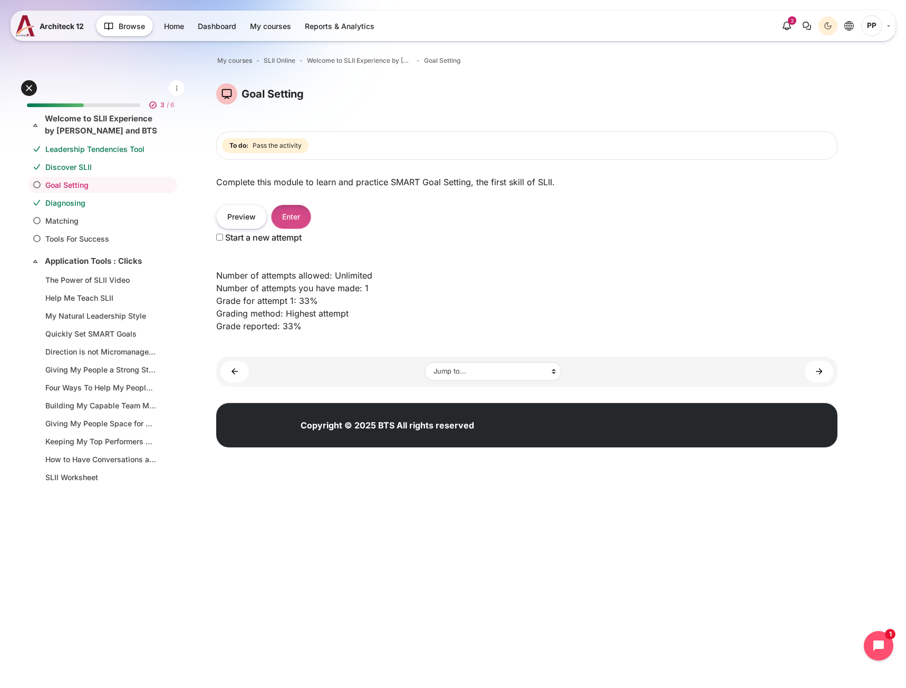
click at [296, 213] on button "Enter" at bounding box center [291, 217] width 40 height 24
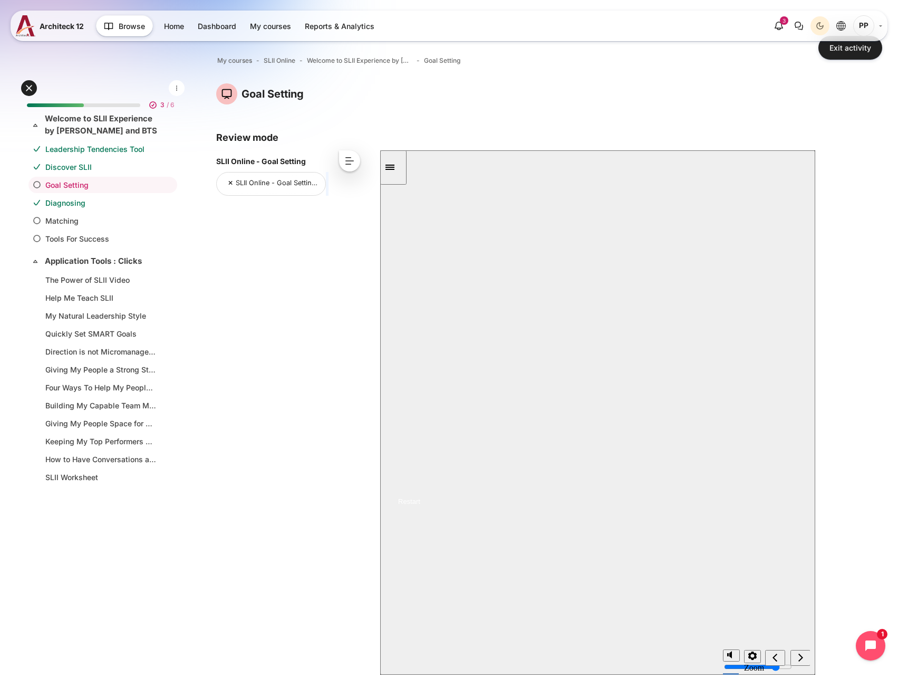
click at [425, 508] on button "Restart" at bounding box center [402, 501] width 44 height 13
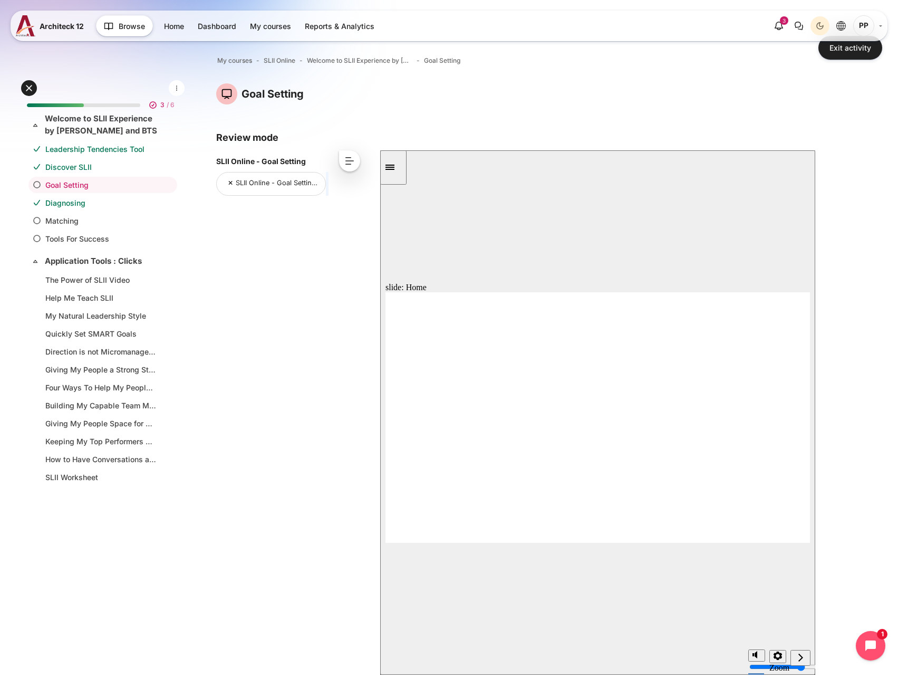
click at [801, 659] on icon "next" at bounding box center [800, 657] width 5 height 8
click at [795, 659] on div "next" at bounding box center [801, 657] width 12 height 11
click at [393, 165] on icon "Sidebar Toggle" at bounding box center [393, 166] width 16 height 6
drag, startPoint x: 643, startPoint y: 506, endPoint x: 634, endPoint y: 495, distance: 14.7
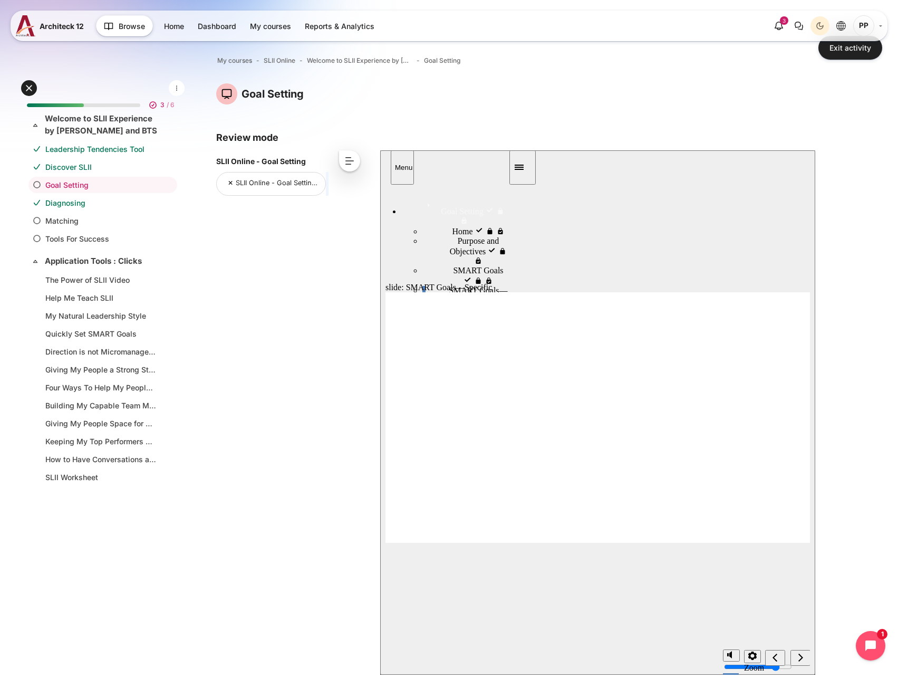
click at [643, 506] on button "Close" at bounding box center [597, 412] width 435 height 524
click at [803, 665] on button "next" at bounding box center [800, 658] width 20 height 16
click at [803, 663] on div "next" at bounding box center [801, 657] width 12 height 11
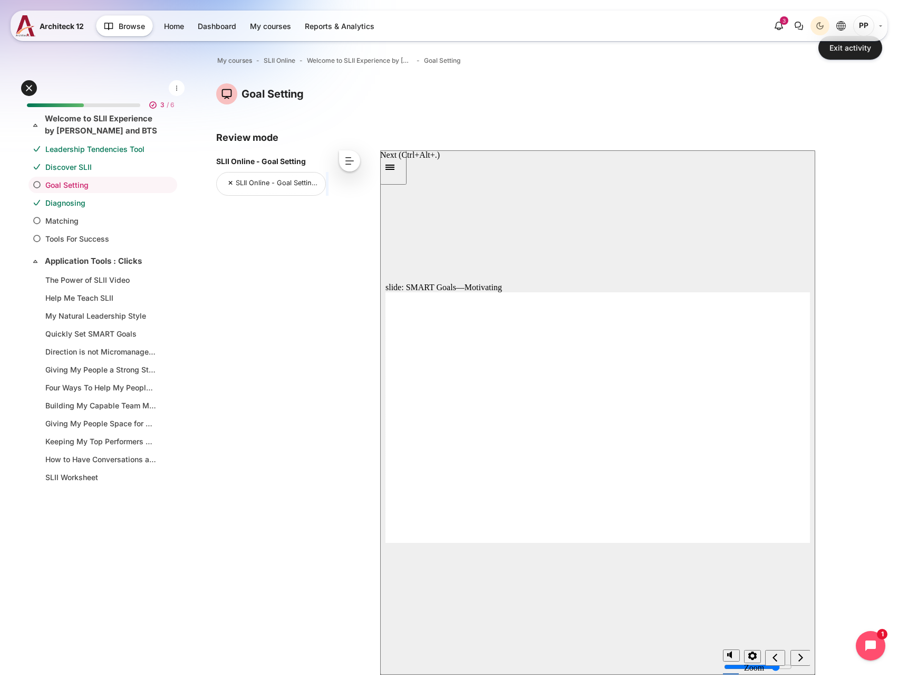
click at [803, 663] on div "next" at bounding box center [801, 657] width 12 height 11
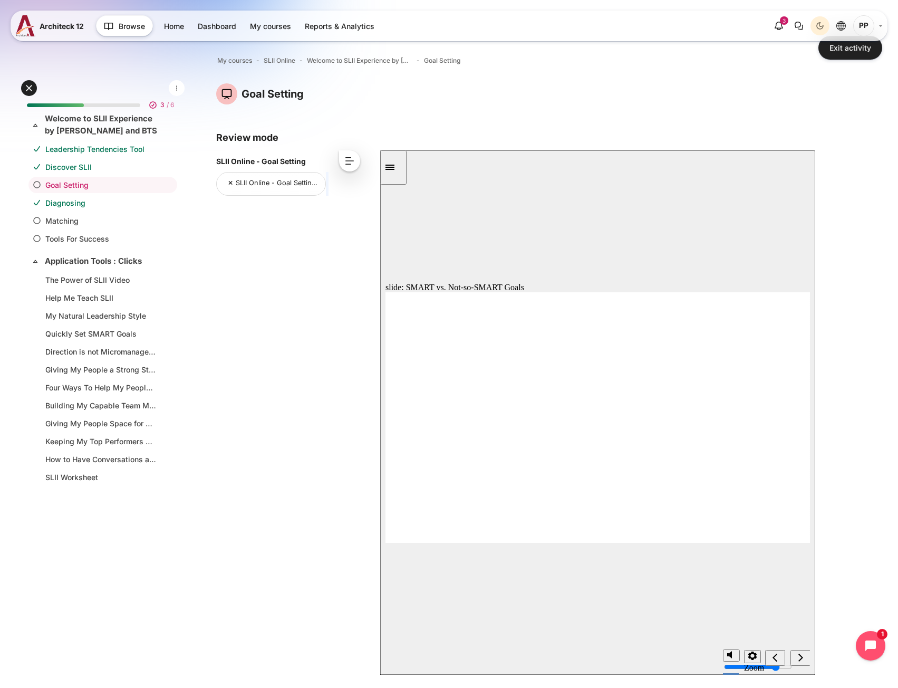
drag, startPoint x: 744, startPoint y: 461, endPoint x: 740, endPoint y: 468, distance: 7.8
click at [798, 659] on icon "next" at bounding box center [800, 656] width 5 height 9
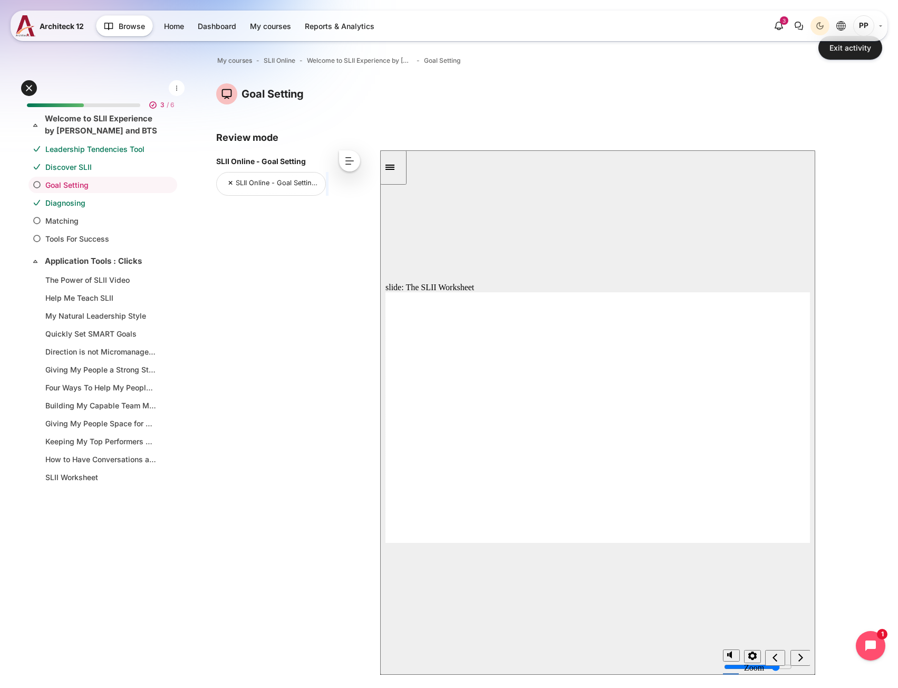
click at [798, 659] on icon "next" at bounding box center [800, 656] width 5 height 9
click at [801, 652] on div "next" at bounding box center [801, 657] width 12 height 11
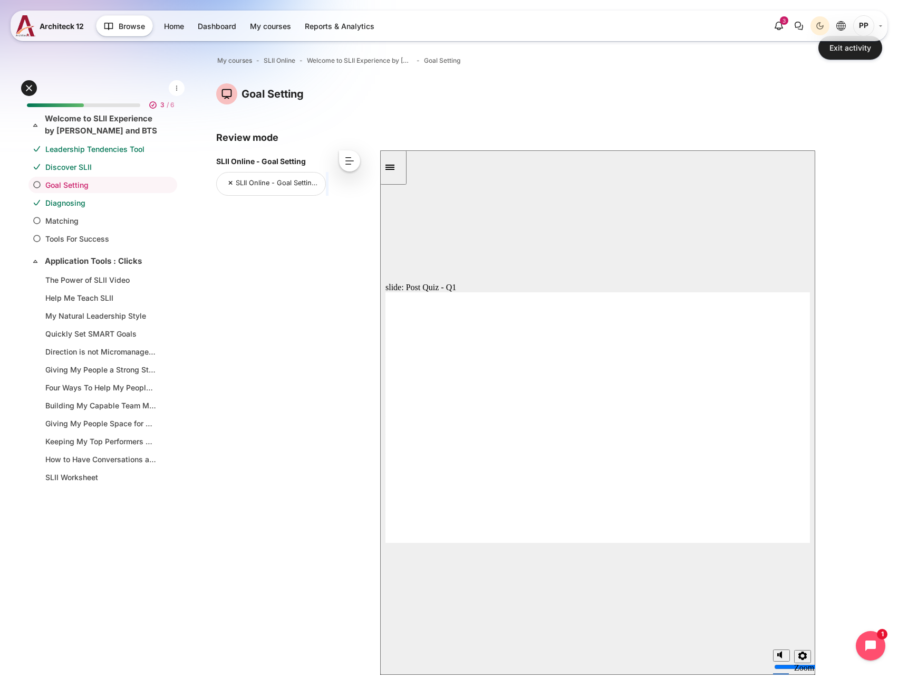
radio input "true"
click at [603, 543] on div "slide: Post Quiz - Q1 Home Goal Setting Quiz Q1 of 6: What does the SMART acron…" at bounding box center [597, 412] width 435 height 524
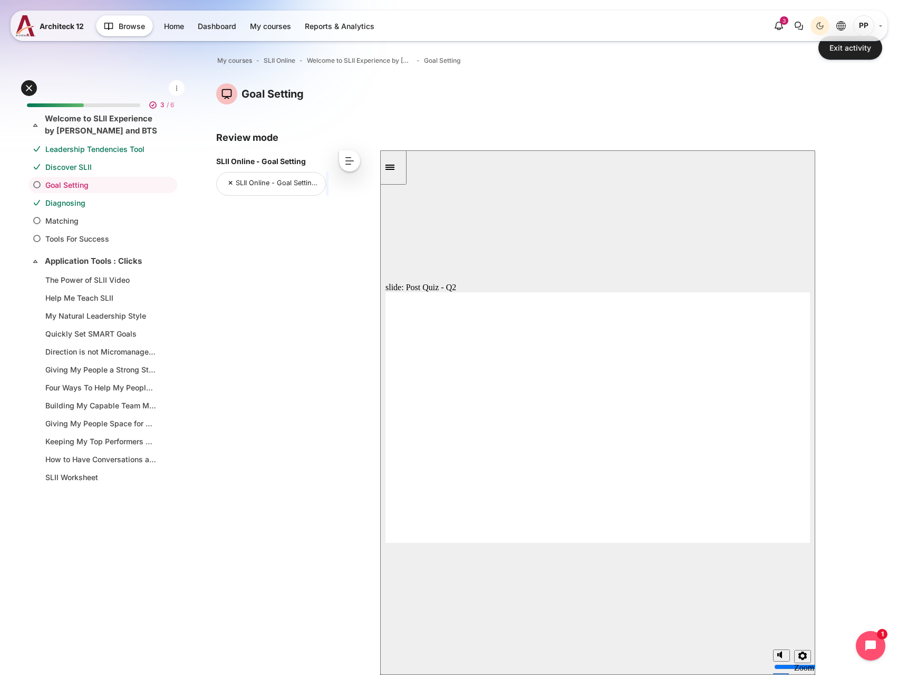
radio input "true"
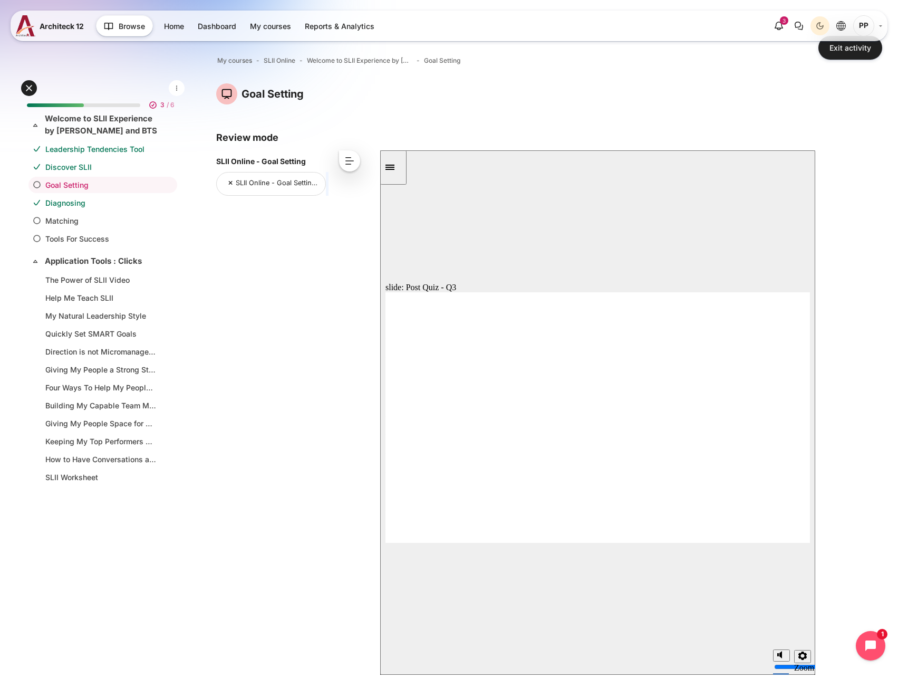
radio input "true"
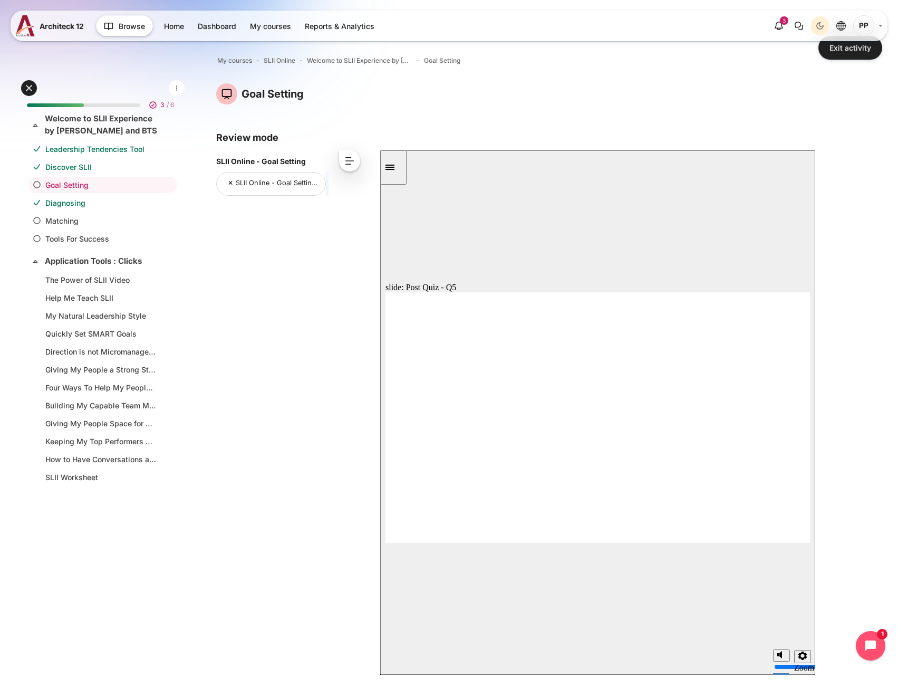
drag, startPoint x: 475, startPoint y: 423, endPoint x: 465, endPoint y: 442, distance: 21.0
radio input "true"
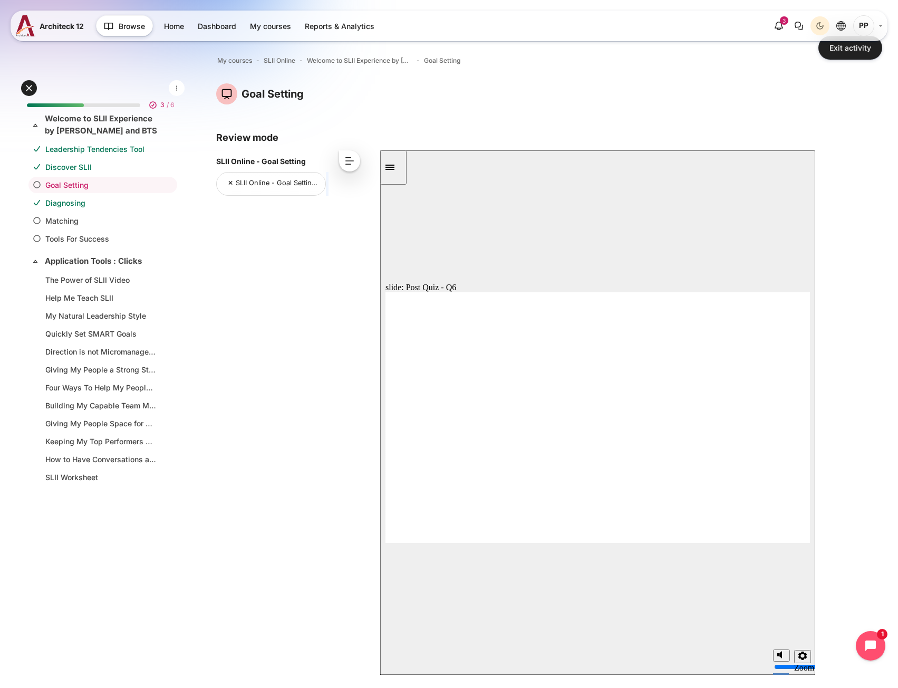
click at [801, 653] on icon "next" at bounding box center [800, 656] width 5 height 9
click at [855, 48] on link "Exit activity" at bounding box center [850, 48] width 64 height 24
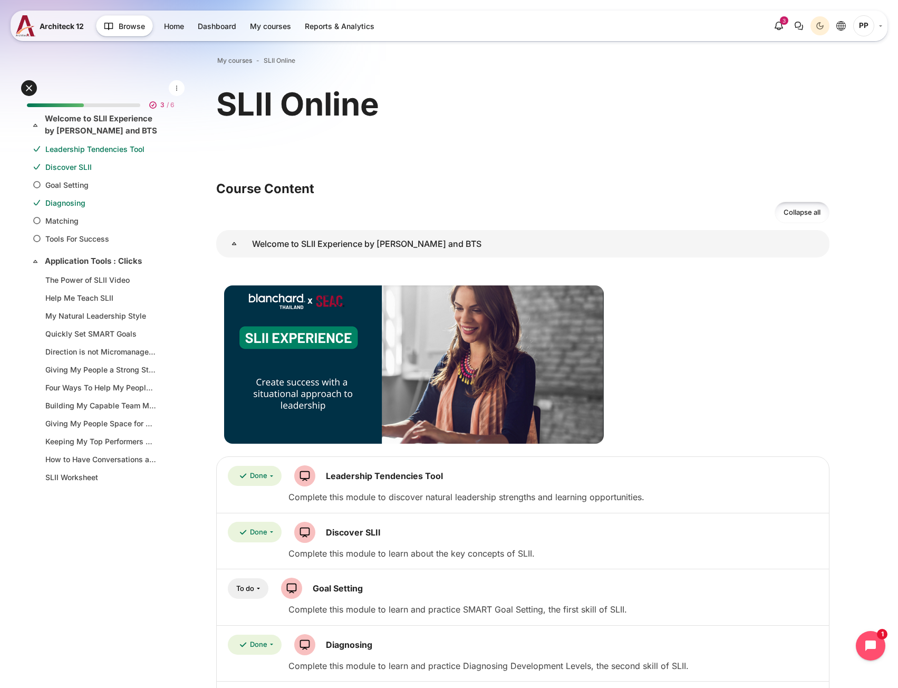
click at [256, 589] on button "To do" at bounding box center [248, 588] width 41 height 21
click at [355, 589] on link "Goal Setting SCORM package" at bounding box center [338, 588] width 50 height 11
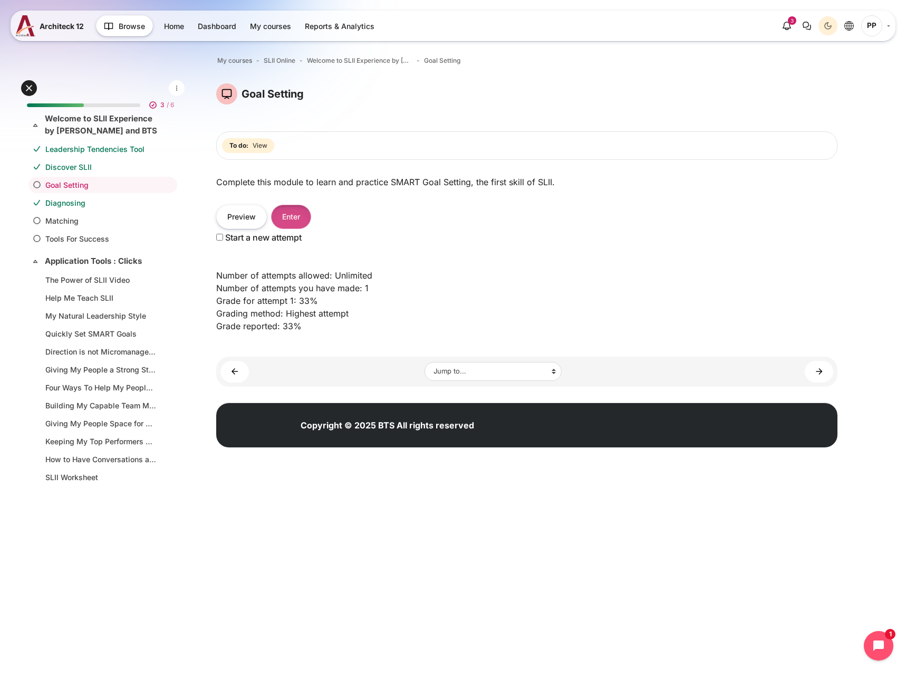
click at [300, 216] on button "Enter" at bounding box center [291, 217] width 40 height 24
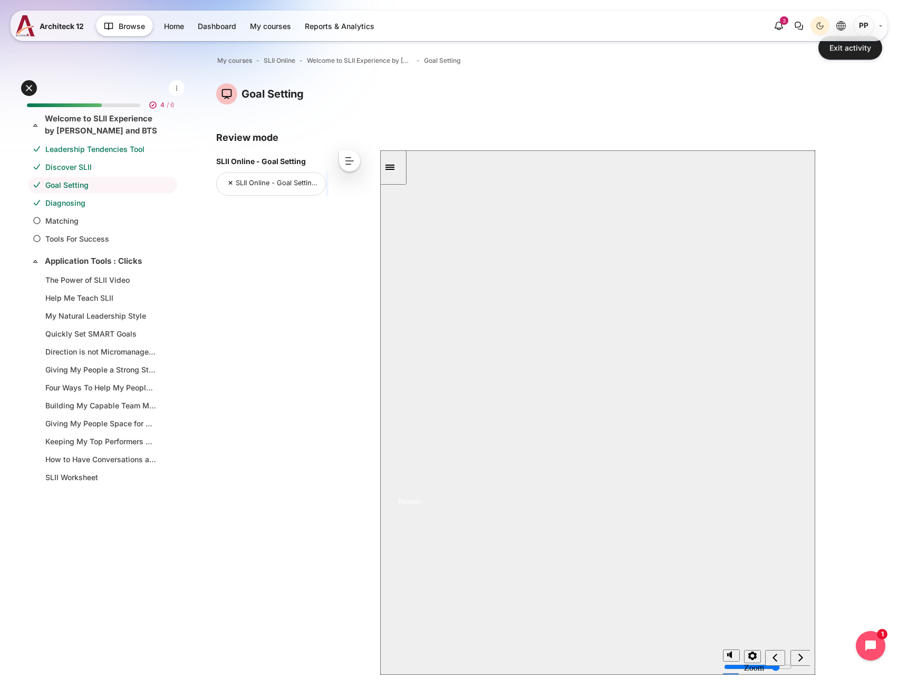
click at [287, 338] on div "SLII Online - Goal Setting SLII Online - Goal Setting (Score: 33.33) < << < ^ >…" at bounding box center [522, 417] width 613 height 535
click at [56, 186] on link "Goal Setting" at bounding box center [100, 184] width 111 height 11
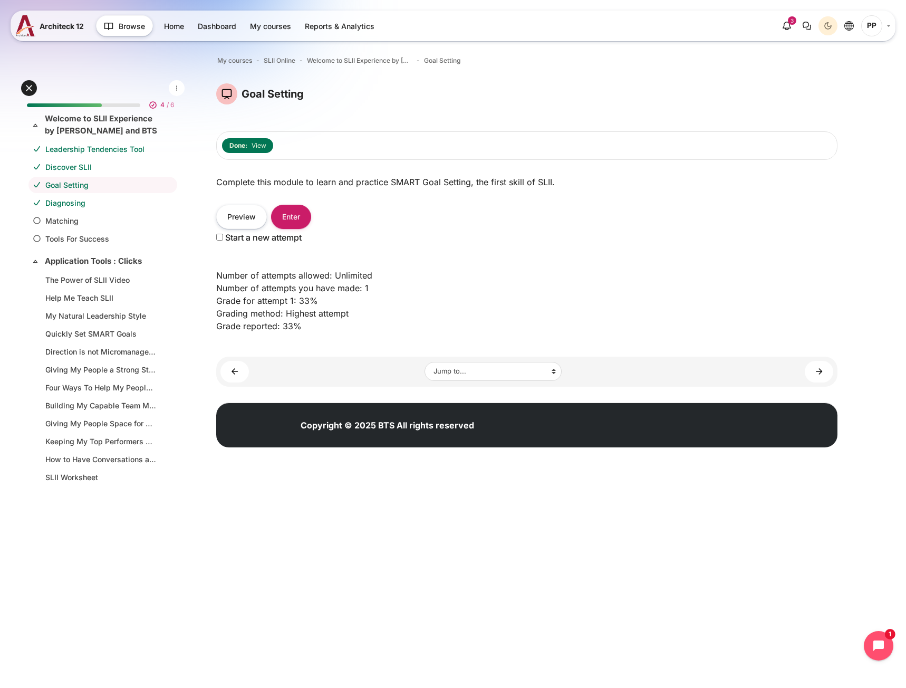
click at [66, 207] on link "Diagnosing" at bounding box center [100, 202] width 111 height 11
click at [72, 180] on link "Goal Setting" at bounding box center [100, 184] width 111 height 11
click at [85, 219] on link "Matching" at bounding box center [100, 220] width 111 height 11
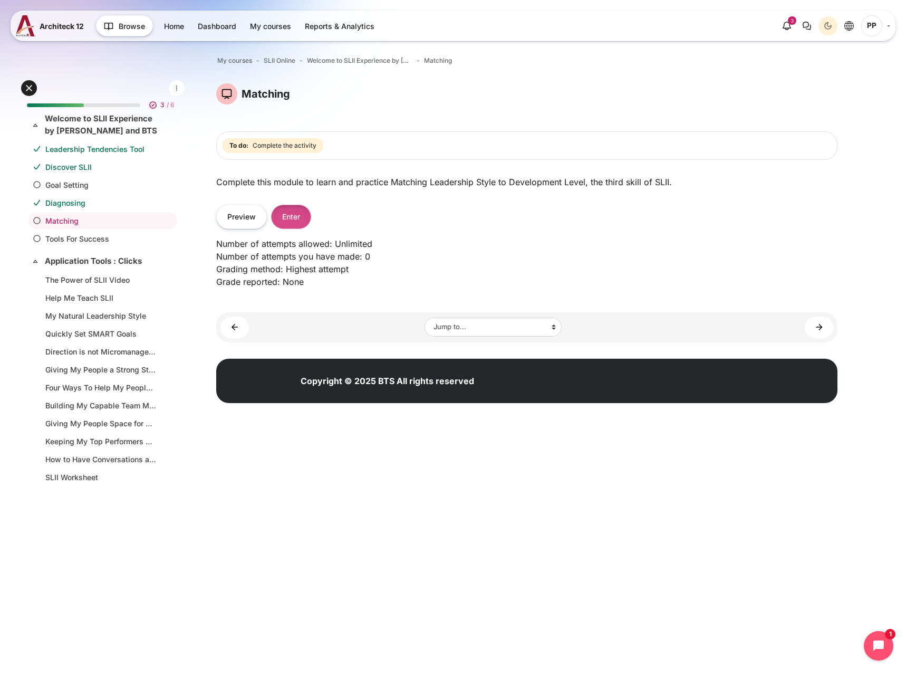
click at [306, 221] on button "Enter" at bounding box center [291, 217] width 40 height 24
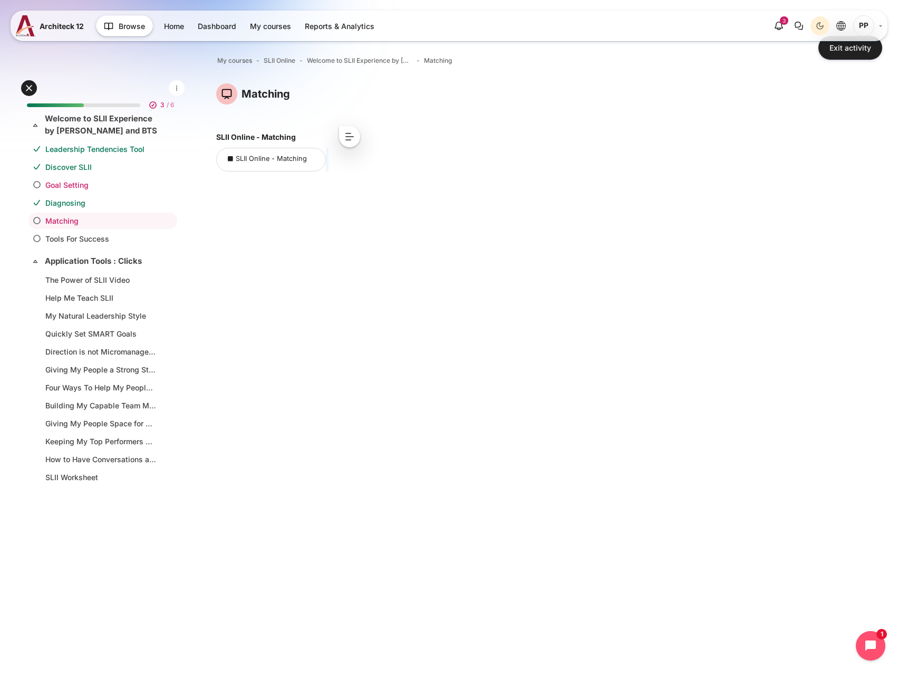
click at [75, 187] on link "Goal Setting" at bounding box center [100, 184] width 111 height 11
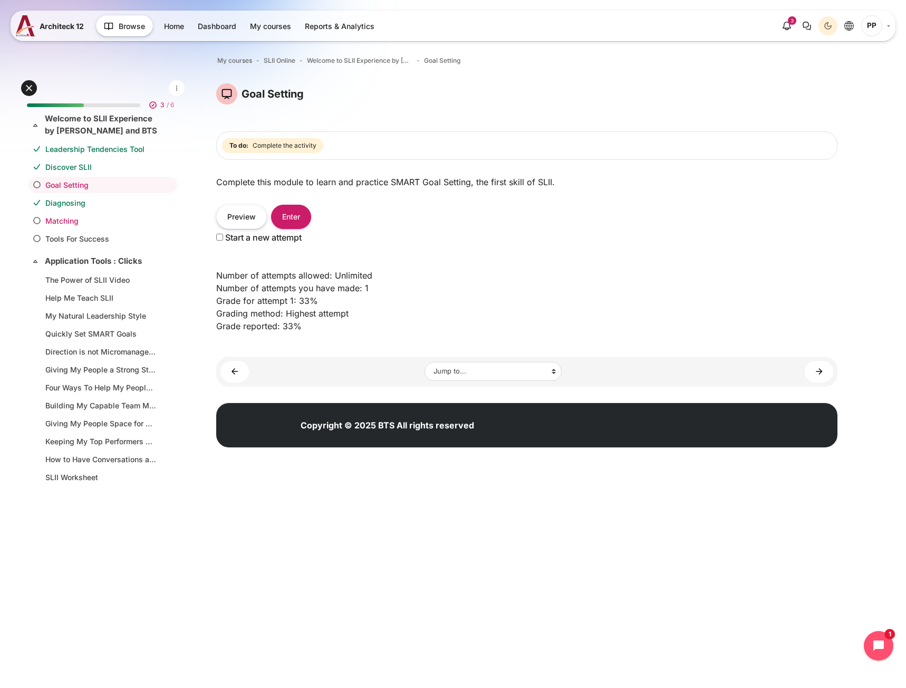
click at [85, 219] on link "Matching" at bounding box center [100, 220] width 111 height 11
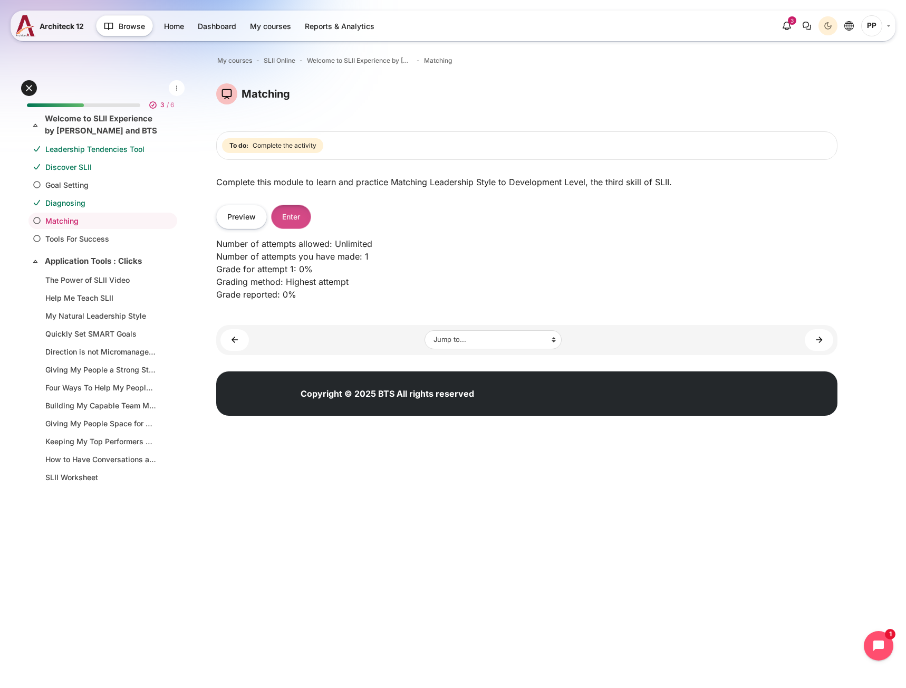
click at [304, 216] on button "Enter" at bounding box center [291, 217] width 40 height 24
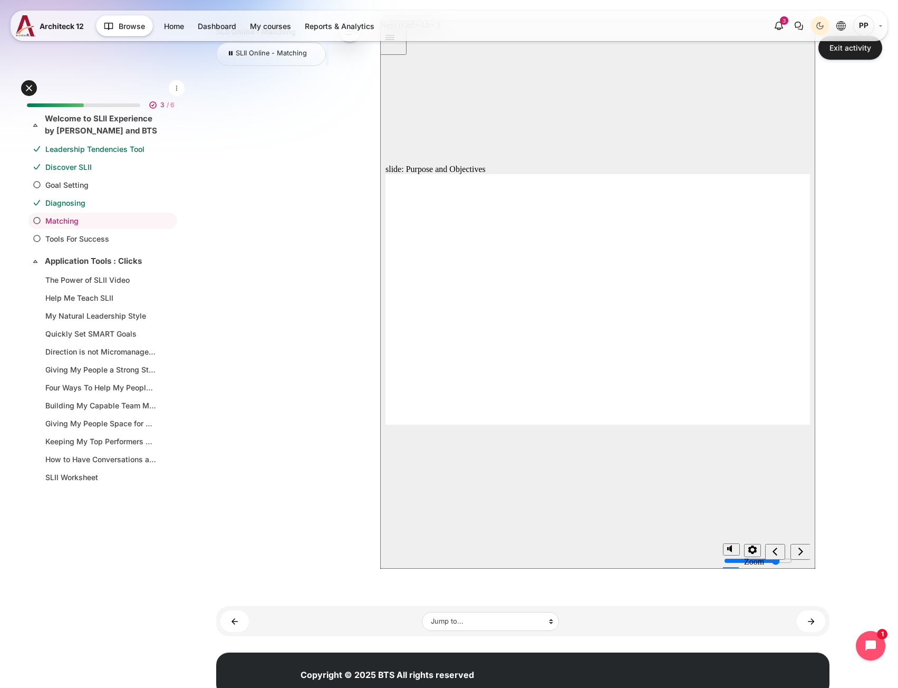
click at [799, 549] on icon "next" at bounding box center [800, 551] width 5 height 8
click at [805, 553] on div "next" at bounding box center [801, 551] width 12 height 11
click at [804, 552] on div "next" at bounding box center [801, 551] width 12 height 11
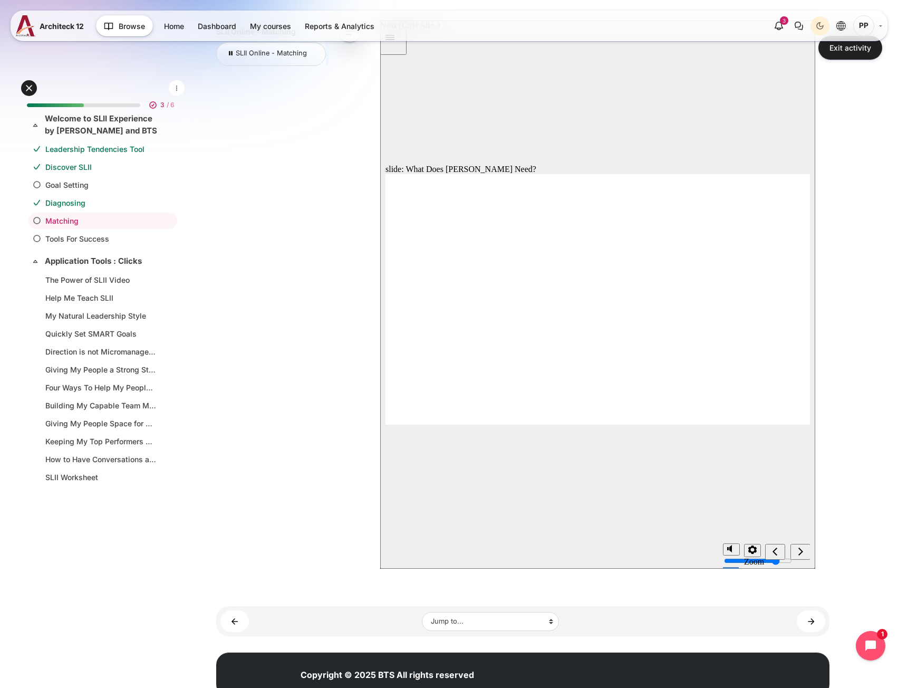
click at [804, 552] on div "next" at bounding box center [801, 551] width 12 height 11
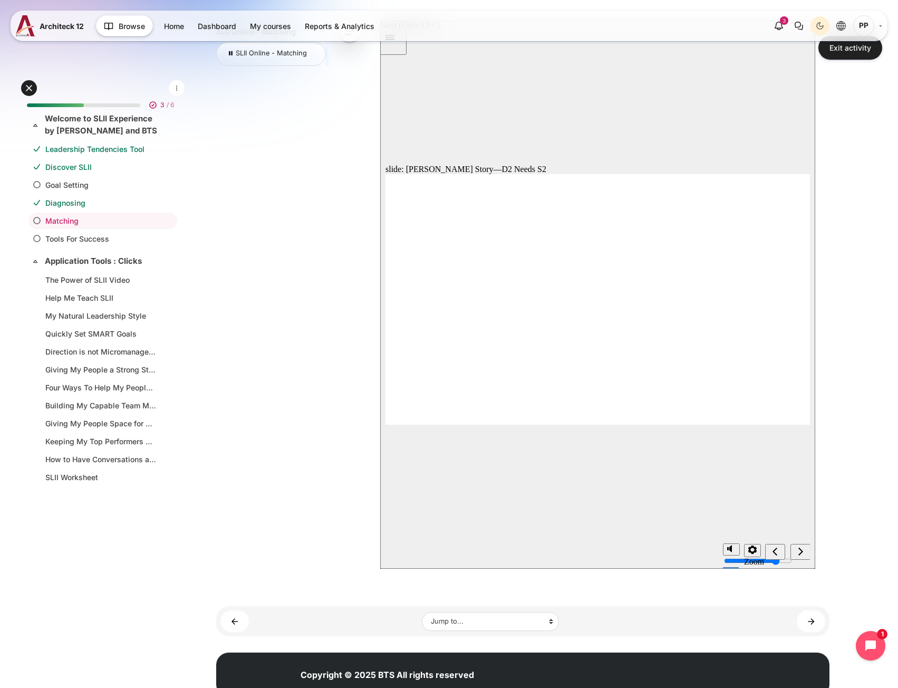
click at [804, 552] on div "next" at bounding box center [801, 551] width 12 height 11
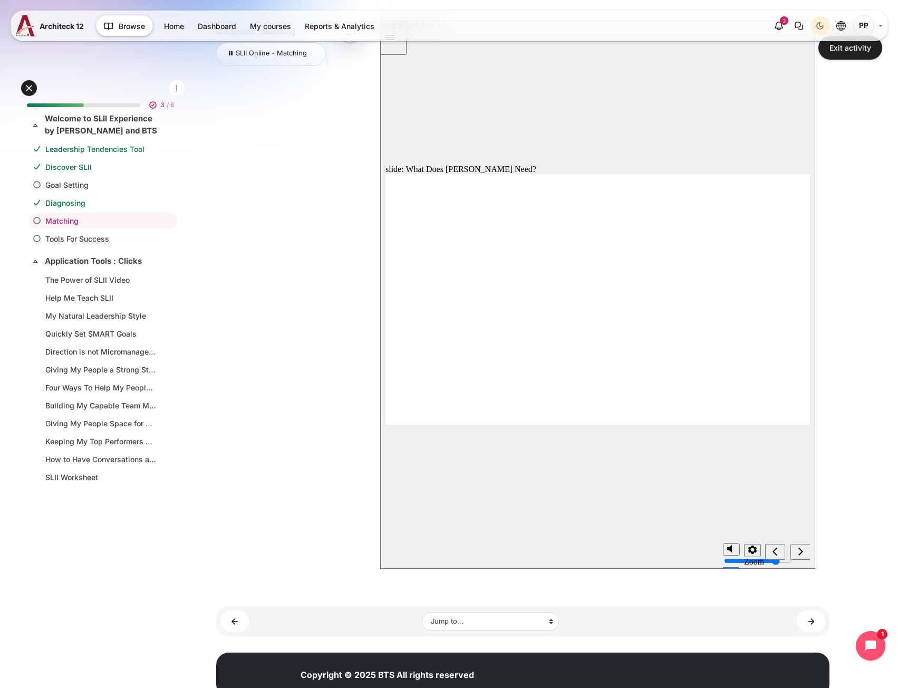
click at [804, 552] on div "next" at bounding box center [801, 551] width 12 height 11
click at [802, 552] on icon "next" at bounding box center [800, 551] width 5 height 8
click at [796, 553] on div "next" at bounding box center [801, 551] width 12 height 11
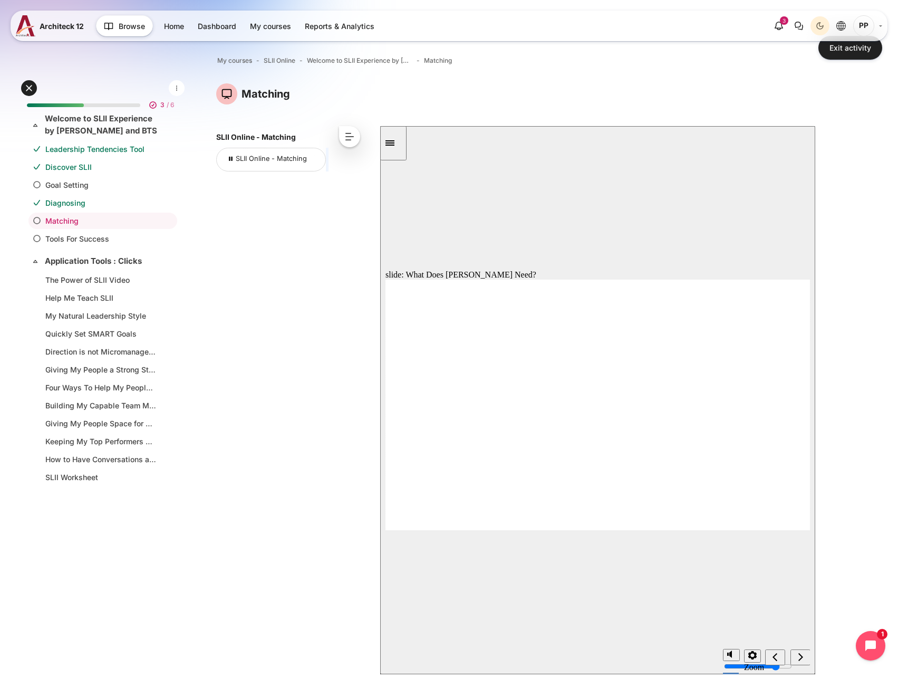
click at [391, 142] on div "Sidebar Toggle" at bounding box center [393, 143] width 18 height 8
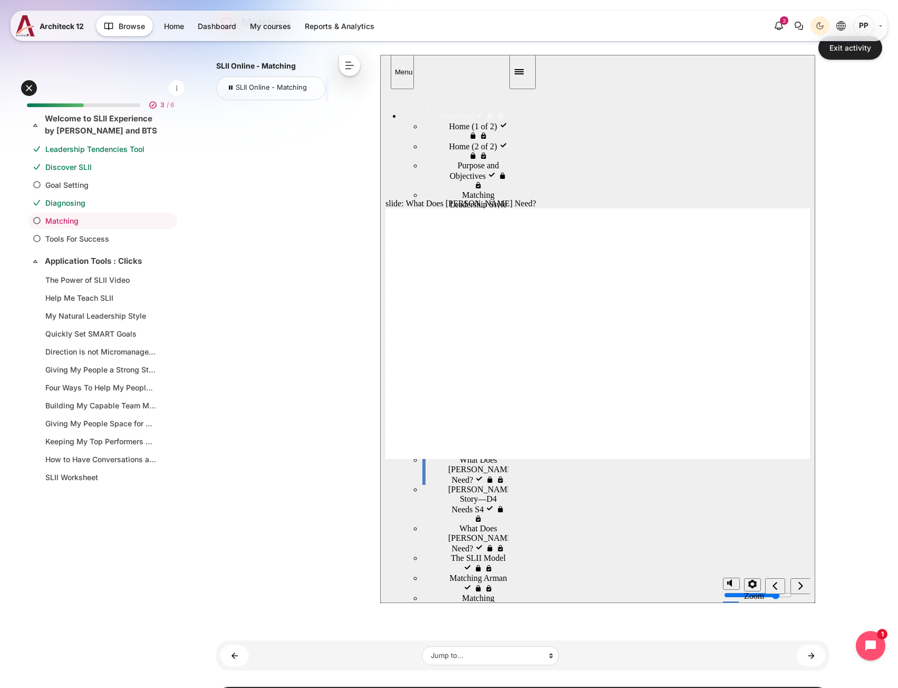
scroll to position [143, 0]
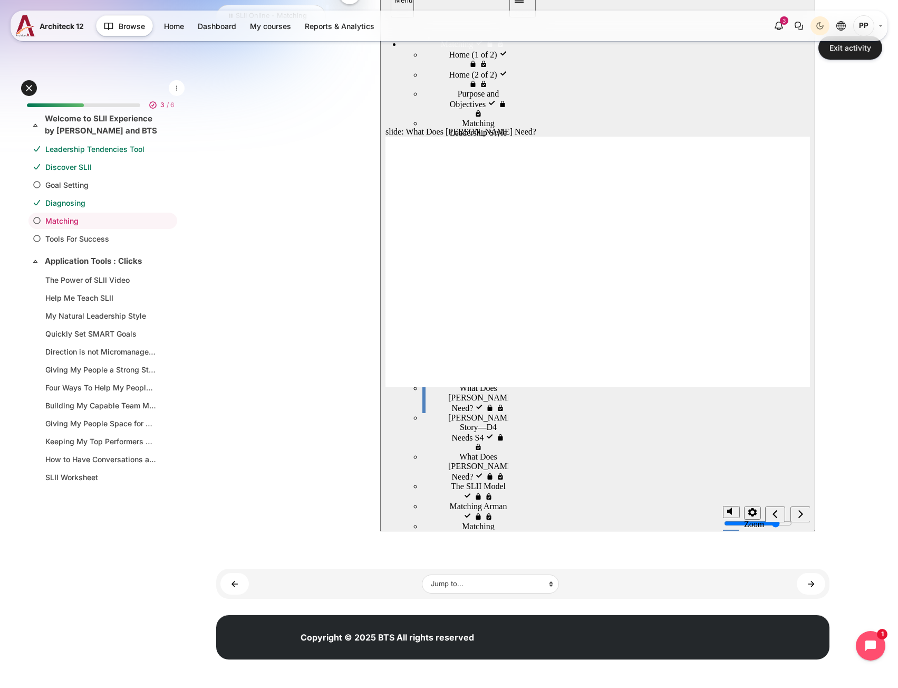
click at [783, 488] on button "Close" at bounding box center [597, 257] width 435 height 548
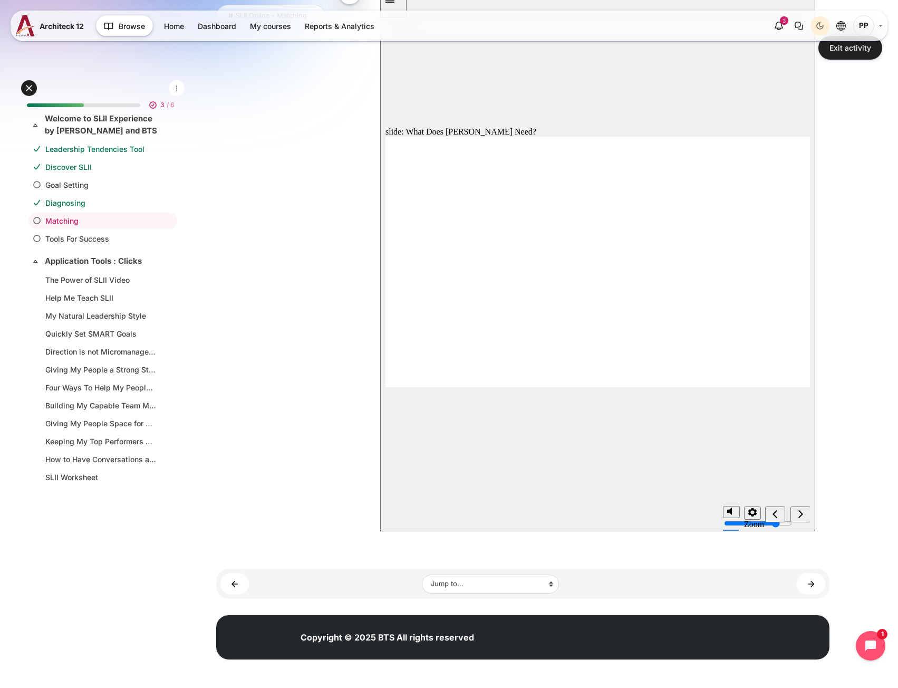
click at [798, 514] on icon "next" at bounding box center [800, 513] width 5 height 9
click at [802, 516] on icon "next" at bounding box center [800, 513] width 5 height 9
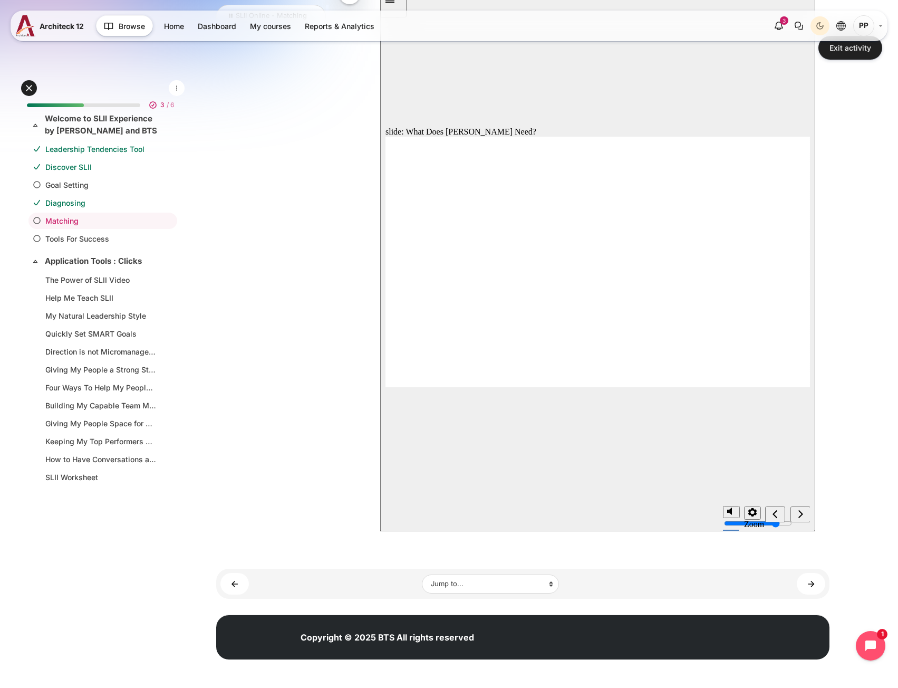
click at [802, 516] on icon "next" at bounding box center [800, 513] width 5 height 9
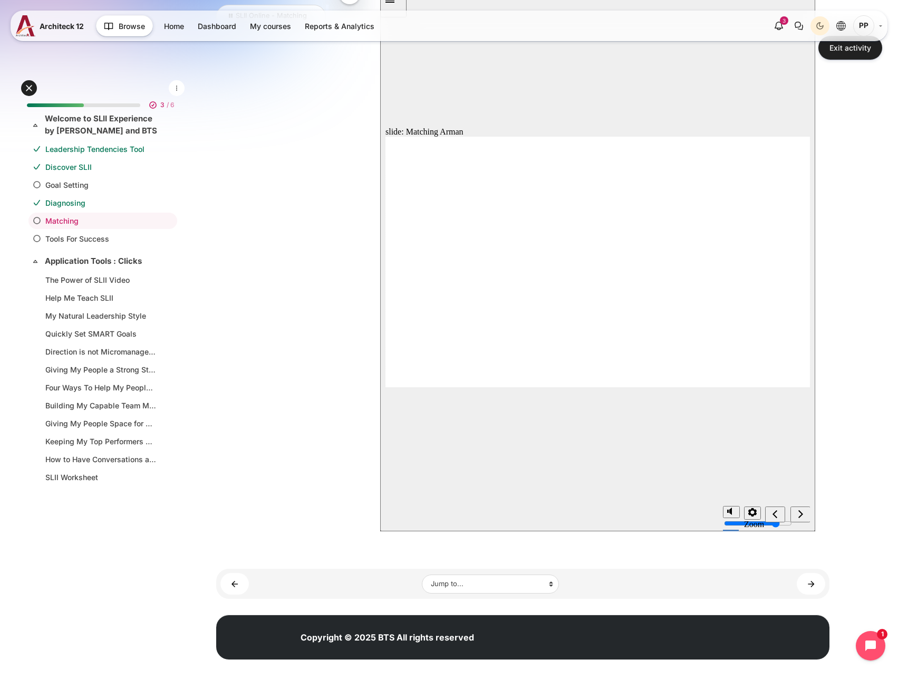
click at [801, 516] on icon "next" at bounding box center [800, 513] width 5 height 8
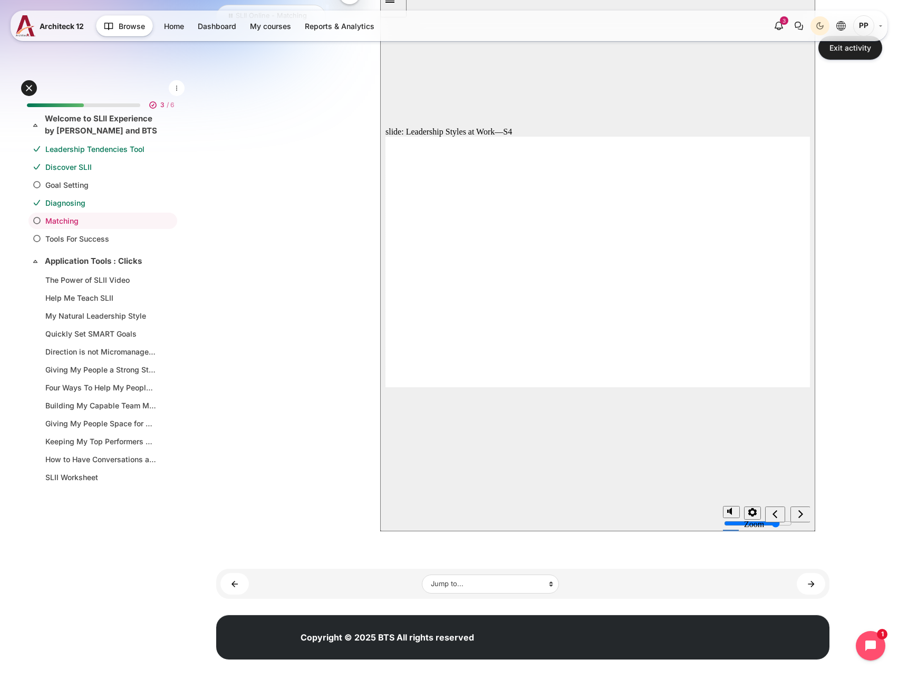
click at [801, 516] on icon "next" at bounding box center [800, 513] width 5 height 8
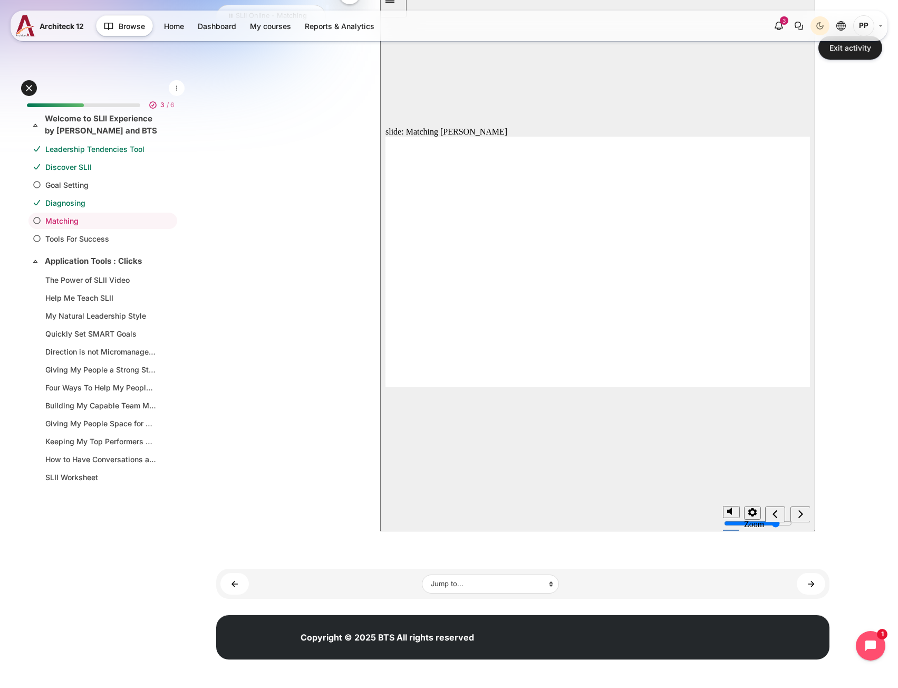
click at [801, 516] on icon "next" at bounding box center [800, 513] width 5 height 8
radio input "true"
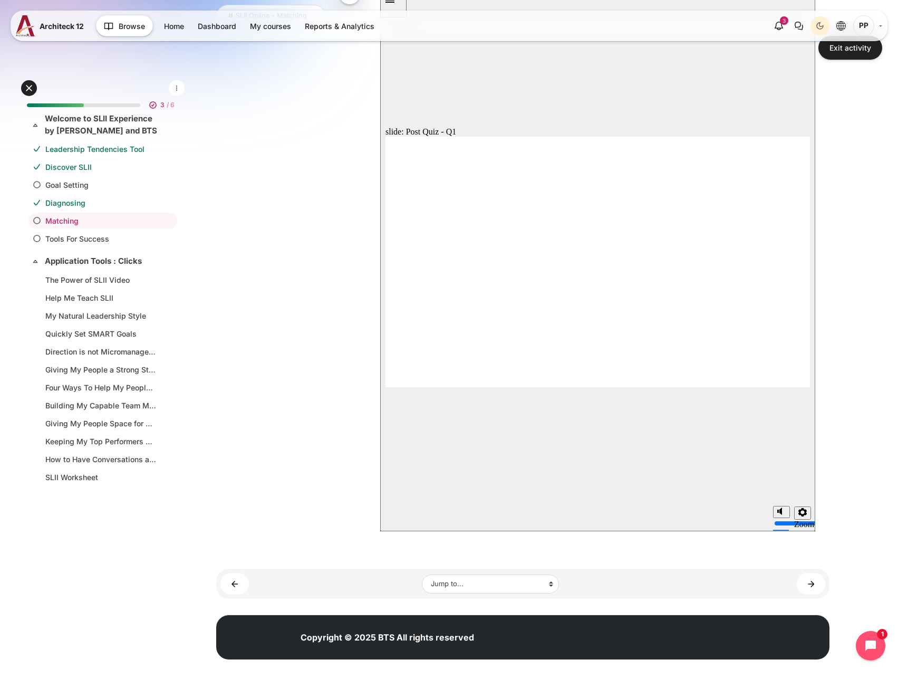
radio input "true"
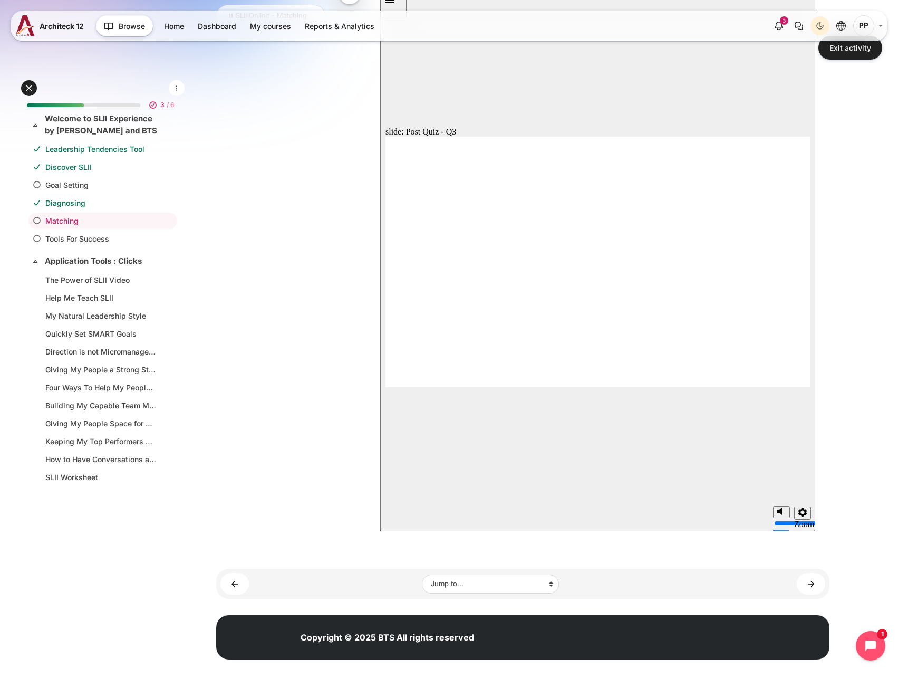
radio input "true"
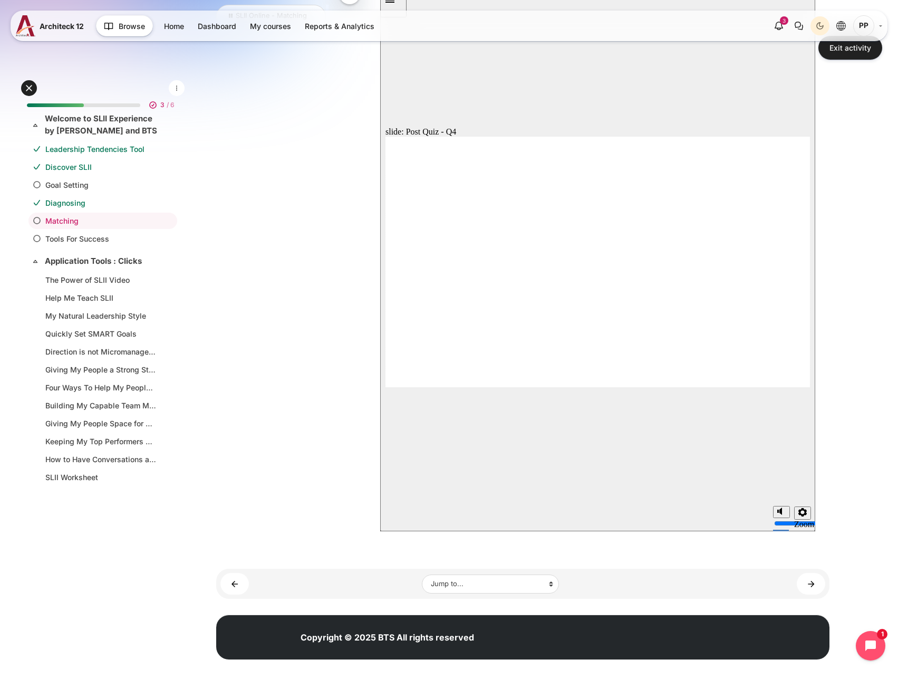
radio input "true"
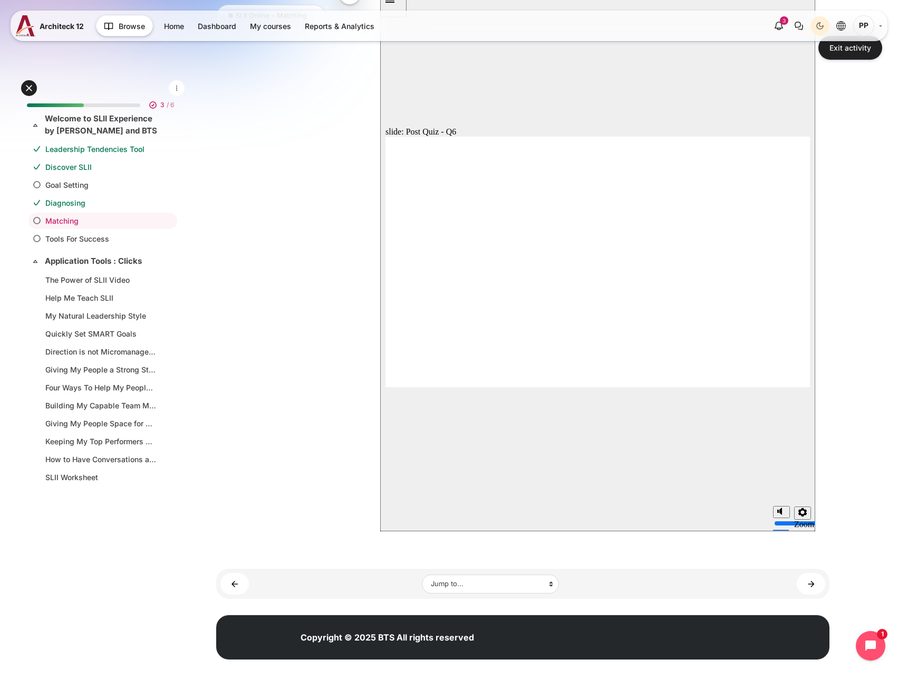
radio input "true"
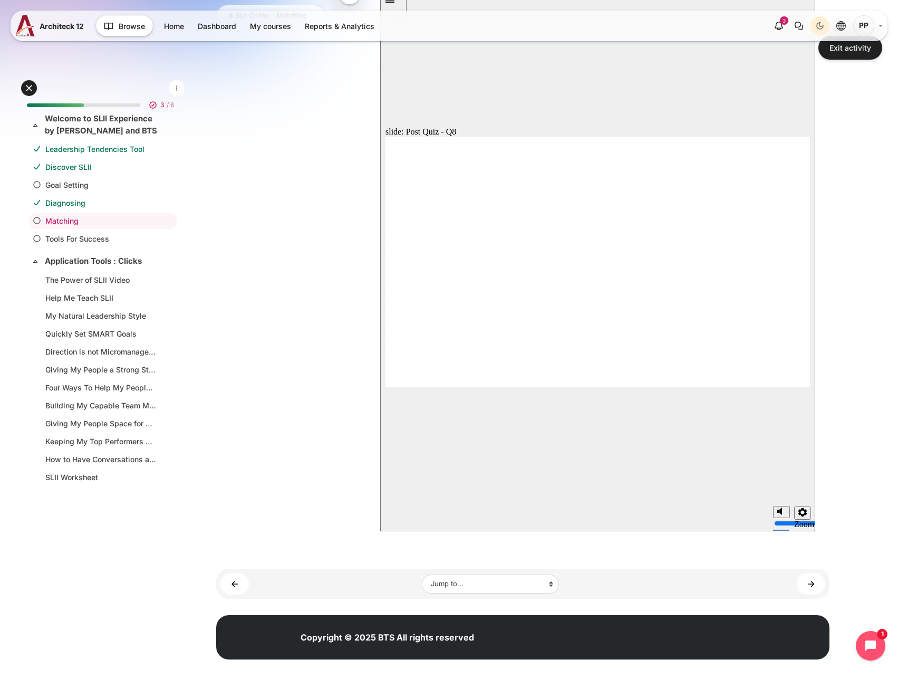
radio input "true"
drag, startPoint x: 465, startPoint y: 296, endPoint x: 455, endPoint y: 312, distance: 18.7
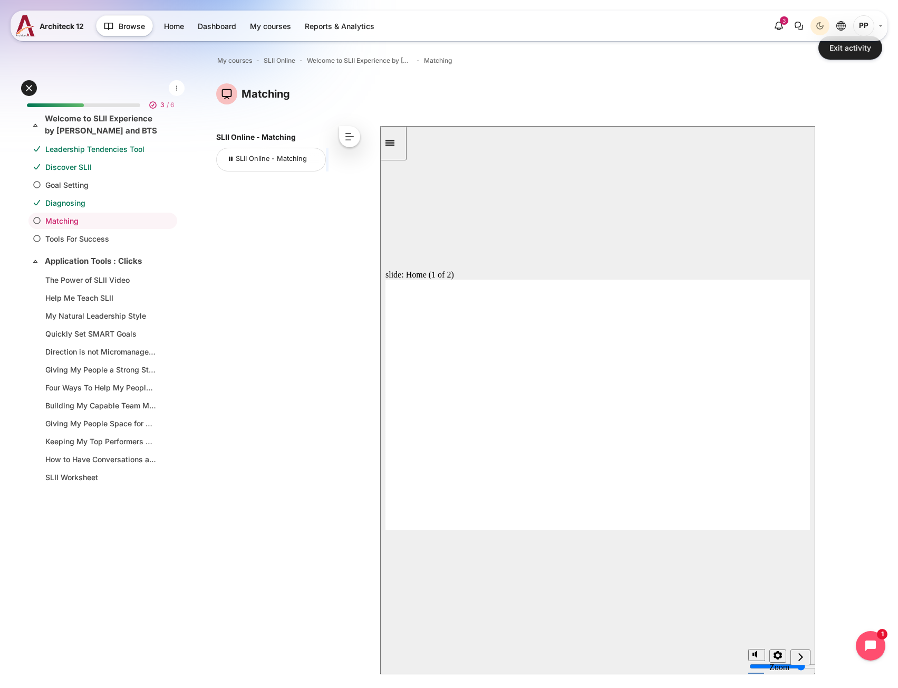
click at [808, 650] on button "next" at bounding box center [800, 657] width 20 height 16
click at [805, 654] on div "next" at bounding box center [801, 657] width 12 height 11
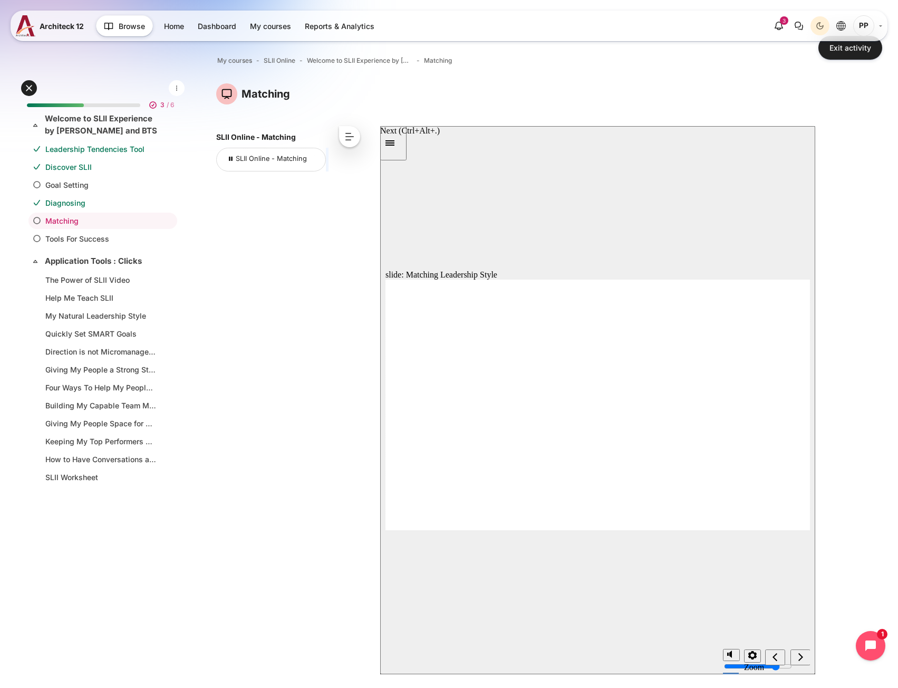
click at [804, 654] on div "next" at bounding box center [801, 657] width 12 height 11
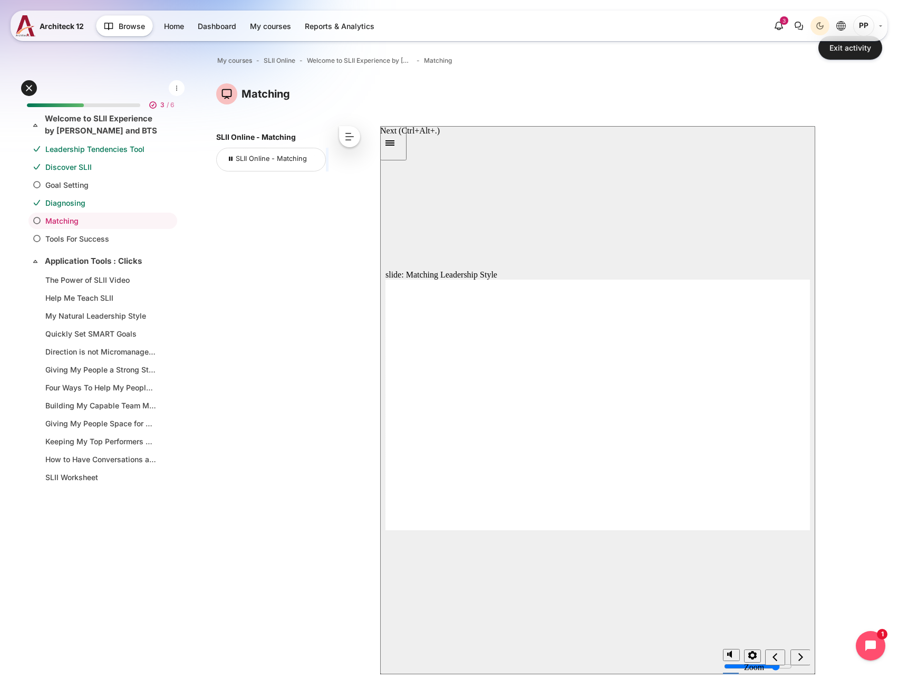
click at [804, 654] on div "next" at bounding box center [801, 657] width 12 height 11
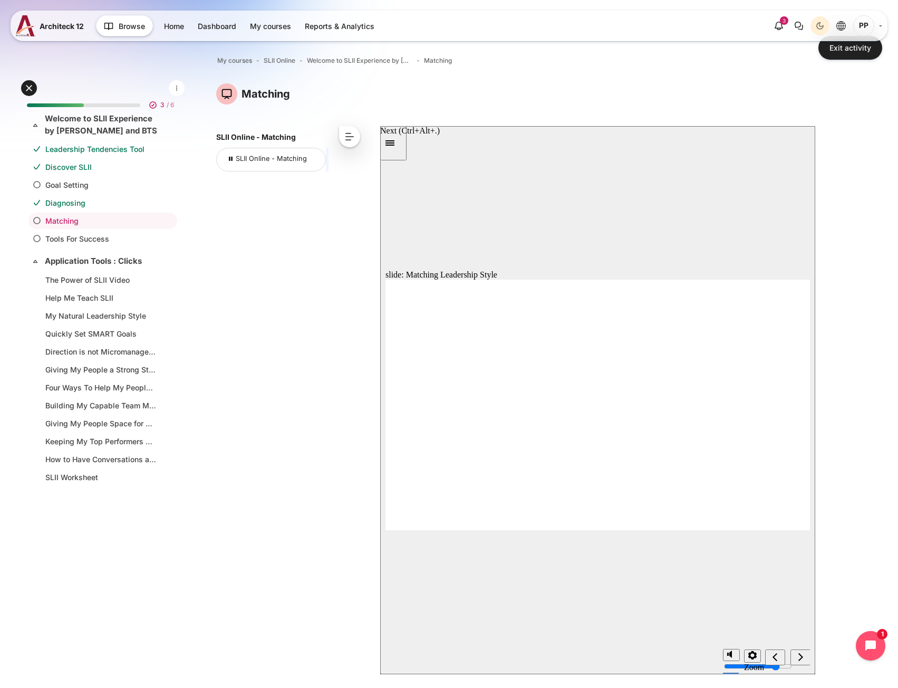
click at [804, 654] on div "next" at bounding box center [801, 657] width 12 height 11
click at [795, 657] on div "next" at bounding box center [801, 657] width 12 height 11
click at [384, 142] on div "Sidebar Toggle" at bounding box center [393, 143] width 18 height 8
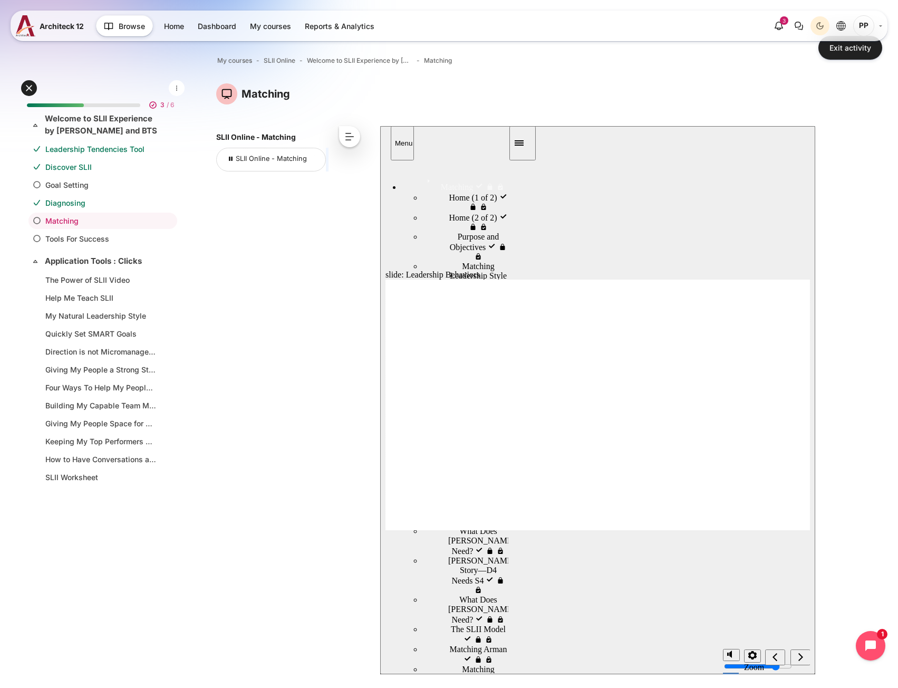
click at [449, 219] on span "Home (2 of 2)" at bounding box center [473, 216] width 48 height 9
click at [462, 321] on span "The Four Leadership Styles" at bounding box center [485, 335] width 46 height 28
click at [447, 350] on div "[PERSON_NAME] Story—D1 Needs S1 [PERSON_NAME] Story—D1 Needs S1" at bounding box center [465, 369] width 86 height 39
click at [447, 419] on div "[PERSON_NAME] Story—D2 Needs S2 [PERSON_NAME] Story—D2 Needs S2" at bounding box center [465, 438] width 86 height 39
click at [459, 389] on span "What Does Roy Need?" at bounding box center [492, 403] width 67 height 28
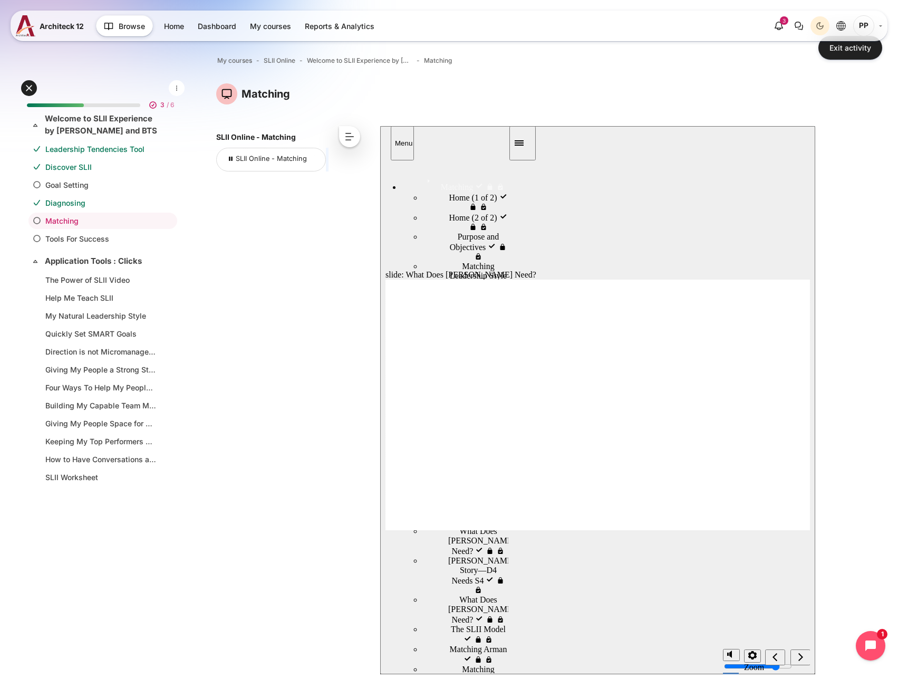
click at [459, 458] on span "What Does Roy Need?" at bounding box center [492, 472] width 67 height 28
click at [446, 487] on div "Roy’s Story—D3 Needs S3 Roy’s Story—D3 Needs S3" at bounding box center [465, 506] width 86 height 39
click at [448, 556] on div "Roy’s Story—D4 Needs S4 Roy’s Story—D4 Needs S4" at bounding box center [465, 575] width 86 height 39
click at [459, 595] on span "What Does Roy Need?" at bounding box center [492, 609] width 67 height 28
click at [459, 526] on span "What Does Roy Need?" at bounding box center [492, 540] width 67 height 28
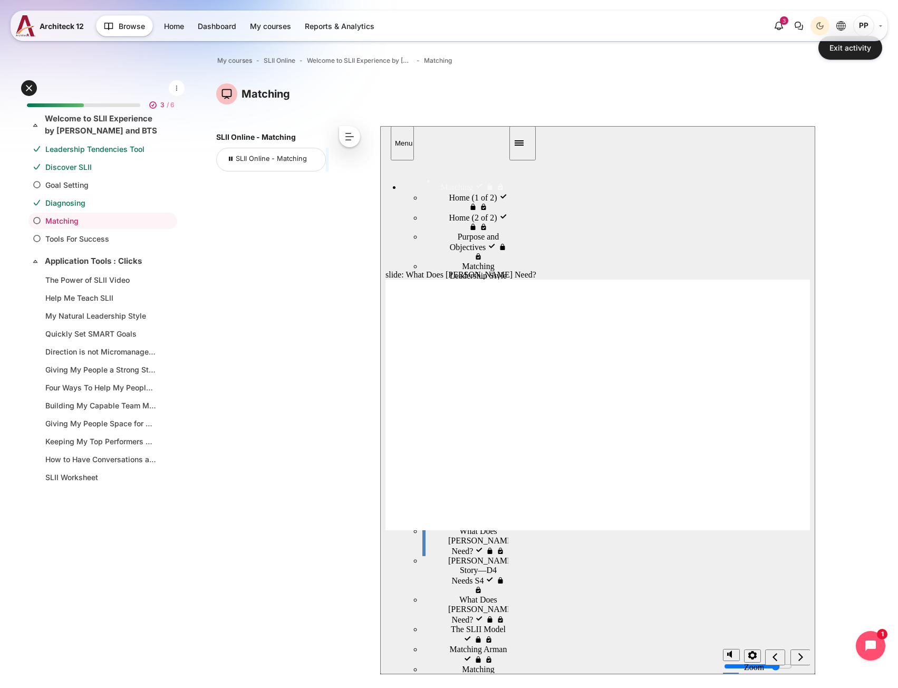
click at [454, 624] on div "The SLII Model The SLII Model" at bounding box center [465, 634] width 86 height 20
click at [454, 664] on div "Matching Christina Matching Christina" at bounding box center [465, 679] width 86 height 30
click at [458, 644] on div "Matching Arman Matching Arman" at bounding box center [465, 654] width 86 height 20
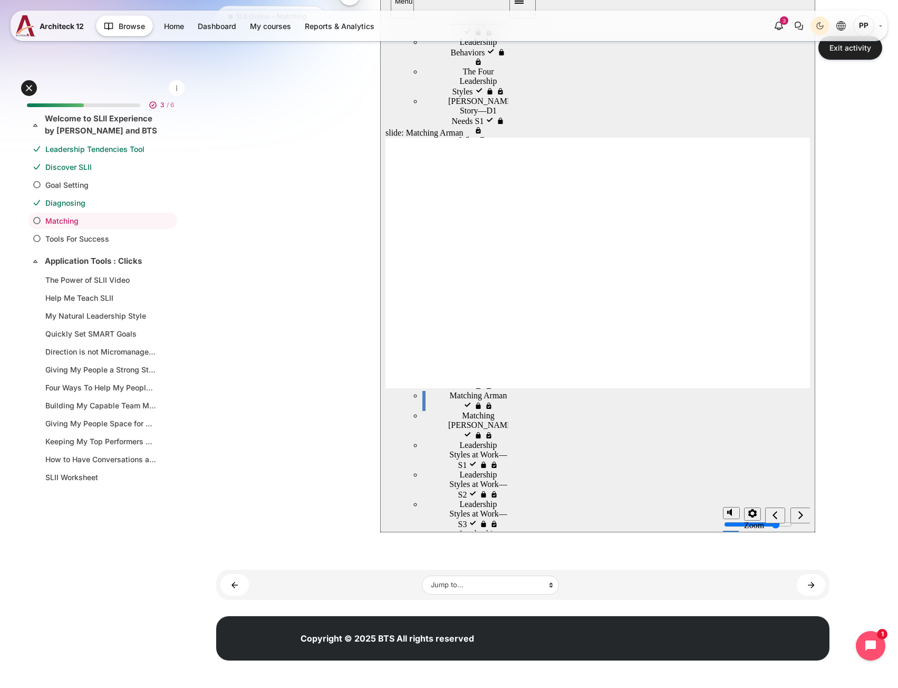
scroll to position [143, 0]
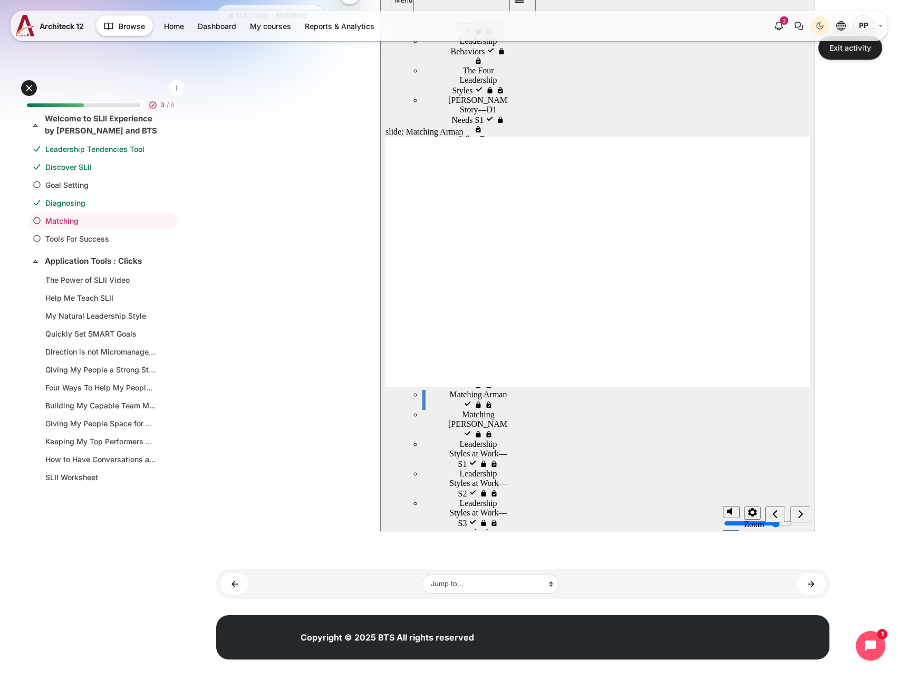
click at [443, 655] on div "Summary Summary" at bounding box center [465, 665] width 86 height 20
click at [441, 616] on div "The SLII Worksheet—Matching The SLII Worksheet—Matching" at bounding box center [465, 635] width 86 height 39
drag, startPoint x: 448, startPoint y: 423, endPoint x: 452, endPoint y: 358, distance: 65.6
click at [462, 557] on span "Matching Steve" at bounding box center [495, 566] width 67 height 19
click at [459, 469] on span "Leadership Styles at Work—S2" at bounding box center [483, 483] width 49 height 28
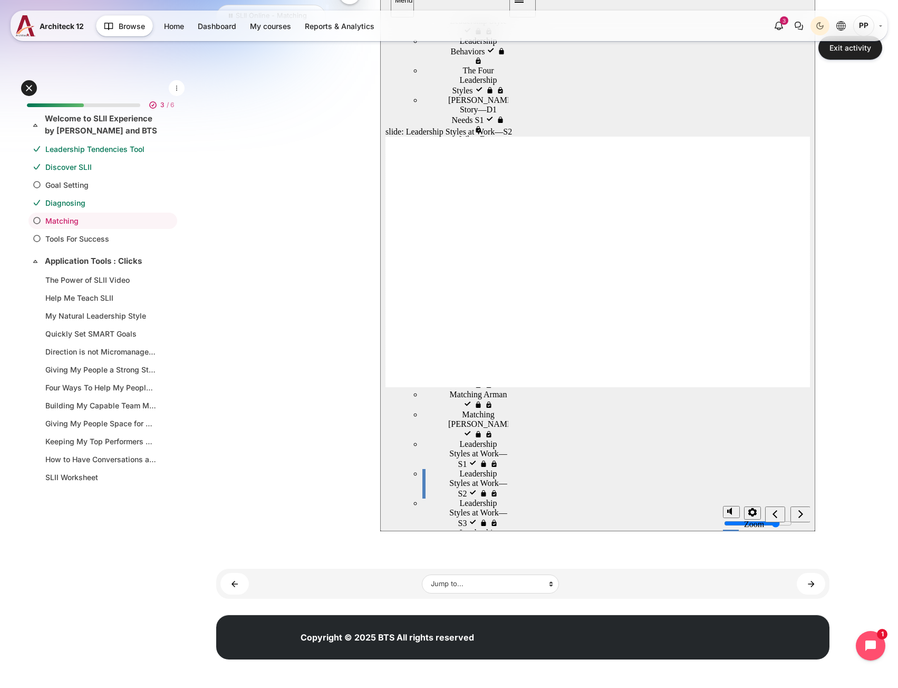
scroll to position [0, 0]
click at [459, 498] on span "Leadership Styles at Work—S3" at bounding box center [483, 512] width 49 height 28
click at [459, 528] on div "Leadership Styles at Work—S4 Leadership Styles at Work—S4" at bounding box center [465, 543] width 86 height 30
click at [448, 587] on div "Matching Jessica Matching Jessica" at bounding box center [465, 602] width 86 height 30
click at [445, 676] on div "Quiz Quiz" at bounding box center [465, 681] width 86 height 11
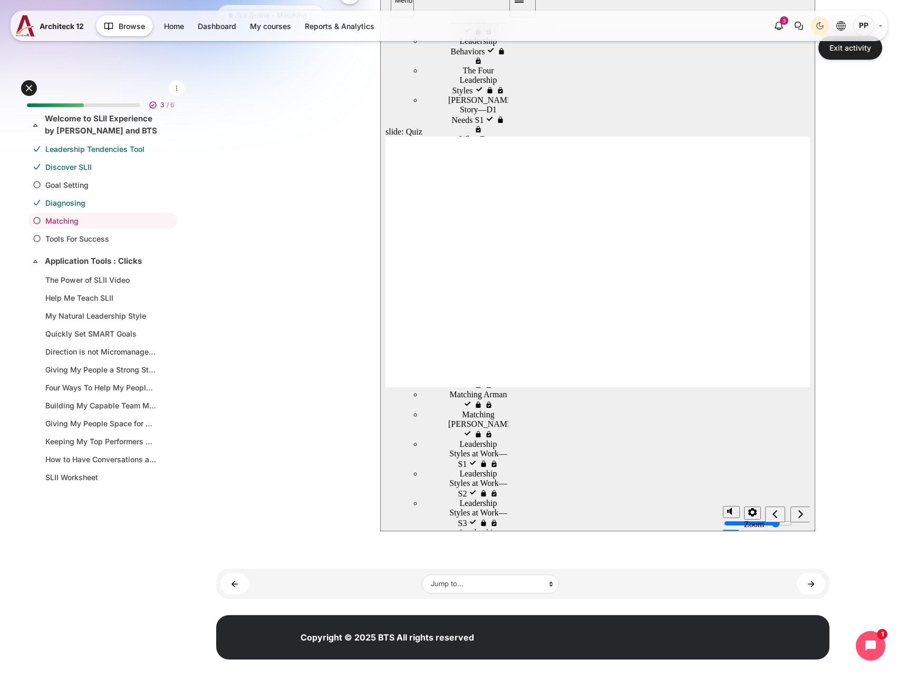
click at [670, 509] on button "Close" at bounding box center [597, 257] width 435 height 548
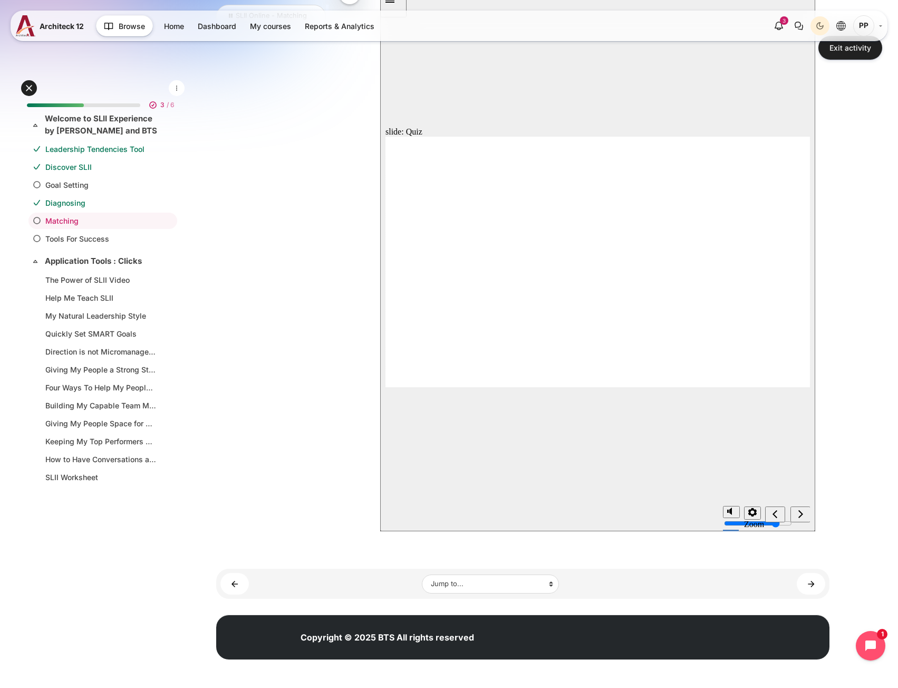
radio input "true"
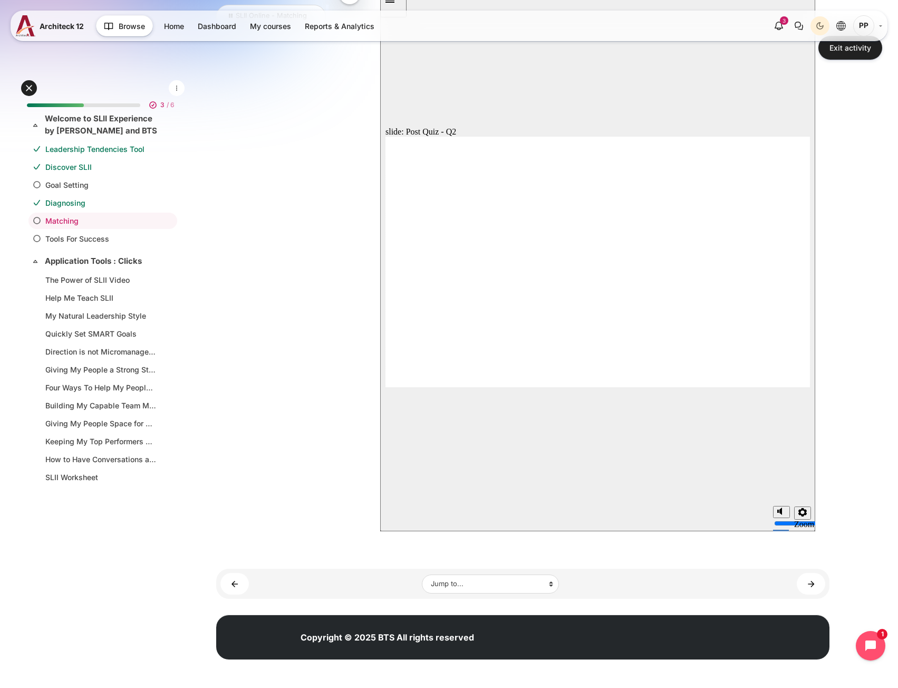
radio input "true"
drag, startPoint x: 484, startPoint y: 258, endPoint x: 463, endPoint y: 287, distance: 36.3
radio input "true"
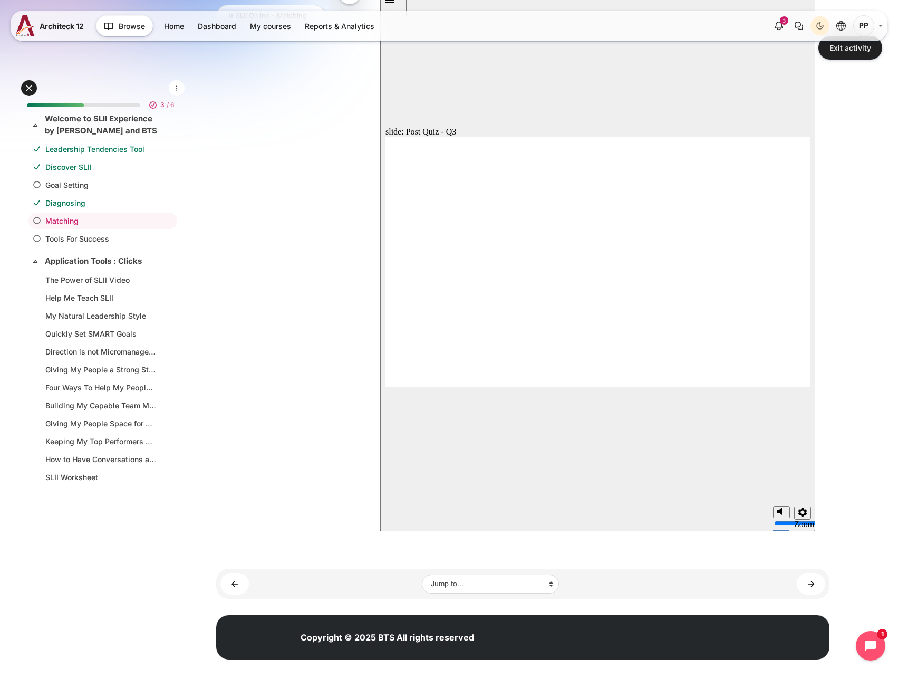
click at [701, 430] on div "slide: Post Quiz - Q3 Home Matching Quiz Q3 of 8: Which leadership styles use t…" at bounding box center [597, 257] width 435 height 548
radio input "true"
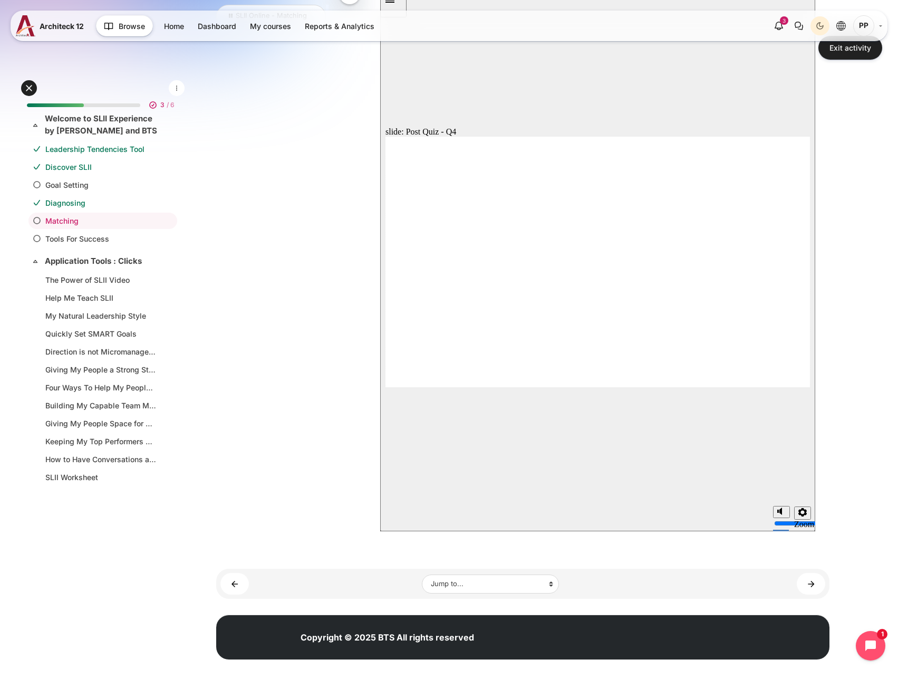
radio input "true"
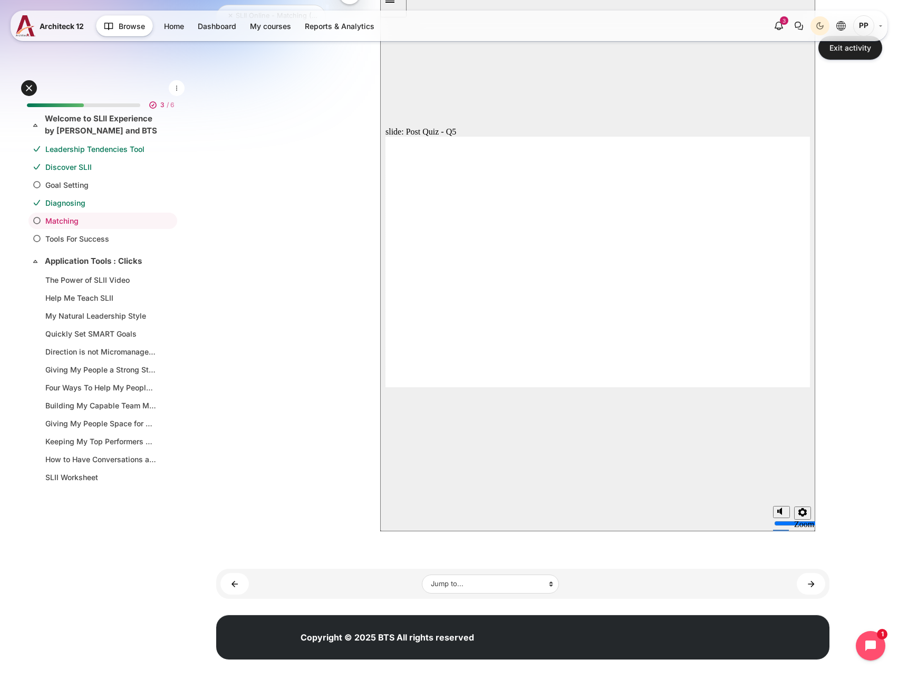
radio input "true"
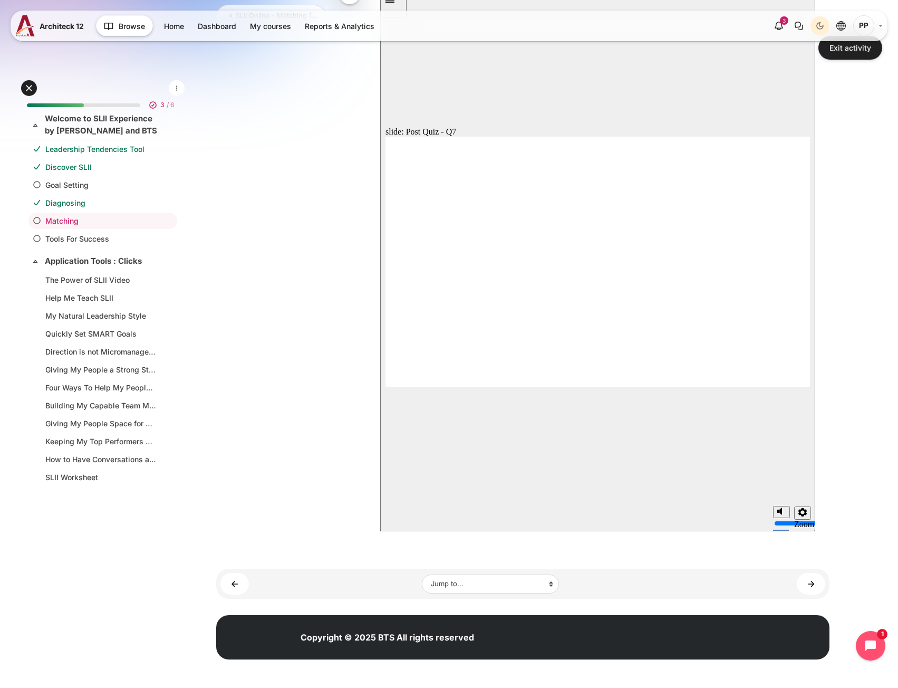
radio input "true"
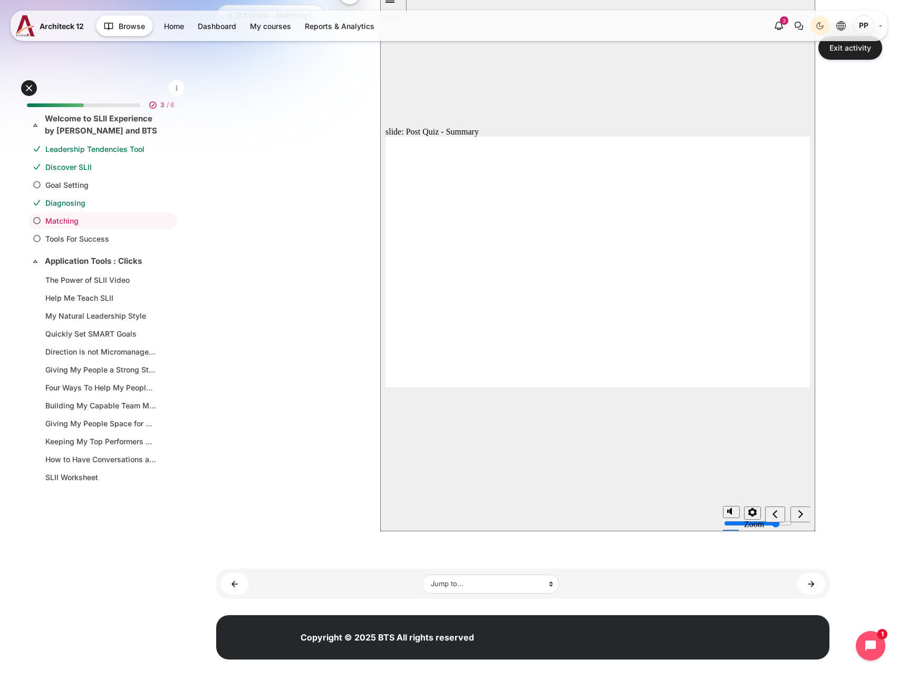
click at [749, 448] on div "slide: Summary Home Matching Matching Summary Take a moment to review these key…" at bounding box center [597, 257] width 435 height 548
click at [805, 517] on div "next" at bounding box center [801, 514] width 12 height 11
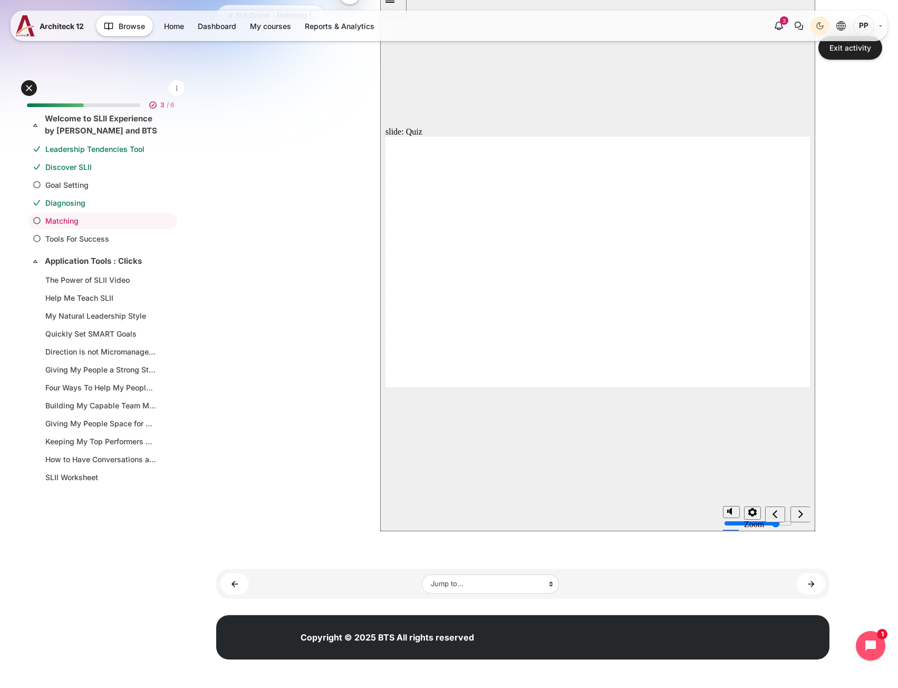
radio input "true"
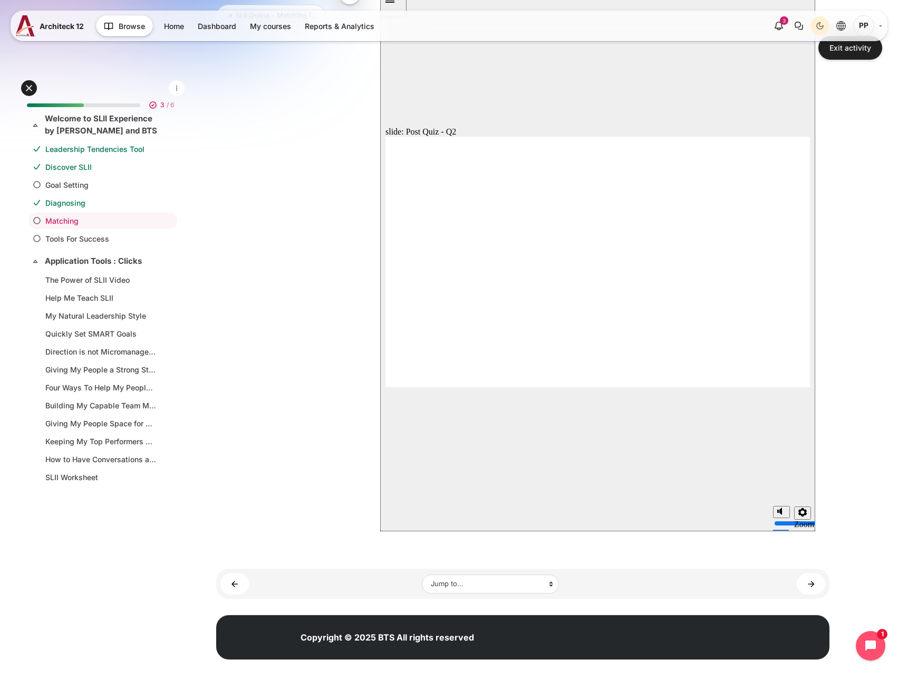
radio input "true"
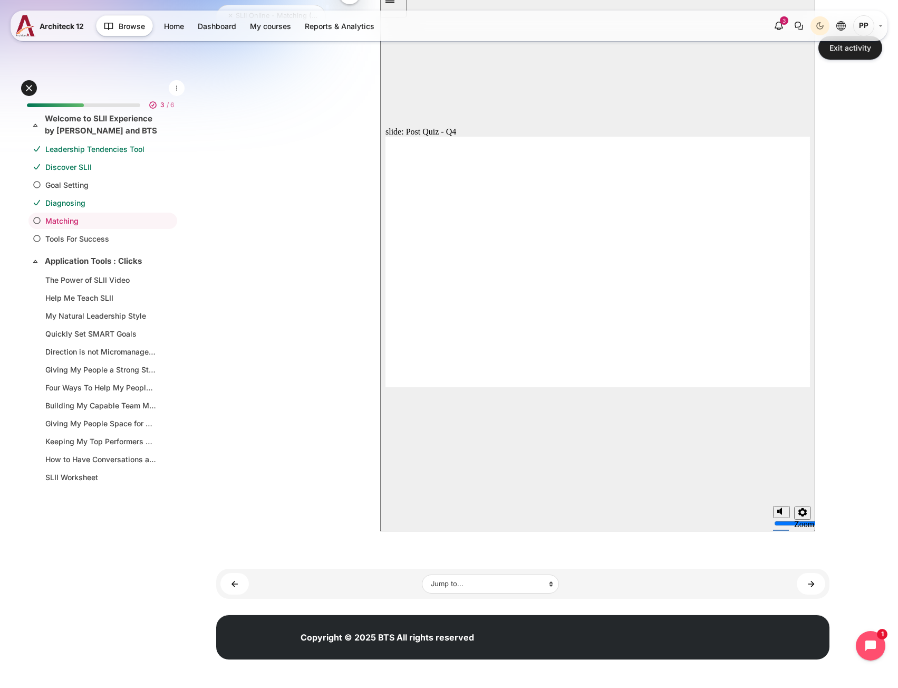
radio input "true"
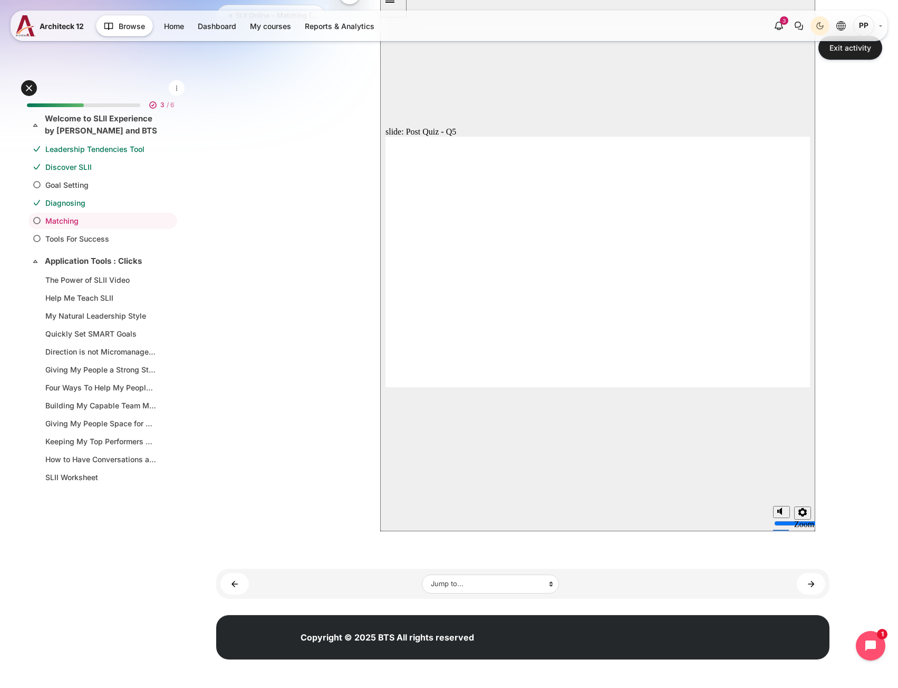
radio input "true"
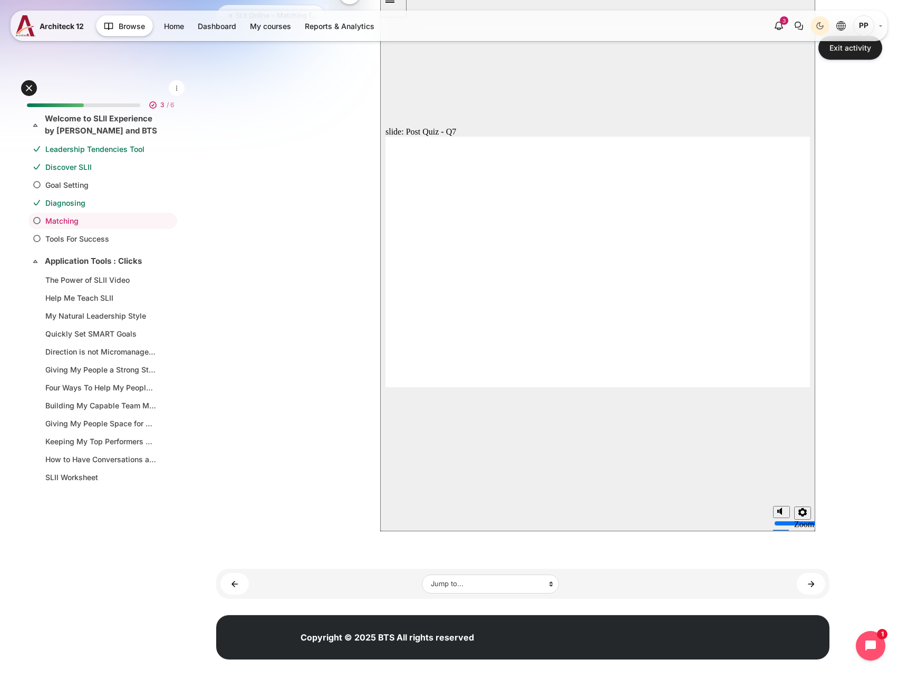
radio input "true"
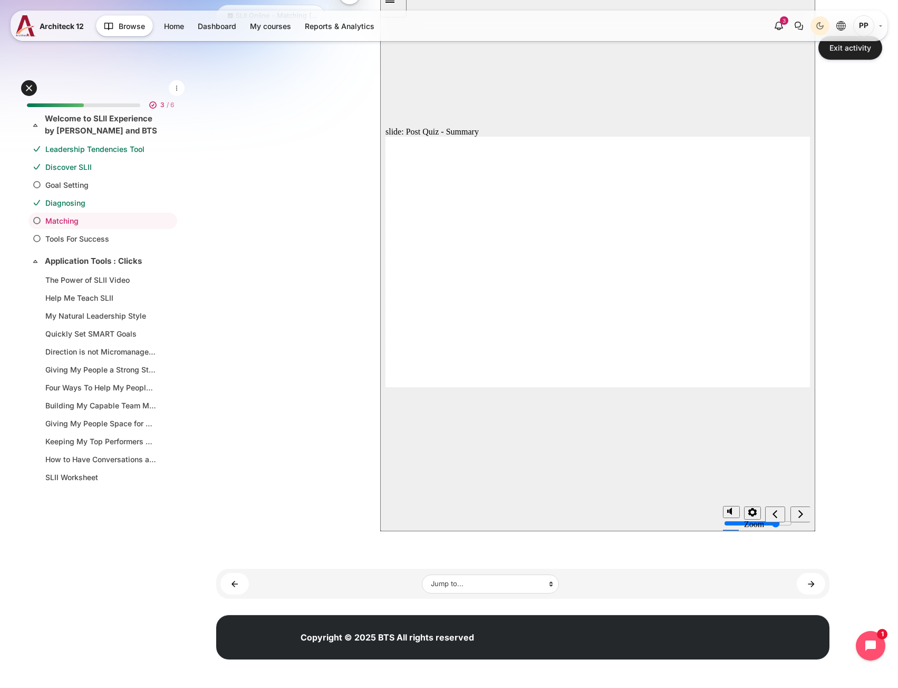
click at [790, 519] on button "next" at bounding box center [800, 514] width 20 height 16
click at [858, 55] on link "Exit activity" at bounding box center [850, 48] width 64 height 24
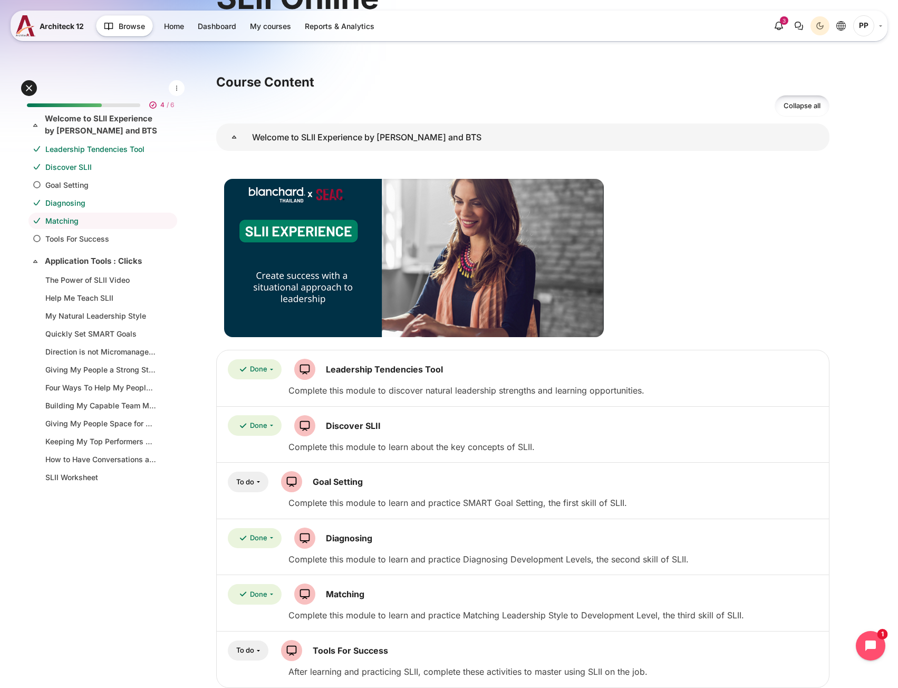
scroll to position [264, 0]
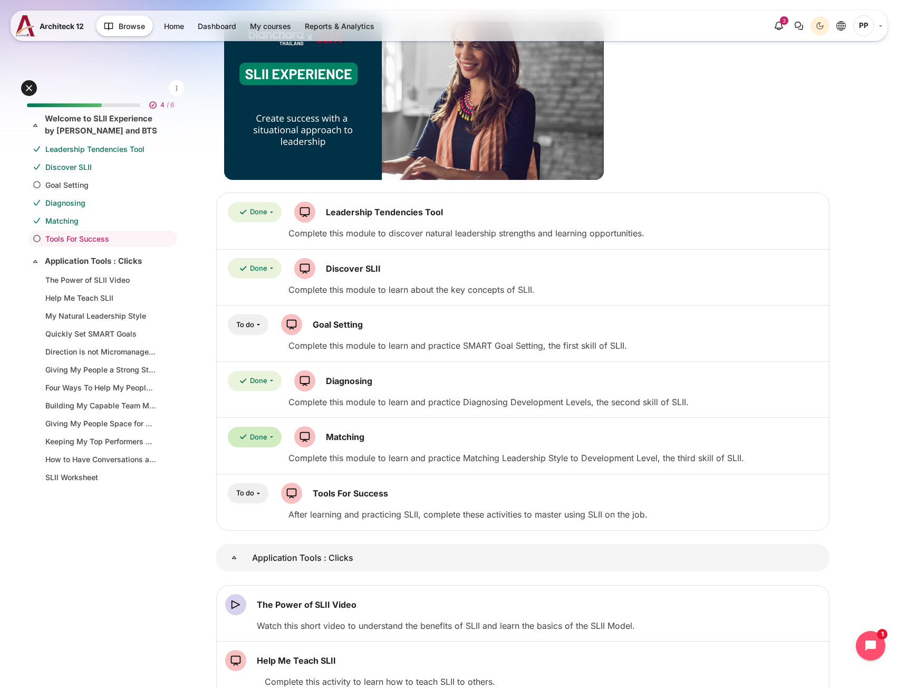
click at [281, 436] on button "Done" at bounding box center [255, 437] width 54 height 21
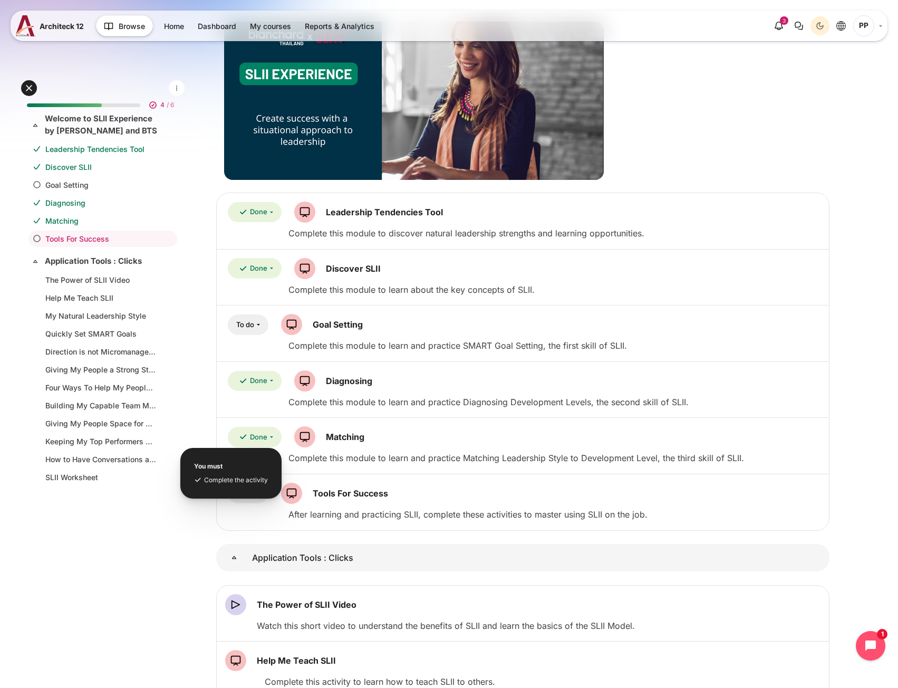
click at [385, 438] on div "Done You must" at bounding box center [522, 436] width 595 height 21
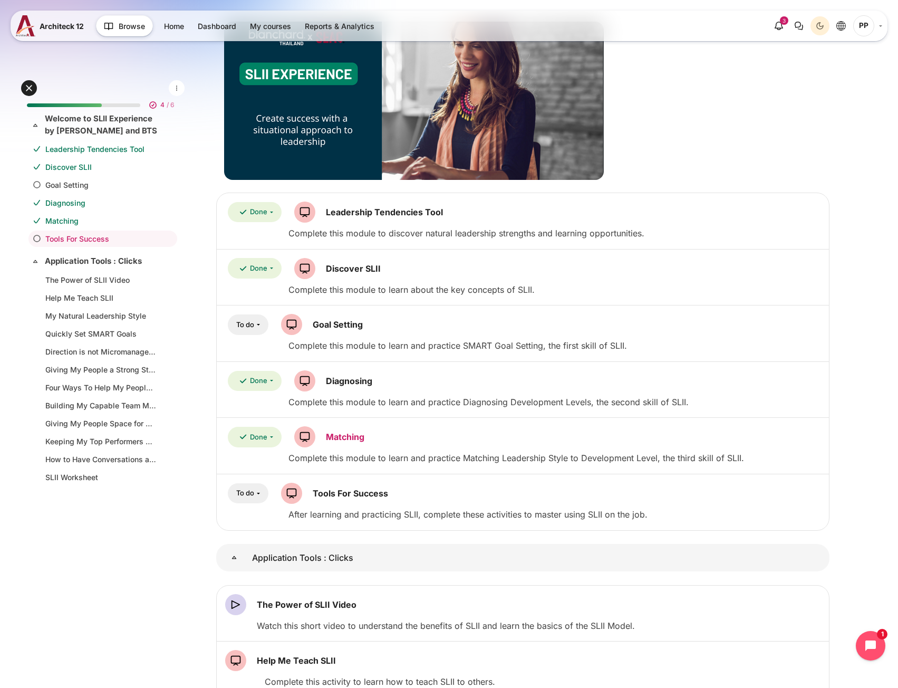
click at [355, 432] on link "Matching SCORM package" at bounding box center [345, 436] width 38 height 11
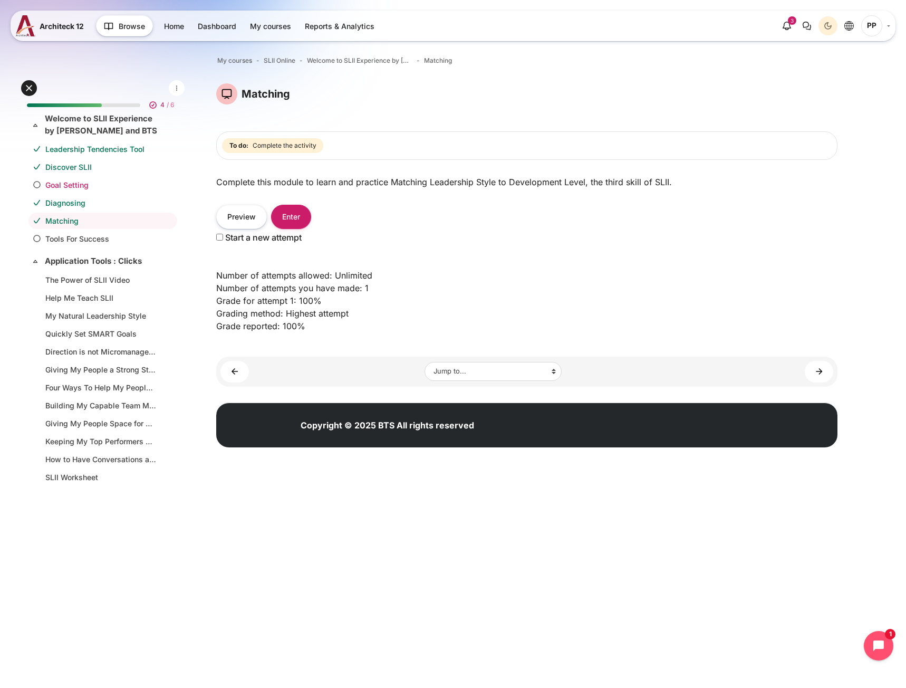
click at [78, 187] on link "Goal Setting" at bounding box center [100, 184] width 111 height 11
click at [301, 223] on button "Enter" at bounding box center [291, 217] width 40 height 24
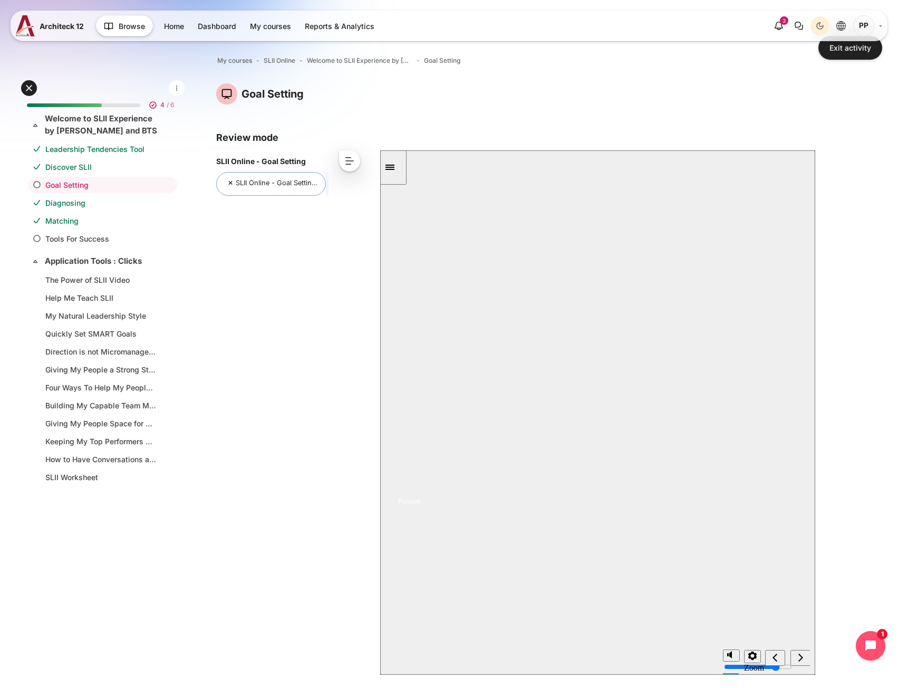
click at [230, 182] on icon "Failed" at bounding box center [230, 184] width 11 height 11
click at [103, 181] on link "Goal Setting" at bounding box center [100, 184] width 111 height 11
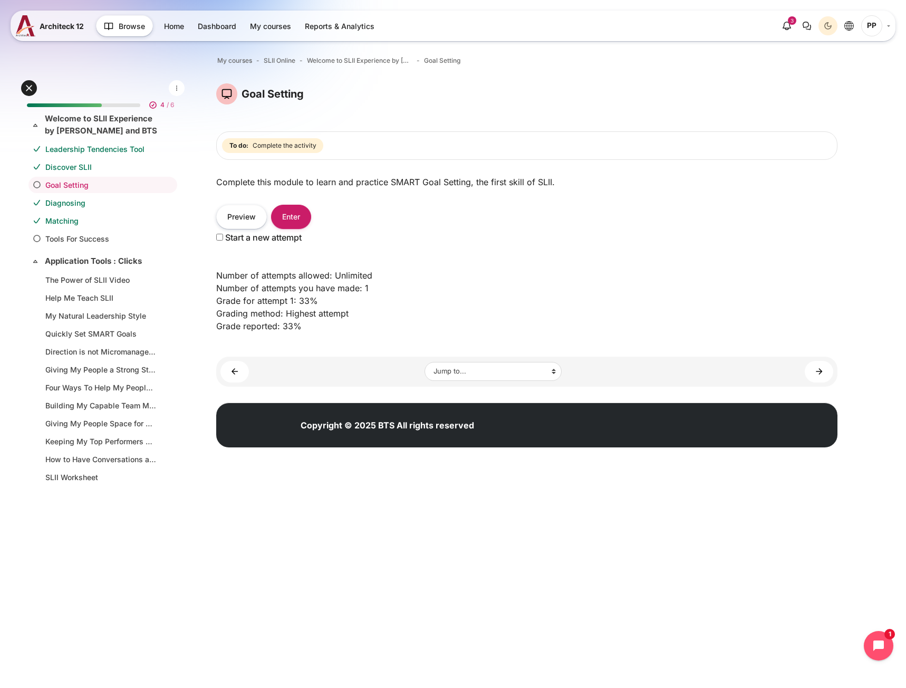
click at [219, 236] on input "Start a new attempt" at bounding box center [219, 237] width 7 height 7
checkbox input "true"
click at [285, 221] on button "Enter" at bounding box center [291, 217] width 40 height 24
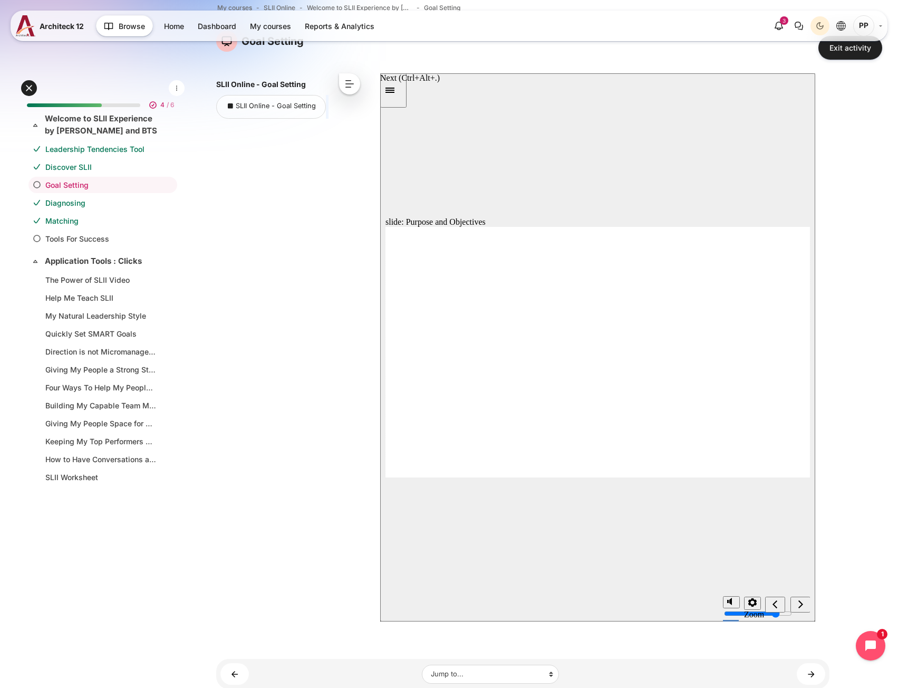
click at [806, 604] on div "next" at bounding box center [801, 604] width 12 height 11
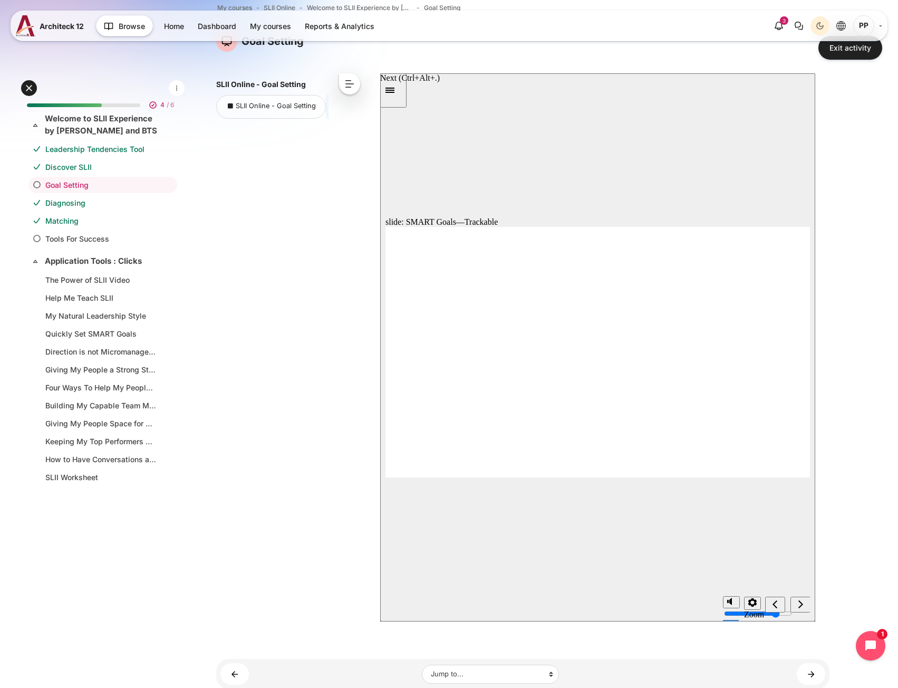
click at [806, 604] on div "next" at bounding box center [801, 604] width 12 height 11
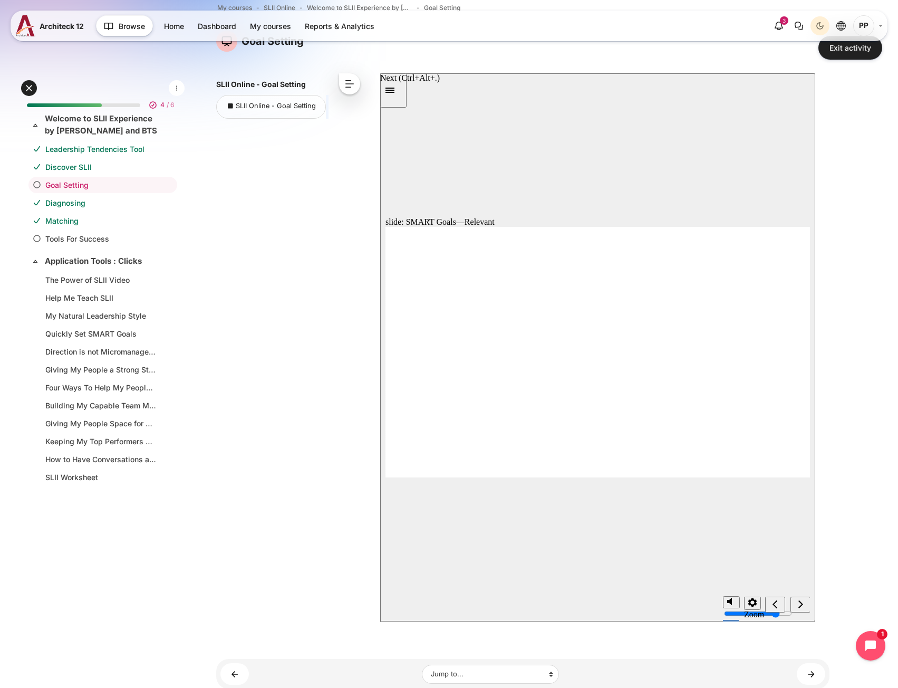
click at [806, 604] on div "next" at bounding box center [801, 604] width 12 height 11
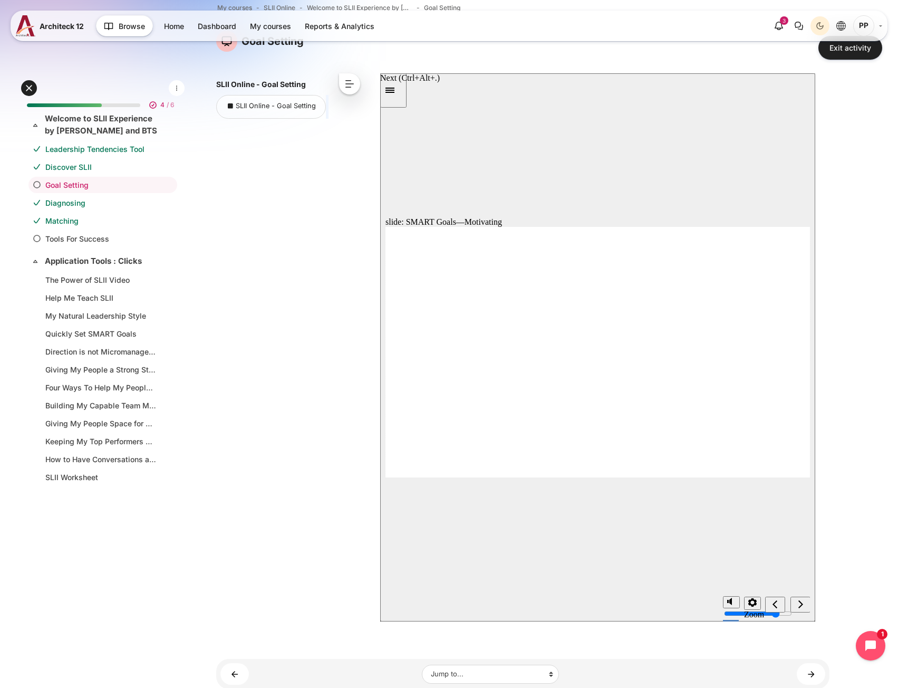
click at [804, 604] on div "next" at bounding box center [801, 604] width 12 height 11
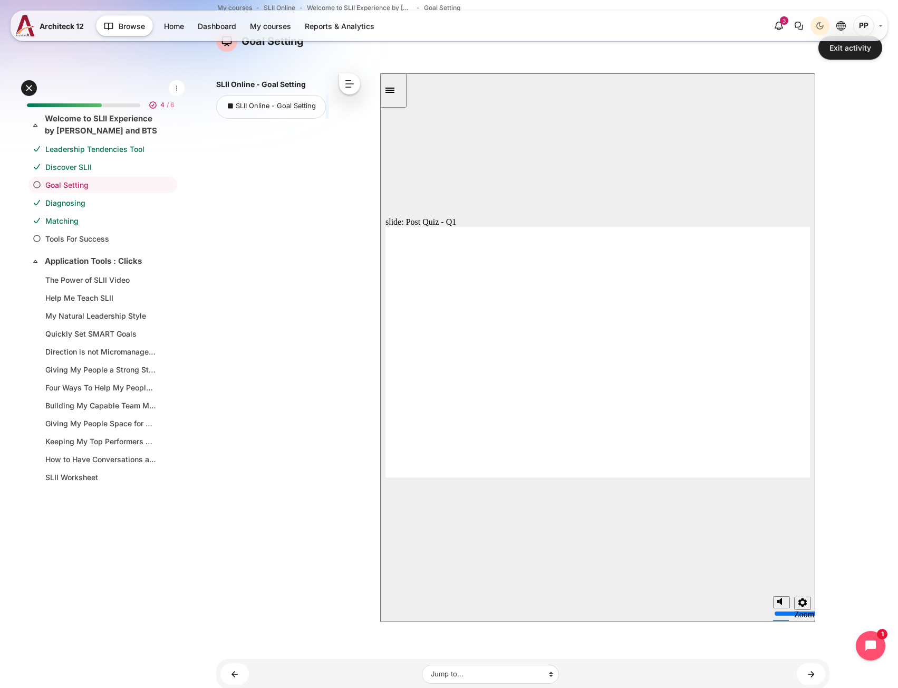
radio input "true"
click at [542, 485] on div "slide: Post Quiz - Q1 Home Goal Setting Quiz Q1 of 6: What does the SMART acron…" at bounding box center [597, 347] width 435 height 548
radio input "true"
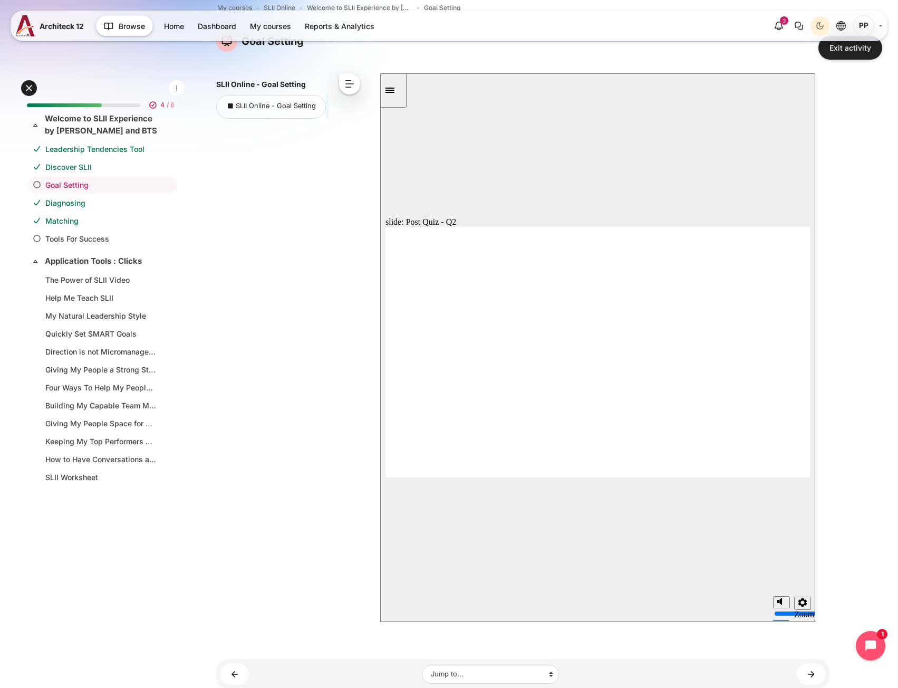
radio input "true"
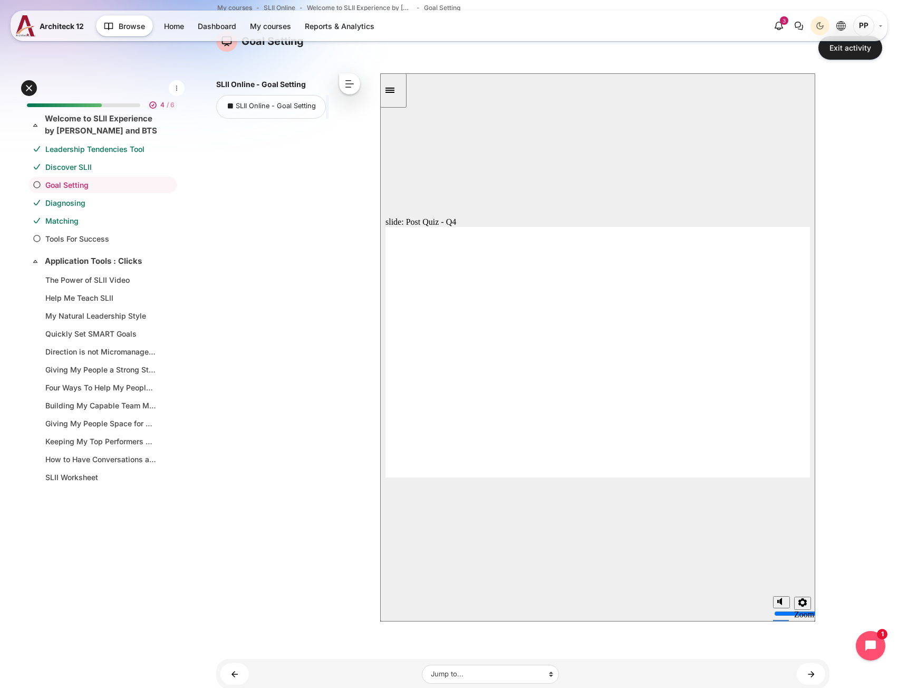
radio input "true"
radio input "false"
radio input "true"
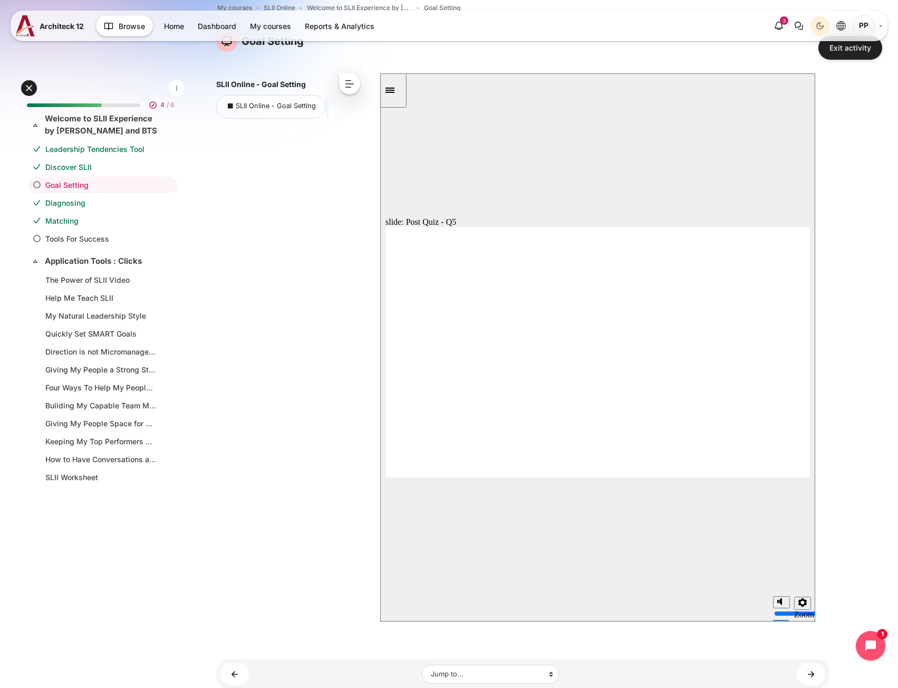
drag, startPoint x: 462, startPoint y: 364, endPoint x: 455, endPoint y: 377, distance: 14.9
radio input "true"
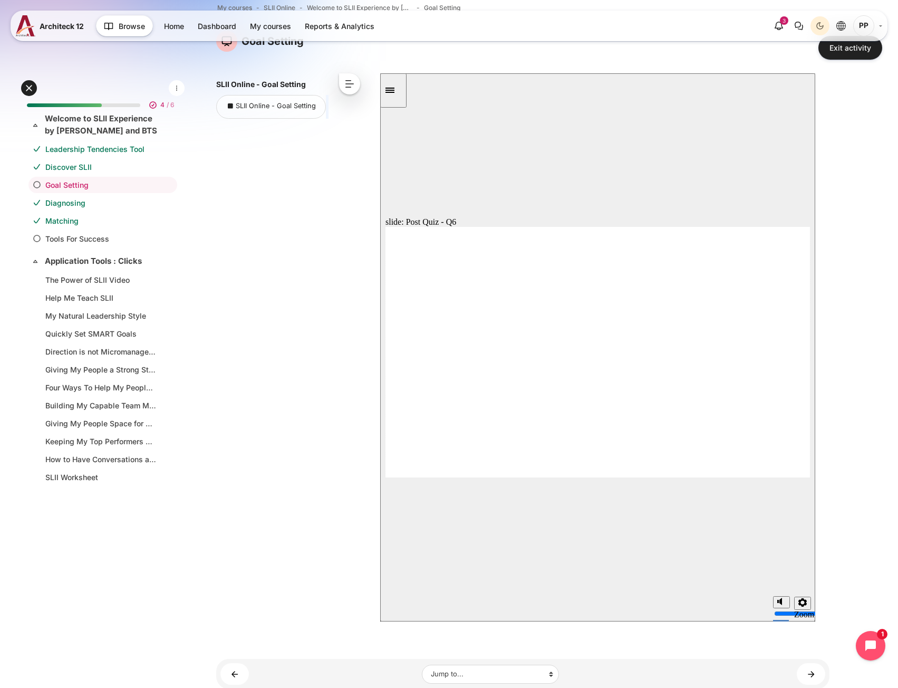
click at [802, 606] on icon "next" at bounding box center [800, 603] width 5 height 9
click at [842, 55] on link "Exit activity" at bounding box center [850, 48] width 64 height 24
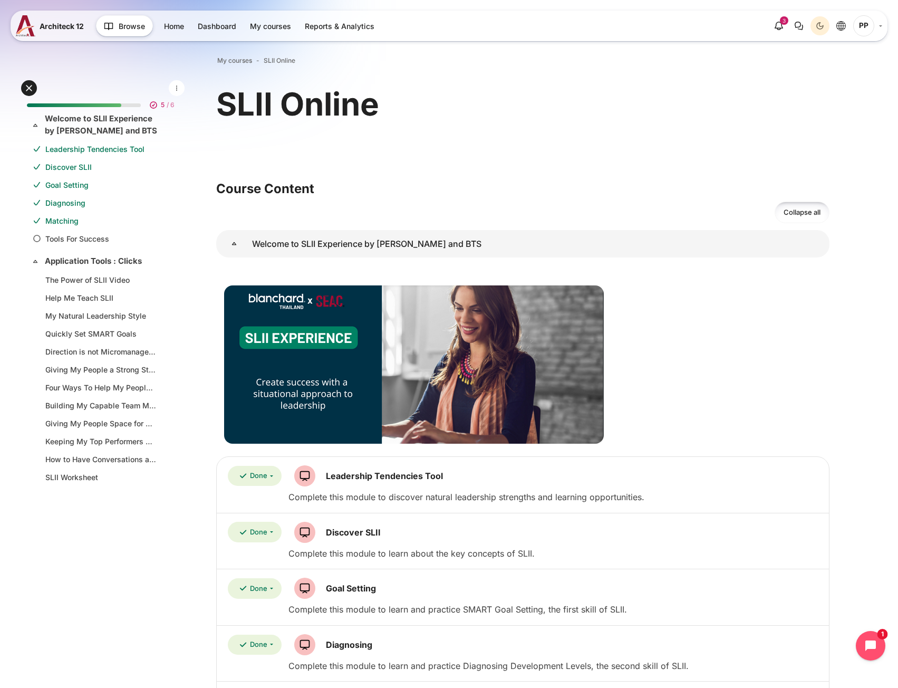
click at [66, 181] on link "Goal Setting" at bounding box center [100, 184] width 111 height 11
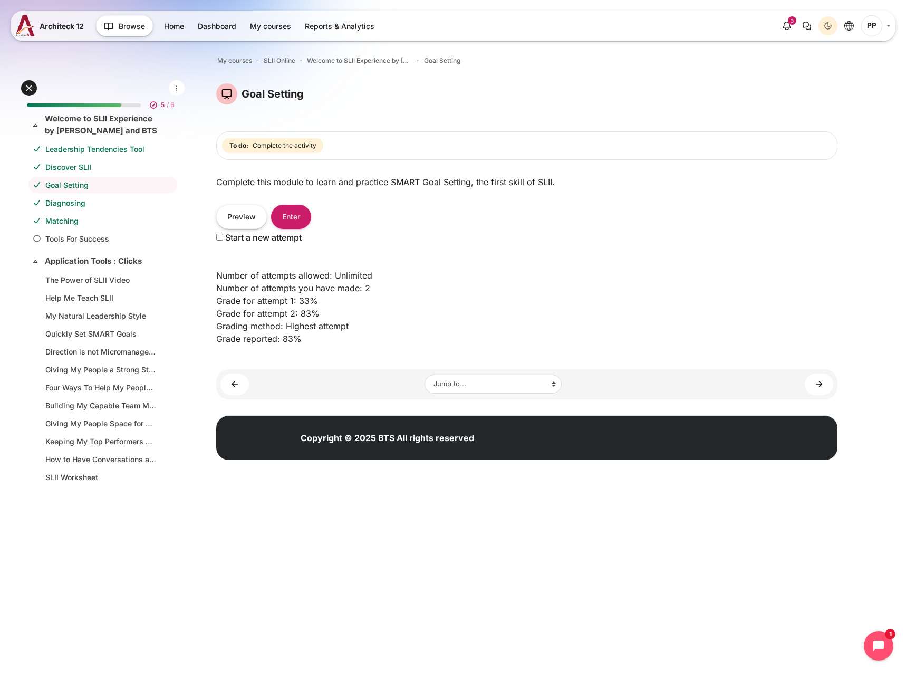
click at [69, 218] on link "Matching" at bounding box center [100, 220] width 111 height 11
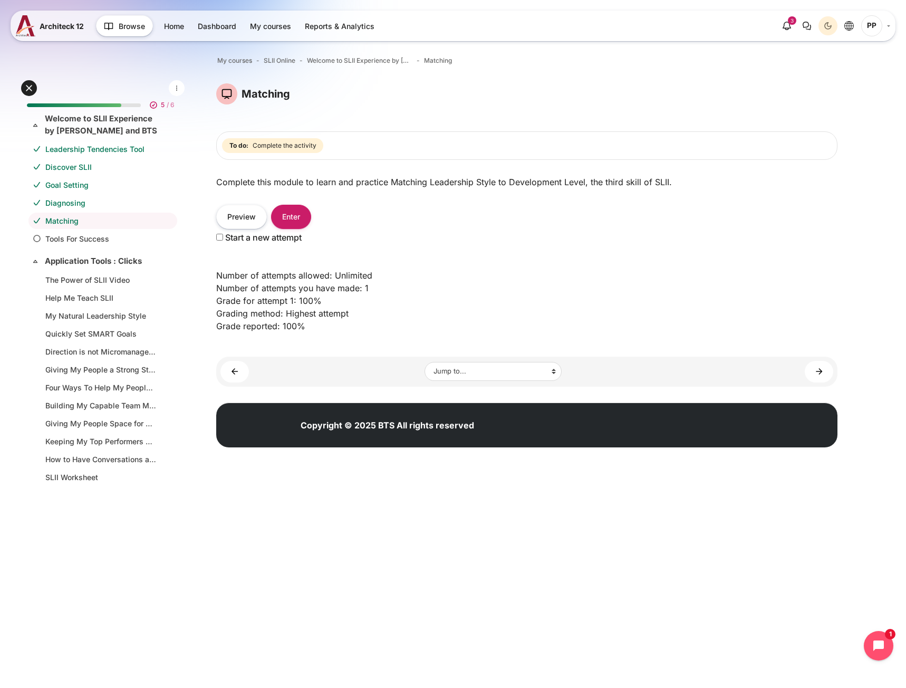
click at [87, 207] on link "Diagnosing" at bounding box center [100, 202] width 111 height 11
click at [78, 219] on link "Matching" at bounding box center [100, 220] width 111 height 11
click at [71, 188] on link "Goal Setting" at bounding box center [100, 184] width 111 height 11
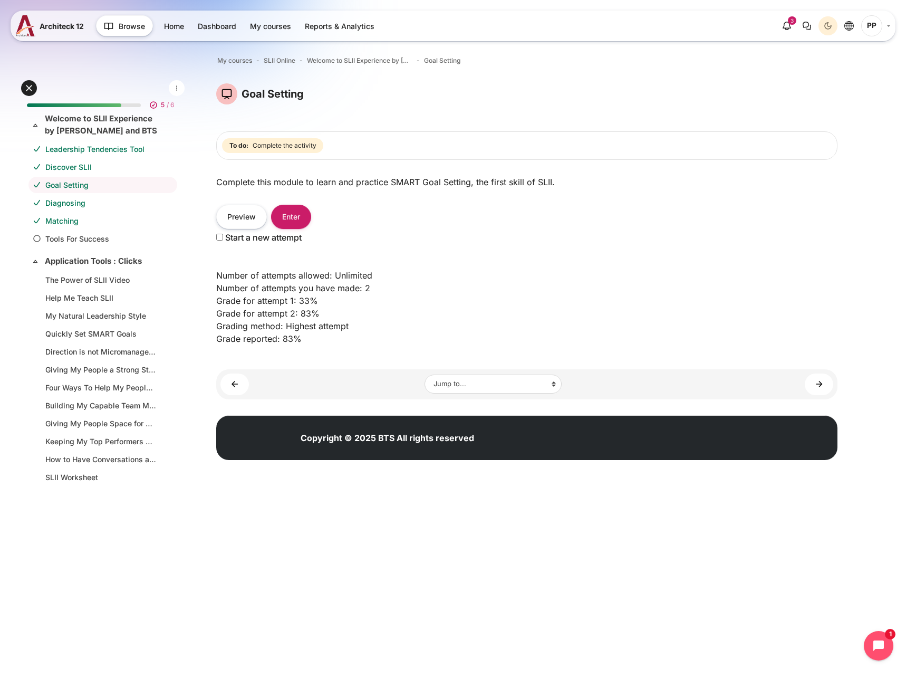
click at [71, 201] on link "Diagnosing" at bounding box center [100, 202] width 111 height 11
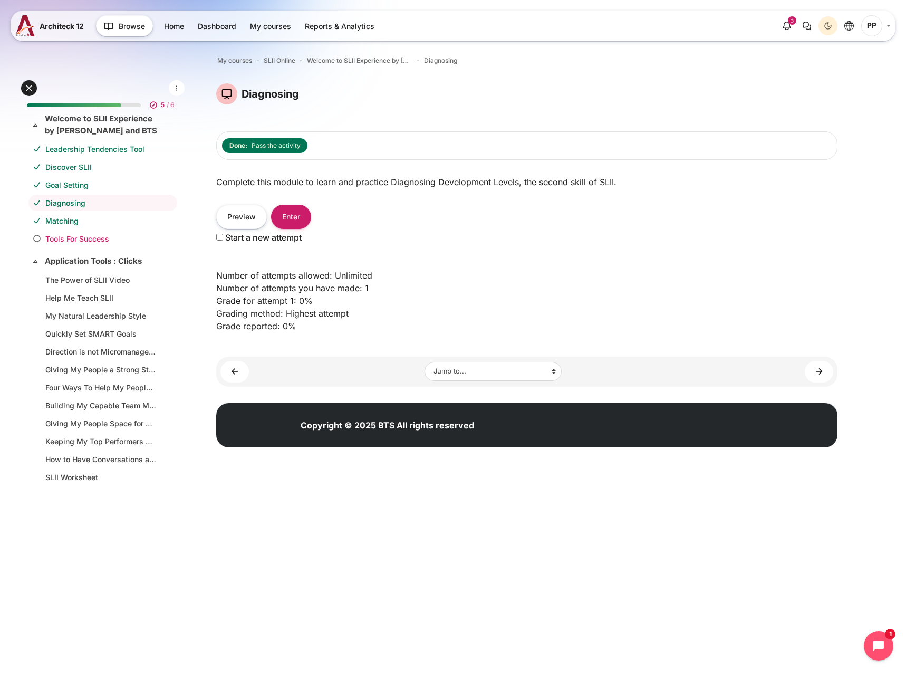
click at [79, 243] on link "Tools For Success" at bounding box center [100, 238] width 111 height 11
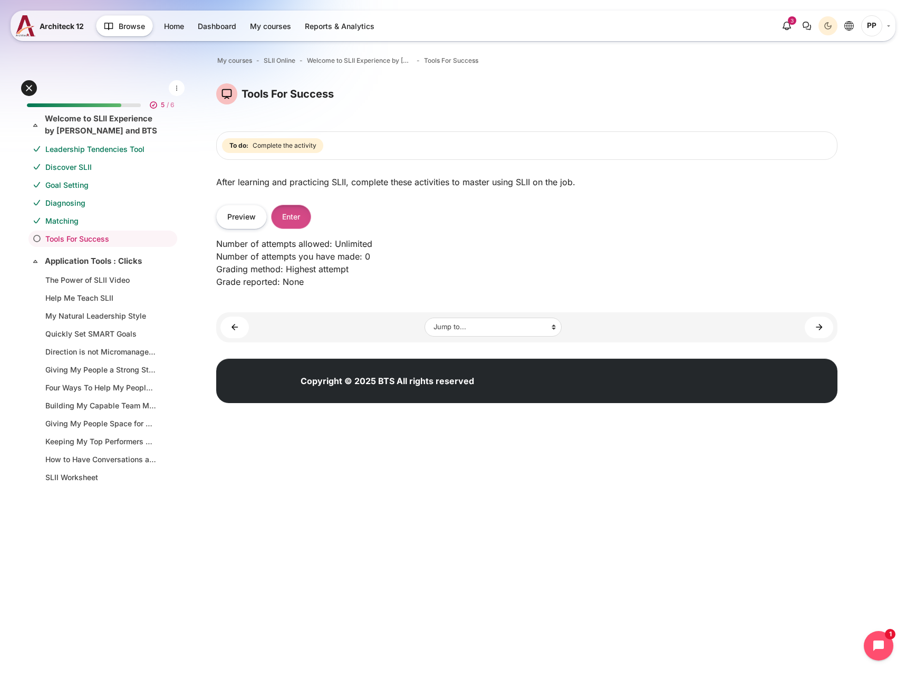
click at [301, 221] on button "Enter" at bounding box center [291, 217] width 40 height 24
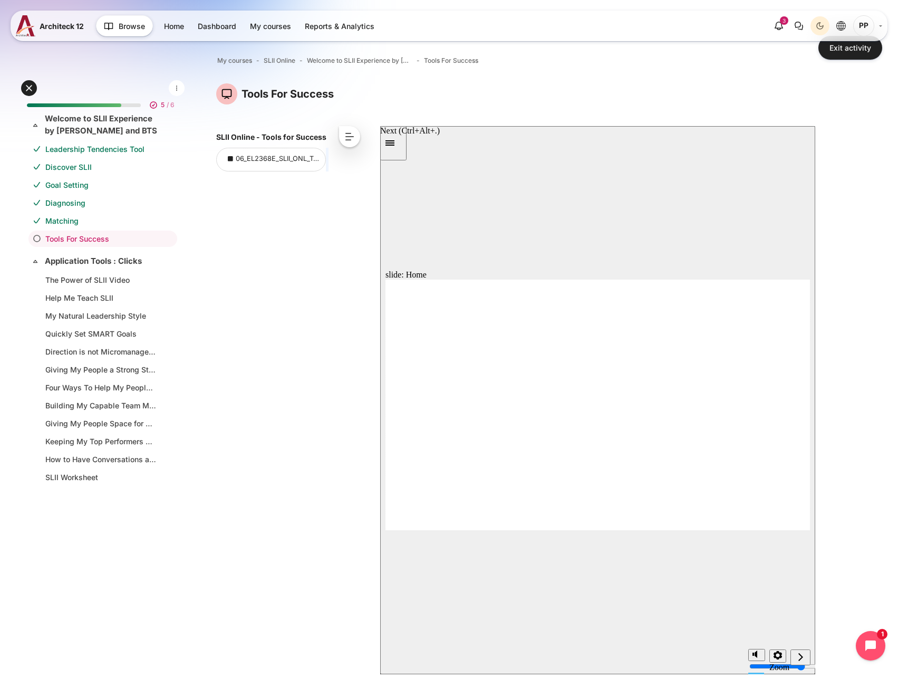
click at [806, 658] on div "Next (Ctrl+Alt+Period)" at bounding box center [801, 657] width 12 height 11
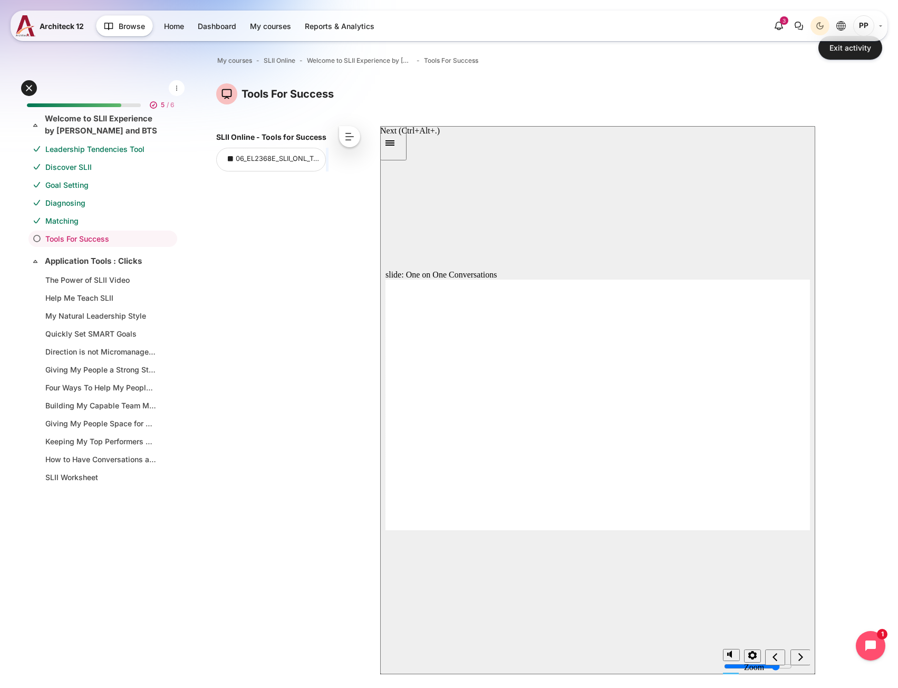
click at [806, 658] on div "Next (Ctrl+Alt+Period)" at bounding box center [801, 657] width 12 height 11
click at [871, 56] on link "Exit activity" at bounding box center [850, 48] width 64 height 24
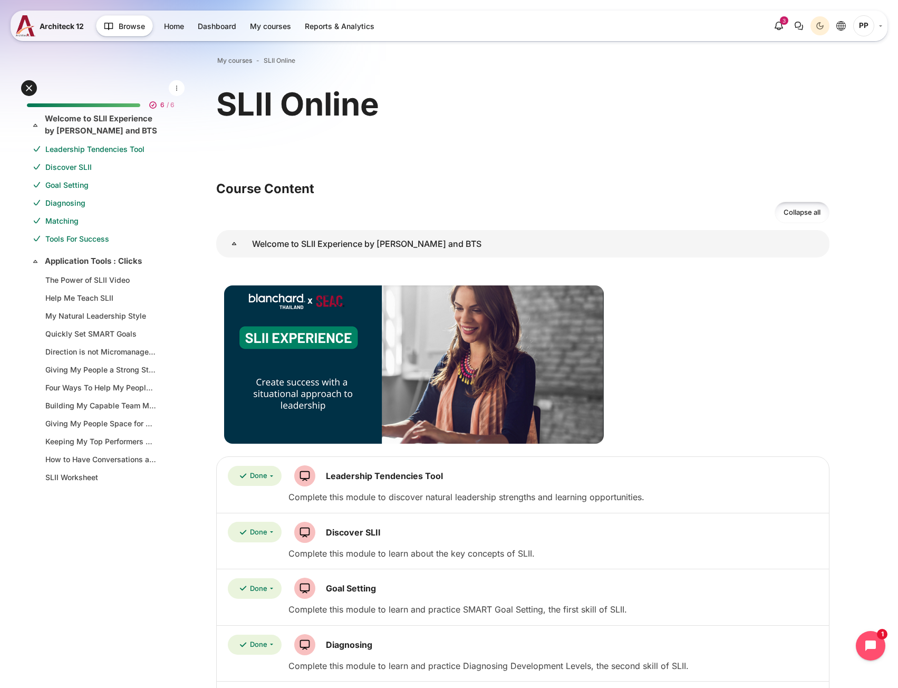
click at [74, 219] on link "Matching" at bounding box center [100, 220] width 111 height 11
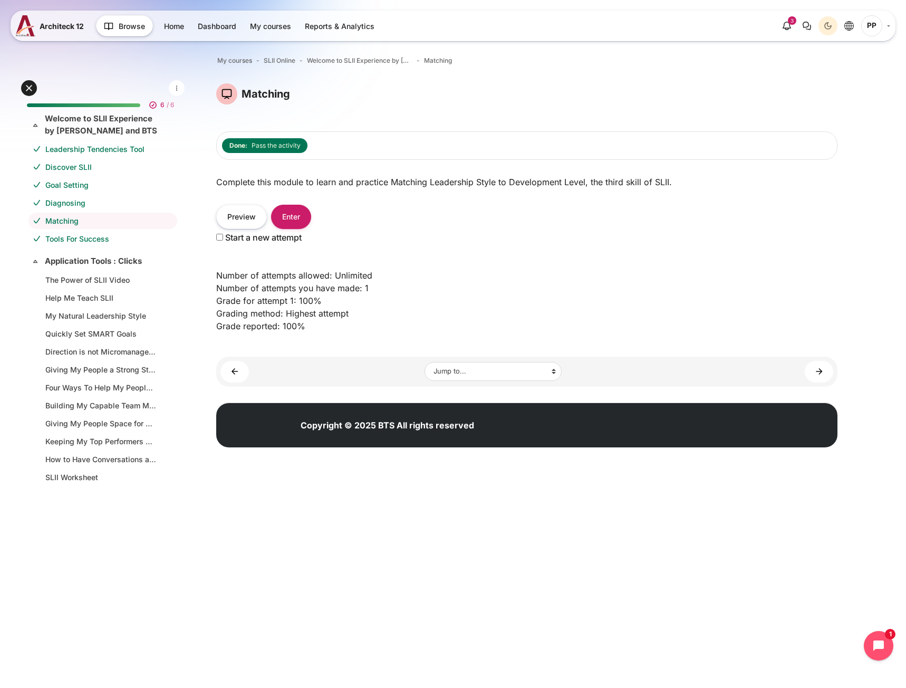
click at [80, 187] on link "Goal Setting" at bounding box center [100, 184] width 111 height 11
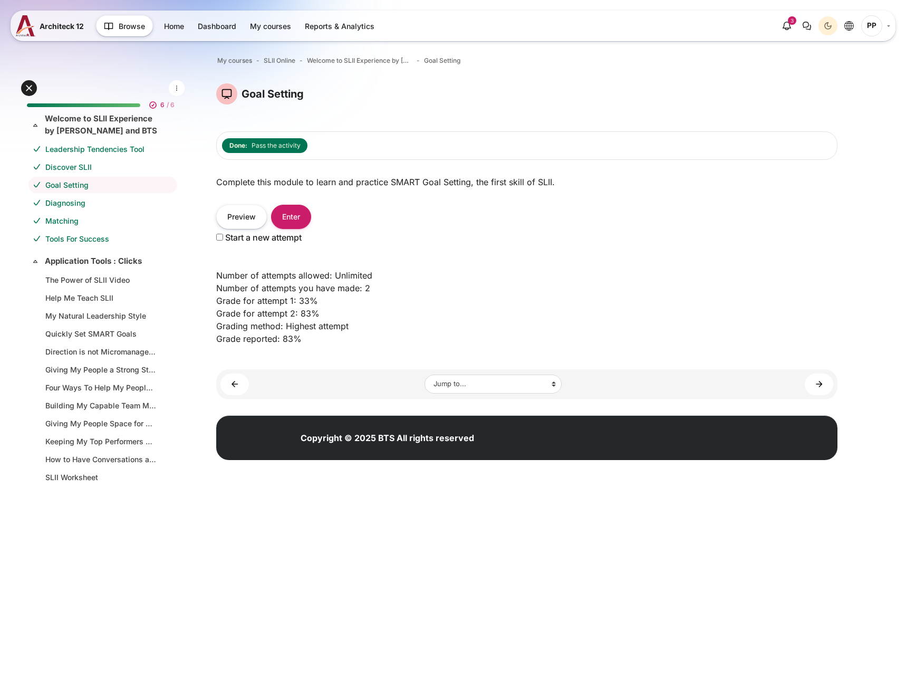
click at [74, 204] on link "Diagnosing" at bounding box center [100, 202] width 111 height 11
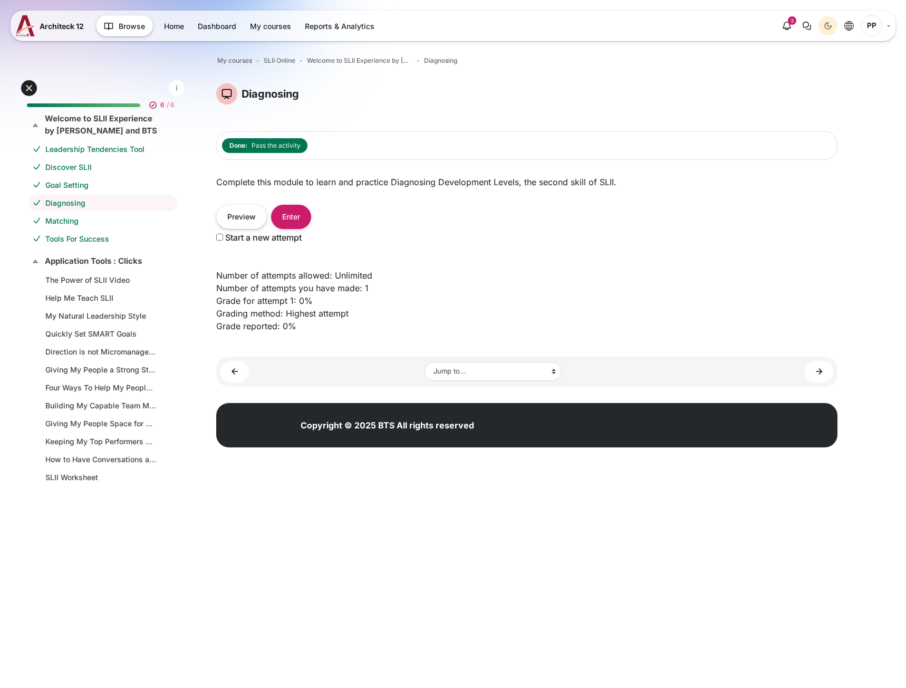
click at [68, 221] on link "Matching" at bounding box center [100, 220] width 111 height 11
click at [69, 238] on link "Tools For Success" at bounding box center [100, 238] width 111 height 11
click at [85, 150] on link "Leadership Tendencies Tool" at bounding box center [100, 148] width 111 height 11
click at [396, 476] on html "Skip to main content Expand all Collapse all 6 / 6 Expand" at bounding box center [453, 238] width 906 height 476
